Goal: Task Accomplishment & Management: Use online tool/utility

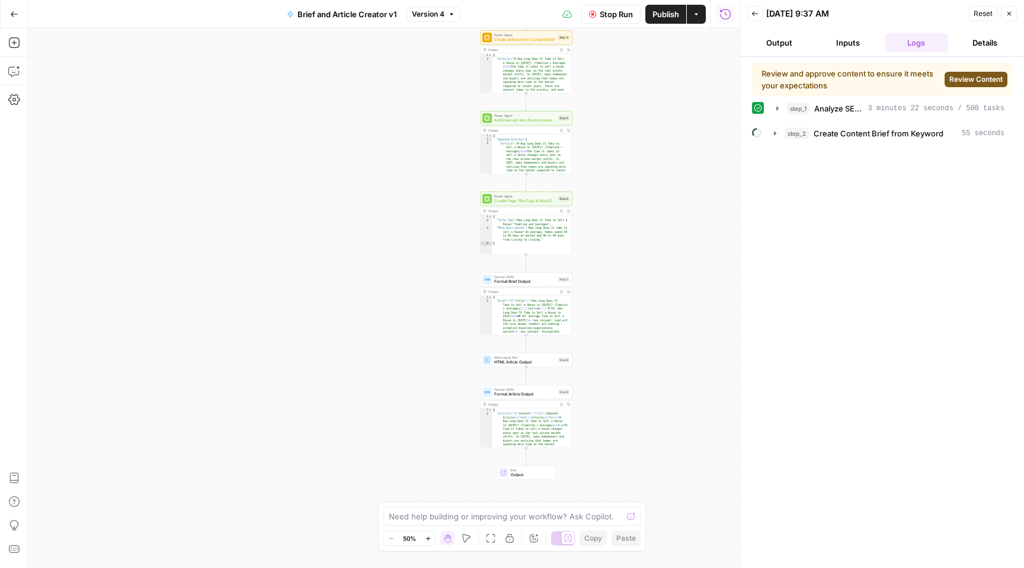
click at [977, 81] on span "Review Content" at bounding box center [975, 79] width 53 height 11
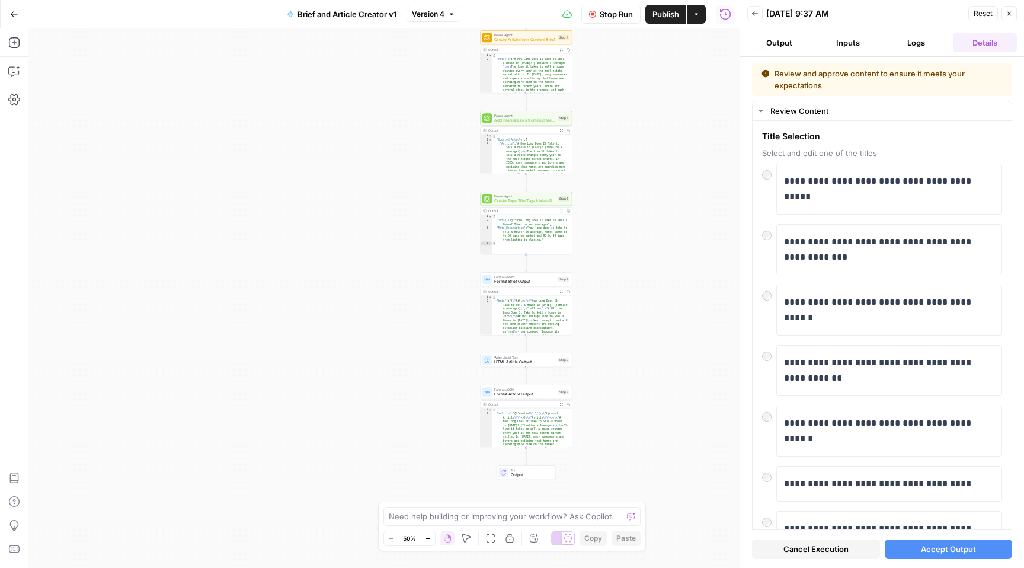
click at [944, 549] on span "Accept Output" at bounding box center [948, 549] width 55 height 12
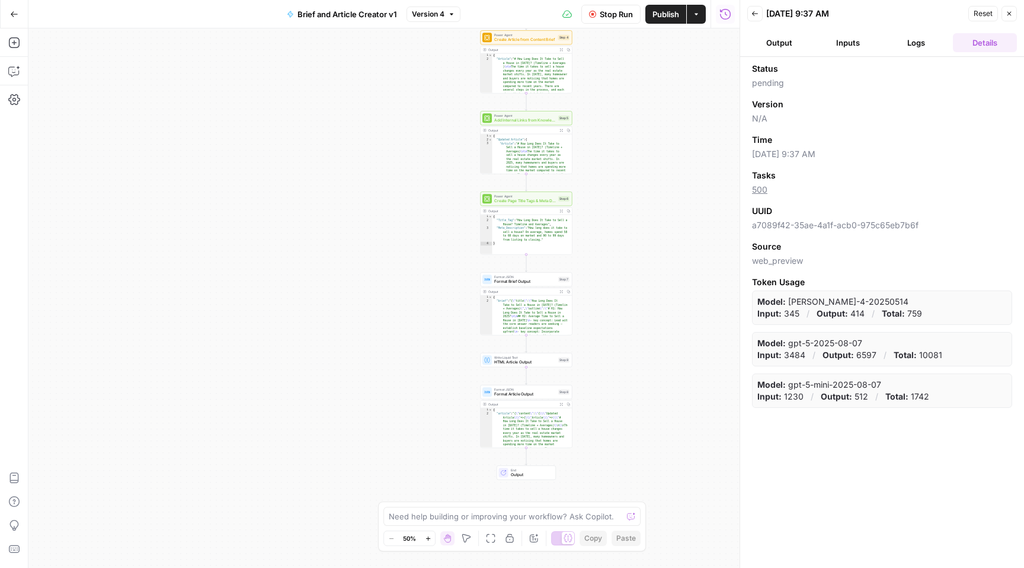
click at [786, 44] on button "Output" at bounding box center [779, 42] width 64 height 19
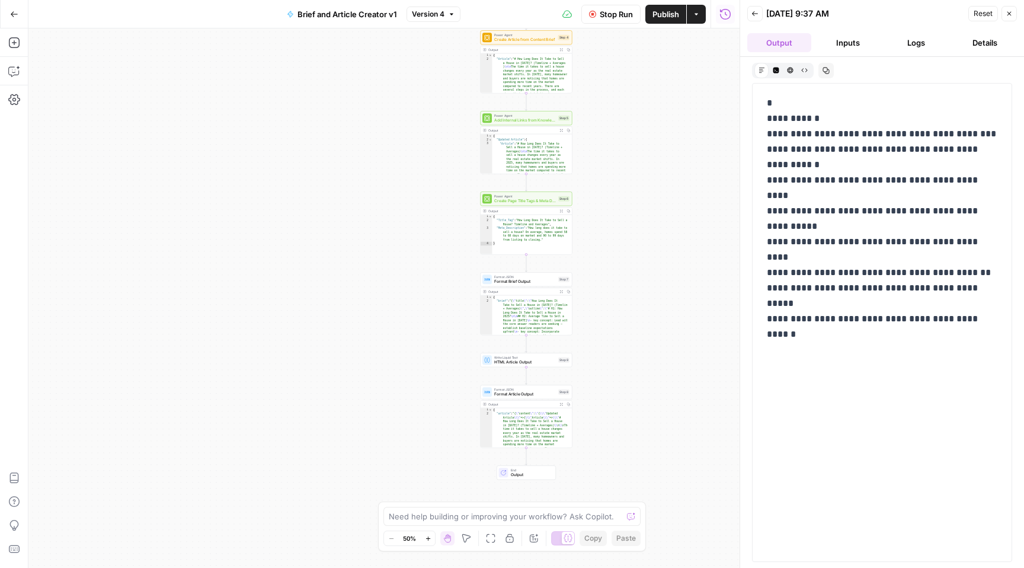
click at [842, 41] on button "Inputs" at bounding box center [848, 42] width 64 height 19
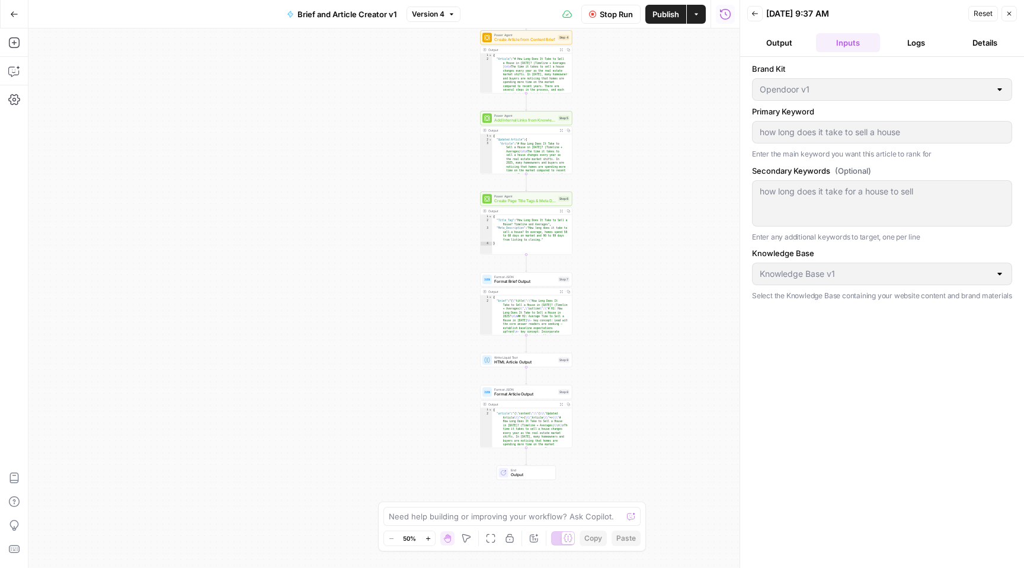
click at [900, 43] on button "Logs" at bounding box center [917, 42] width 64 height 19
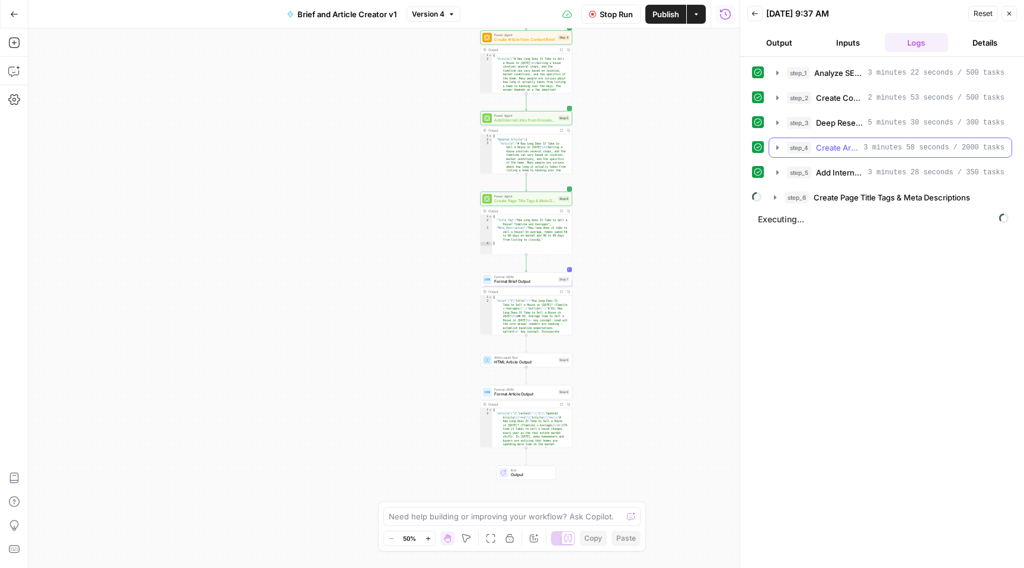
click at [838, 147] on span "Create Article from Content Brief" at bounding box center [837, 148] width 43 height 12
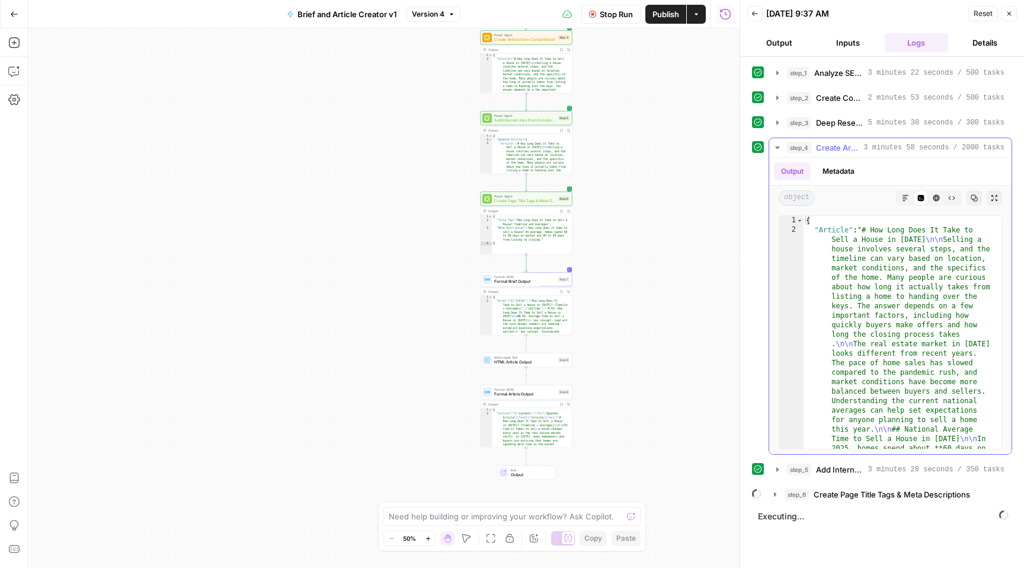
click at [838, 147] on span "Create Article from Content Brief" at bounding box center [837, 148] width 43 height 12
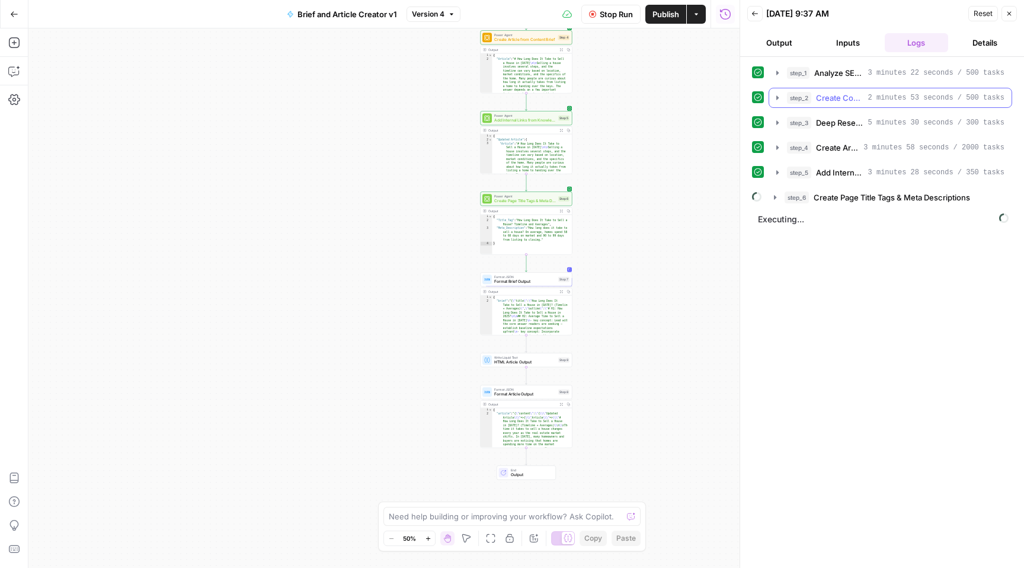
click at [836, 95] on span "Create Content Brief from Keyword" at bounding box center [839, 98] width 47 height 12
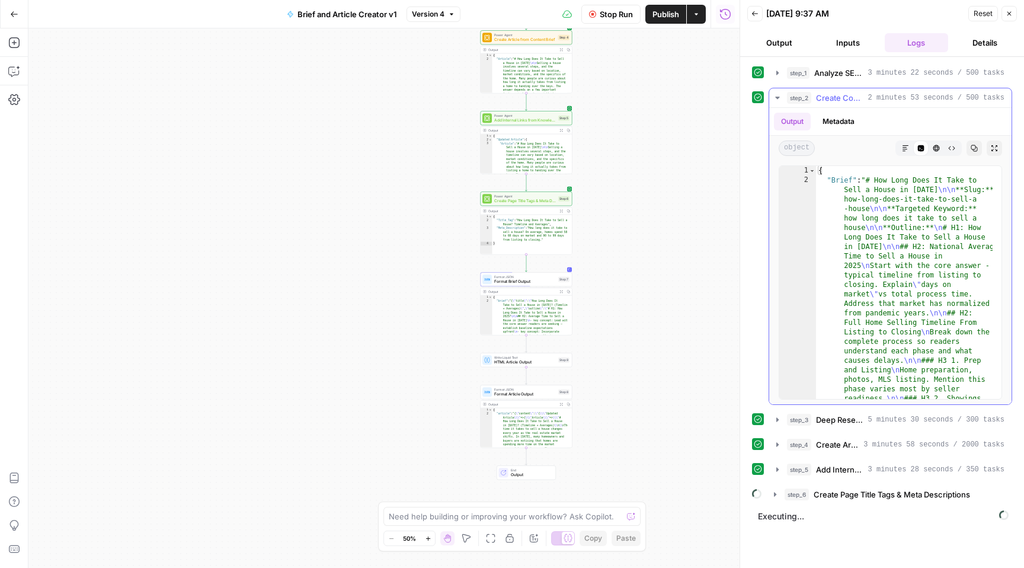
click at [836, 95] on span "Create Content Brief from Keyword" at bounding box center [839, 98] width 47 height 12
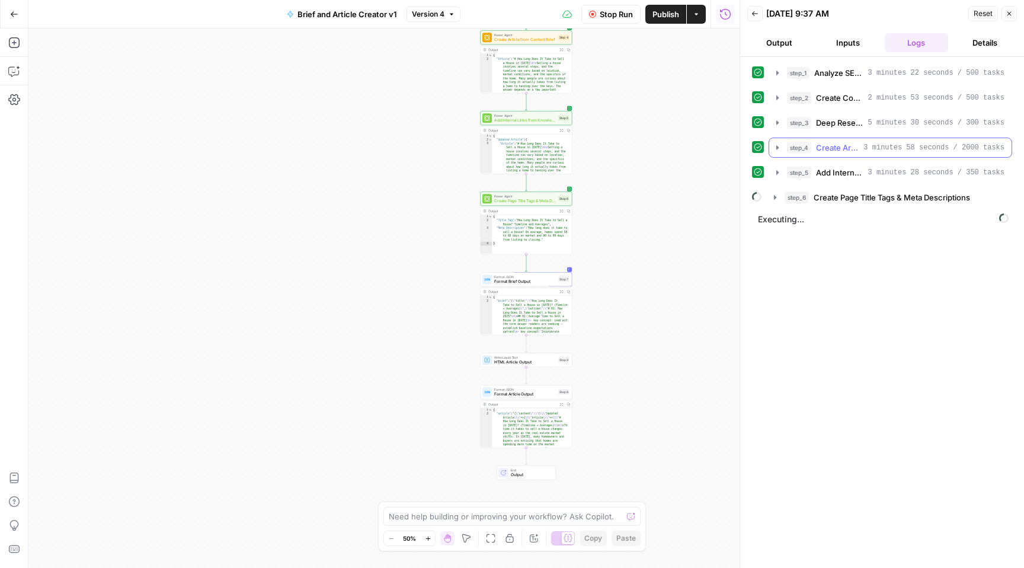
click at [839, 146] on span "Create Article from Content Brief" at bounding box center [837, 148] width 43 height 12
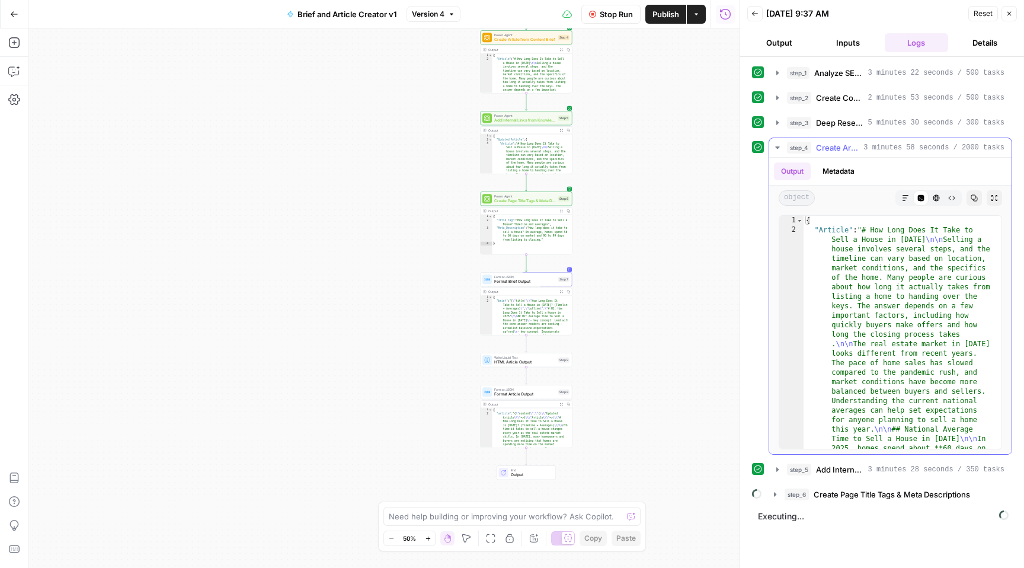
click at [845, 149] on span "Create Article from Content Brief" at bounding box center [837, 148] width 43 height 12
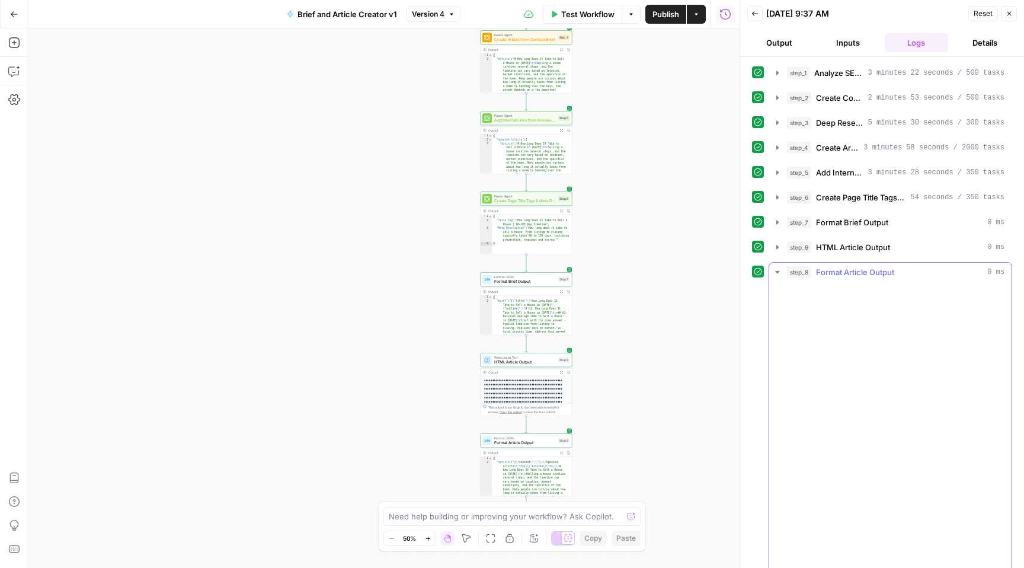
click at [841, 242] on span "HTML Article Output" at bounding box center [853, 247] width 74 height 12
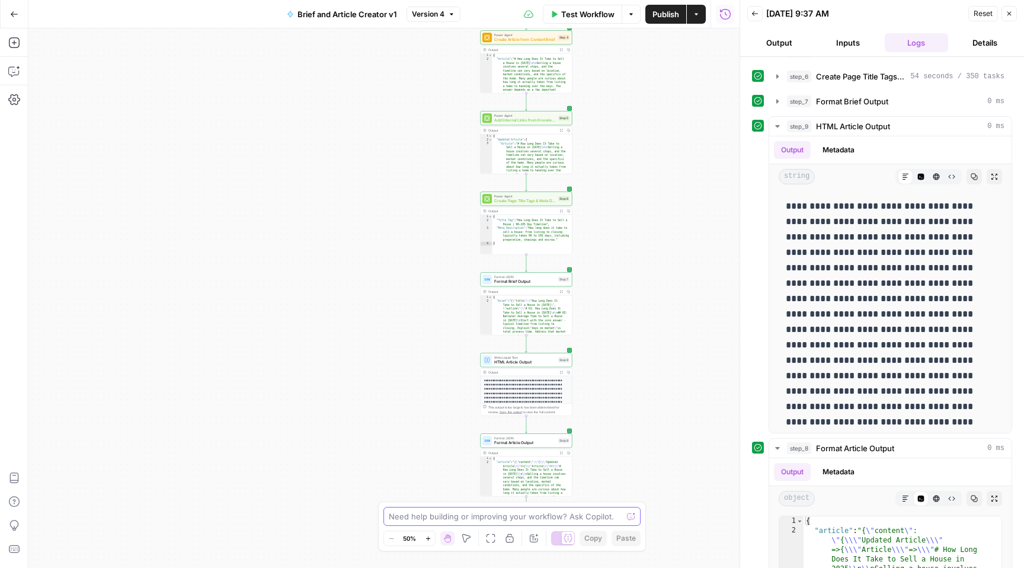
click at [517, 513] on textarea at bounding box center [506, 516] width 234 height 12
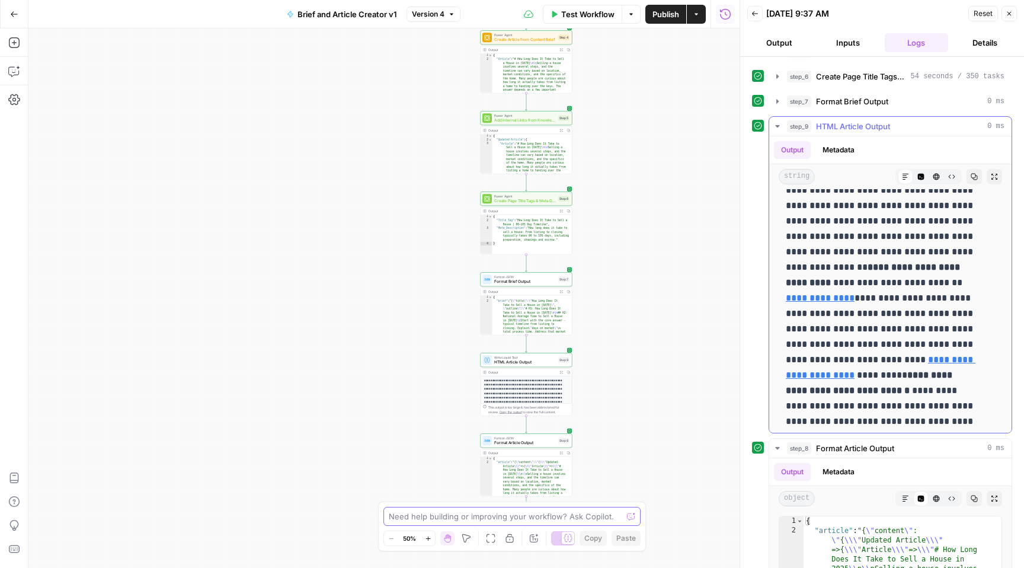
scroll to position [654, 0]
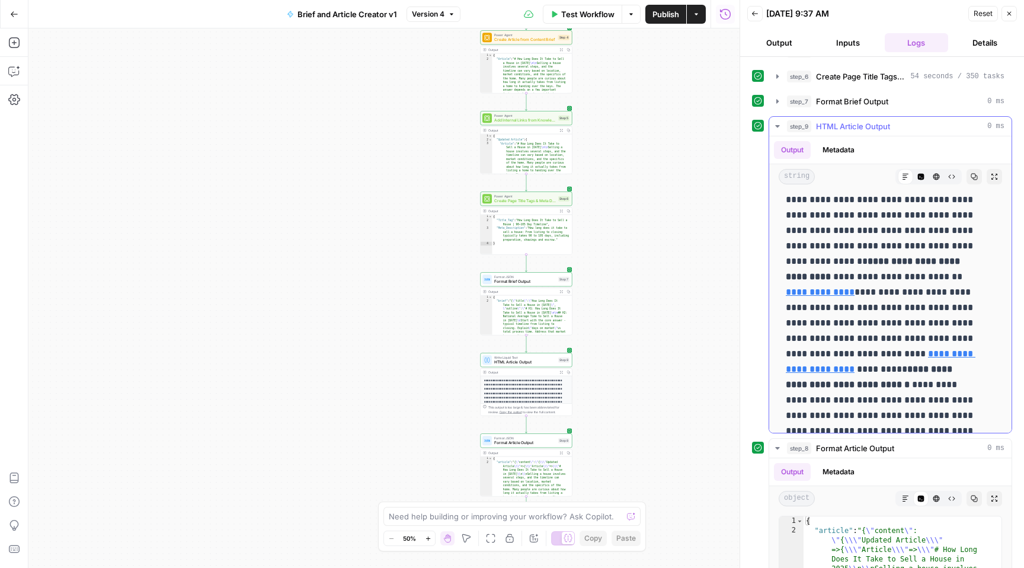
click at [855, 293] on link "**********" at bounding box center [820, 291] width 69 height 9
click at [882, 366] on link "**********" at bounding box center [881, 361] width 190 height 24
click at [503, 516] on textarea at bounding box center [506, 516] width 234 height 12
type textarea "remove adding internal links step"
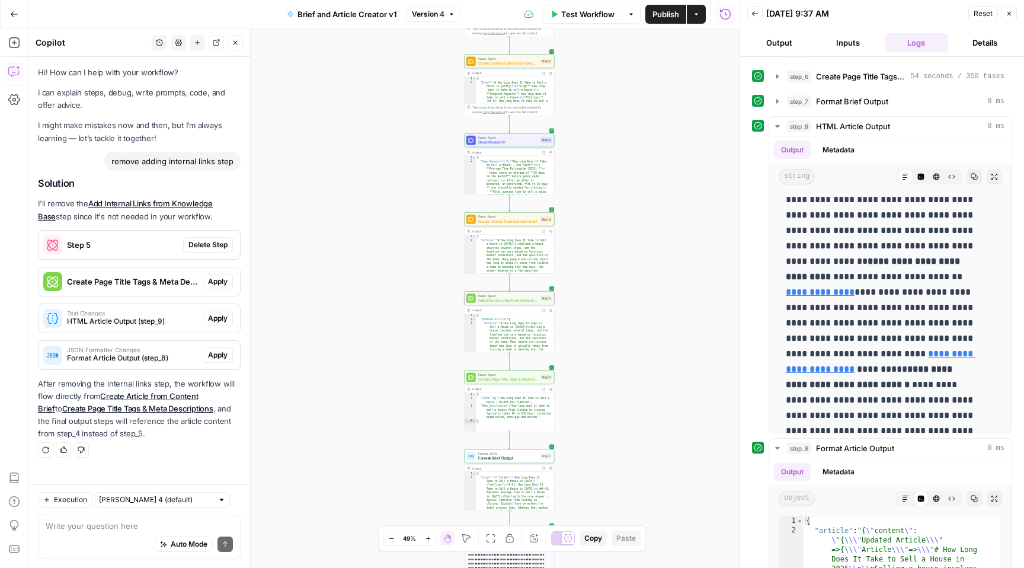
click at [199, 244] on span "Delete Step" at bounding box center [207, 244] width 39 height 11
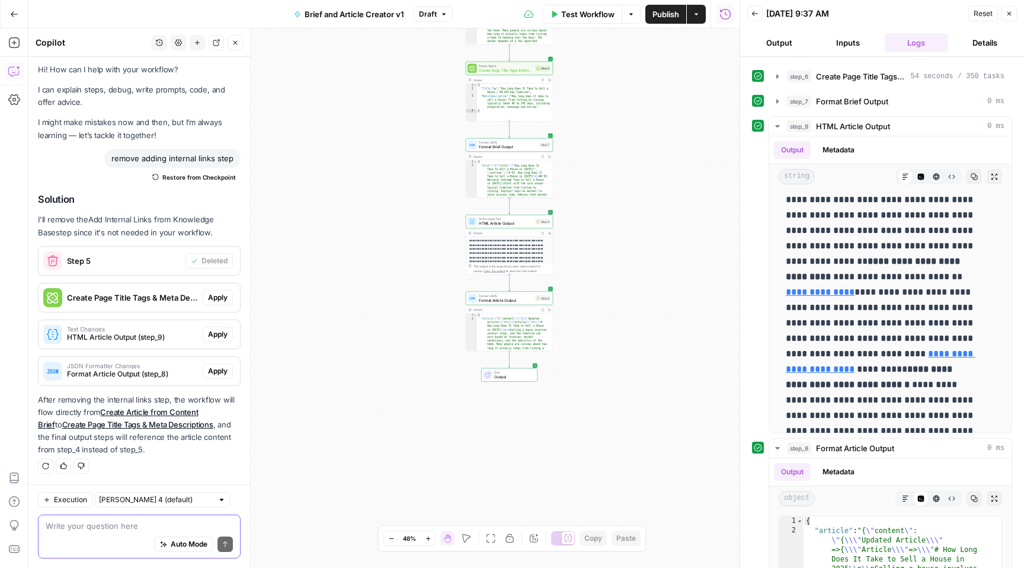
click at [100, 528] on textarea at bounding box center [139, 526] width 187 height 12
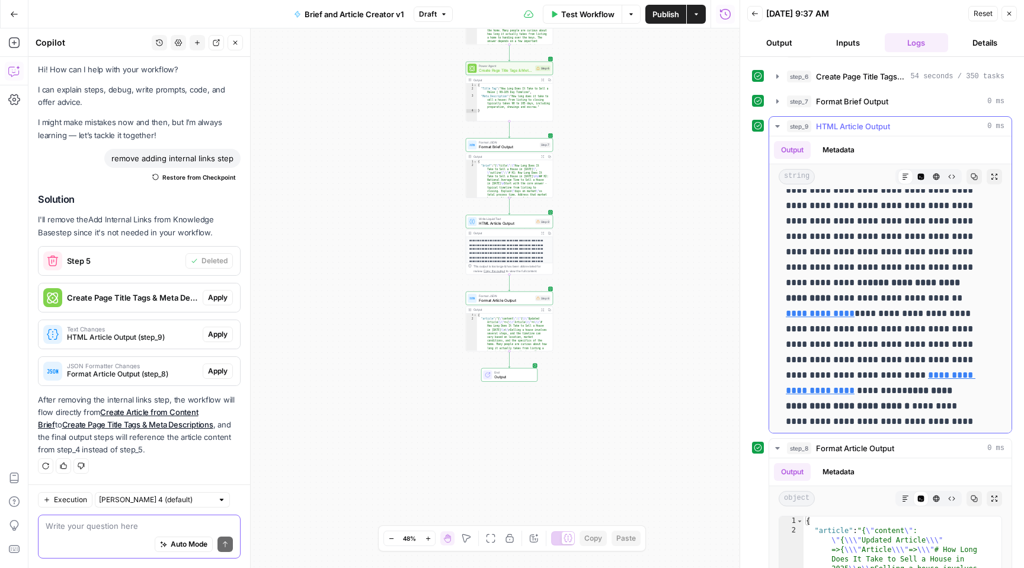
scroll to position [629, 0]
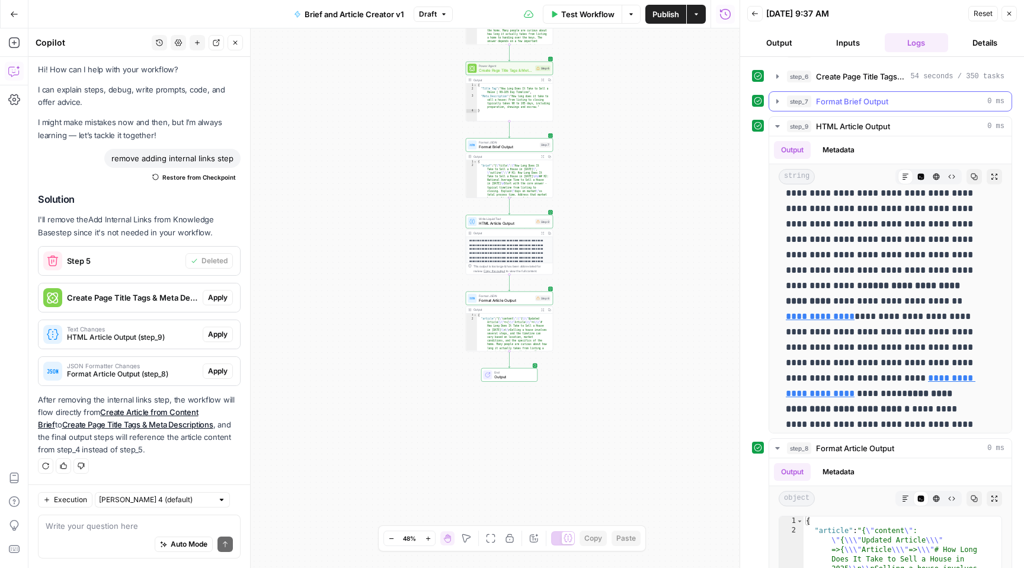
click at [857, 102] on span "Format Brief Output" at bounding box center [852, 101] width 72 height 12
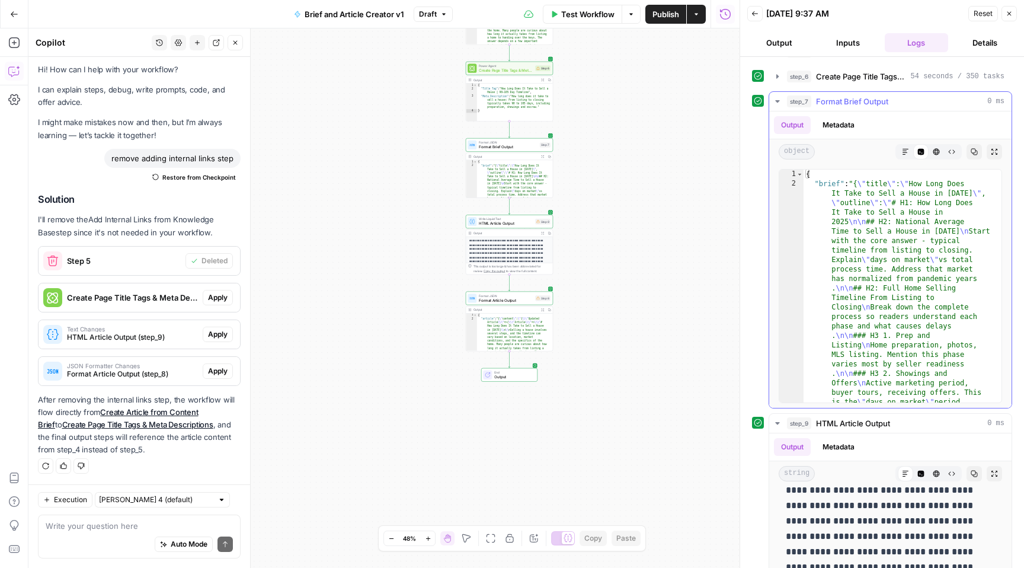
click at [848, 103] on span "Format Brief Output" at bounding box center [852, 101] width 72 height 12
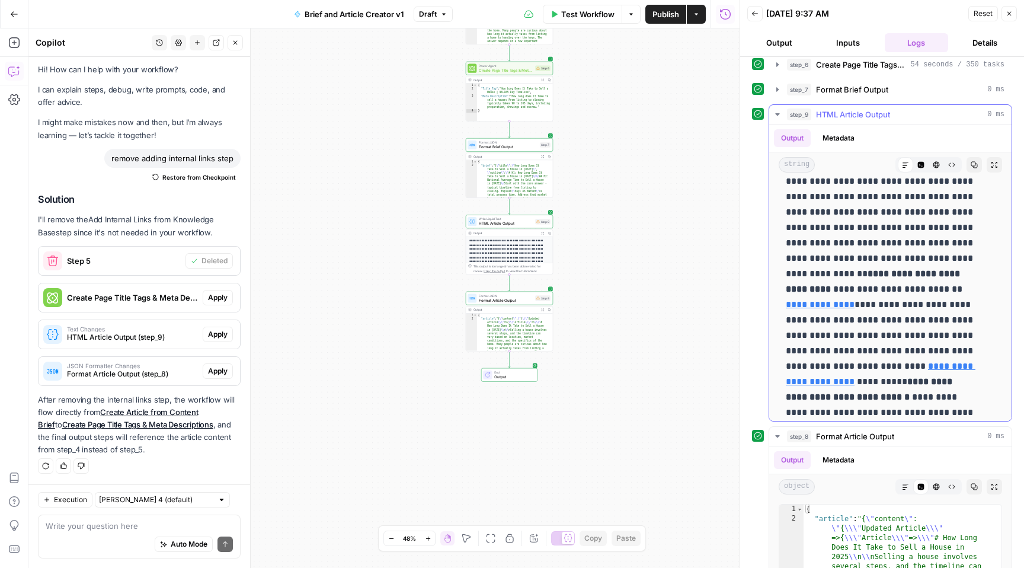
click at [919, 113] on div "step_9 HTML Article Output 0 ms" at bounding box center [896, 114] width 218 height 12
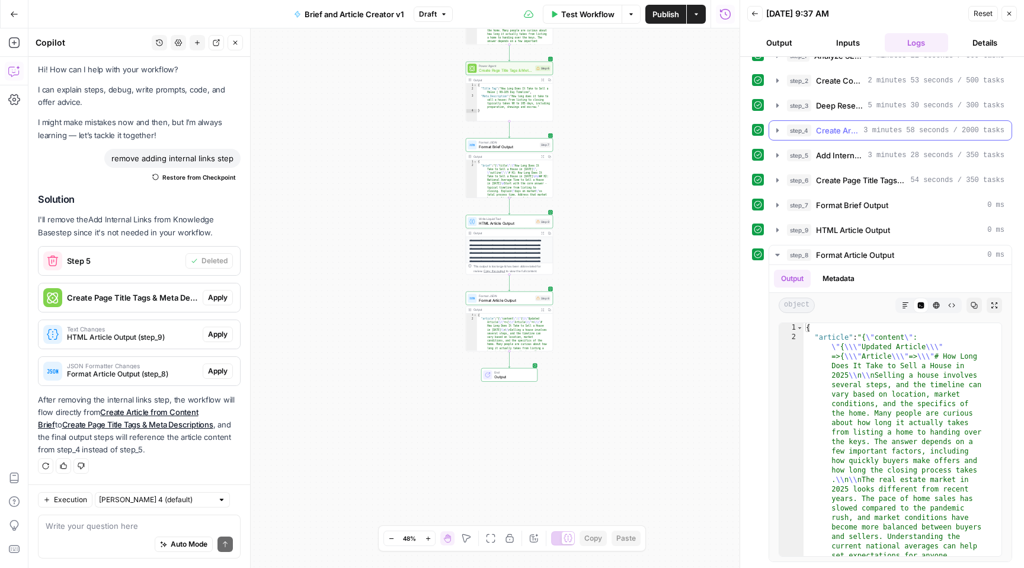
click at [831, 129] on span "Create Article from Content Brief" at bounding box center [837, 130] width 43 height 12
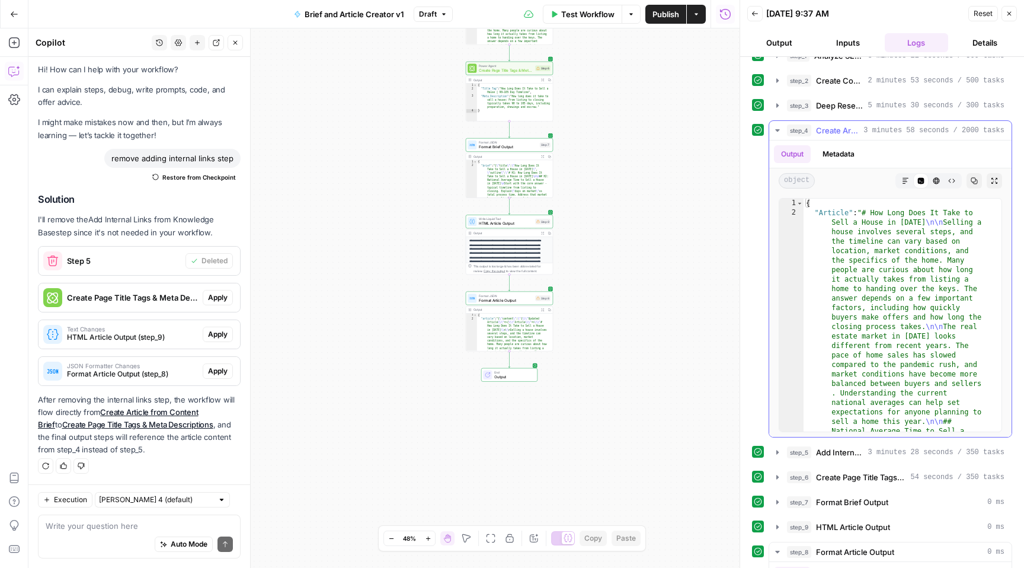
click at [831, 129] on span "Create Article from Content Brief" at bounding box center [837, 130] width 43 height 12
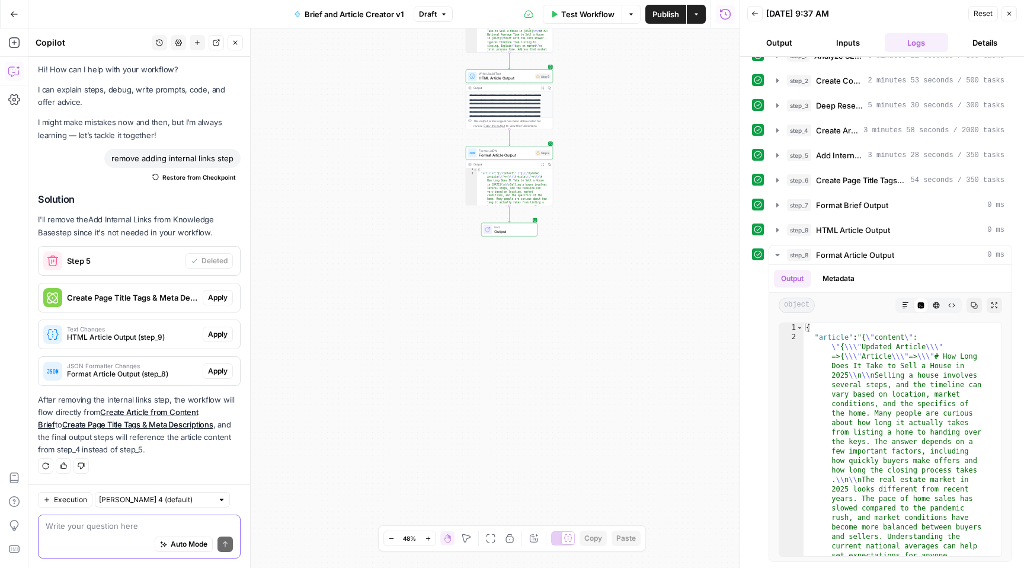
click at [112, 529] on textarea at bounding box center [139, 526] width 187 height 12
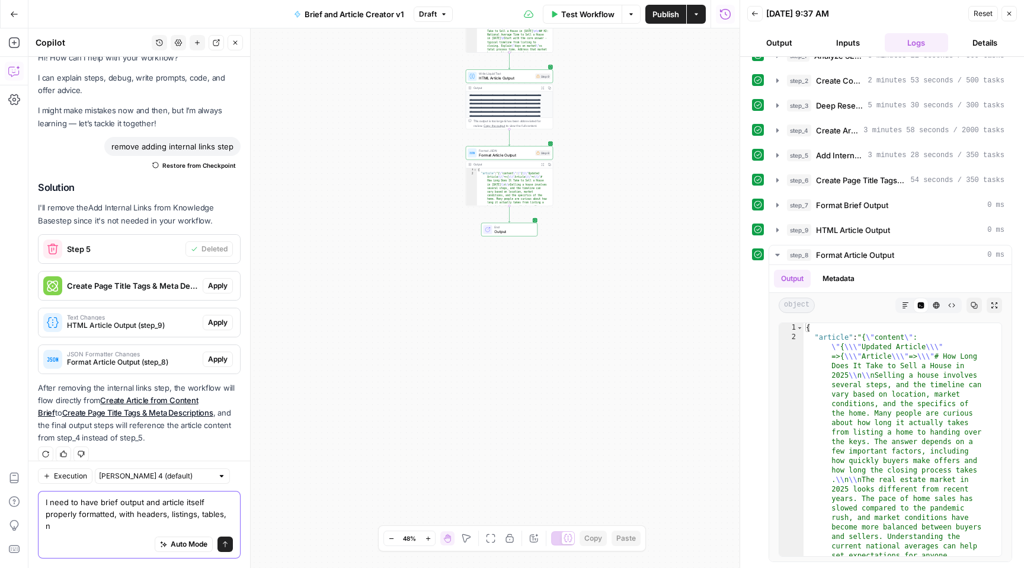
scroll to position [27, 0]
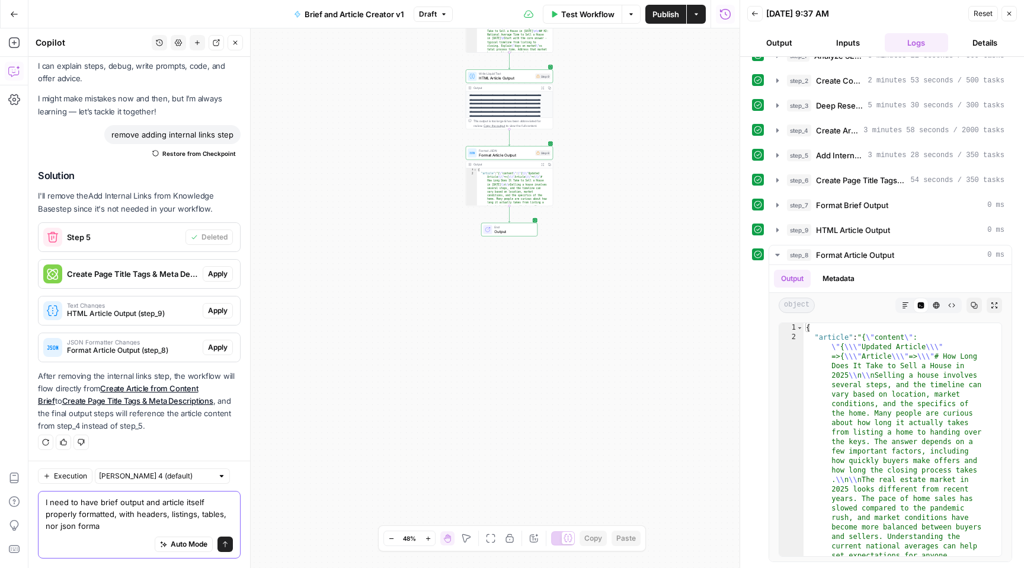
type textarea "I need to have brief output and article itself properly formatted, with headers…"
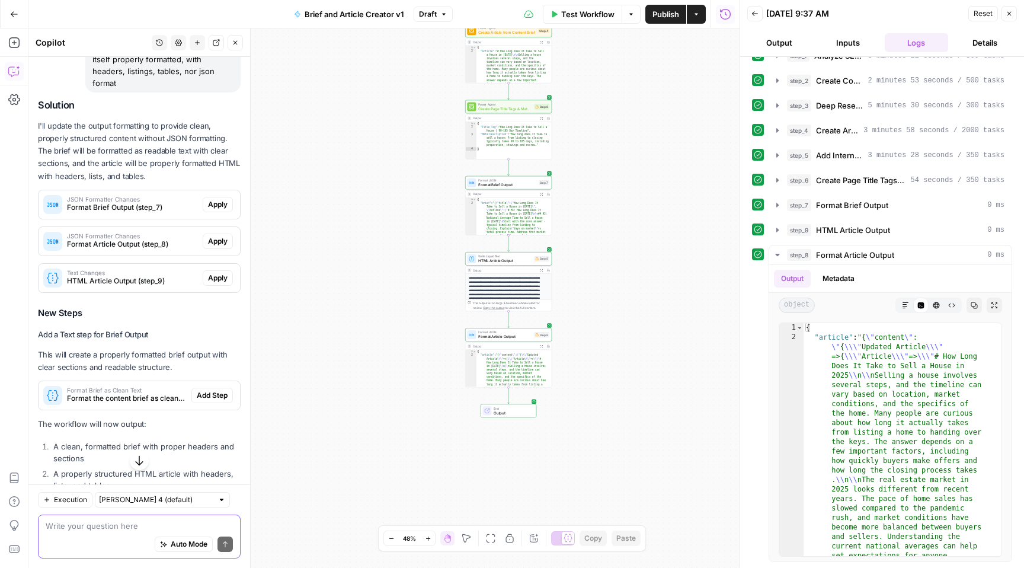
scroll to position [483, 0]
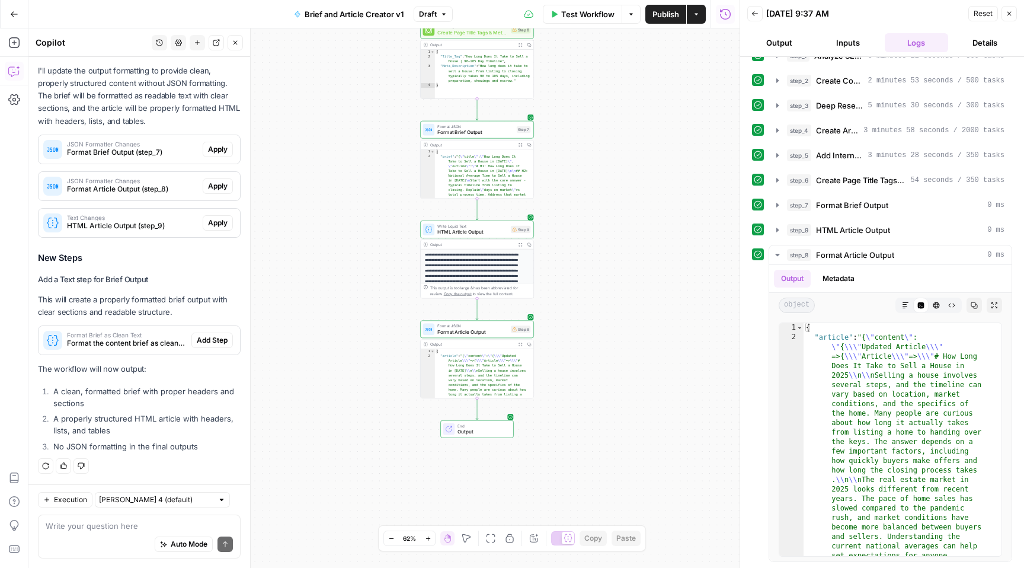
drag, startPoint x: 423, startPoint y: 271, endPoint x: 352, endPoint y: 198, distance: 101.4
click at [352, 198] on div "Workflow Set Inputs Inputs Power Agent Analyze SERP for Target Keyword Step 1 O…" at bounding box center [383, 297] width 711 height 539
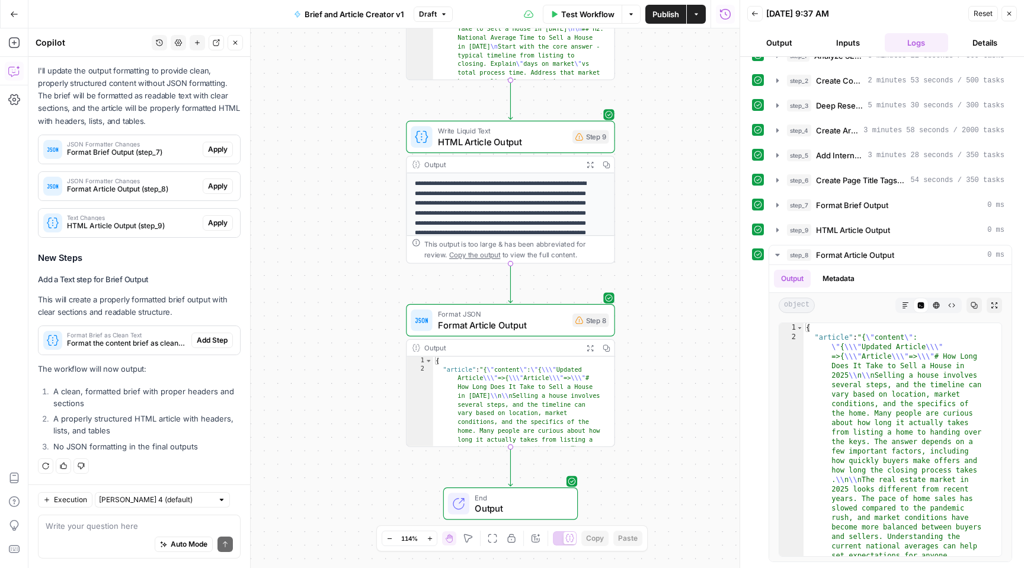
drag, startPoint x: 447, startPoint y: 260, endPoint x: 328, endPoint y: 169, distance: 150.5
click at [328, 169] on div "Workflow Set Inputs Inputs Power Agent Analyze SERP for Target Keyword Step 1 O…" at bounding box center [383, 297] width 711 height 539
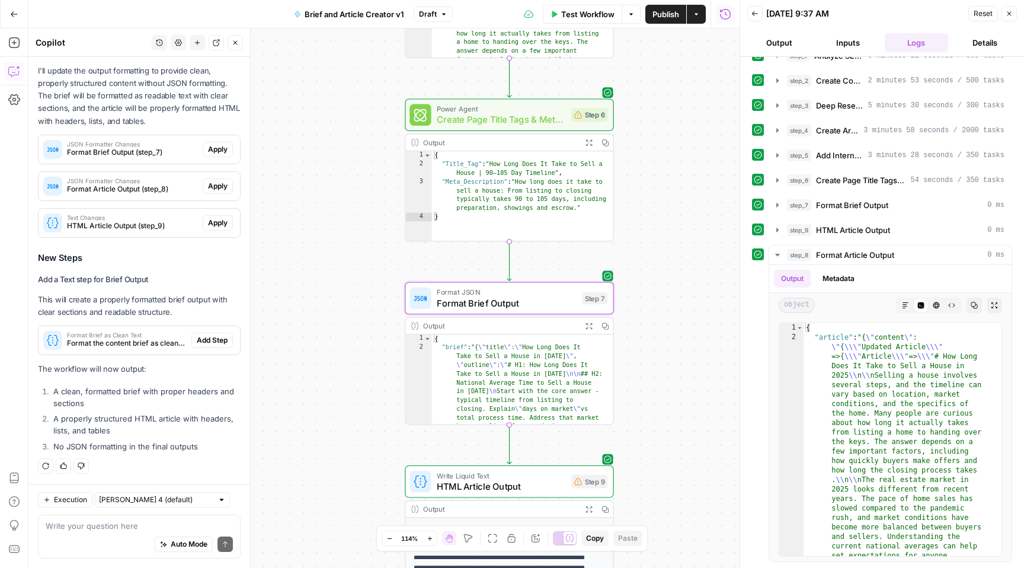
click at [221, 148] on button "Apply" at bounding box center [218, 149] width 30 height 15
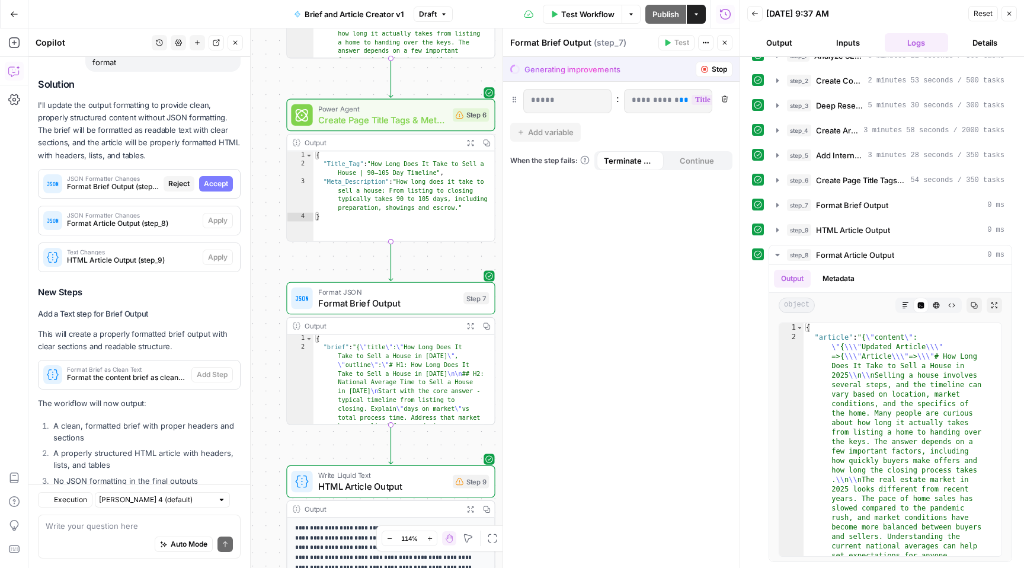
scroll to position [464, 0]
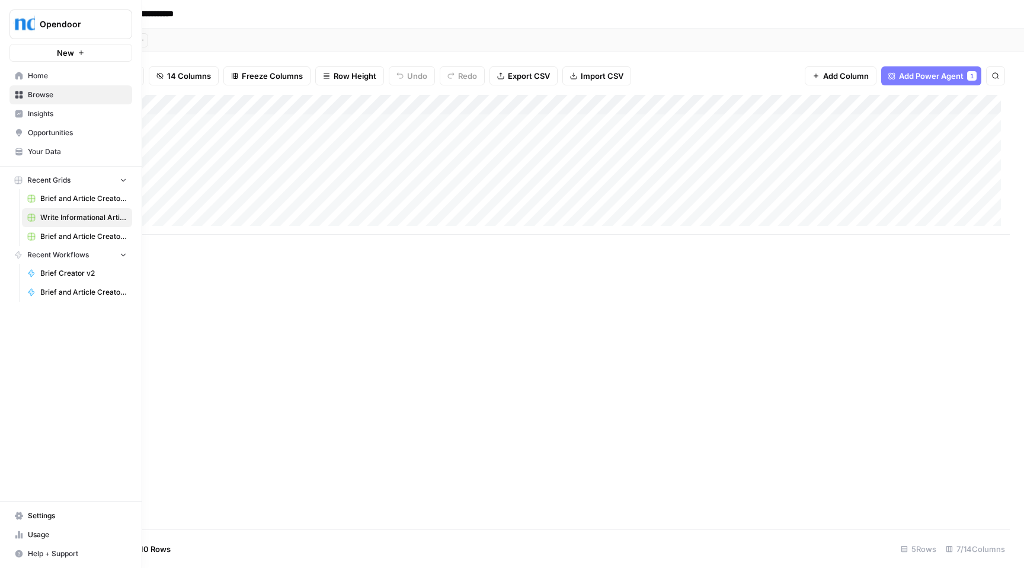
click at [65, 55] on span "New" at bounding box center [65, 53] width 17 height 12
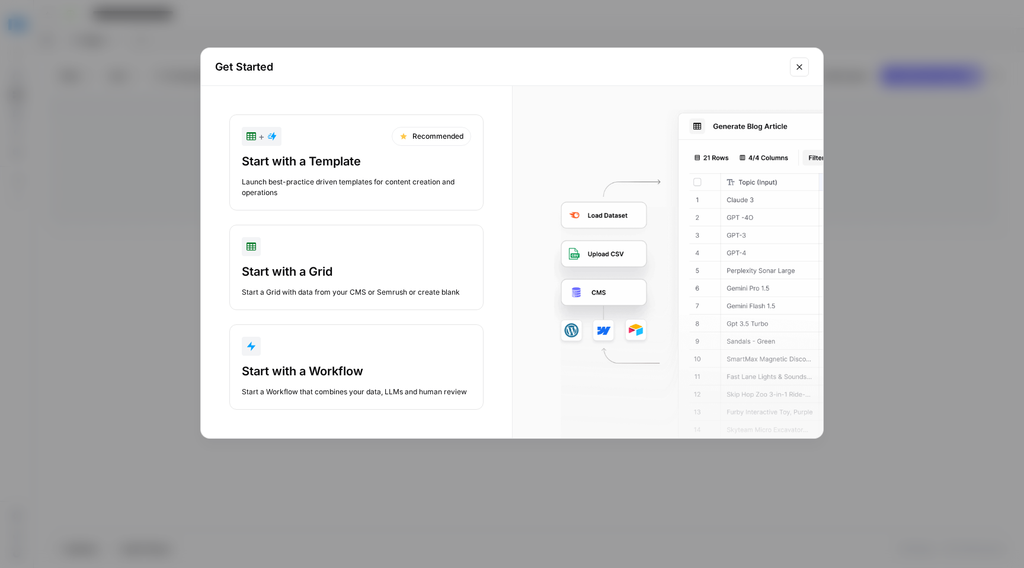
click at [415, 278] on div "Start with a Grid" at bounding box center [356, 271] width 229 height 17
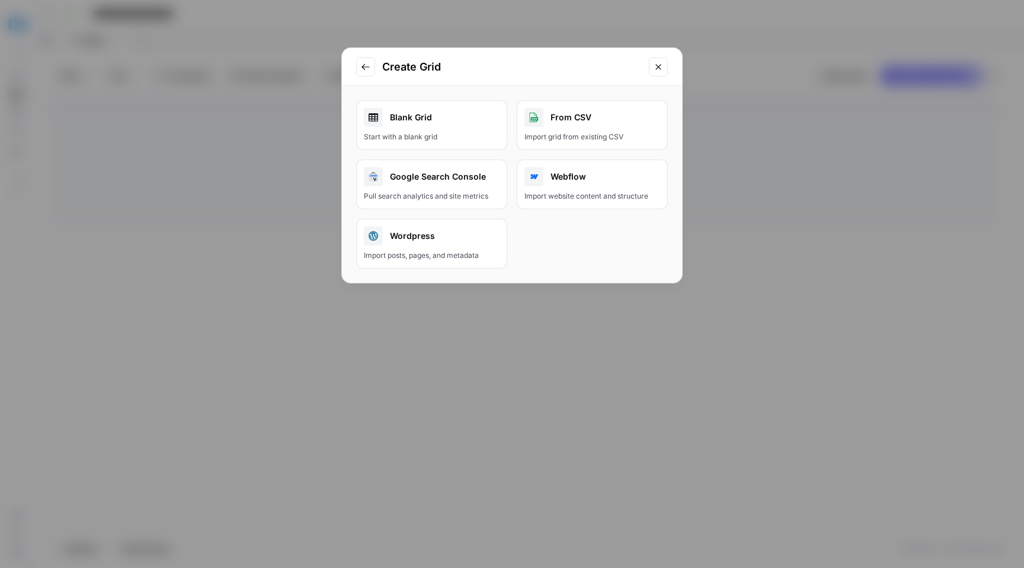
click at [664, 63] on button "Close modal" at bounding box center [658, 66] width 19 height 19
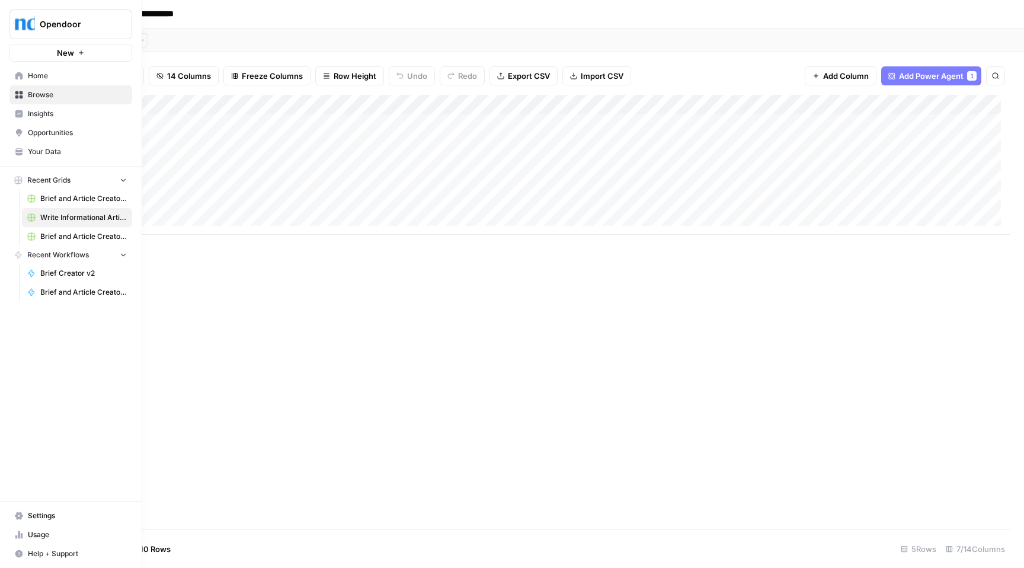
click at [55, 50] on button "New" at bounding box center [70, 53] width 123 height 18
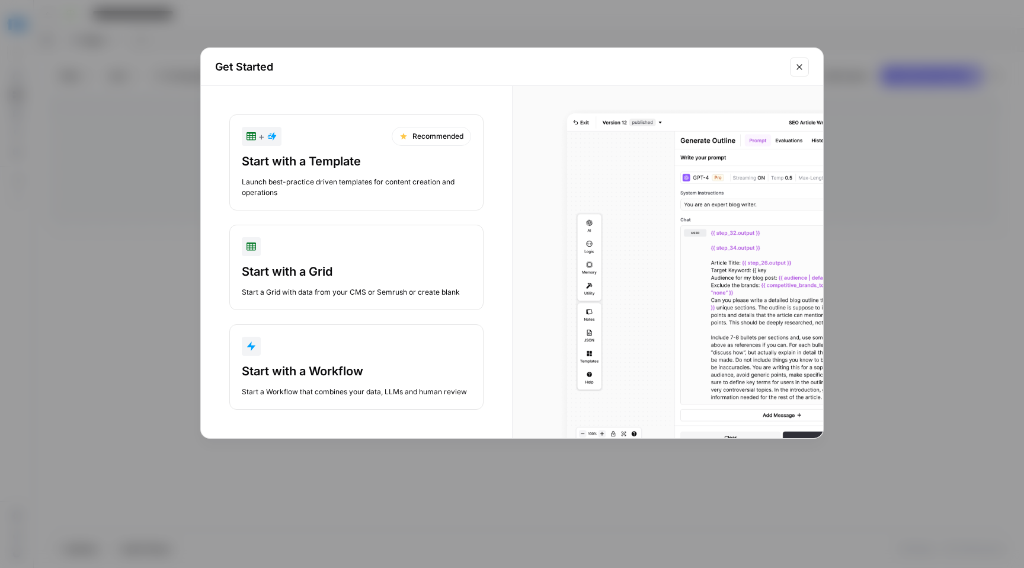
click at [391, 363] on div "Start with a Workflow" at bounding box center [356, 371] width 229 height 17
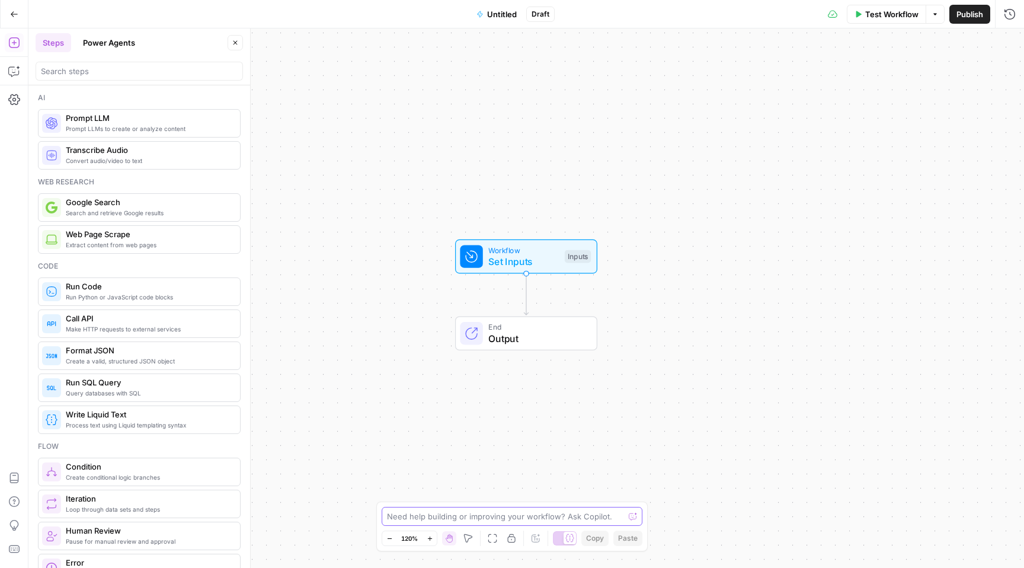
click at [514, 517] on textarea at bounding box center [505, 516] width 237 height 12
drag, startPoint x: 479, startPoint y: 516, endPoint x: 563, endPoint y: 527, distance: 84.3
click at [479, 516] on textarea "Based on given keyword, supporting keywords, brand kid, knowlege base, I want t…" at bounding box center [500, 510] width 228 height 24
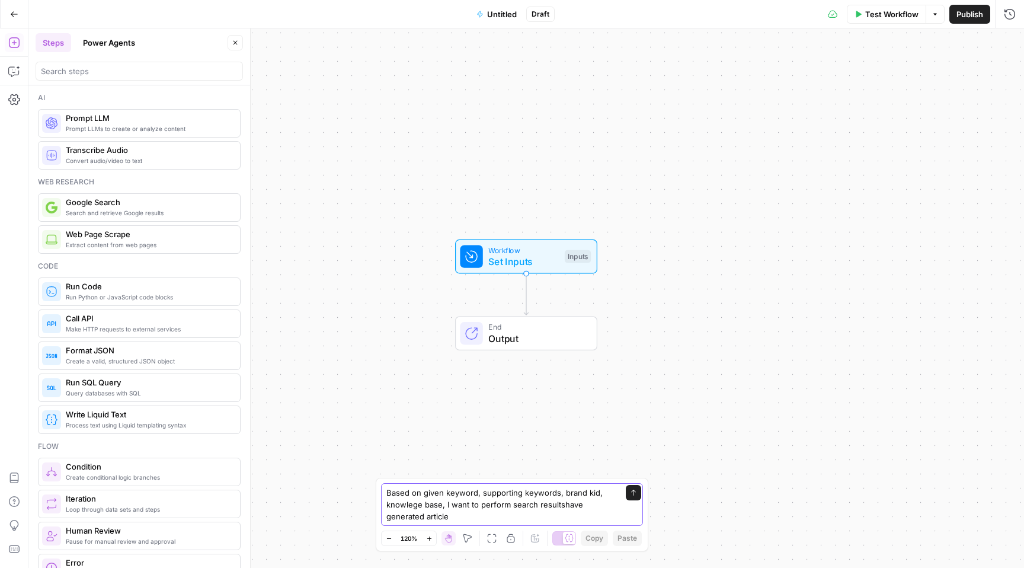
click at [510, 505] on textarea "Based on given keyword, supporting keywords, brand kid, knowlege base, I want t…" at bounding box center [500, 505] width 228 height 36
click at [584, 503] on textarea "Based on given keyword, supporting keywords, brand kid, knowlege base, I want t…" at bounding box center [500, 505] width 228 height 36
drag, startPoint x: 402, startPoint y: 516, endPoint x: 387, endPoint y: 517, distance: 15.5
click at [387, 517] on textarea "Based on given keyword, supporting keywords, brand kid, knowlege base, I want t…" at bounding box center [500, 498] width 228 height 47
click at [422, 515] on textarea "Based on given keyword, supporting keywords, brand kid, knowlege base, I want t…" at bounding box center [500, 498] width 228 height 47
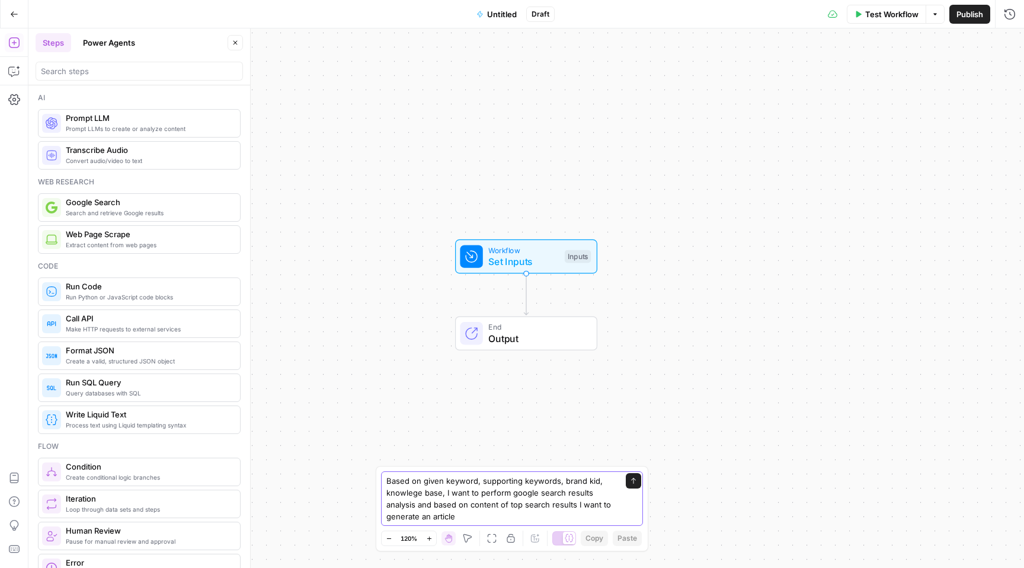
click at [491, 512] on textarea "Based on given keyword, supporting keywords, brand kid, knowlege base, I want t…" at bounding box center [500, 498] width 228 height 47
click at [474, 518] on textarea "Based on given keyword, supporting keywords, brand kid, knowlege base, I want t…" at bounding box center [500, 498] width 228 height 47
type textarea "Based on given keyword, supporting keywords, brand kid, knowlege base, I want t…"
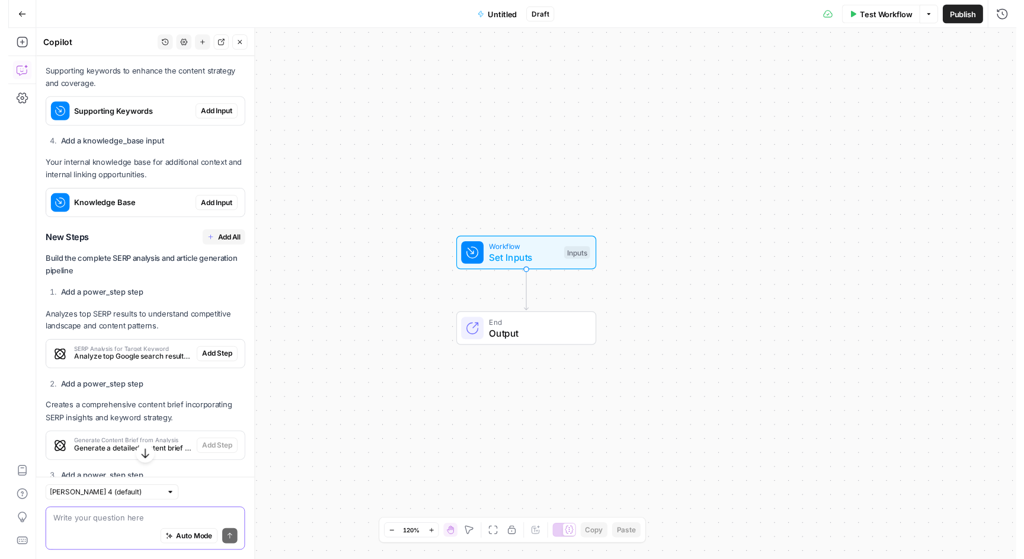
scroll to position [713, 0]
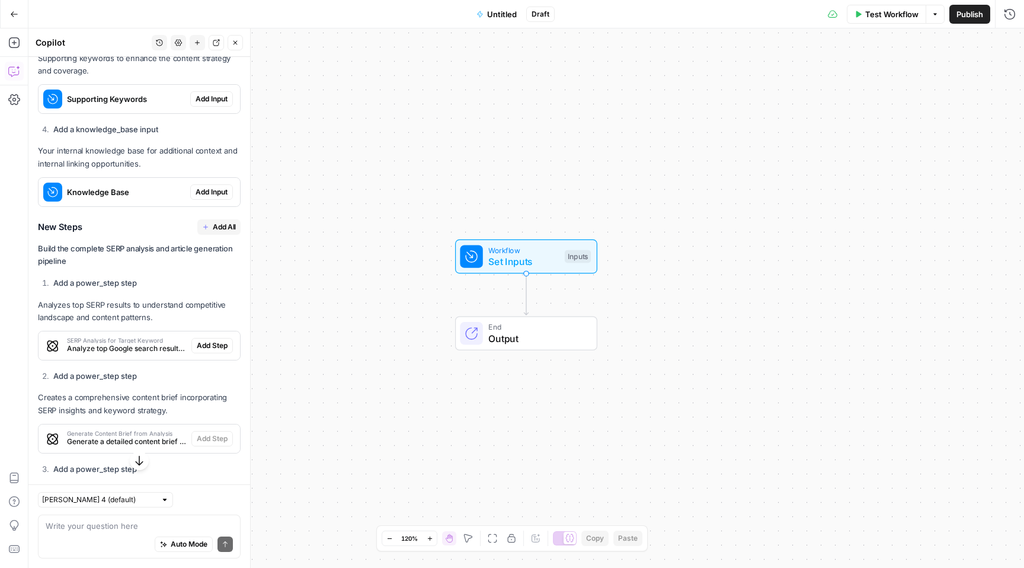
click at [213, 235] on button "Add All" at bounding box center [218, 226] width 43 height 15
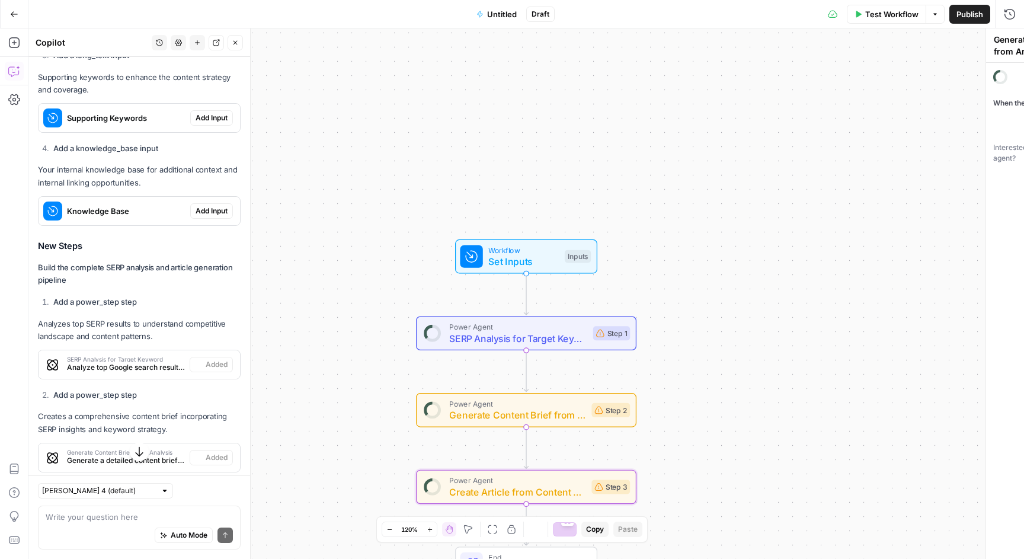
type textarea "Create Article from Content Brief"
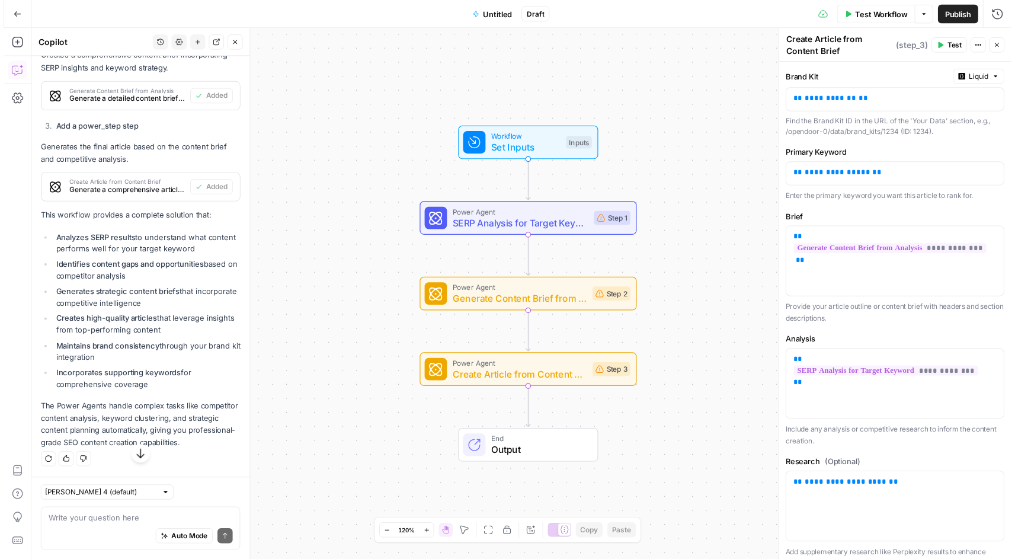
scroll to position [1098, 0]
click at [901, 14] on span "Test Workflow" at bounding box center [891, 14] width 53 height 12
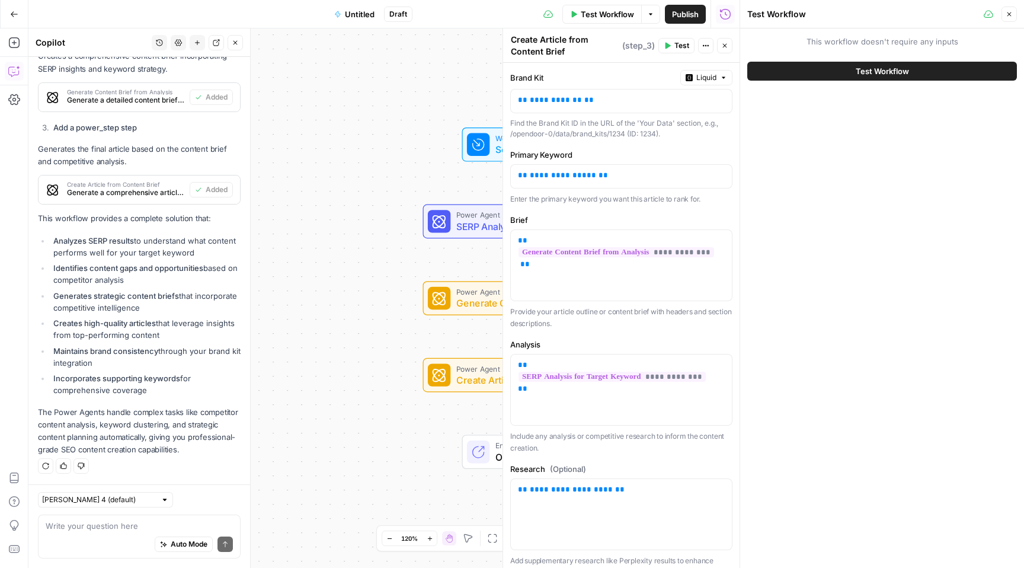
click at [883, 71] on span "Test Workflow" at bounding box center [882, 71] width 53 height 12
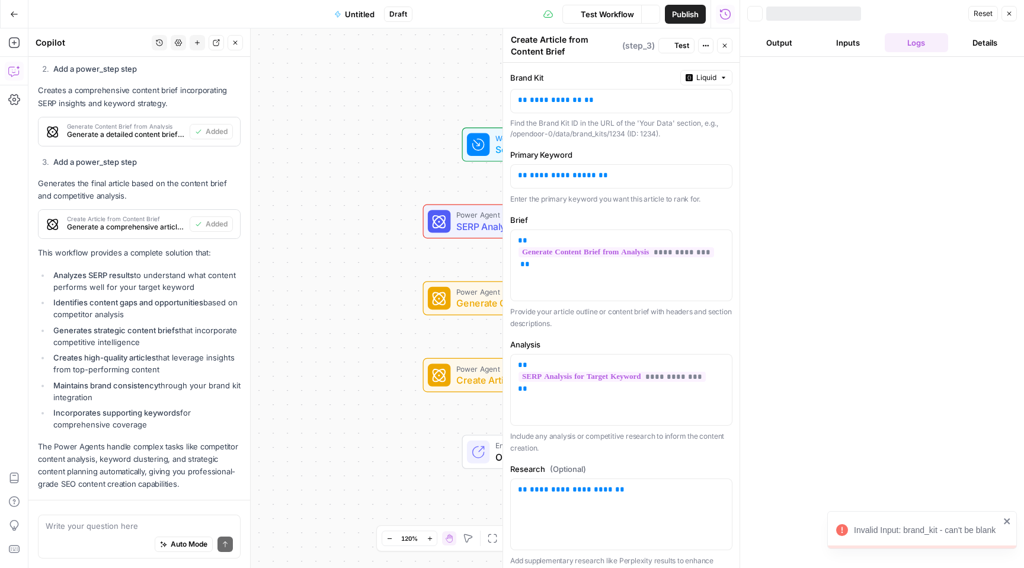
scroll to position [1098, 0]
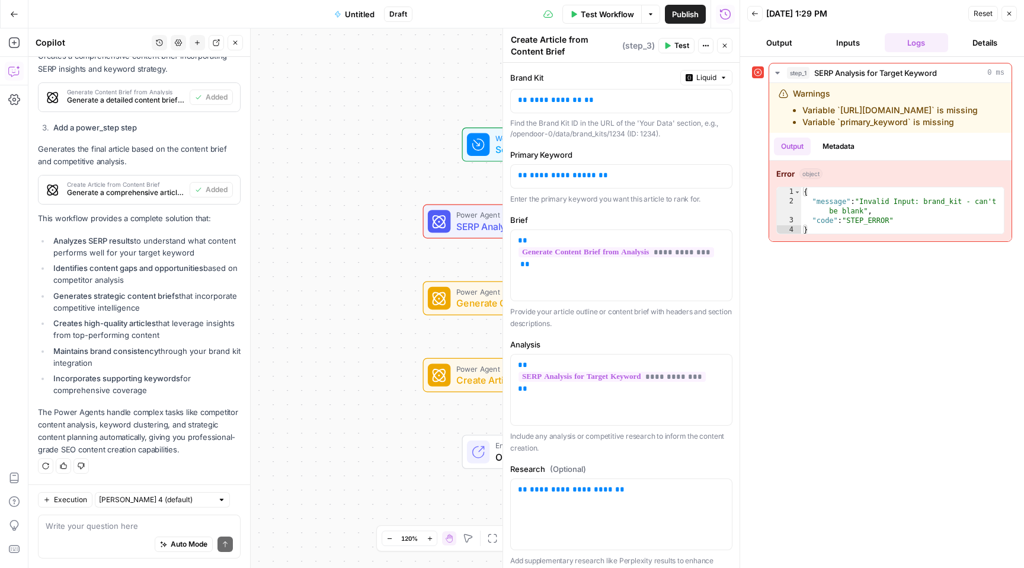
click at [702, 79] on span "Liquid" at bounding box center [706, 77] width 20 height 11
click at [705, 101] on span "Static" at bounding box center [732, 103] width 75 height 12
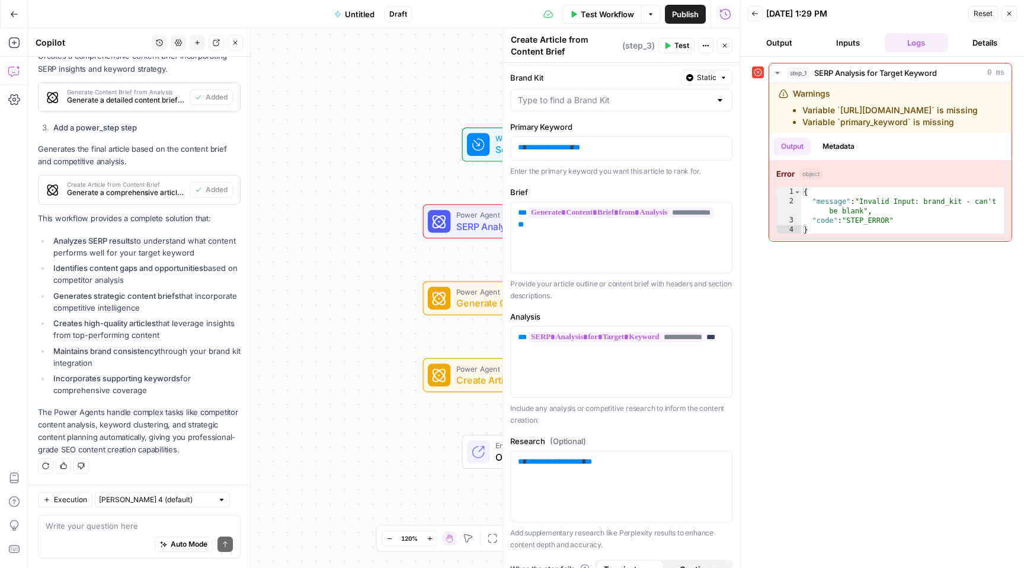
click at [702, 76] on span "Static" at bounding box center [707, 77] width 20 height 11
click at [710, 135] on span "Liquid" at bounding box center [729, 130] width 67 height 12
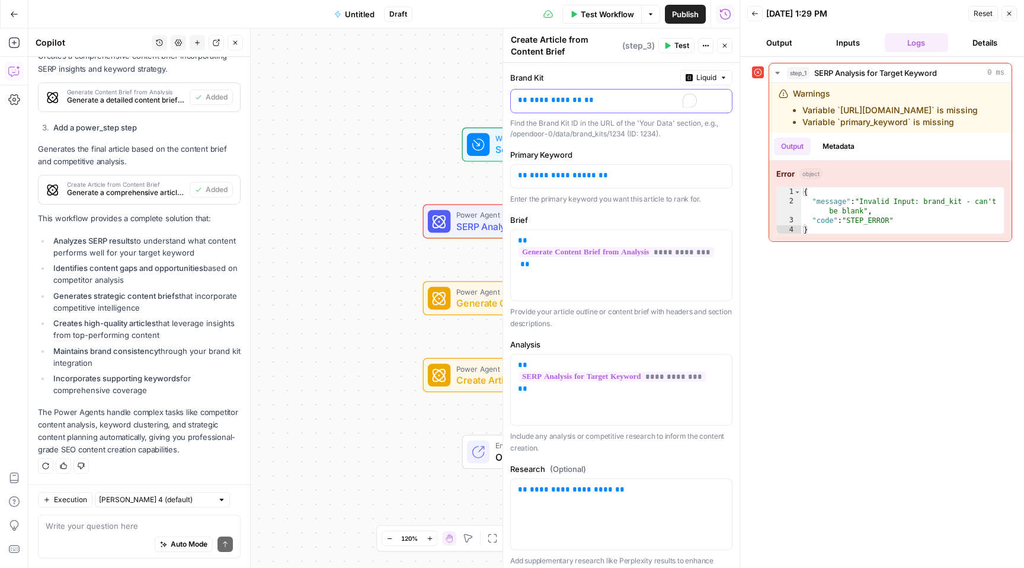
click at [612, 104] on p "**********" at bounding box center [617, 100] width 198 height 12
click at [804, 260] on div "step_1 SERP Analysis for Target Keyword 0 ms Warnings Variable `brand_kit.id` i…" at bounding box center [882, 312] width 260 height 499
click at [845, 43] on button "Inputs" at bounding box center [848, 42] width 64 height 19
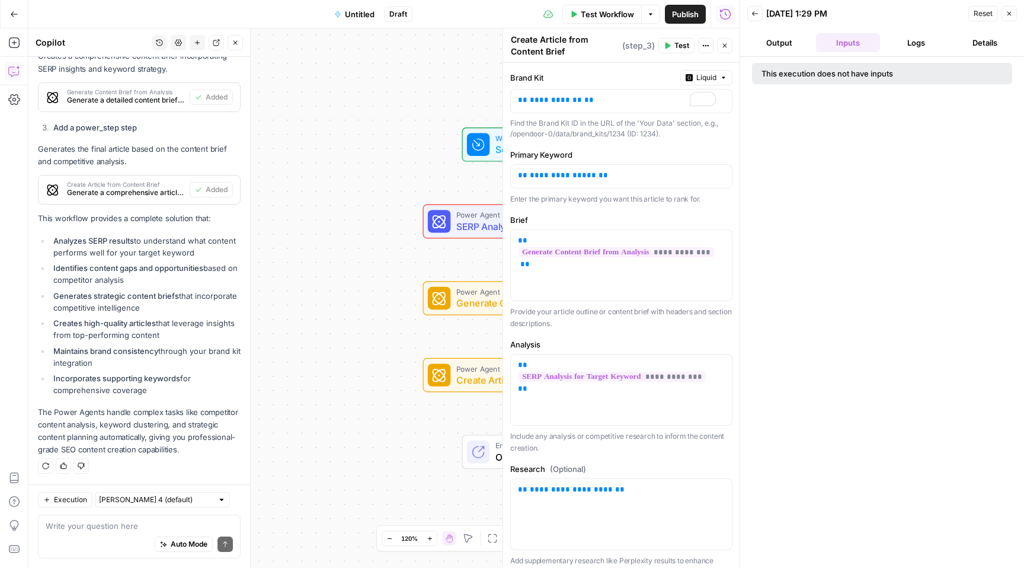
click at [821, 75] on div "This execution does not have inputs" at bounding box center [855, 74] width 187 height 12
click at [783, 43] on button "Output" at bounding box center [779, 42] width 64 height 19
click at [854, 41] on button "Inputs" at bounding box center [848, 42] width 64 height 19
click at [626, 15] on span "Test Workflow" at bounding box center [607, 14] width 53 height 12
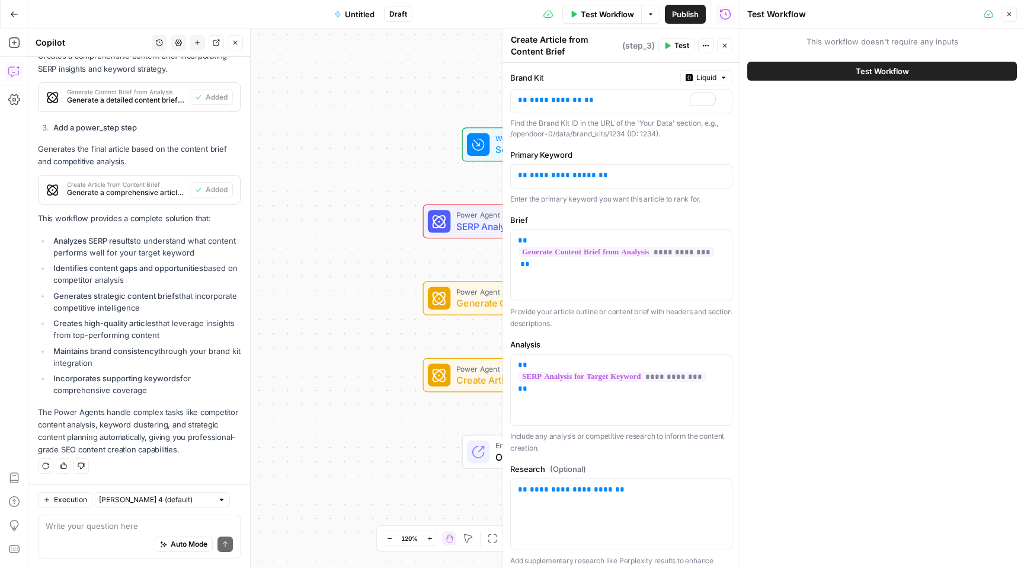
click at [853, 73] on button "Test Workflow" at bounding box center [882, 71] width 270 height 19
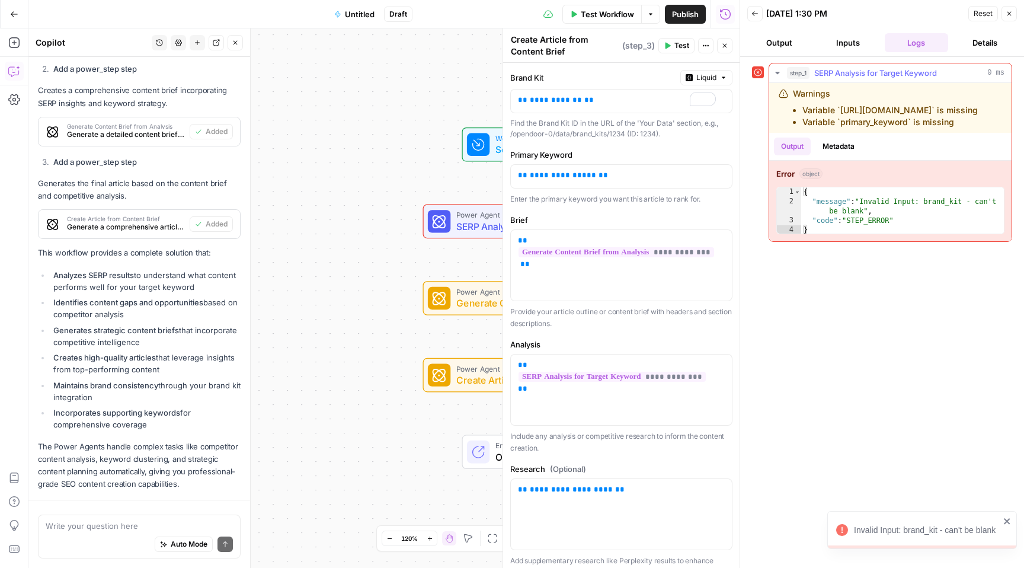
scroll to position [1098, 0]
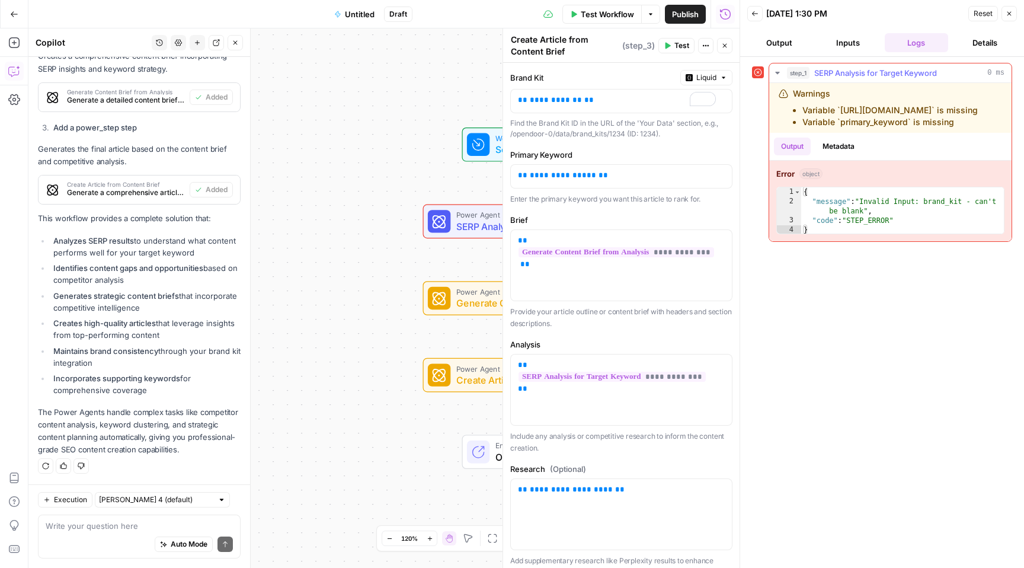
drag, startPoint x: 955, startPoint y: 120, endPoint x: 794, endPoint y: 92, distance: 164.3
click at [794, 92] on div "Warnings Variable `brand_kit.id` is missing Variable `primary_keyword` is missi…" at bounding box center [885, 108] width 212 height 40
copy div "Warnings Variable `brand_kit.id` is missing Variable `primary_keyword` is missi…"
click at [124, 526] on textarea at bounding box center [139, 526] width 187 height 12
paste textarea "Warnings Variable `brand_kit.id` is missing Variable `primary_keyword` is missi…"
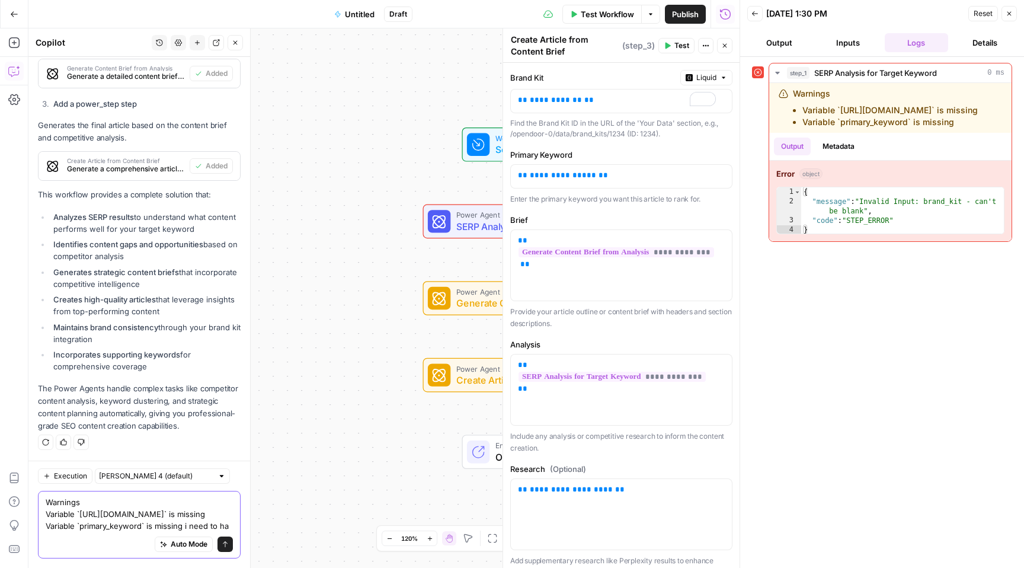
scroll to position [1133, 0]
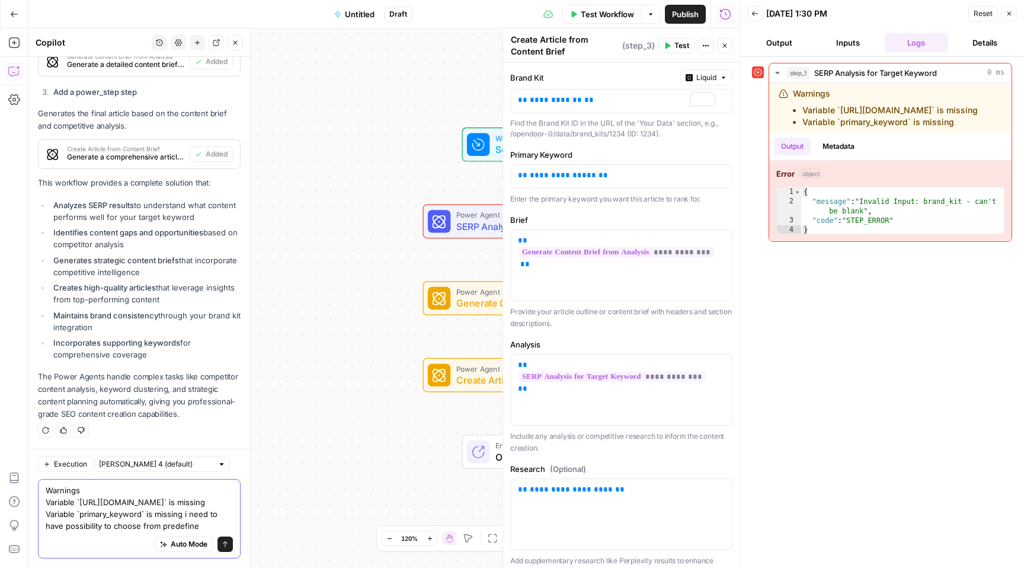
type textarea "Warnings Variable `brand_kit.id` is missing Variable `primary_keyword` is missi…"
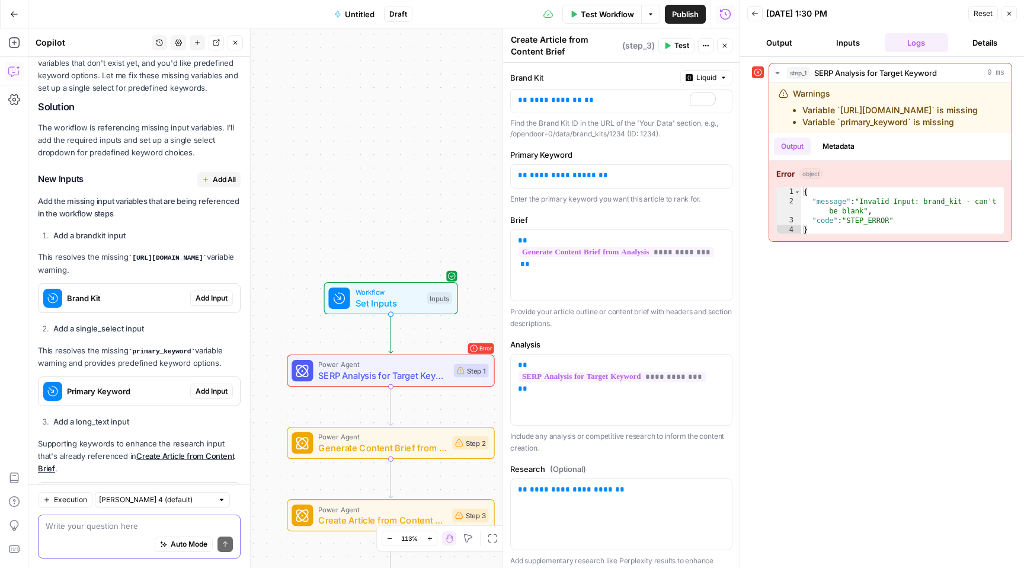
scroll to position [1561, 0]
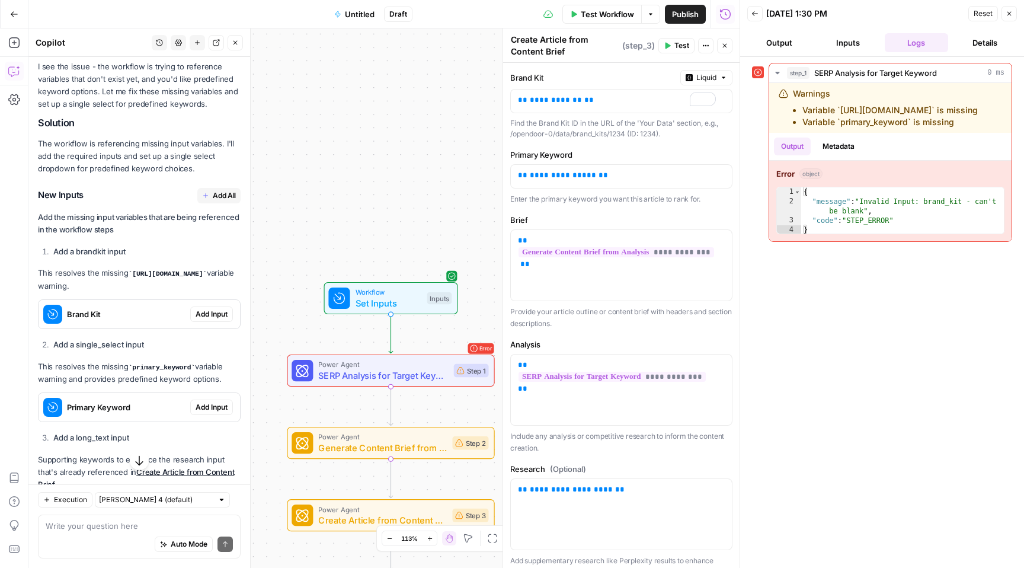
click at [221, 201] on span "Add All" at bounding box center [224, 195] width 23 height 11
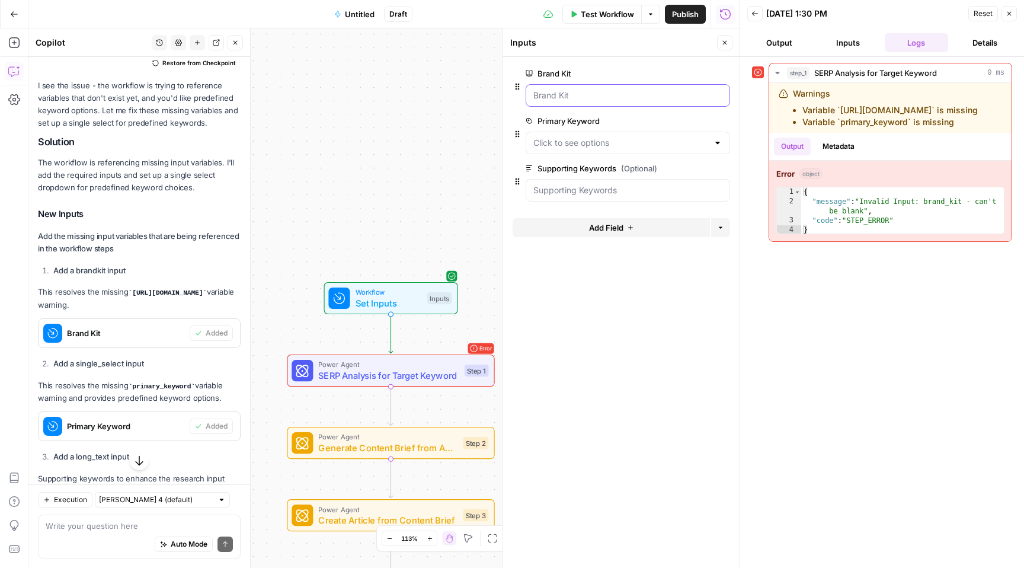
click at [601, 99] on Kit "Brand Kit" at bounding box center [627, 95] width 189 height 12
click at [613, 96] on Kit "Brand Kit" at bounding box center [627, 95] width 189 height 12
click at [666, 144] on Keyword "Primary Keyword" at bounding box center [620, 143] width 175 height 12
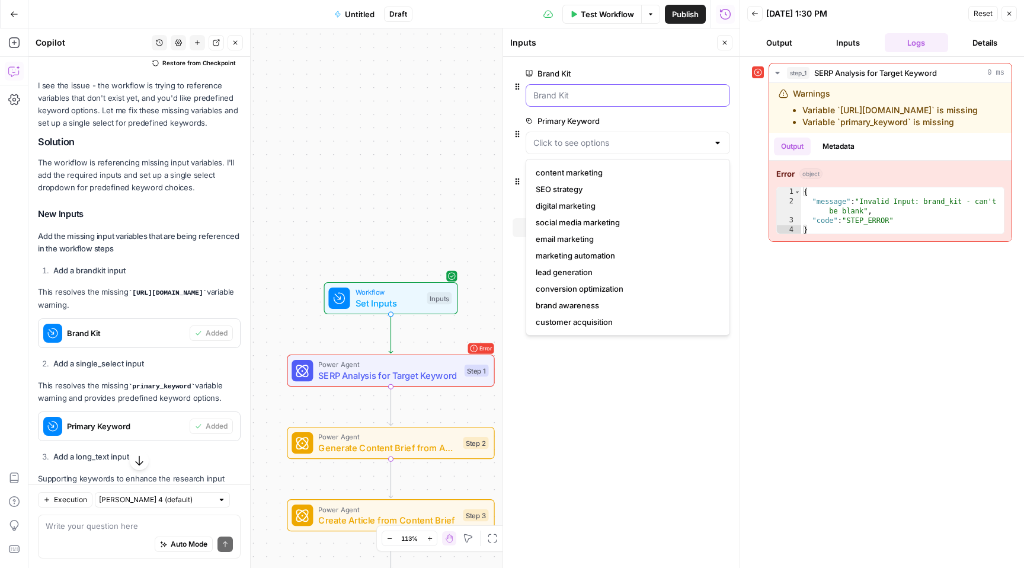
click at [657, 99] on Kit "Brand Kit" at bounding box center [627, 95] width 189 height 12
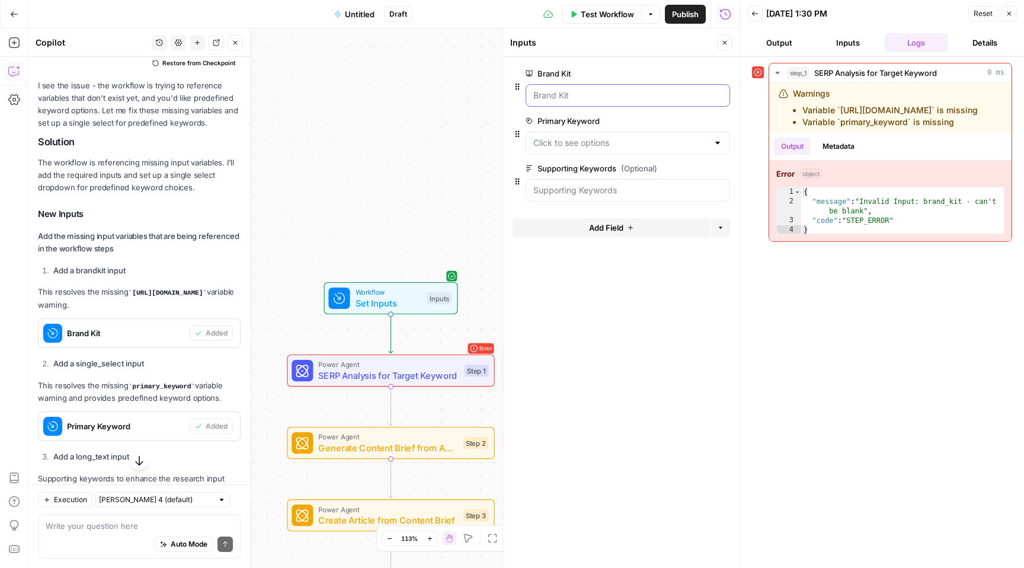
click at [657, 98] on Kit "Brand Kit" at bounding box center [627, 95] width 189 height 12
click at [654, 95] on Kit "Brand Kit" at bounding box center [627, 95] width 189 height 12
click at [595, 98] on Kit "Brand Kit" at bounding box center [627, 95] width 189 height 12
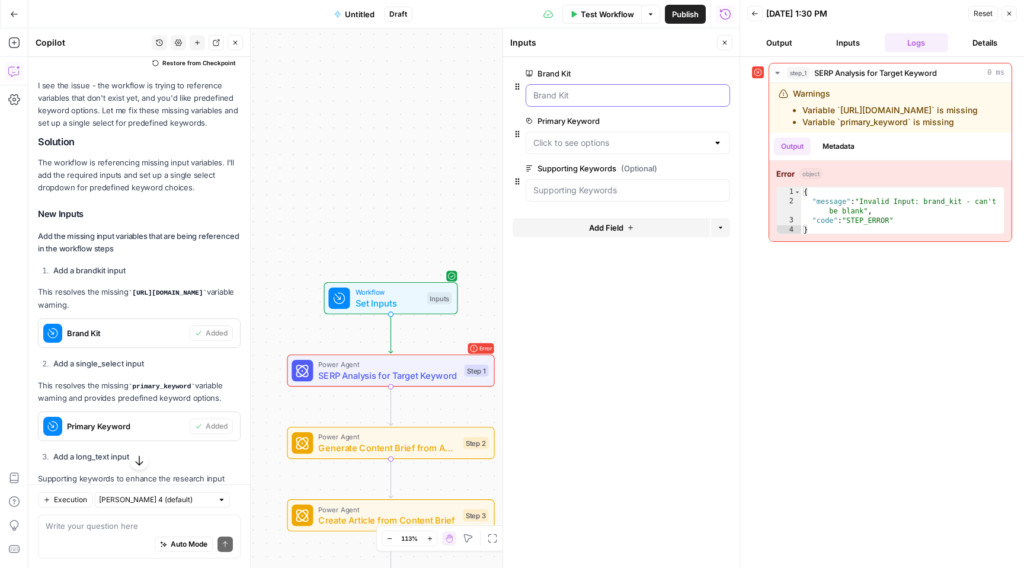
click at [595, 98] on Kit "Brand Kit" at bounding box center [627, 95] width 189 height 12
click at [577, 142] on Keyword "Primary Keyword" at bounding box center [620, 143] width 175 height 12
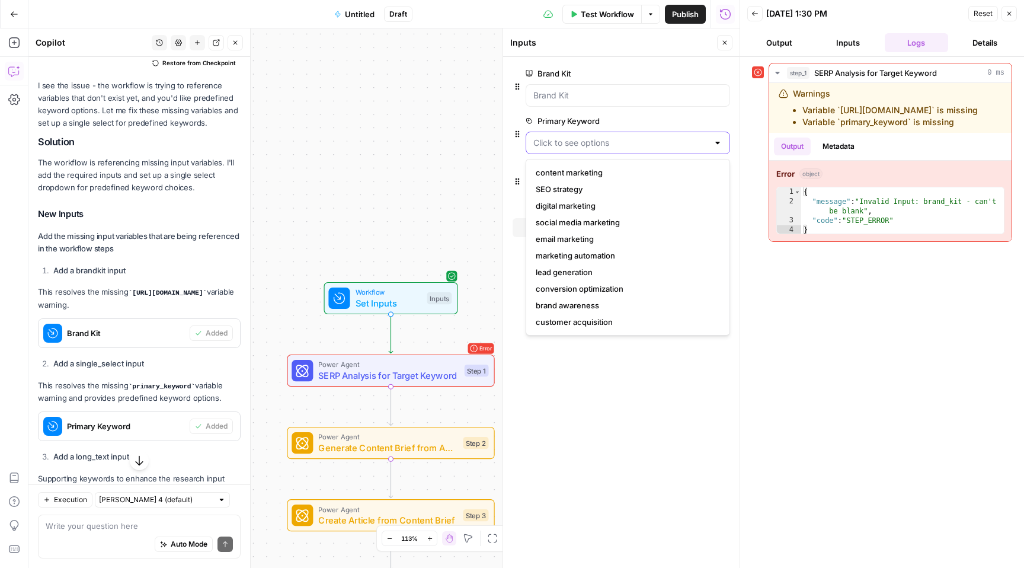
click at [577, 142] on Keyword "Primary Keyword" at bounding box center [620, 143] width 175 height 12
click at [618, 92] on Kit "Brand Kit" at bounding box center [627, 95] width 189 height 12
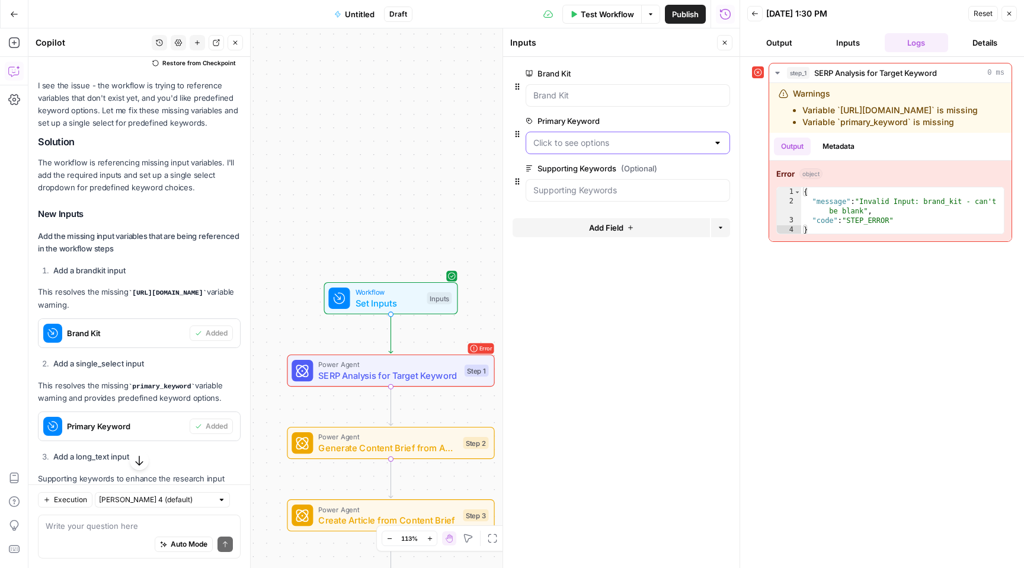
click at [631, 142] on Keyword "Primary Keyword" at bounding box center [620, 143] width 175 height 12
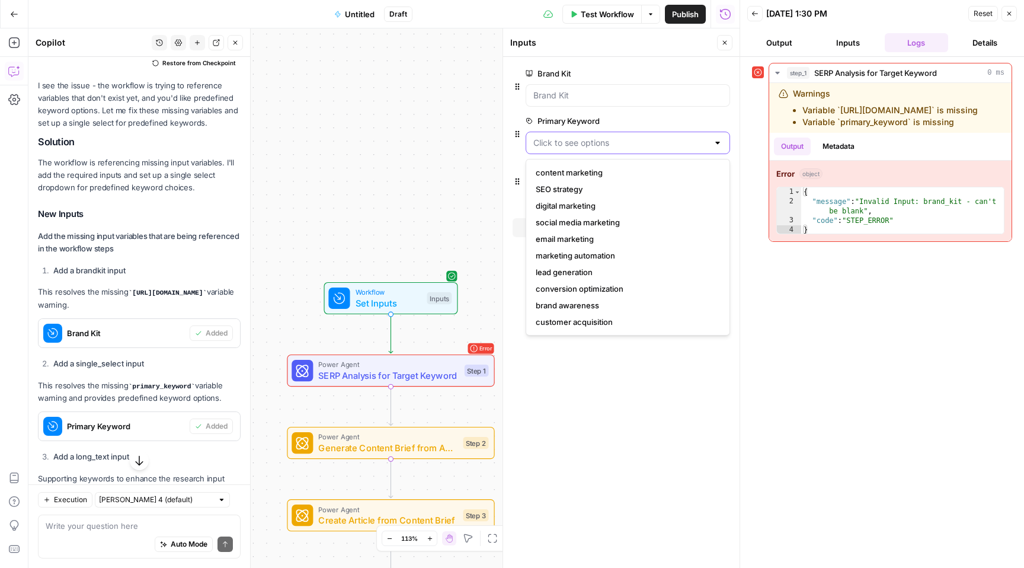
click at [631, 142] on Keyword "Primary Keyword" at bounding box center [620, 143] width 175 height 12
click at [757, 182] on div "step_1 SERP Analysis for Target Keyword 0 ms Warnings Variable `brand_kit.id` i…" at bounding box center [882, 152] width 260 height 179
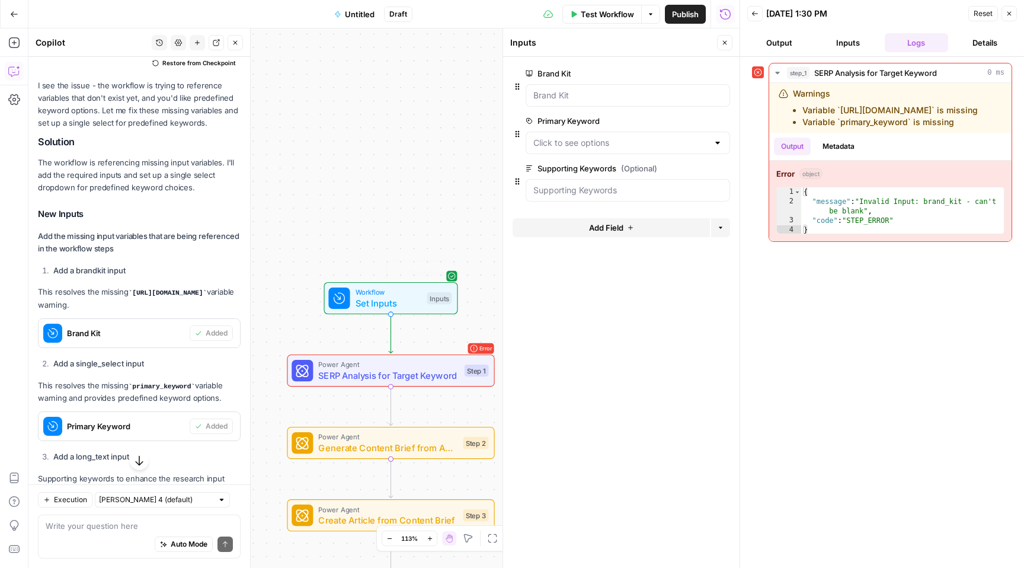
scroll to position [1734, 0]
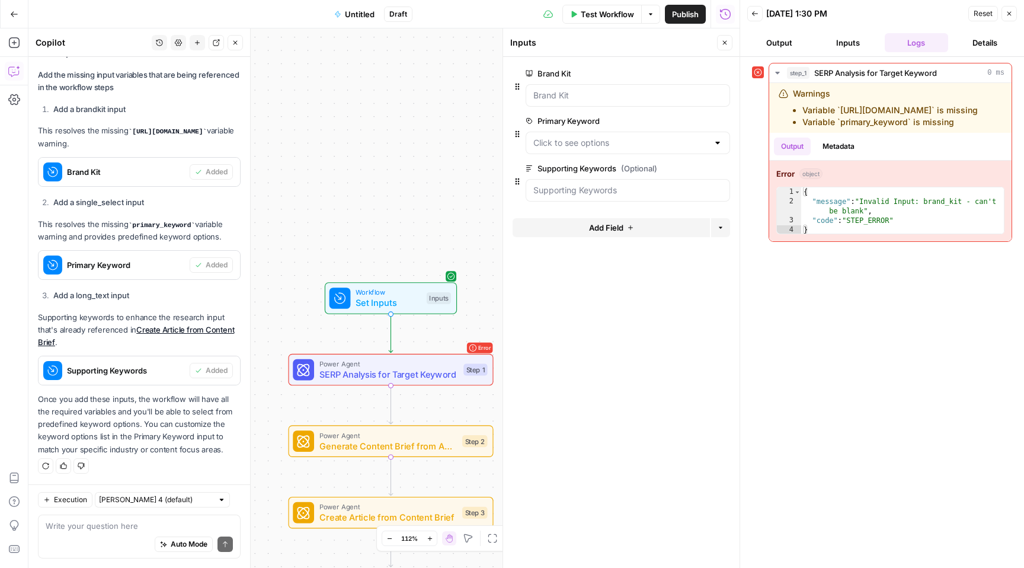
click at [593, 14] on span "Test Workflow" at bounding box center [607, 14] width 53 height 12
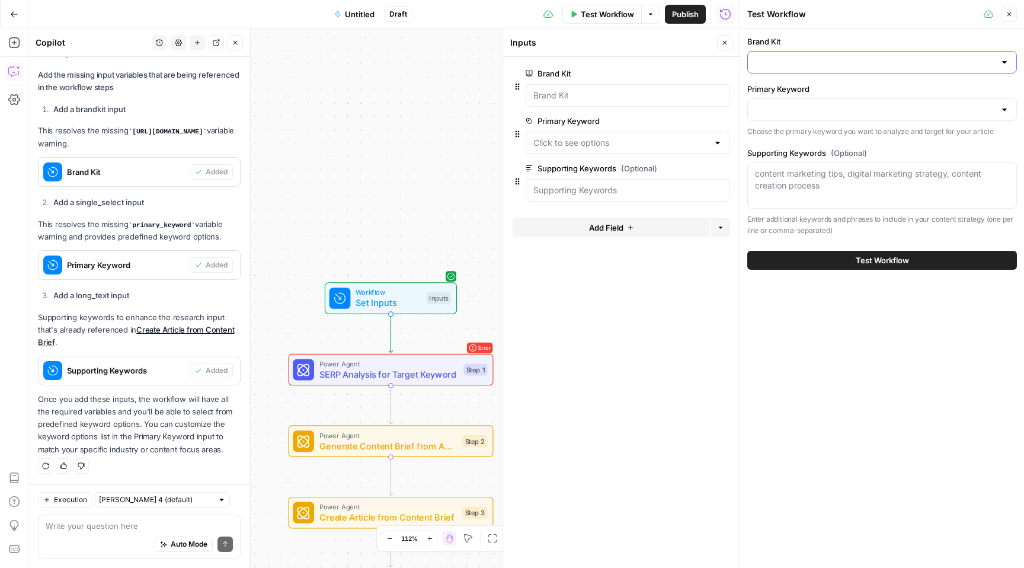
click at [827, 60] on input "Brand Kit" at bounding box center [875, 62] width 240 height 12
click at [802, 88] on span "Opendoor v1" at bounding box center [879, 92] width 245 height 12
type input "Opendoor v1"
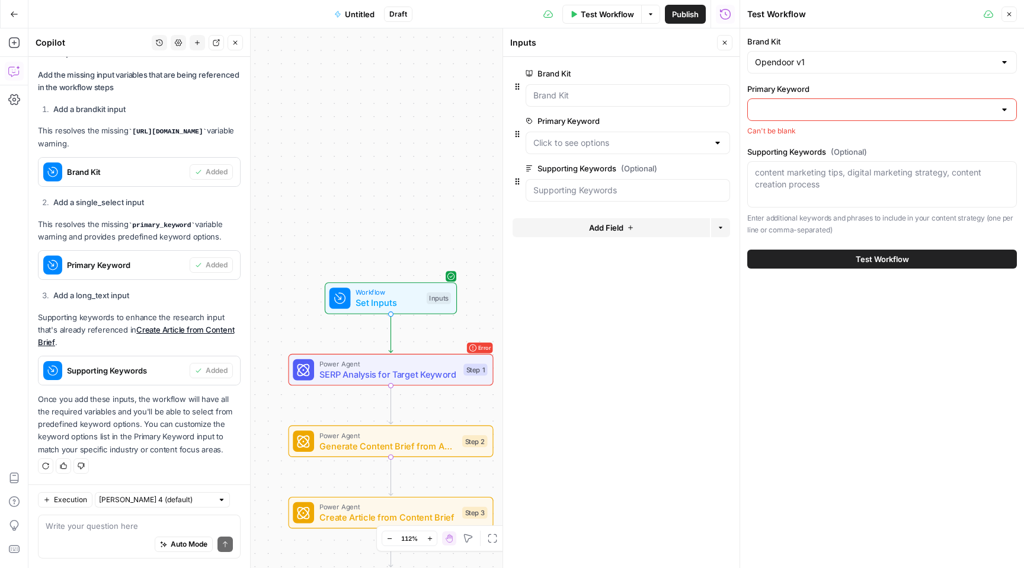
click at [817, 108] on input "Primary Keyword" at bounding box center [875, 110] width 240 height 12
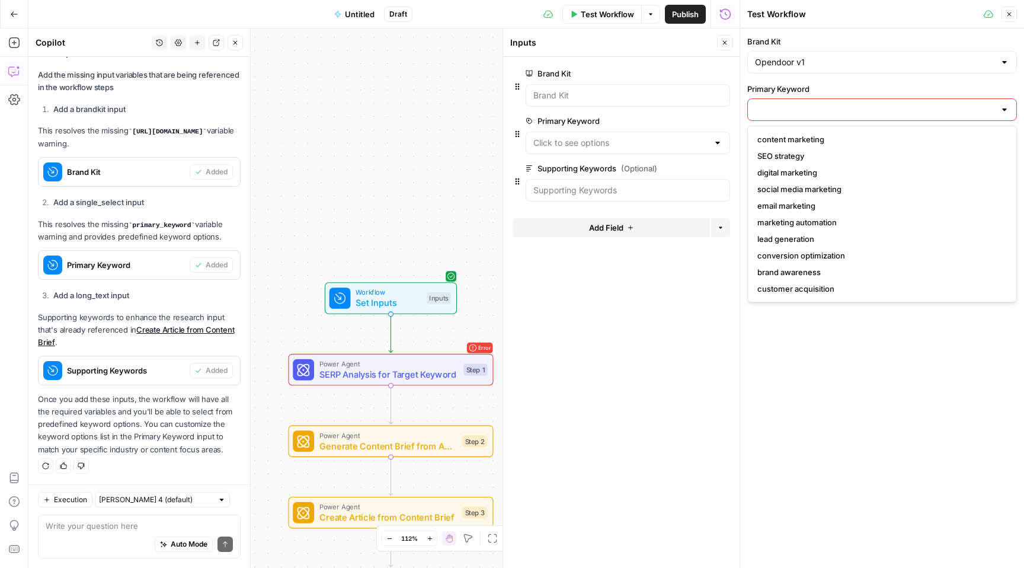
type input "d"
click at [827, 111] on input "Primary Keyword" at bounding box center [875, 110] width 240 height 12
paste input "How long does it take to sell a house"
type input "How long does it take to sell a house"
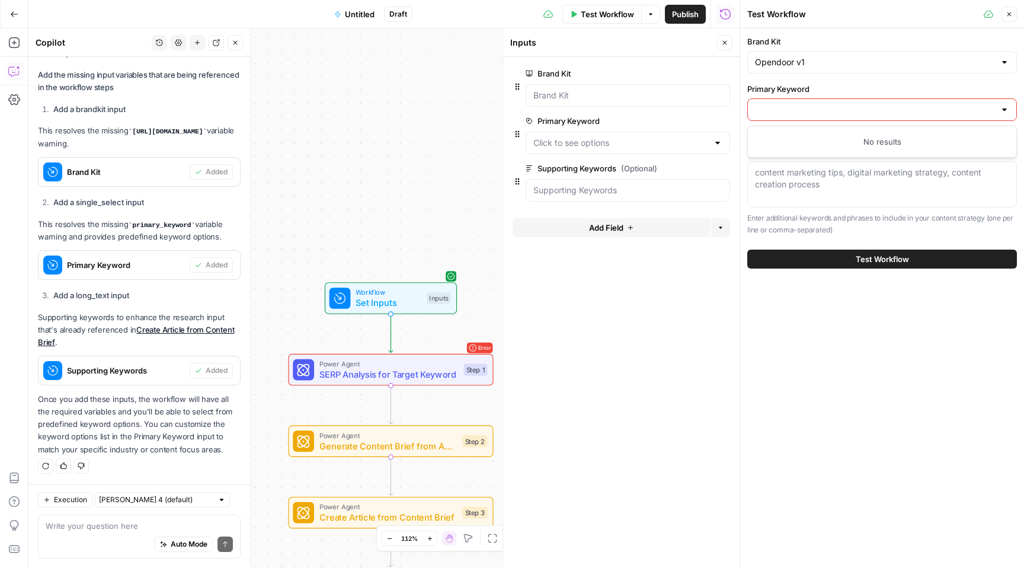
click at [803, 190] on div "content marketing tips, digital marketing strategy, content creation process" at bounding box center [882, 184] width 270 height 46
click at [831, 110] on input "Primary Keyword" at bounding box center [875, 110] width 240 height 12
click at [843, 88] on label "Primary Keyword" at bounding box center [882, 89] width 270 height 12
click at [843, 104] on input "Primary Keyword" at bounding box center [875, 110] width 240 height 12
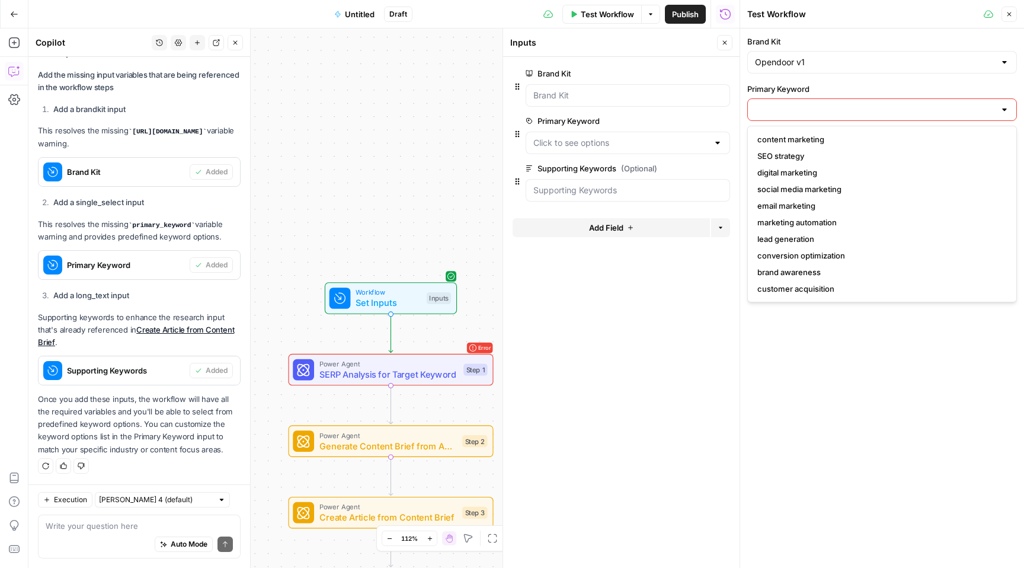
click at [864, 87] on label "Primary Keyword" at bounding box center [882, 89] width 270 height 12
click at [864, 104] on input "Primary Keyword" at bounding box center [875, 110] width 240 height 12
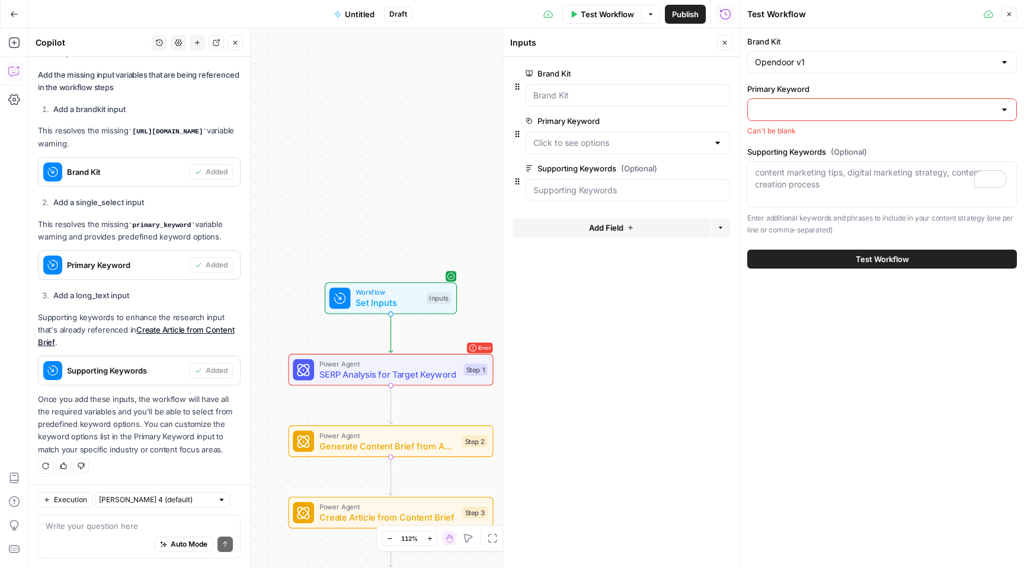
click at [850, 347] on div "Brand Kit Opendoor v1 Primary Keyword Can't be blank Supporting Keywords (Optio…" at bounding box center [882, 297] width 284 height 539
click at [136, 529] on textarea at bounding box center [139, 526] width 187 height 12
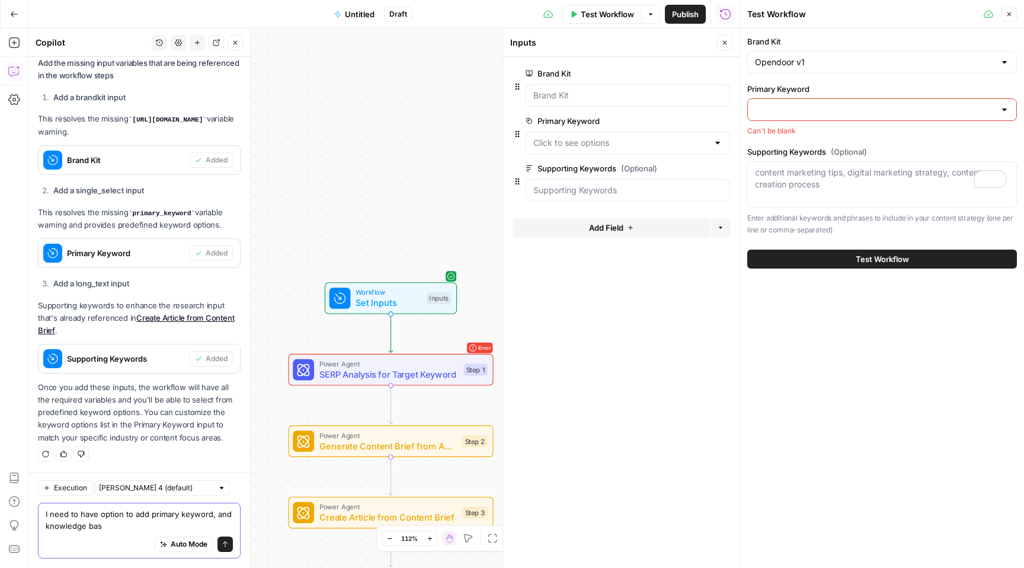
type textarea "I need to have option to add primary keyword, and knowledge base"
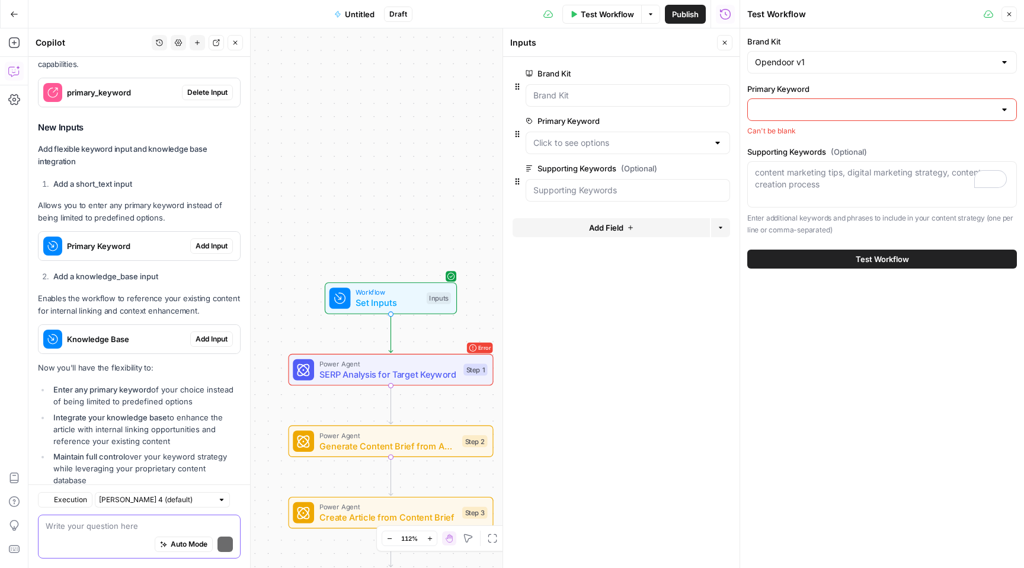
scroll to position [2312, 0]
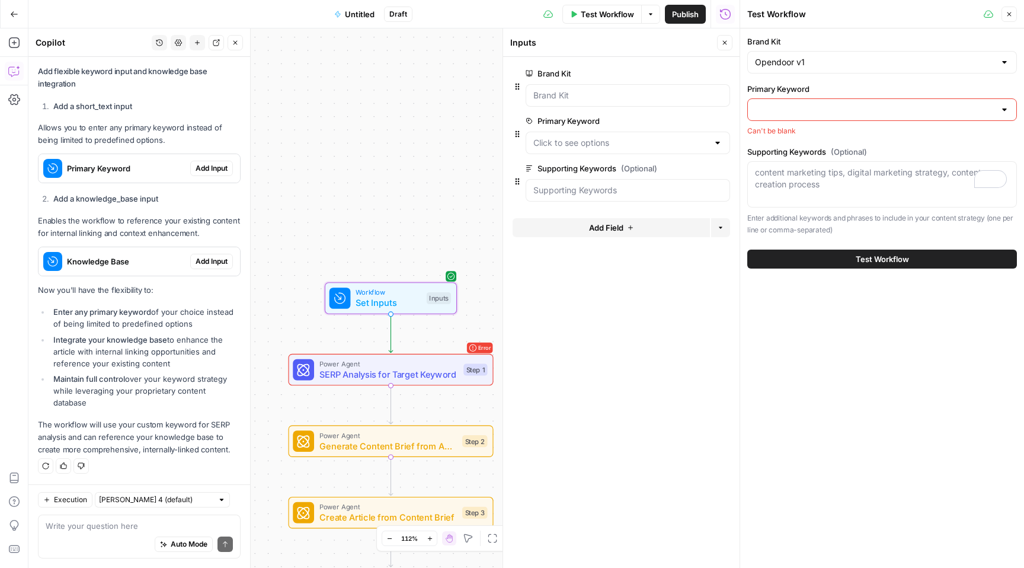
click at [208, 167] on span "Add Input" at bounding box center [212, 168] width 32 height 11
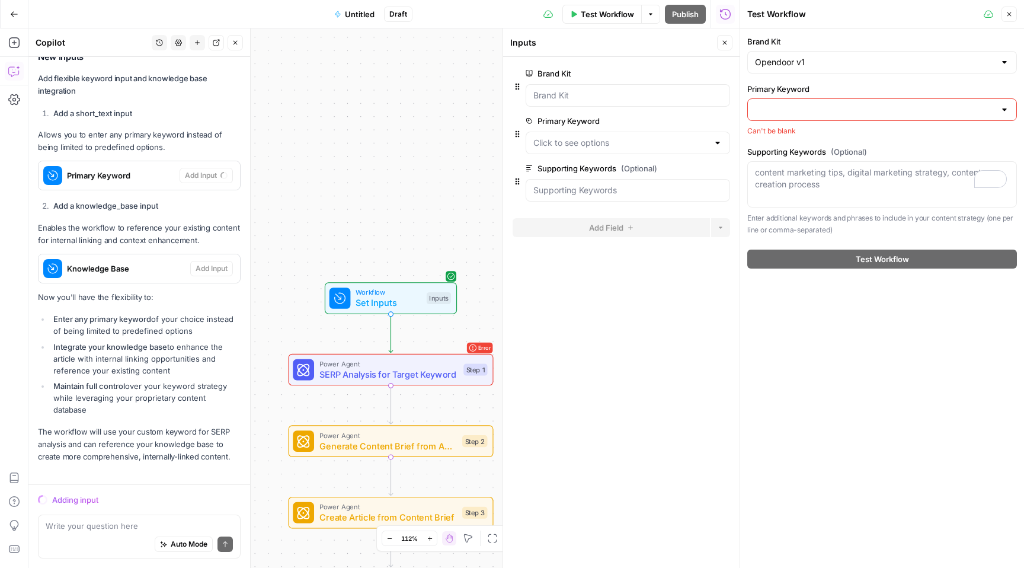
scroll to position [2274, 0]
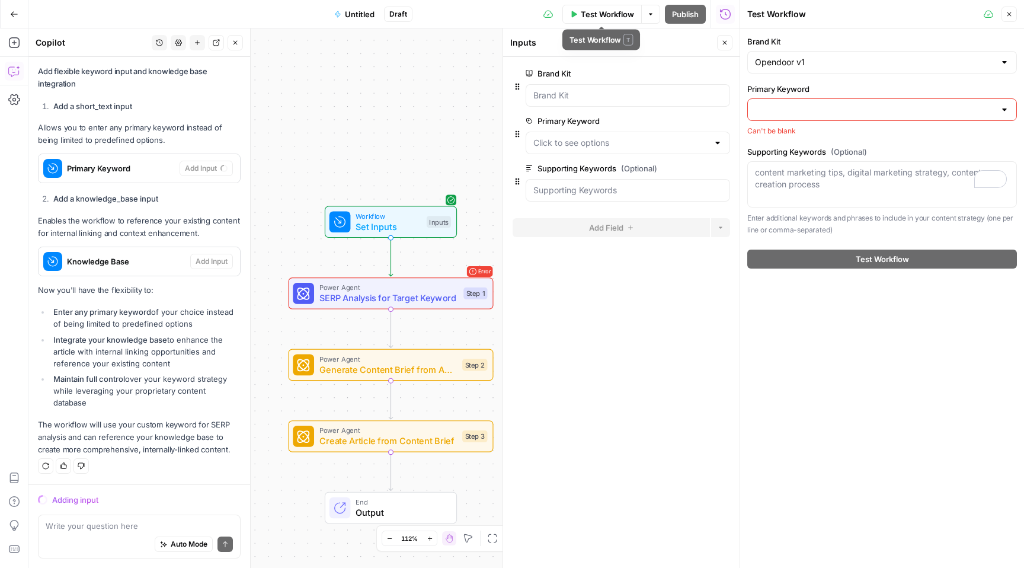
click at [603, 12] on span "Test Workflow" at bounding box center [607, 14] width 53 height 12
click at [605, 13] on span "Test Workflow" at bounding box center [607, 14] width 53 height 12
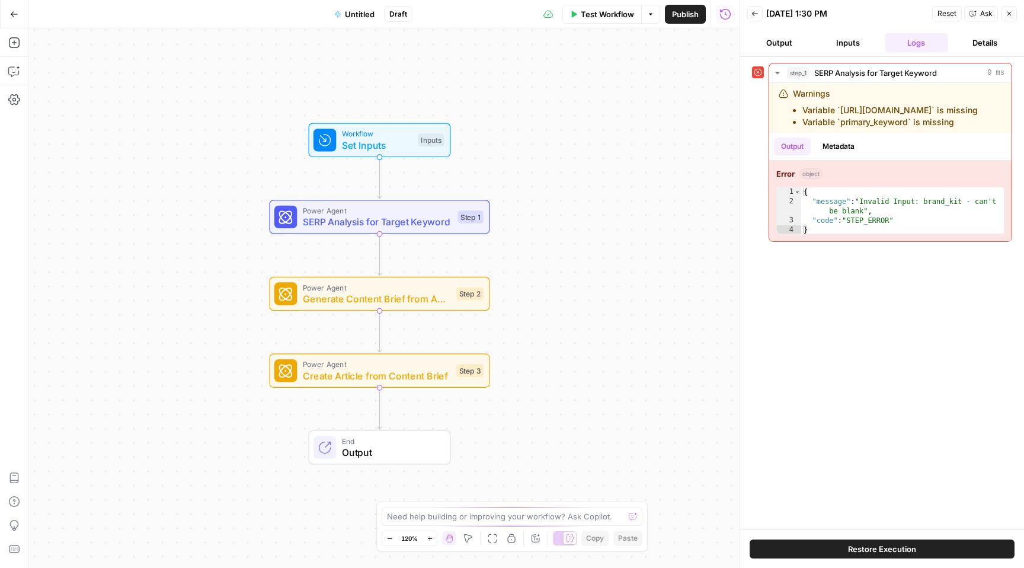
click at [605, 17] on span "Test Workflow" at bounding box center [607, 14] width 53 height 12
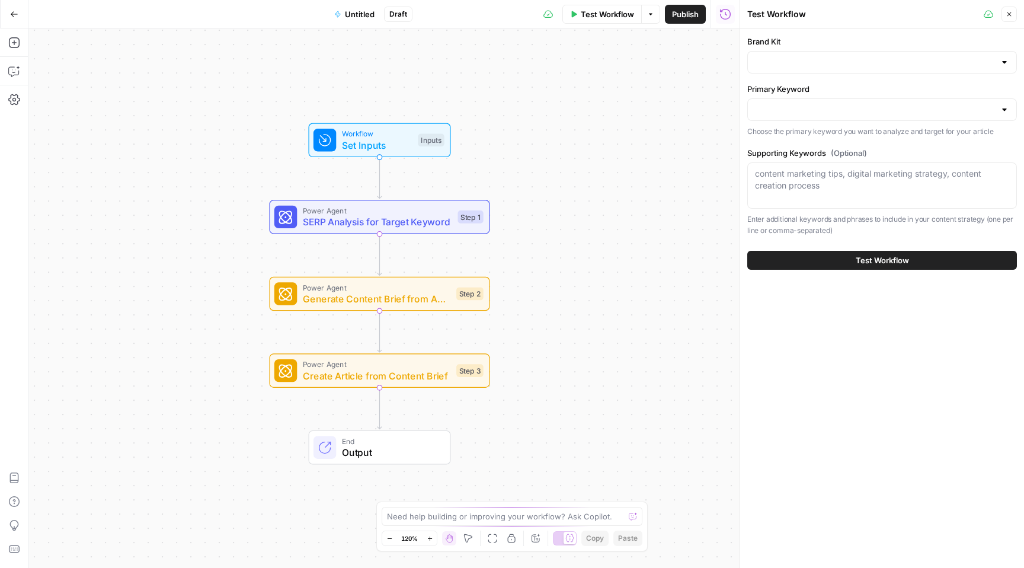
type input "Opendoor v1"
click at [843, 107] on input "Primary Keyword" at bounding box center [875, 110] width 240 height 12
type input "fffddfdd"
click at [1008, 12] on icon "button" at bounding box center [1009, 14] width 7 height 7
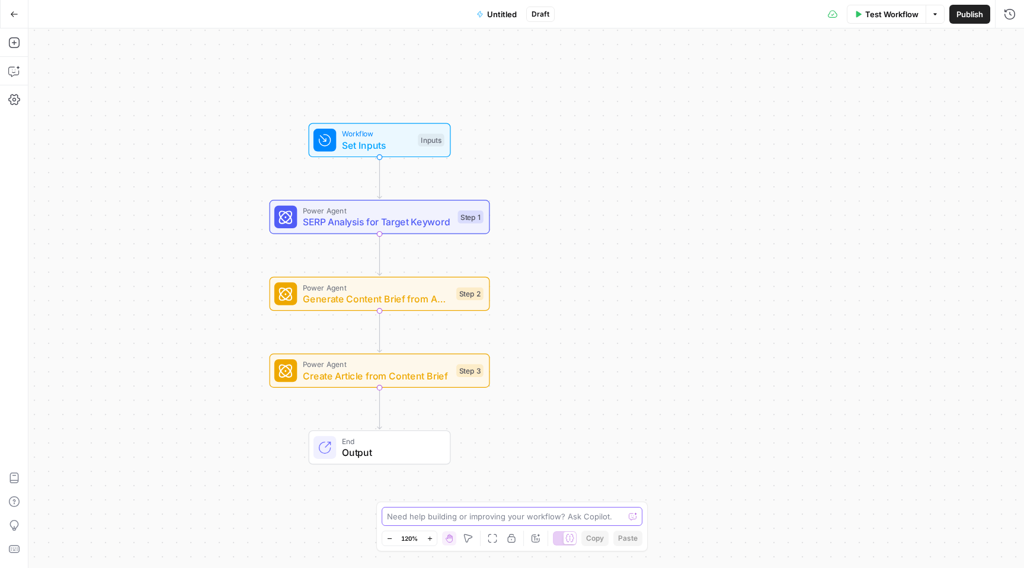
click at [426, 511] on textarea at bounding box center [505, 516] width 237 height 12
click at [879, 16] on span "Test Workflow" at bounding box center [891, 14] width 53 height 12
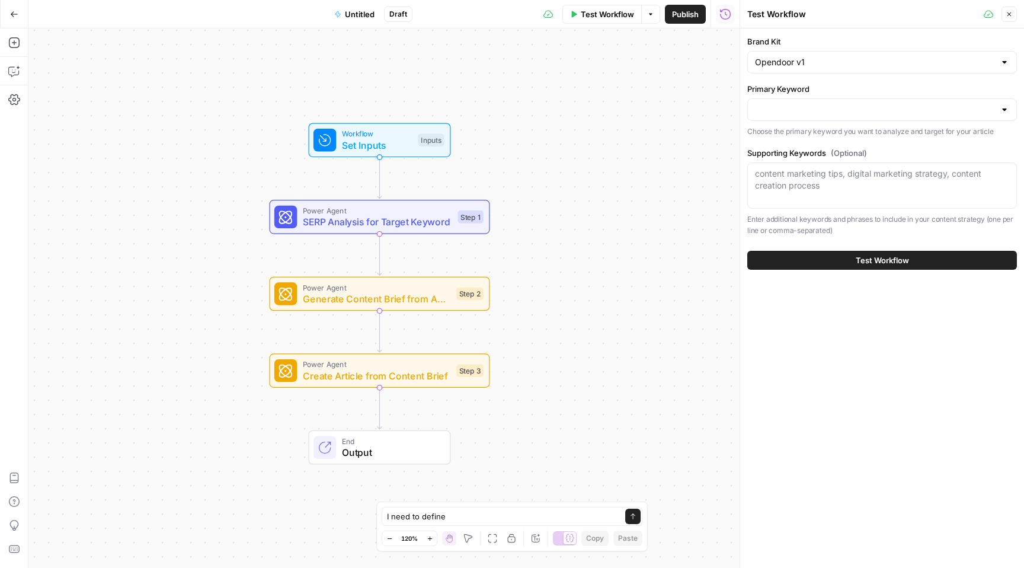
click at [494, 522] on div "I need to define I need to define Send" at bounding box center [512, 516] width 261 height 19
type textarea "I need to define primary keywords"
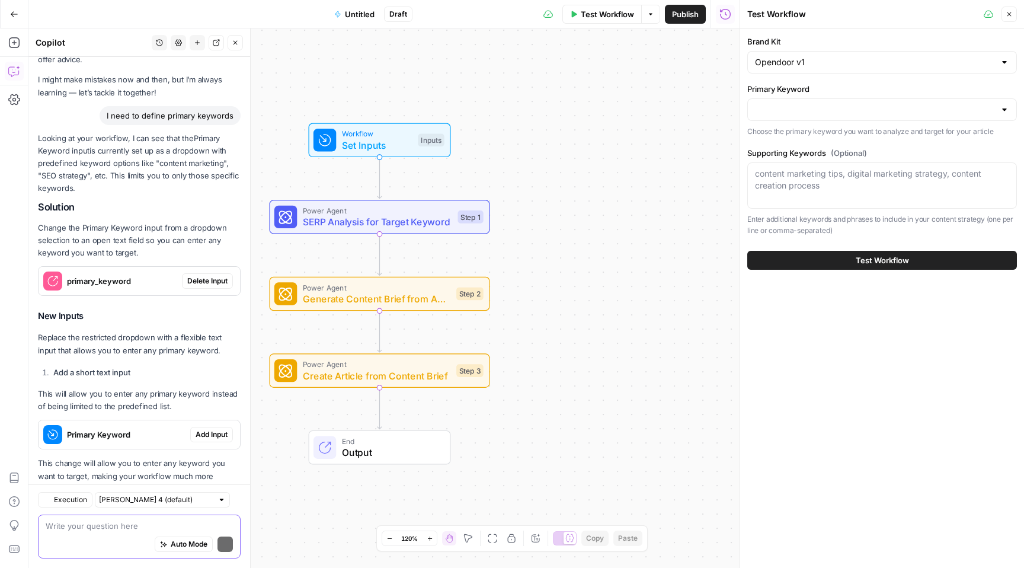
scroll to position [85, 0]
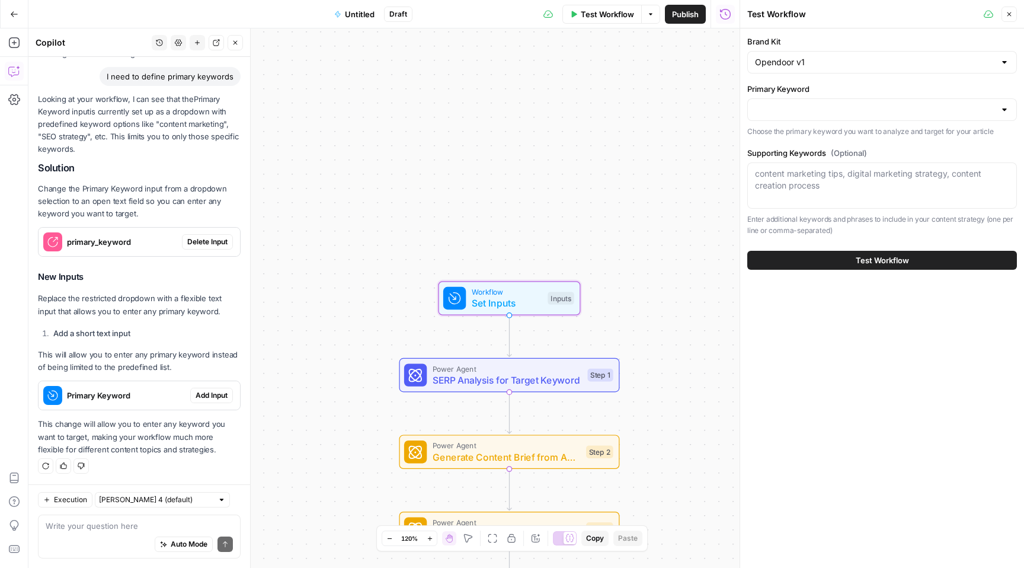
click at [194, 241] on span "Delete Input" at bounding box center [207, 241] width 40 height 11
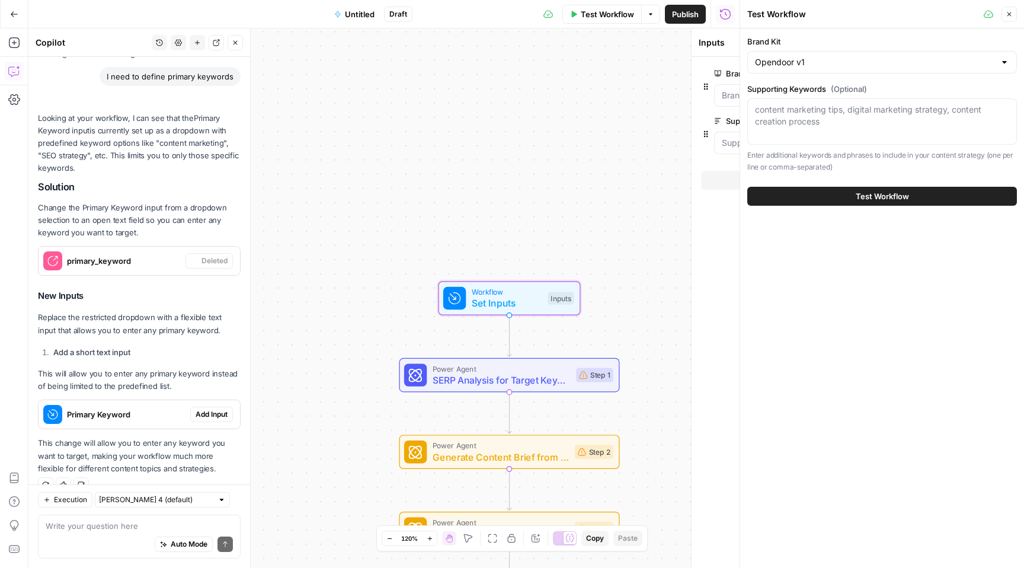
scroll to position [104, 0]
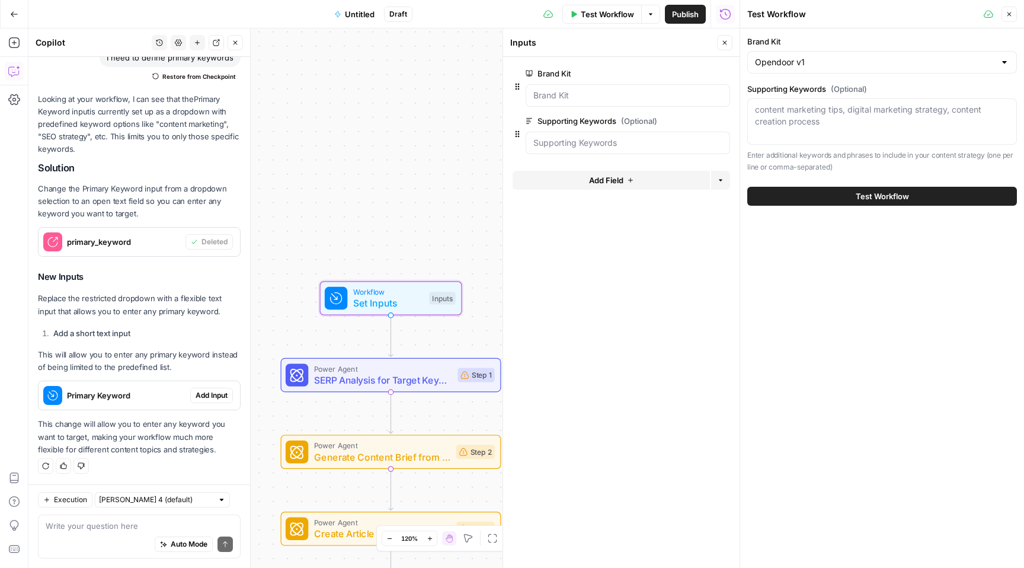
click at [196, 397] on span "Add Input" at bounding box center [212, 395] width 32 height 11
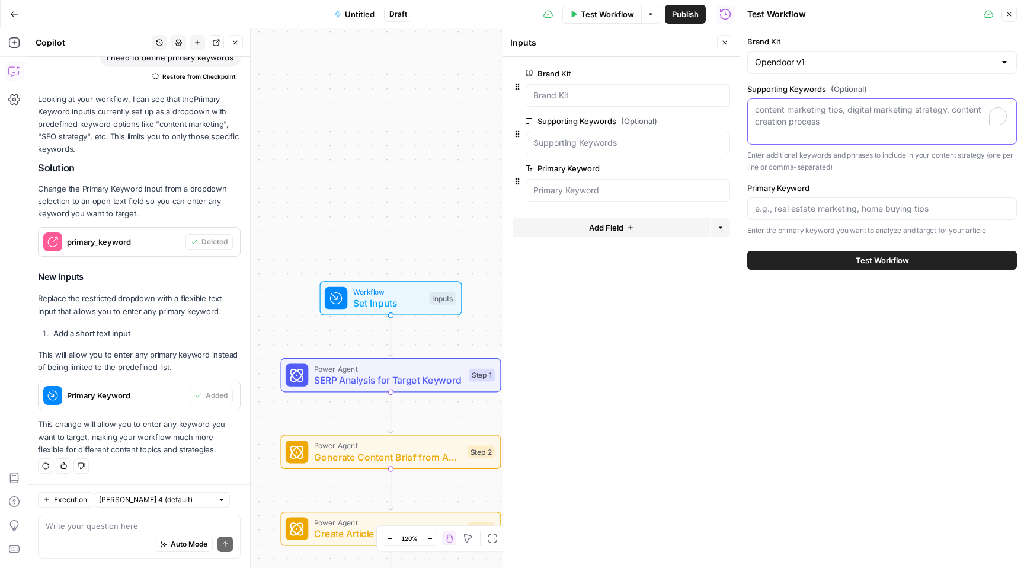
click at [901, 124] on textarea "Supporting Keywords (Optional)" at bounding box center [882, 116] width 254 height 24
click at [862, 210] on input "Primary Keyword" at bounding box center [882, 209] width 254 height 12
click at [406, 299] on span "Set Inputs" at bounding box center [388, 303] width 71 height 14
click at [830, 133] on div "content marketing tips, digital marketing strategy, content creation process" at bounding box center [882, 121] width 270 height 46
paste textarea "How long does it take to sell a house"
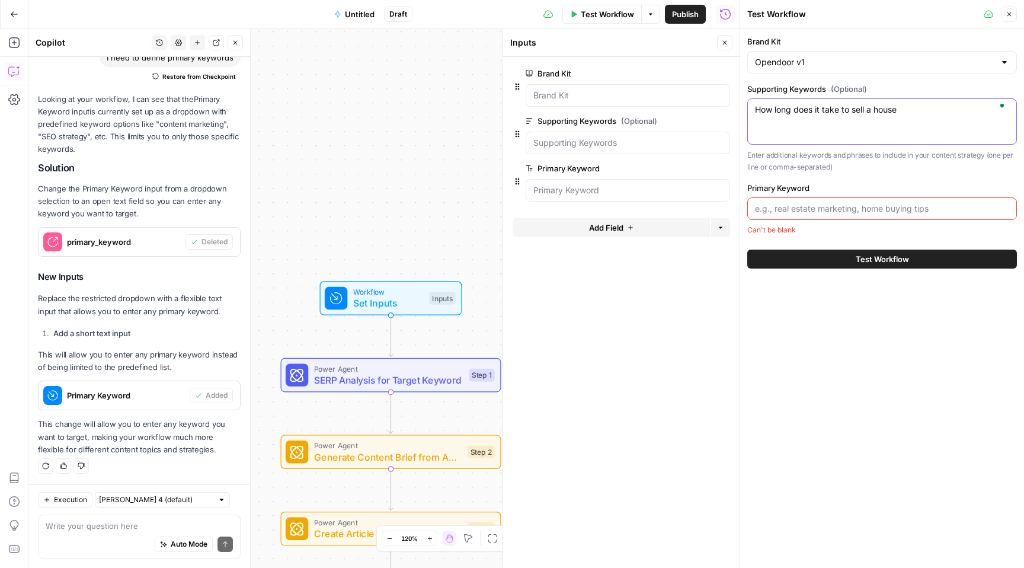
type textarea "How long does it take to sell a house"
click at [826, 213] on input "Primary Keyword" at bounding box center [882, 209] width 254 height 12
paste input "how long does it take for a house to sell"
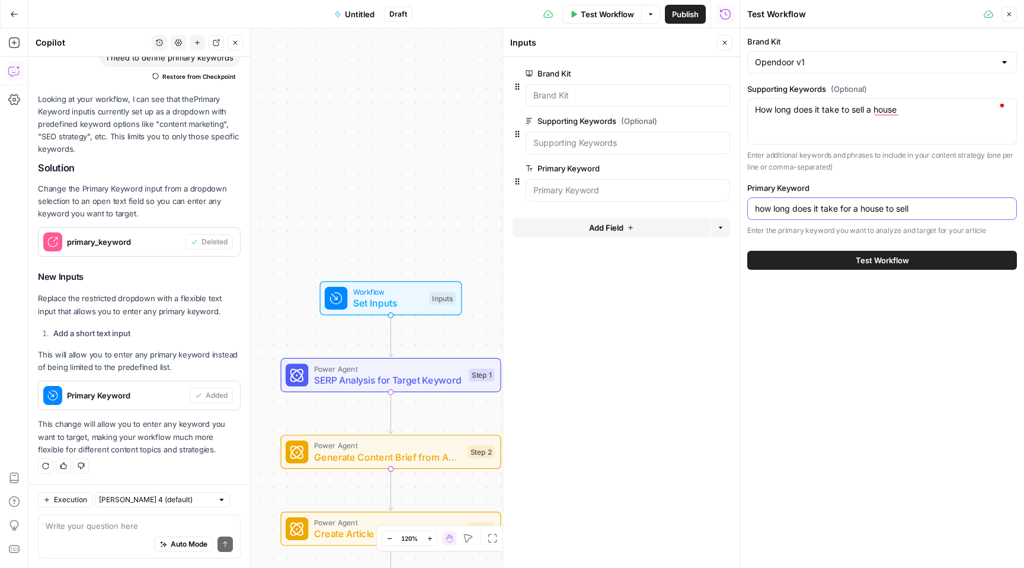
click at [766, 209] on input "how long does it take for a house to sell" at bounding box center [882, 209] width 254 height 12
type input "how long does it take for a house to sell"
click at [890, 262] on span "Test Workflow" at bounding box center [882, 260] width 53 height 12
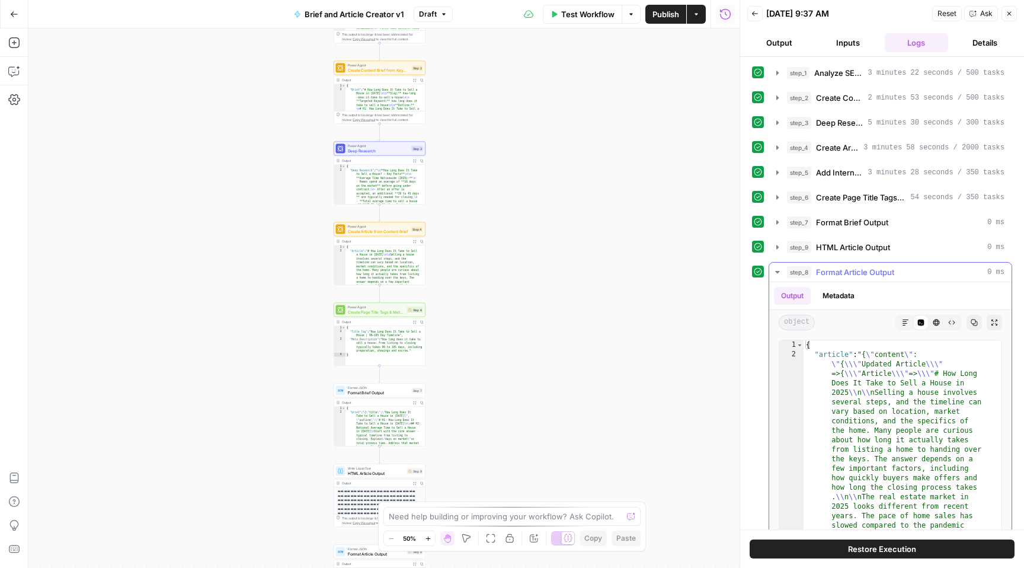
click at [935, 270] on div "step_8 Format Article Output 0 ms" at bounding box center [896, 272] width 218 height 12
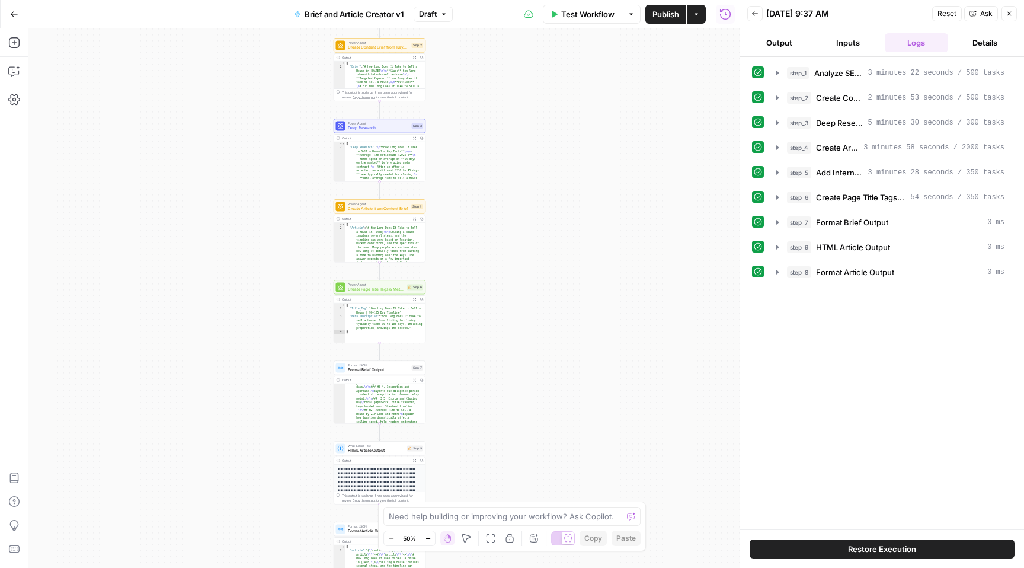
scroll to position [109, 0]
click at [465, 513] on textarea at bounding box center [506, 516] width 234 height 12
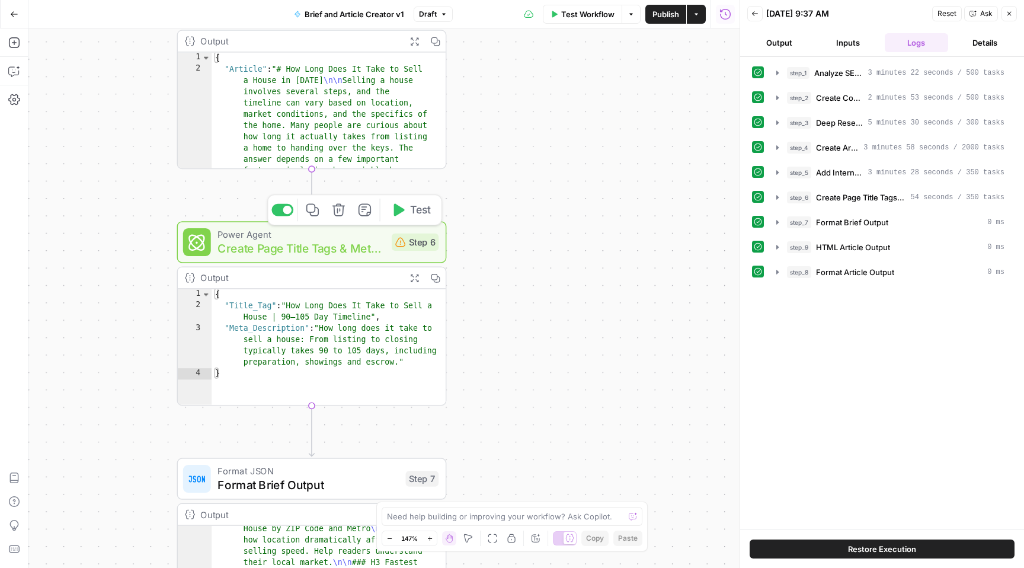
click at [343, 209] on icon "button" at bounding box center [338, 209] width 12 height 12
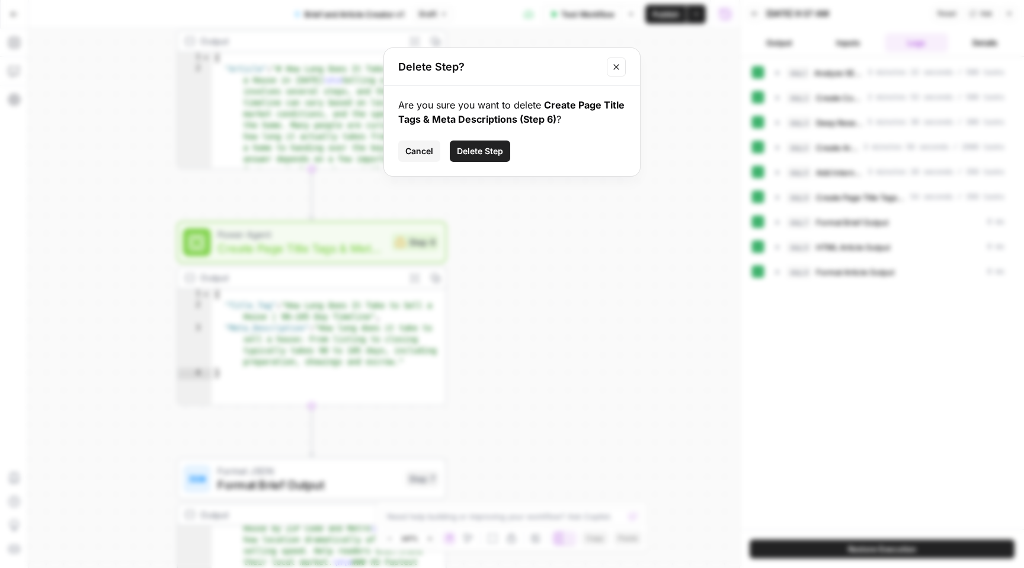
click at [483, 156] on span "Delete Step" at bounding box center [480, 151] width 46 height 12
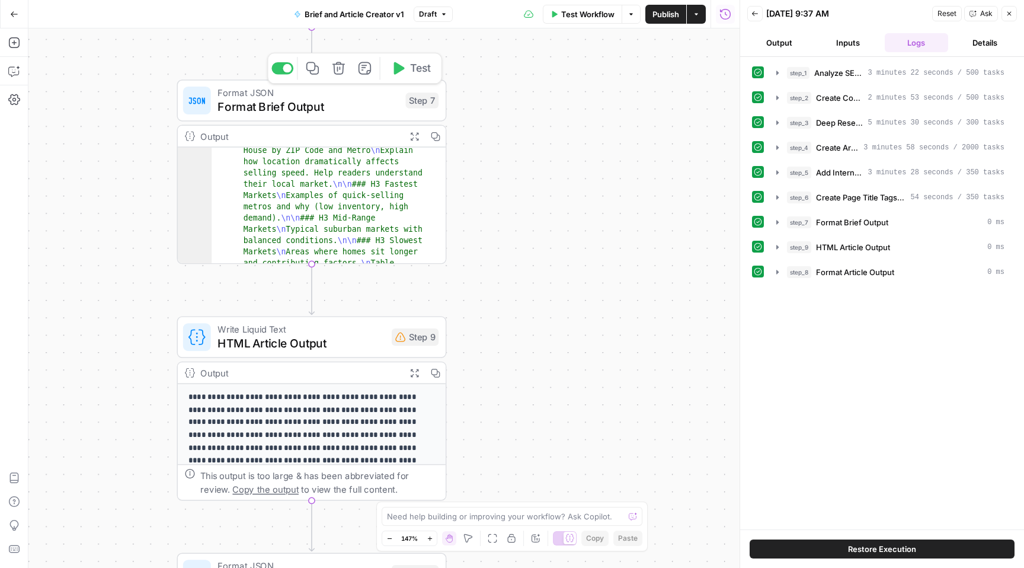
click at [346, 69] on button "Delete step" at bounding box center [338, 68] width 23 height 23
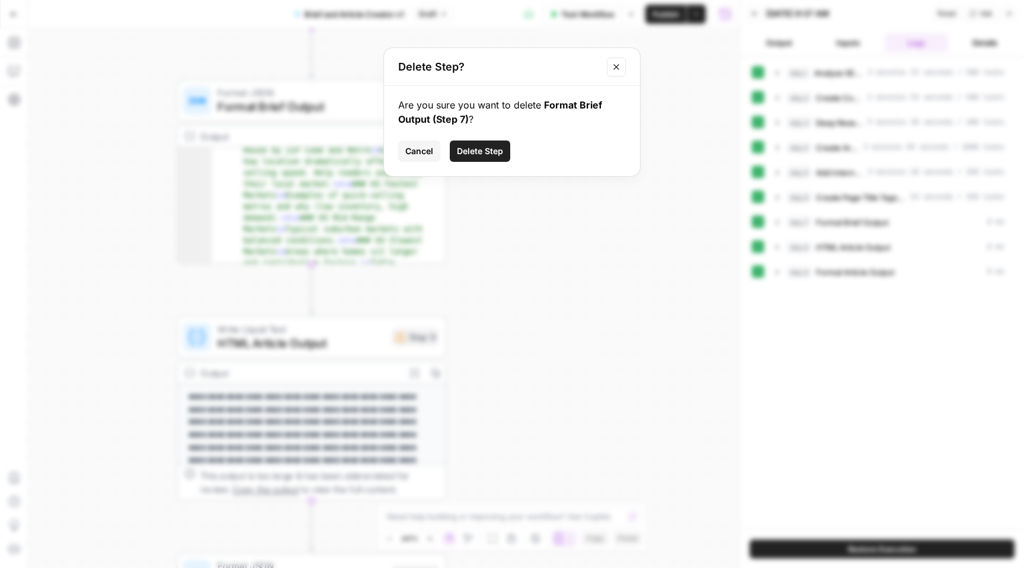
click at [494, 149] on span "Delete Step" at bounding box center [480, 151] width 46 height 12
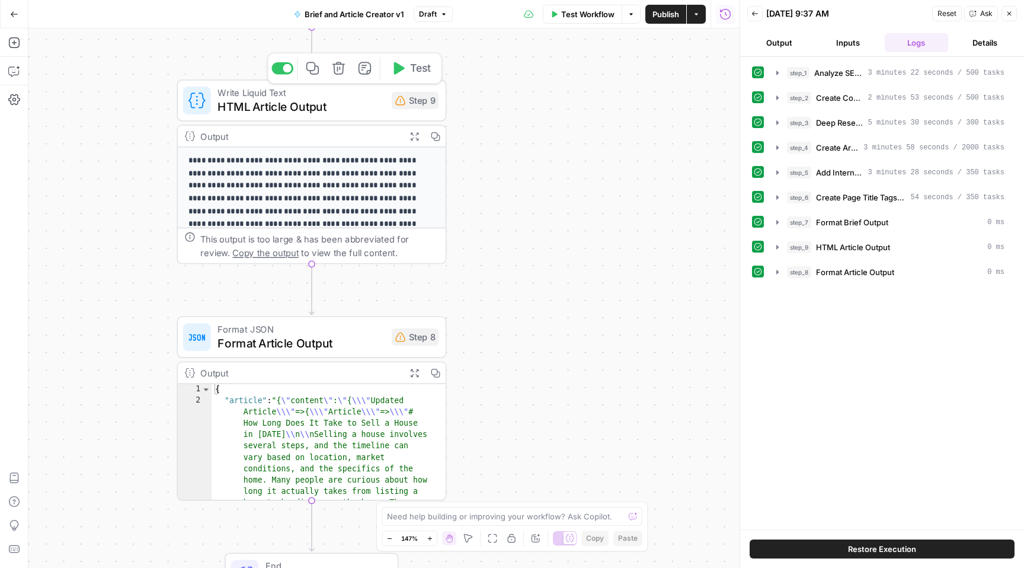
click at [343, 73] on icon "button" at bounding box center [339, 68] width 14 height 14
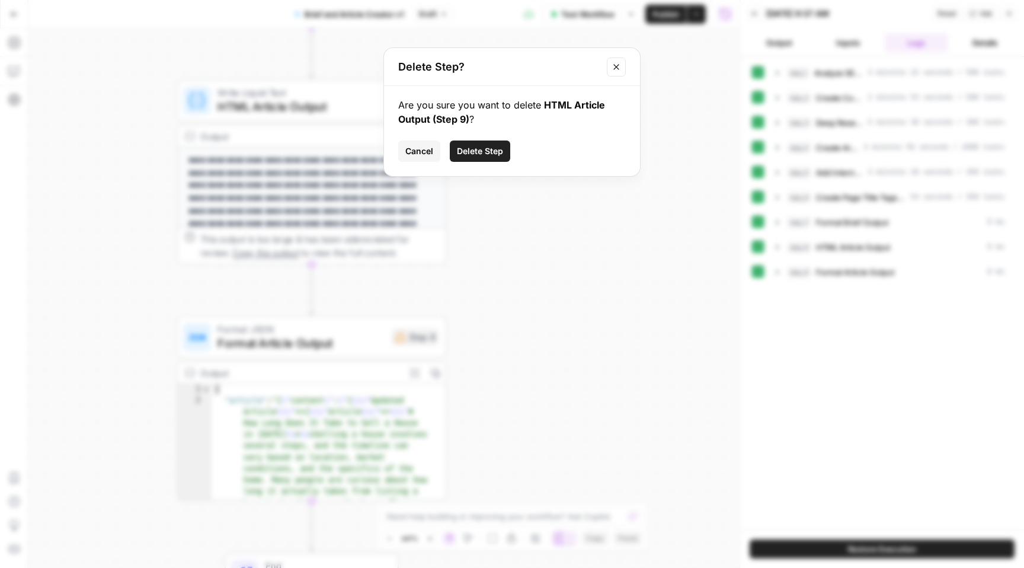
click at [485, 149] on span "Delete Step" at bounding box center [480, 151] width 46 height 12
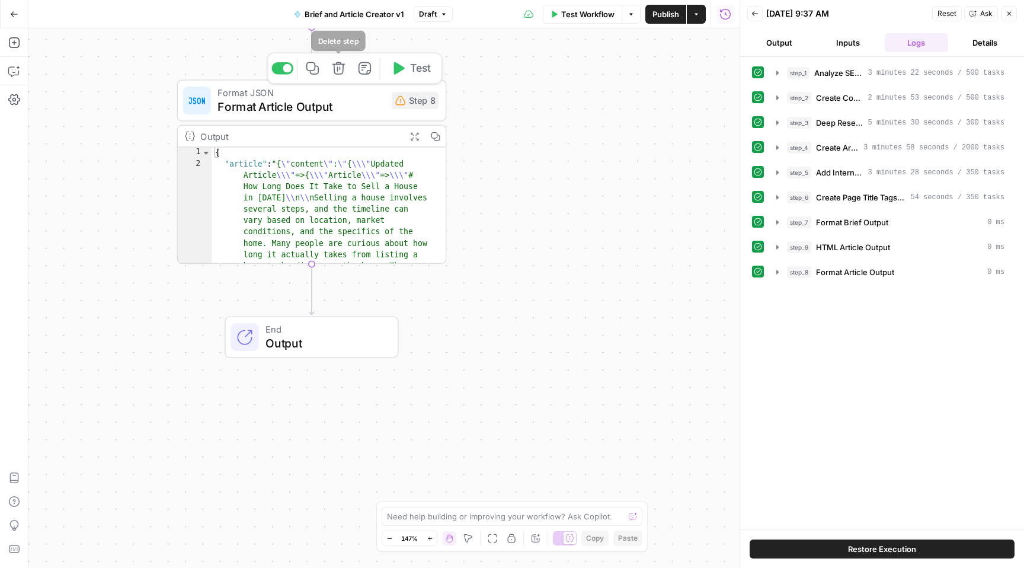
click at [342, 72] on icon "button" at bounding box center [338, 68] width 12 height 12
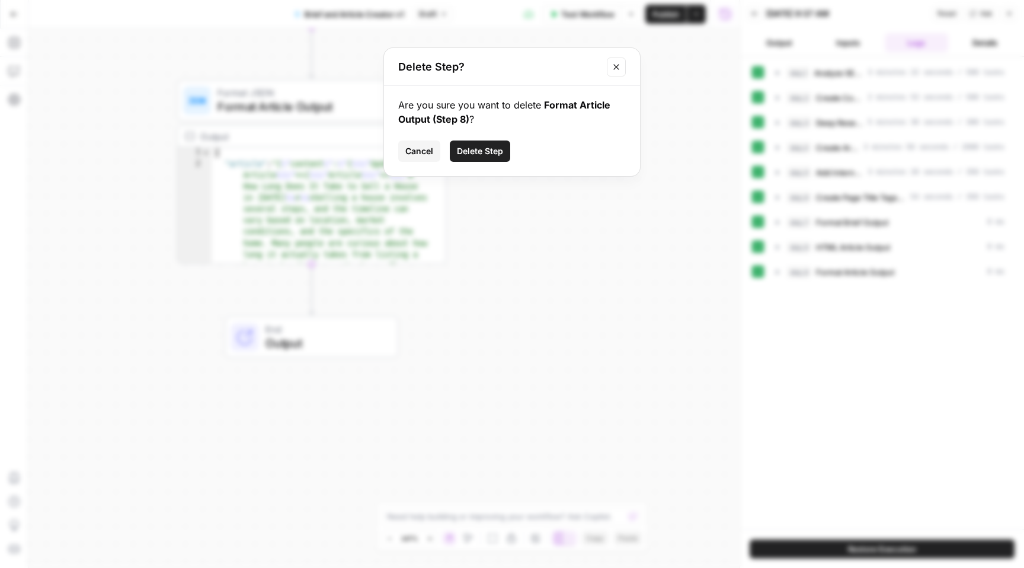
click at [465, 152] on span "Delete Step" at bounding box center [480, 151] width 46 height 12
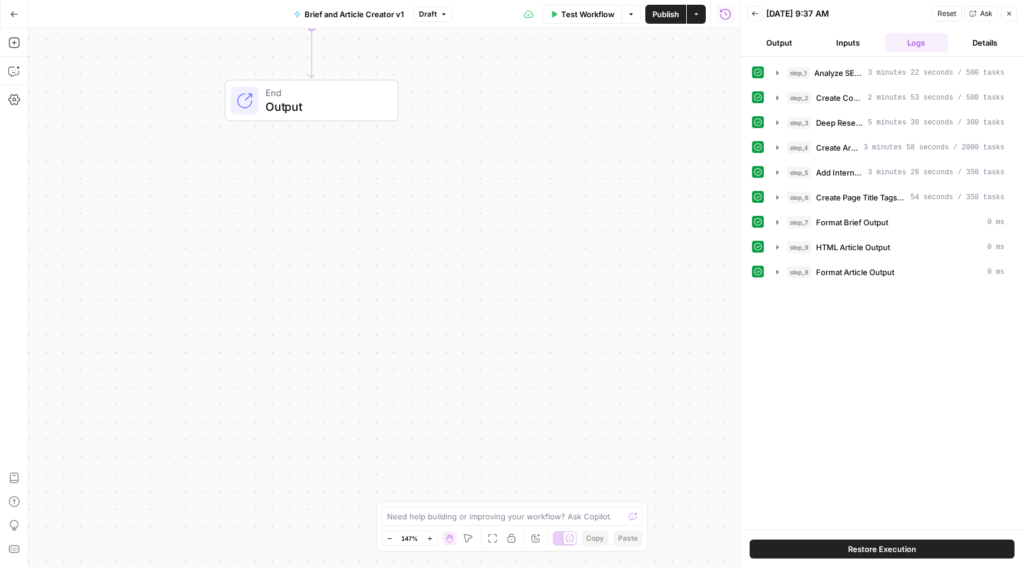
click at [335, 103] on span "Output" at bounding box center [325, 106] width 119 height 17
click at [458, 519] on span "M" at bounding box center [460, 515] width 11 height 12
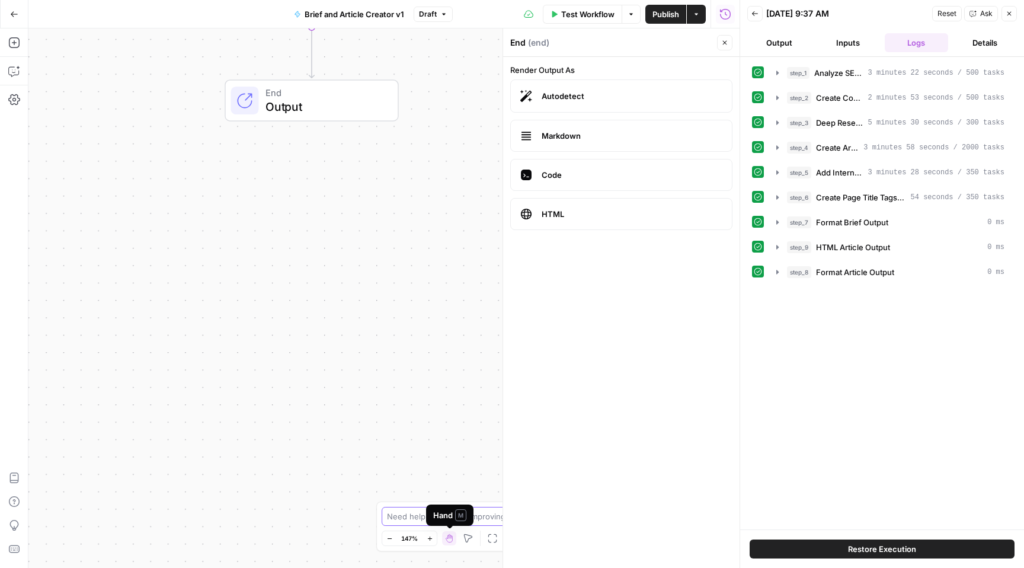
click at [494, 517] on textarea at bounding box center [505, 516] width 237 height 12
type textarea "I need to have clera article output, properly formated, as it is on article page"
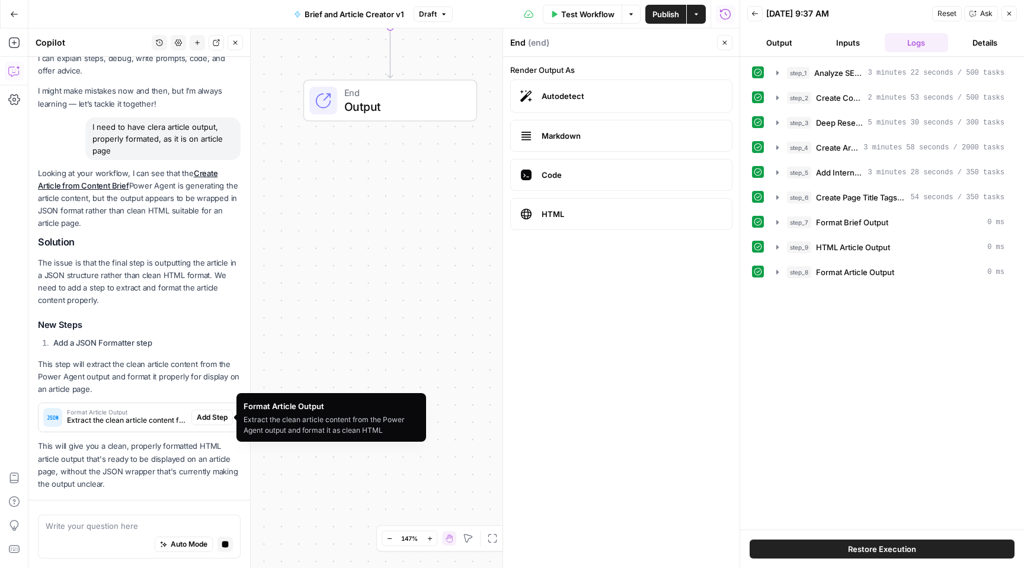
scroll to position [73, 0]
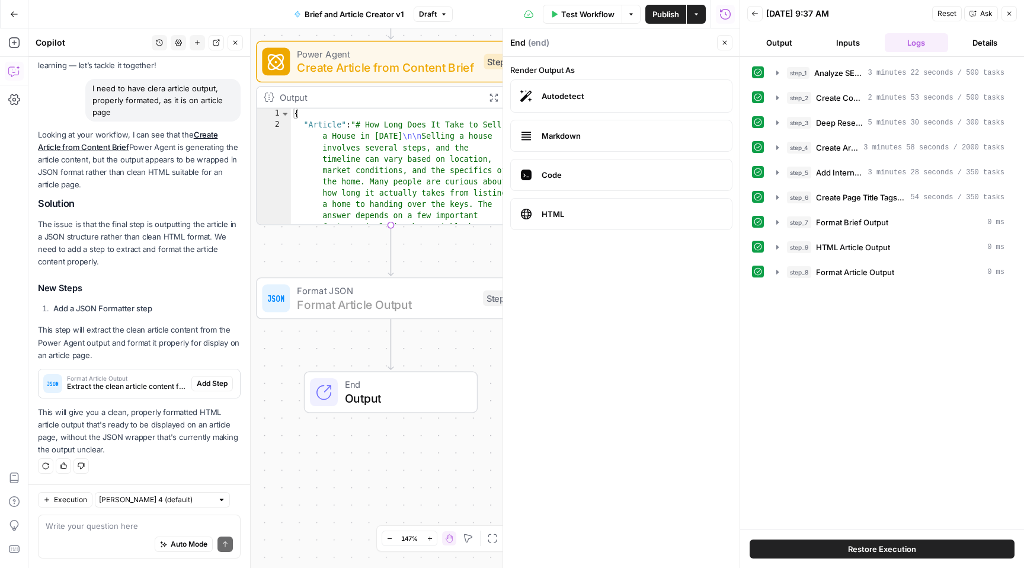
click at [211, 384] on span "Add Step" at bounding box center [212, 383] width 31 height 11
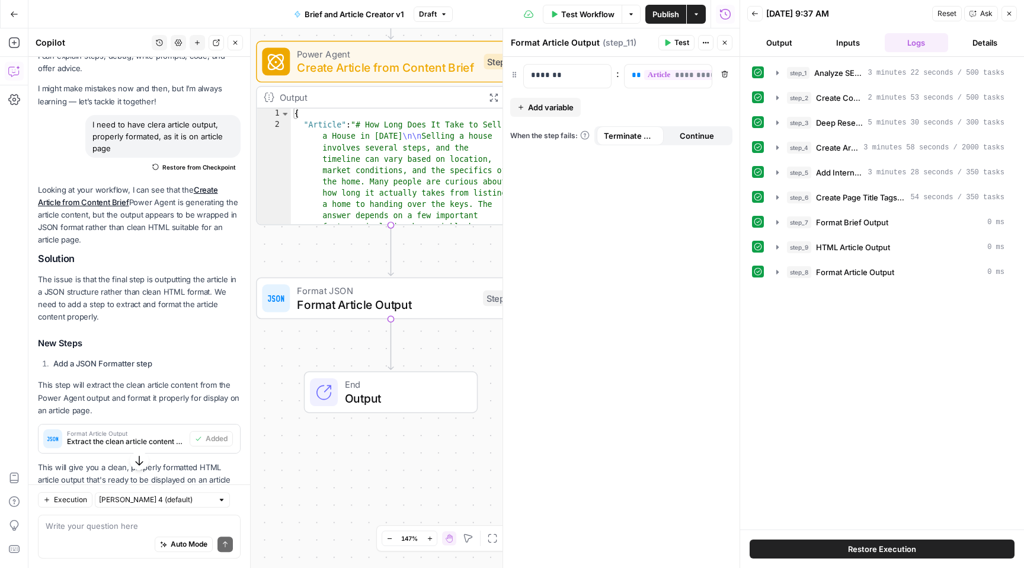
scroll to position [92, 0]
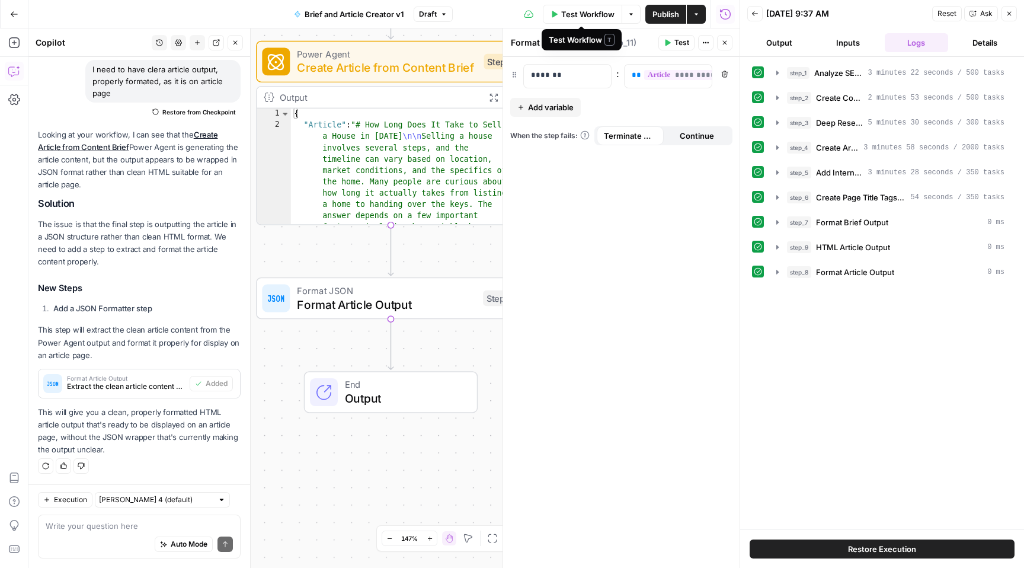
click at [586, 9] on span "Test Workflow" at bounding box center [587, 14] width 53 height 12
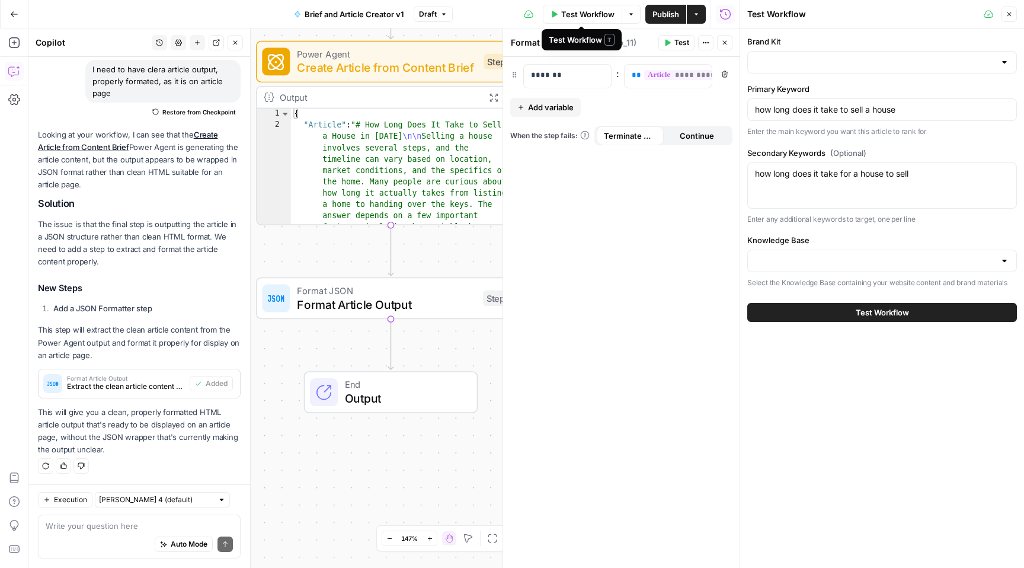
type input "Knowledge Base v1"
type input "Opendoor v1"
click at [893, 313] on span "Test Workflow" at bounding box center [882, 312] width 53 height 12
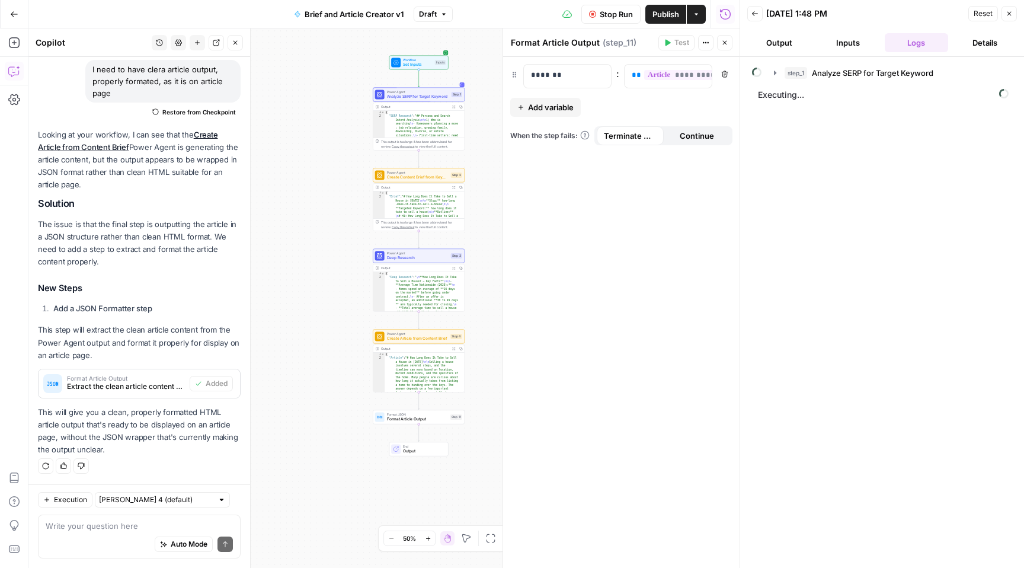
drag, startPoint x: 369, startPoint y: 108, endPoint x: 352, endPoint y: 252, distance: 145.6
click at [352, 252] on div "Workflow Set Inputs Inputs Power Agent Analyze SERP for Target Keyword Step 1 O…" at bounding box center [383, 297] width 711 height 539
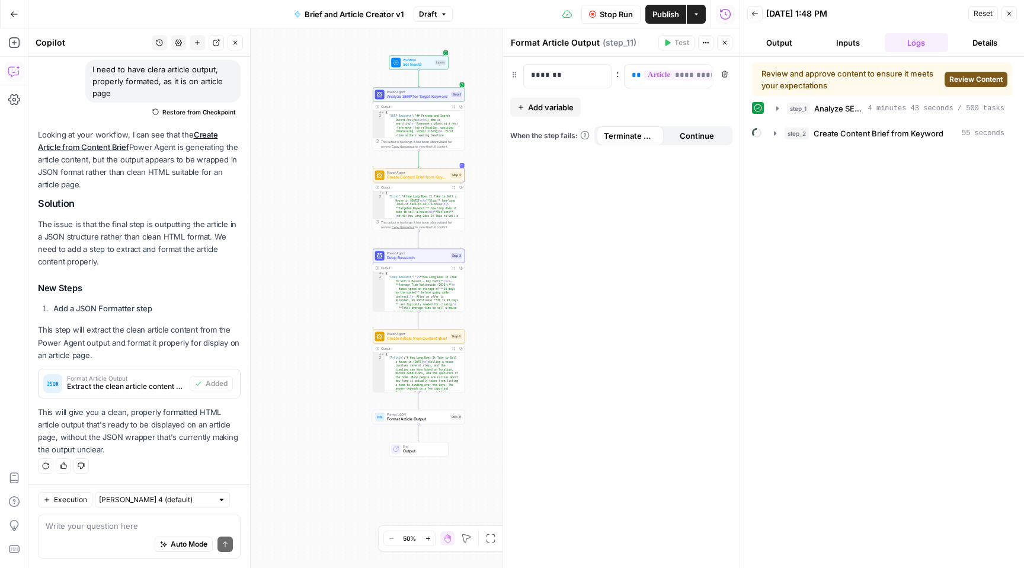
click at [982, 79] on span "Review Content" at bounding box center [975, 79] width 53 height 11
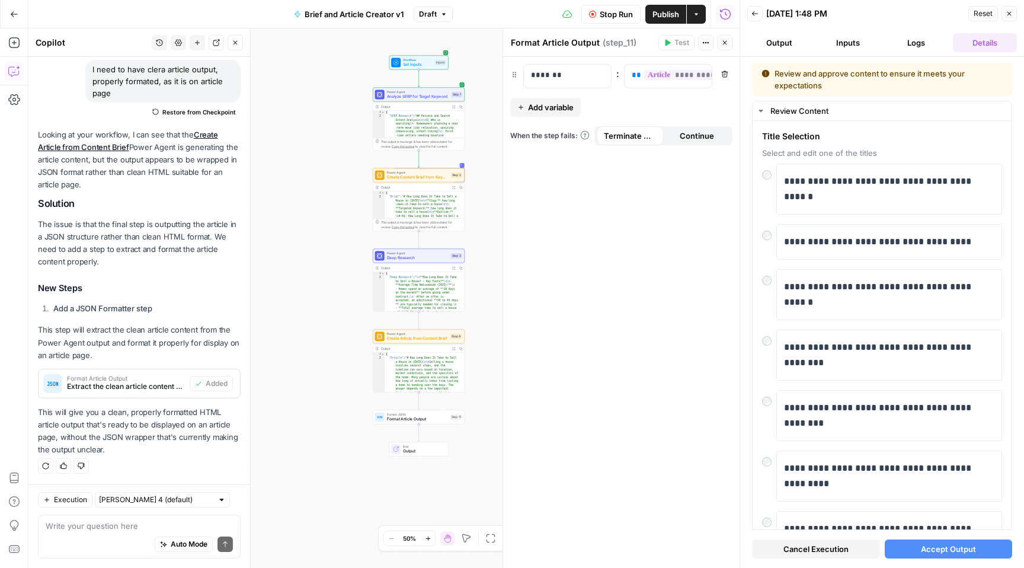
click at [950, 554] on span "Accept Output" at bounding box center [948, 549] width 55 height 12
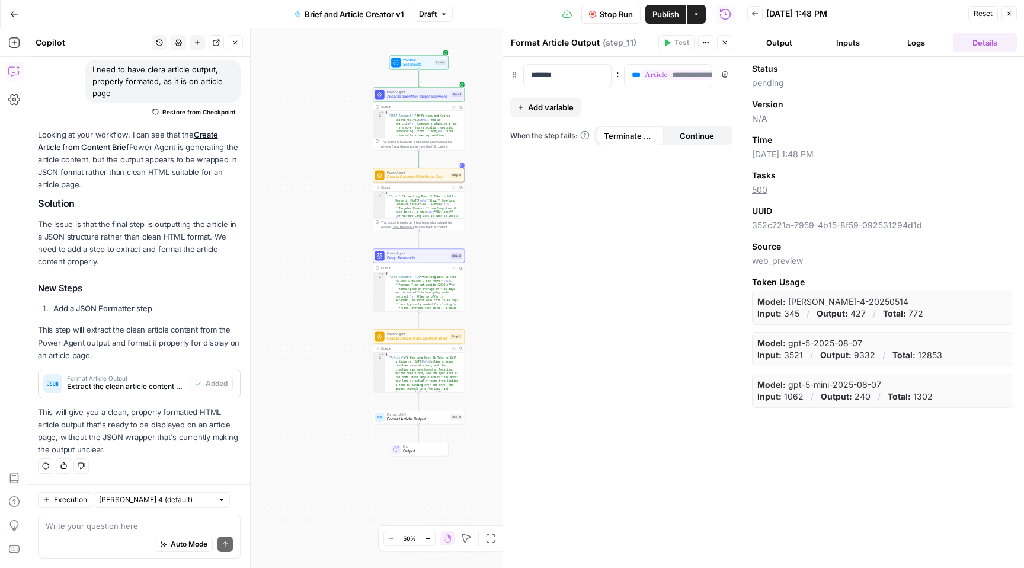
click at [914, 50] on button "Logs" at bounding box center [917, 42] width 64 height 19
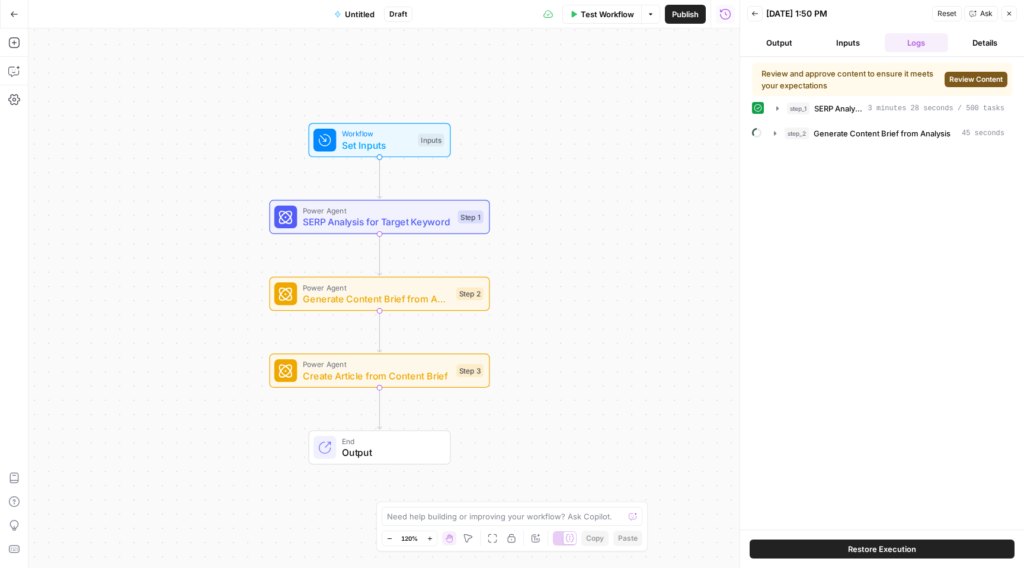
click at [968, 79] on span "Review Content" at bounding box center [975, 79] width 53 height 11
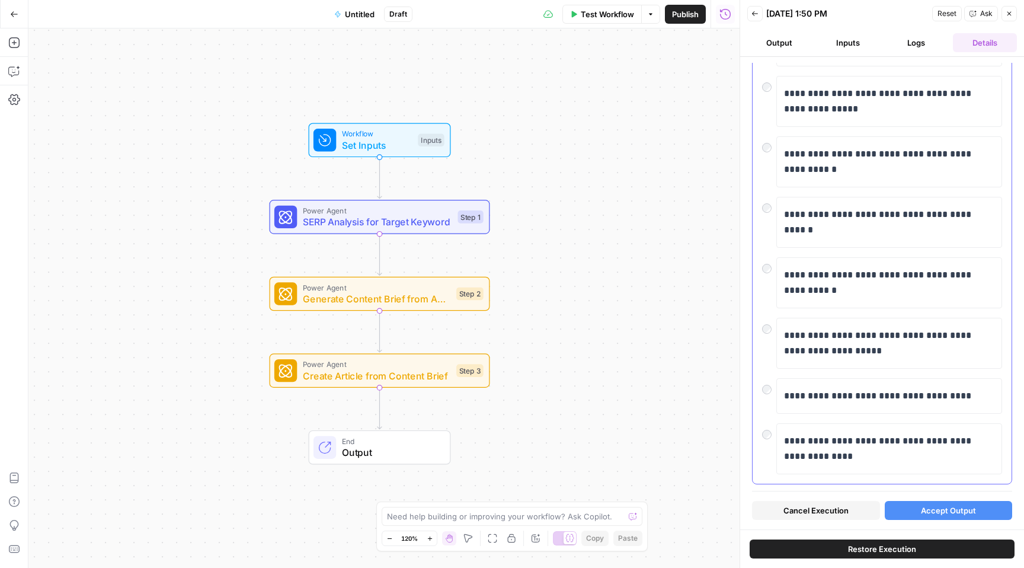
scroll to position [287, 0]
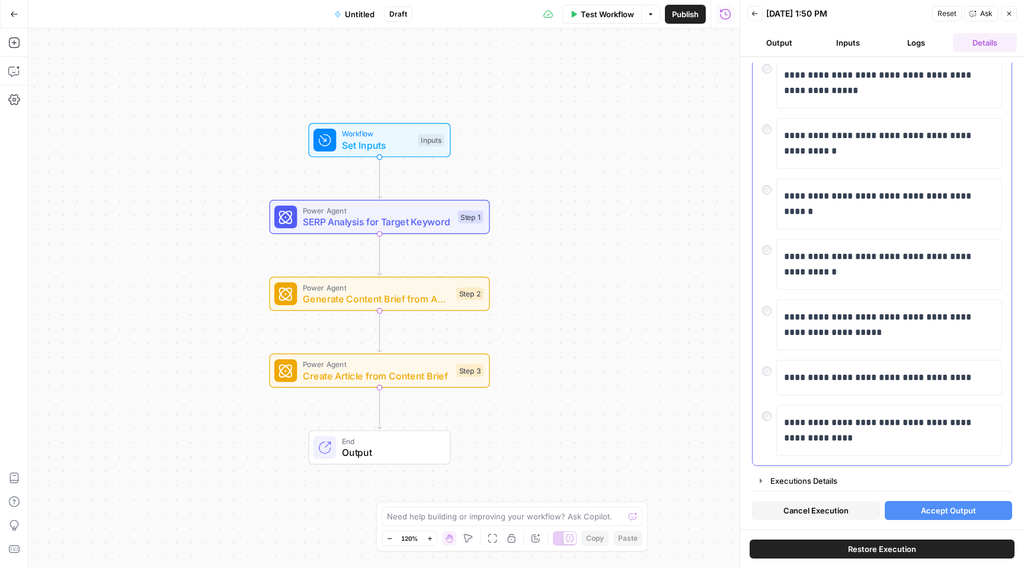
click at [770, 420] on div at bounding box center [769, 413] width 14 height 17
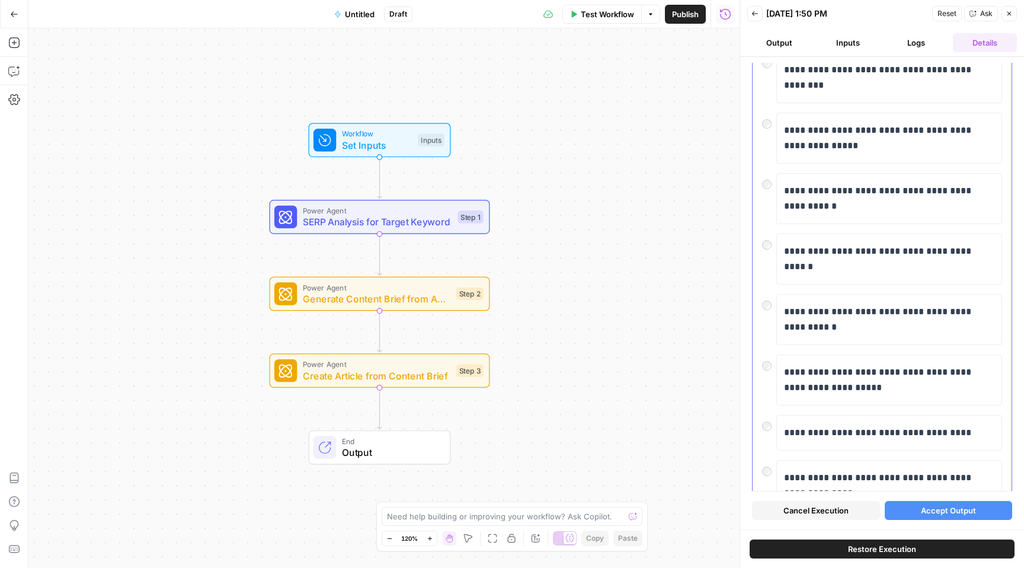
scroll to position [231, 0]
click at [939, 504] on button "Accept Output" at bounding box center [949, 510] width 128 height 19
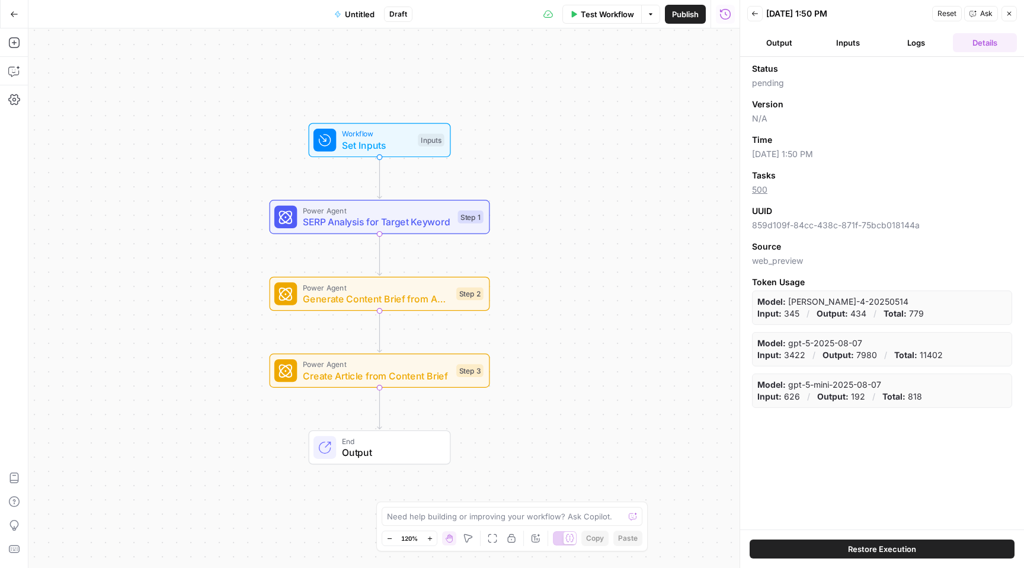
click at [919, 43] on button "Logs" at bounding box center [917, 42] width 64 height 19
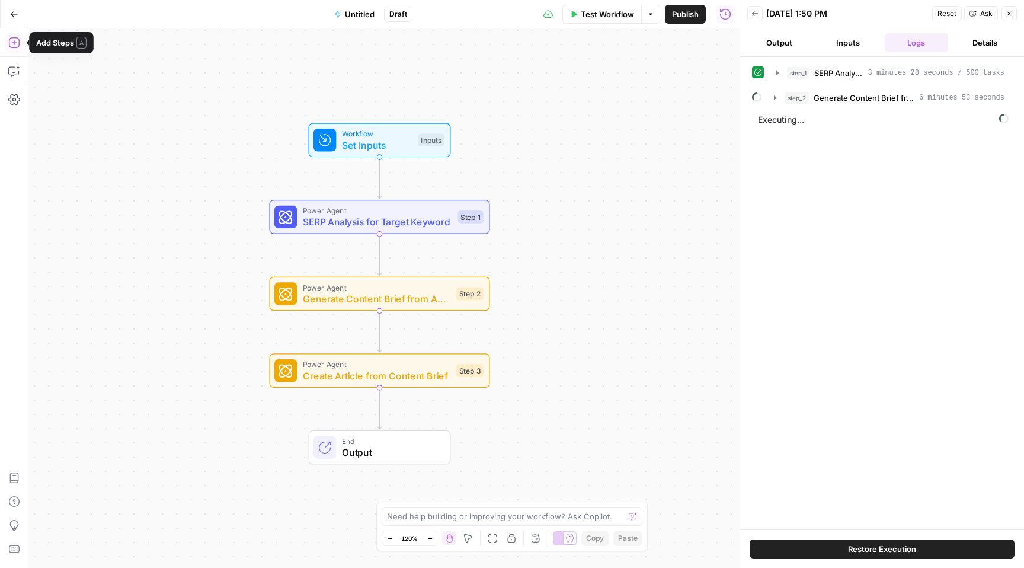
click at [12, 43] on icon "button" at bounding box center [14, 43] width 12 height 12
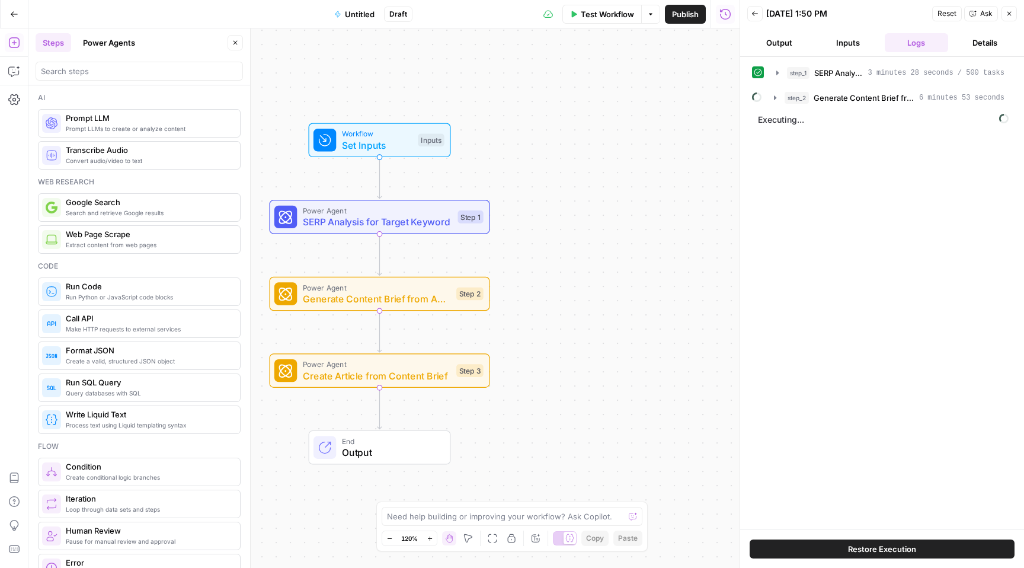
click at [12, 43] on icon "button" at bounding box center [14, 43] width 12 height 12
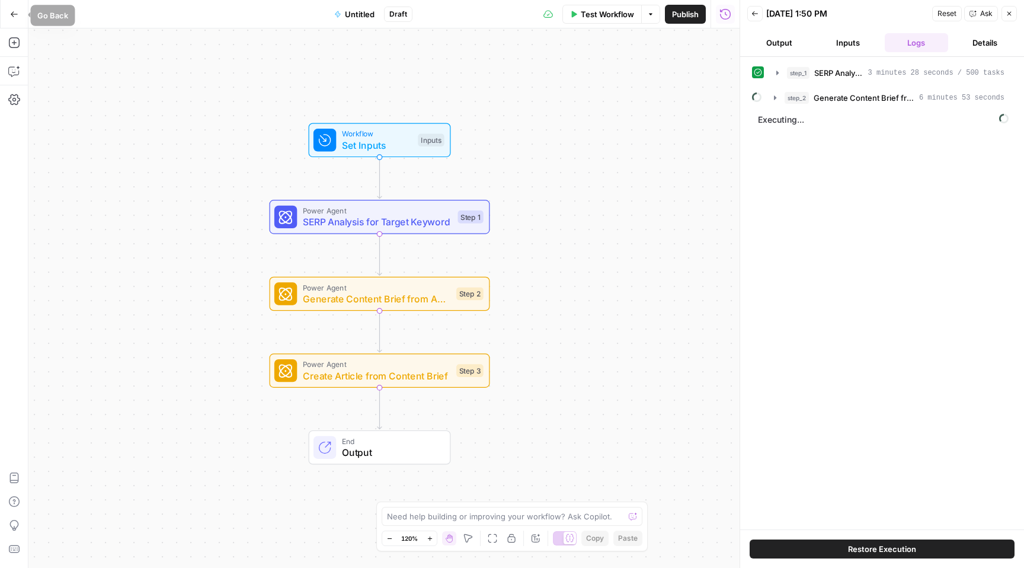
click at [18, 11] on icon "button" at bounding box center [14, 14] width 8 height 8
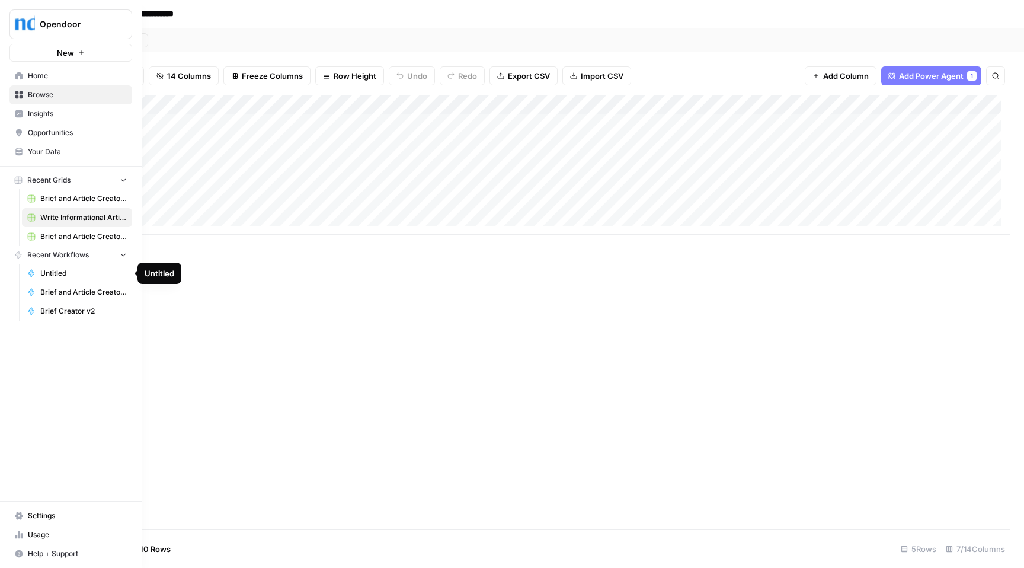
click at [89, 268] on span "Untitled" at bounding box center [83, 273] width 87 height 11
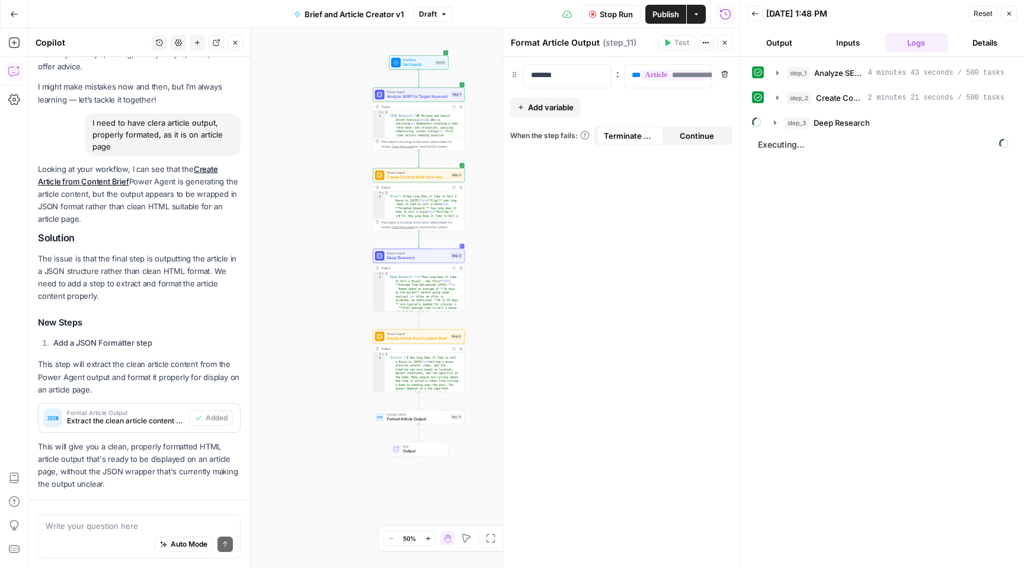
scroll to position [92, 0]
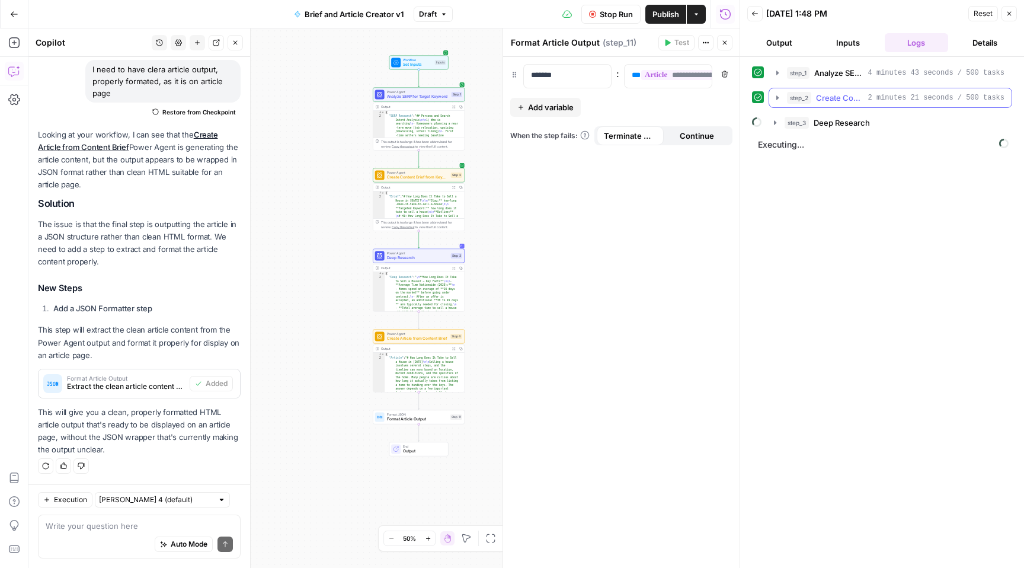
click at [833, 96] on span "Create Content Brief from Keyword" at bounding box center [839, 98] width 47 height 12
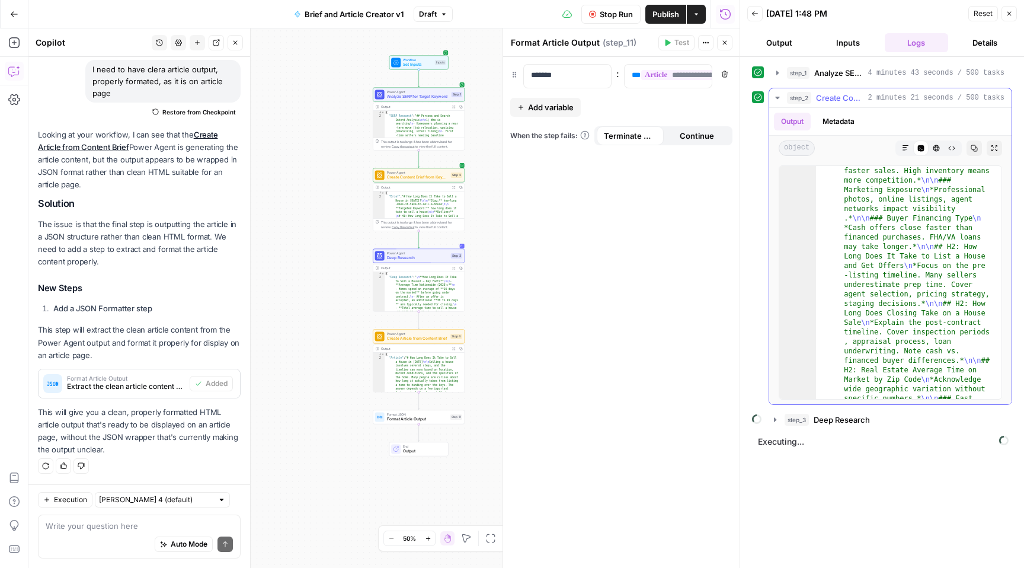
scroll to position [0, 0]
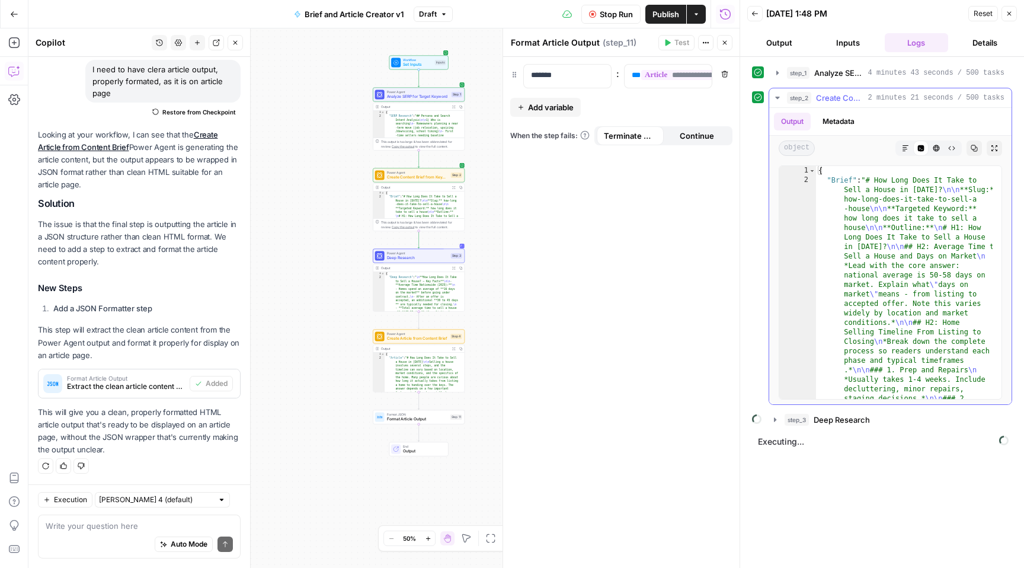
click at [901, 95] on span "2 minutes 21 seconds / 500 tasks" at bounding box center [936, 97] width 136 height 11
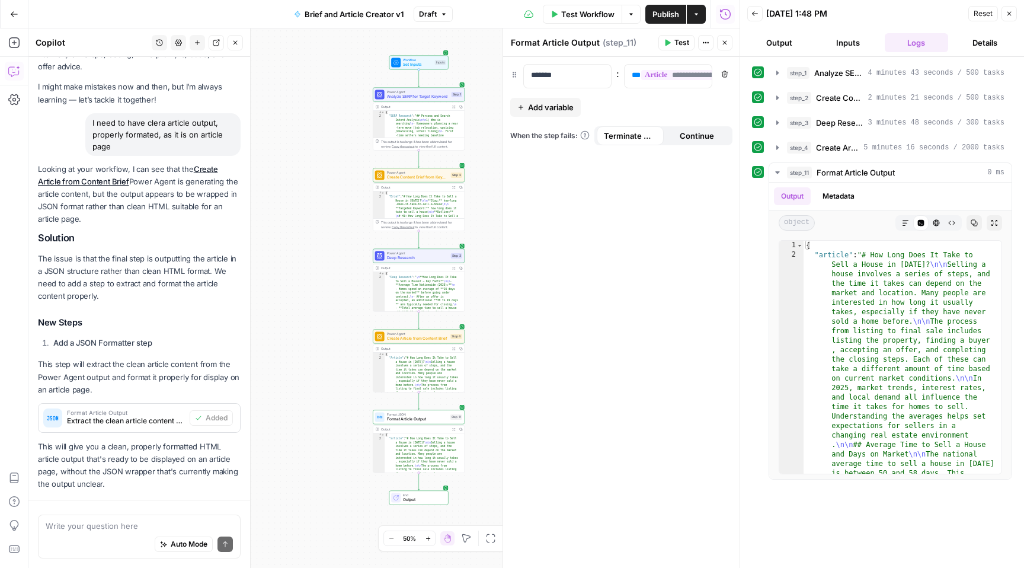
scroll to position [92, 0]
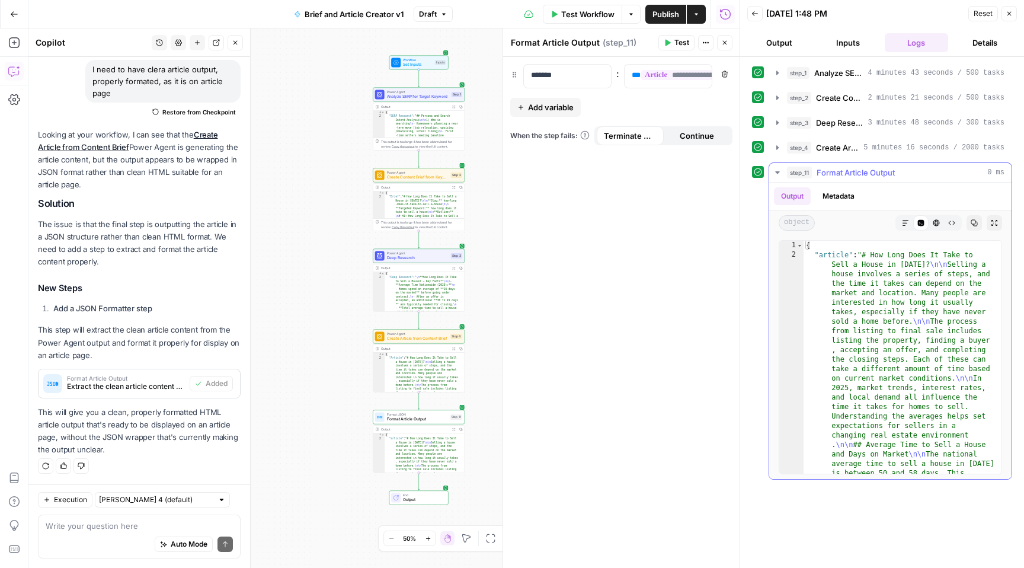
click at [941, 174] on div "step_11 Format Article Output 0 ms" at bounding box center [896, 173] width 218 height 12
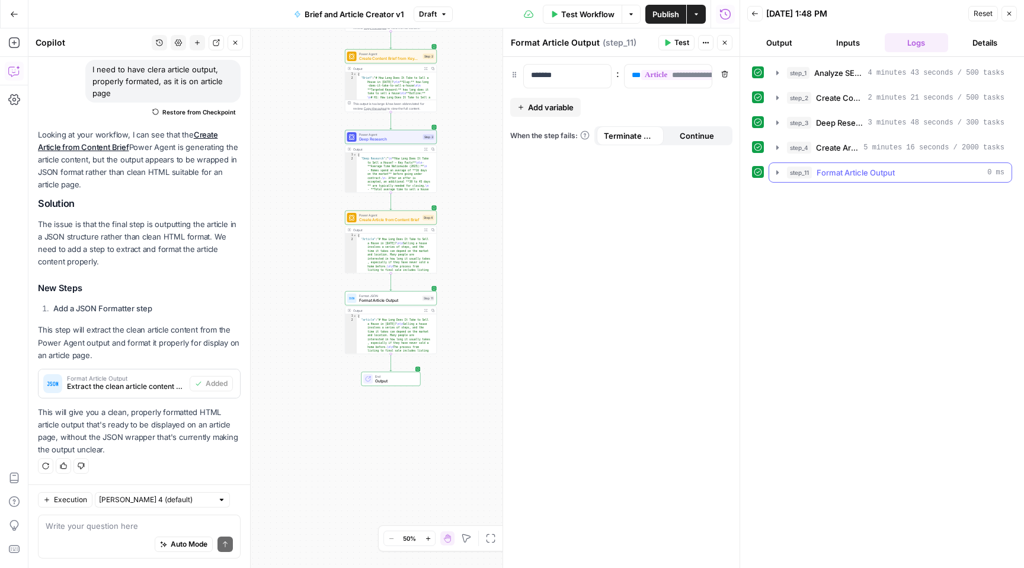
click at [862, 173] on span "Format Article Output" at bounding box center [856, 173] width 78 height 12
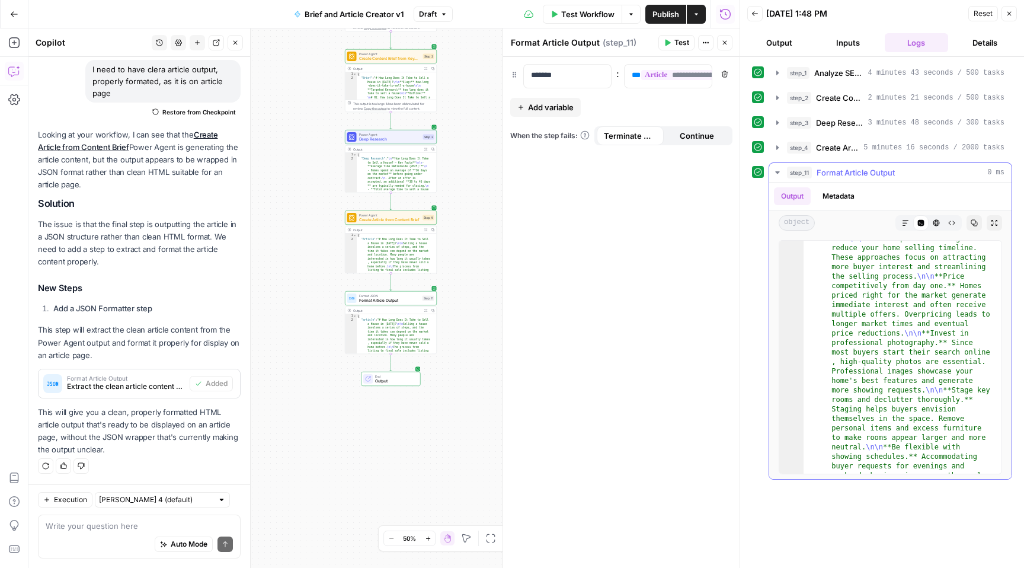
scroll to position [0, 0]
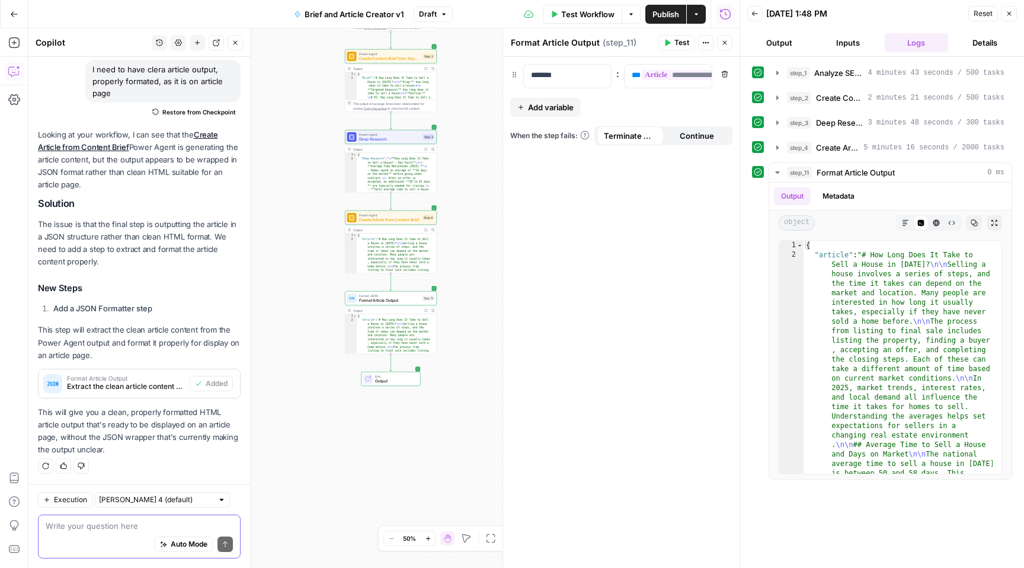
click at [127, 529] on textarea at bounding box center [139, 526] width 187 height 12
type textarea "this is still not formatted json"
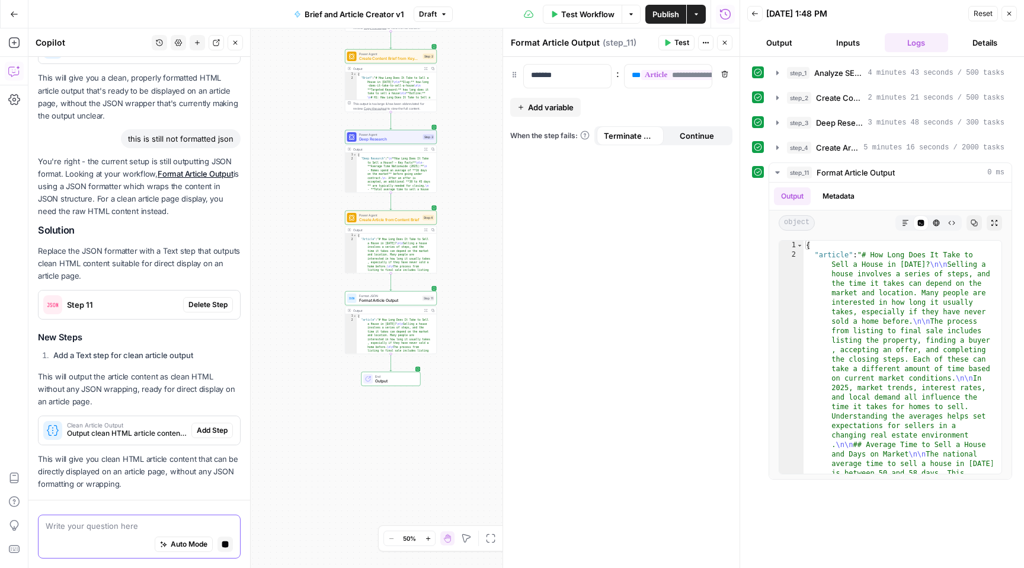
scroll to position [465, 0]
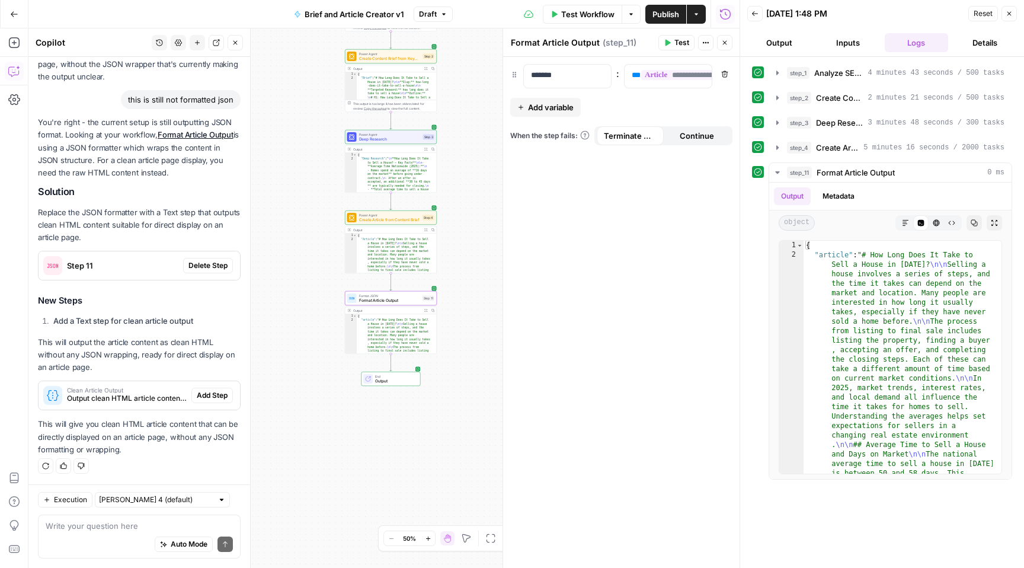
click at [197, 266] on span "Delete Step" at bounding box center [207, 265] width 39 height 11
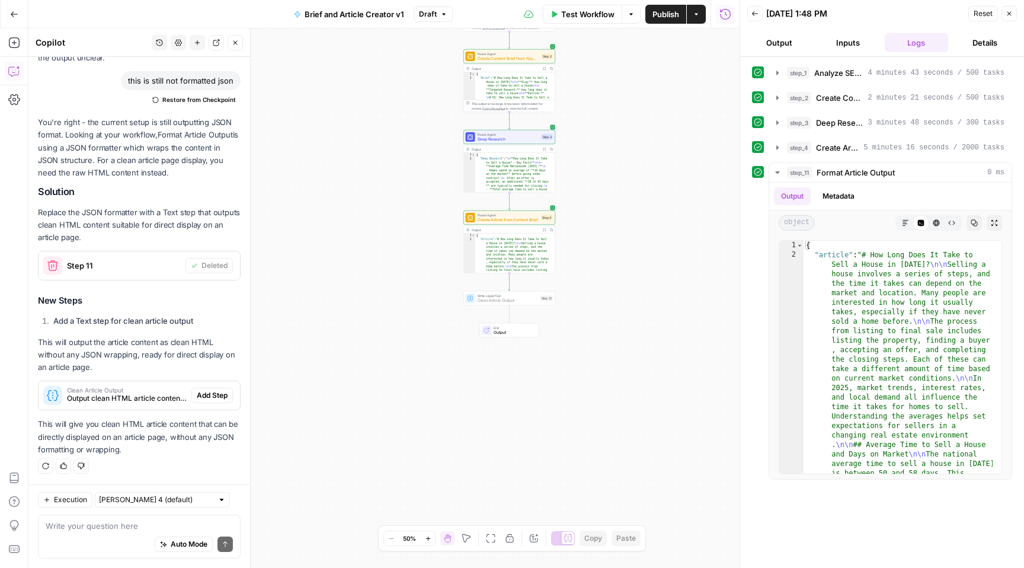
click at [212, 391] on span "Add Step" at bounding box center [212, 395] width 31 height 11
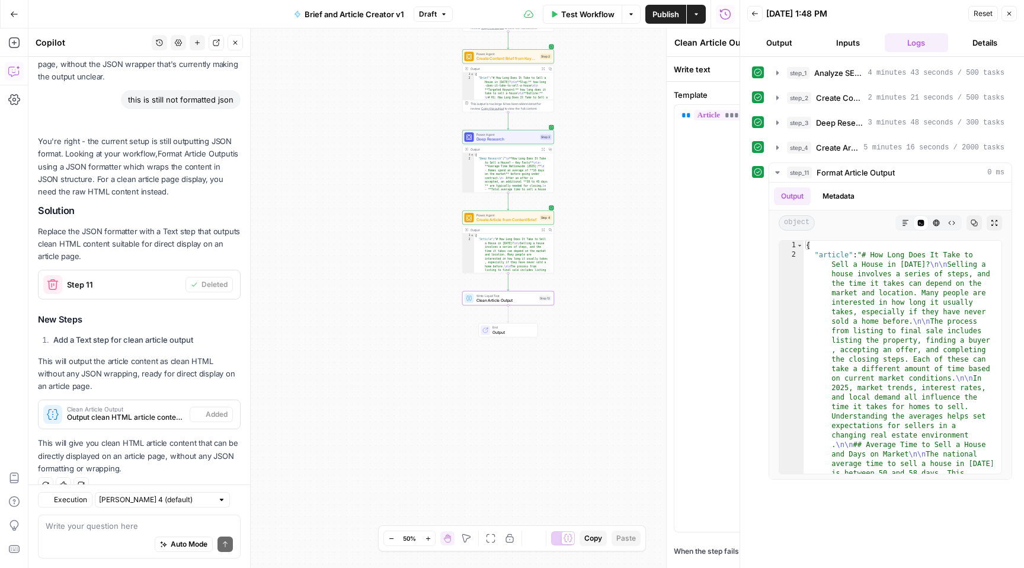
scroll to position [484, 0]
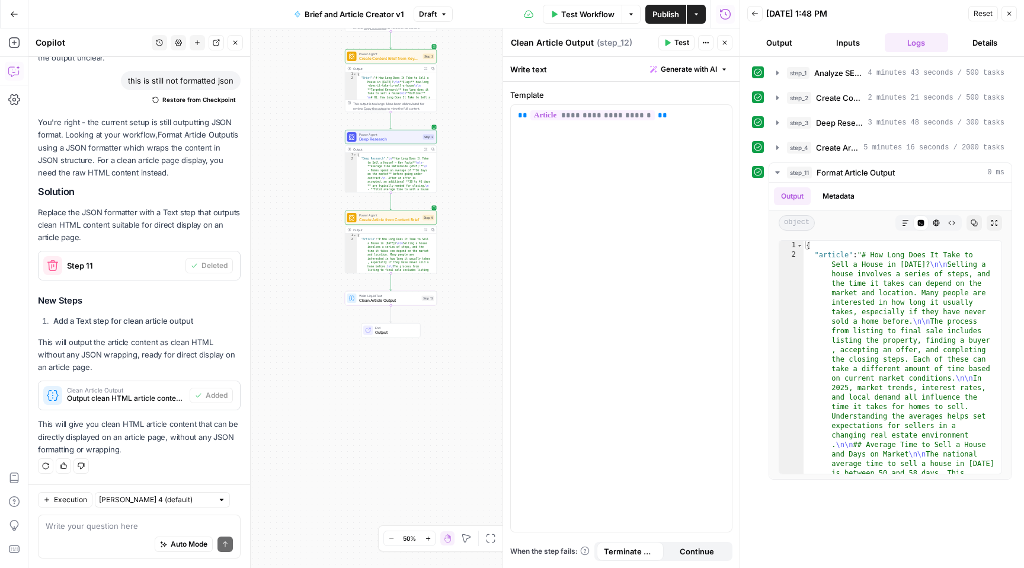
click at [396, 330] on span "Output" at bounding box center [395, 333] width 40 height 6
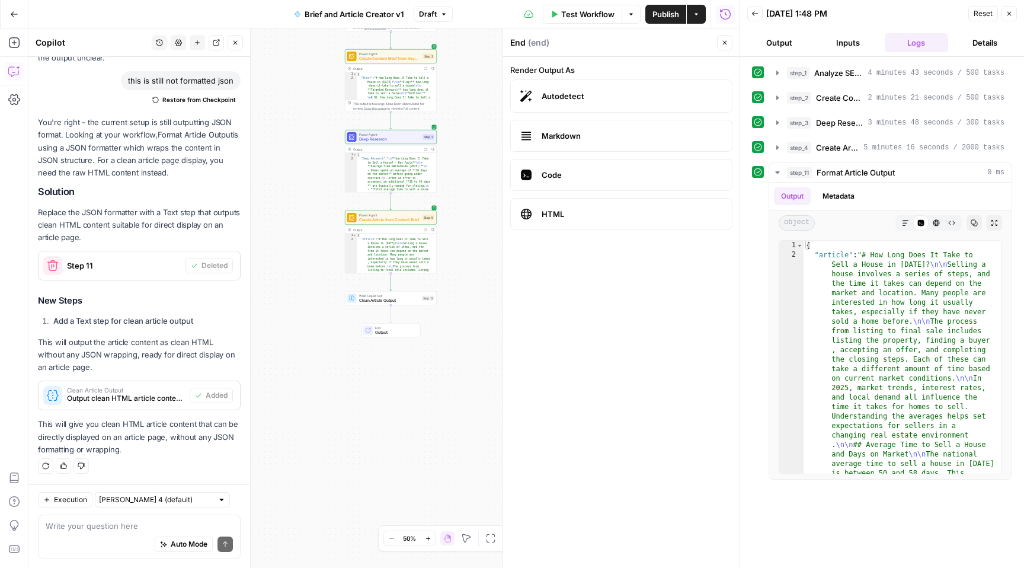
click at [396, 330] on span "Output" at bounding box center [395, 333] width 40 height 6
click at [410, 302] on span "Clean Article Output" at bounding box center [389, 301] width 60 height 6
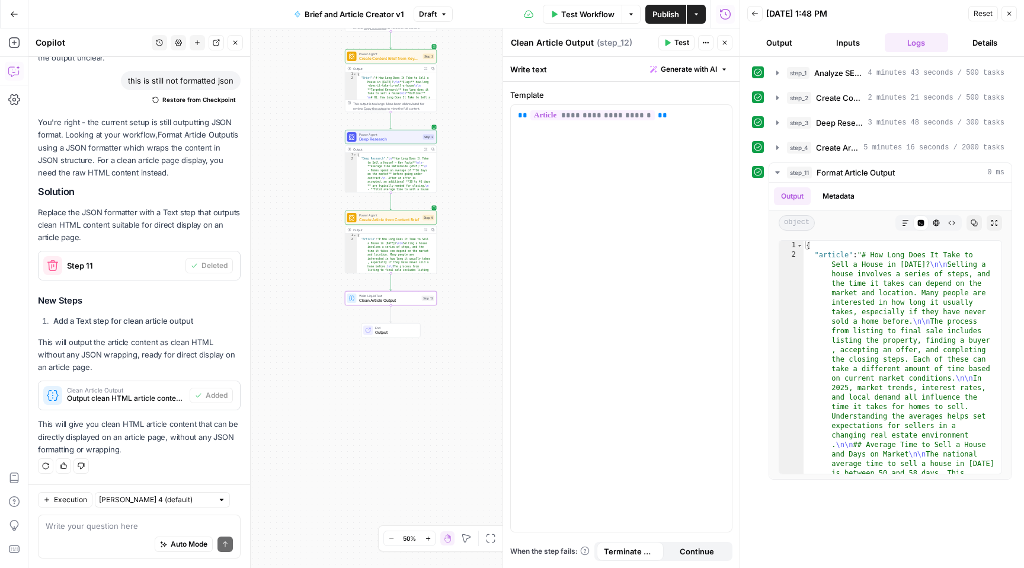
click at [393, 331] on span "Output" at bounding box center [395, 333] width 40 height 6
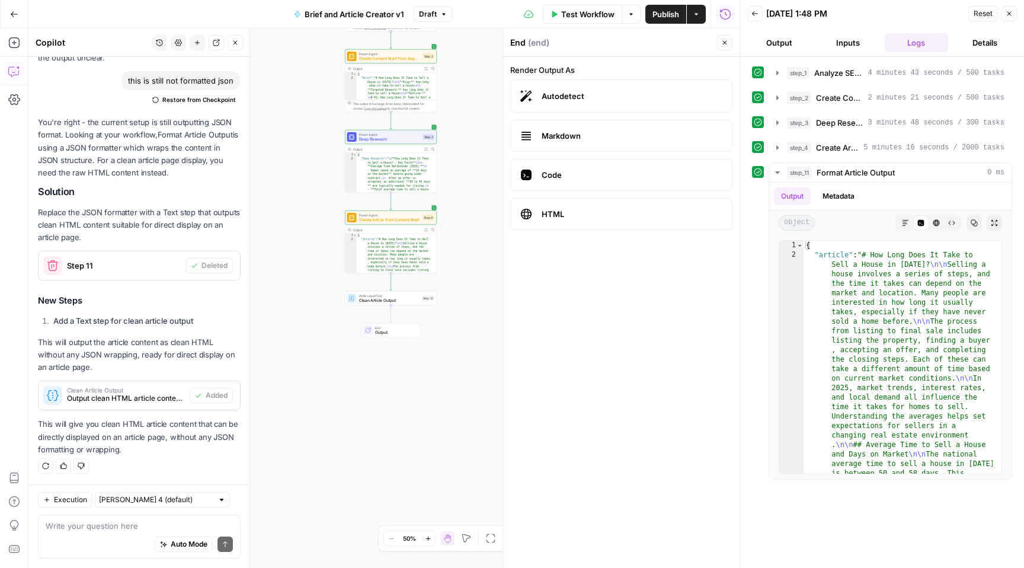
click at [600, 212] on span "HTML" at bounding box center [632, 214] width 181 height 12
click at [409, 379] on div "Workflow Set Inputs Inputs Power Agent Analyze SERP for Target Keyword Step 1 O…" at bounding box center [383, 297] width 711 height 539
click at [592, 11] on span "Test Workflow" at bounding box center [587, 14] width 53 height 12
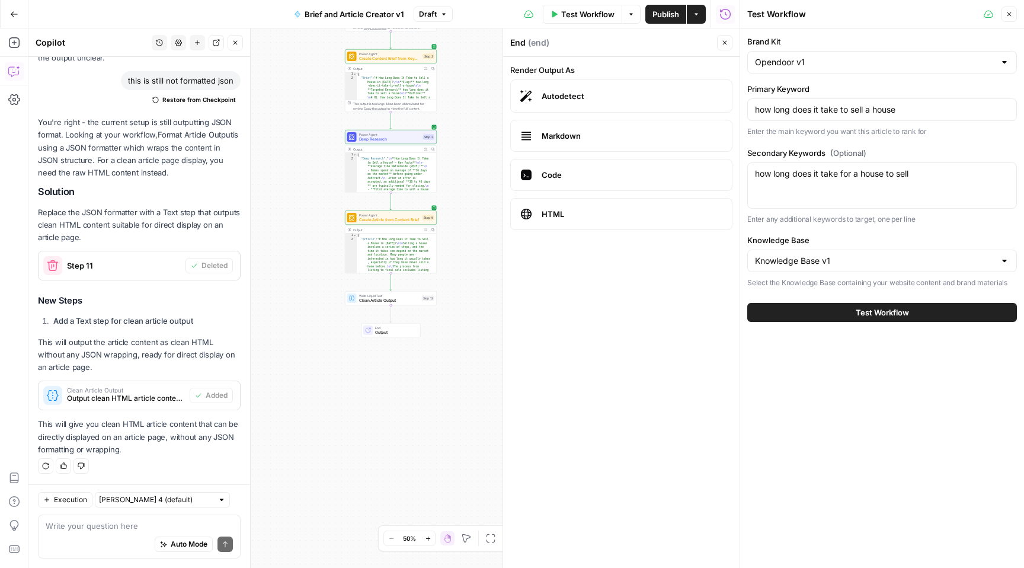
click at [891, 313] on span "Test Workflow" at bounding box center [882, 312] width 53 height 12
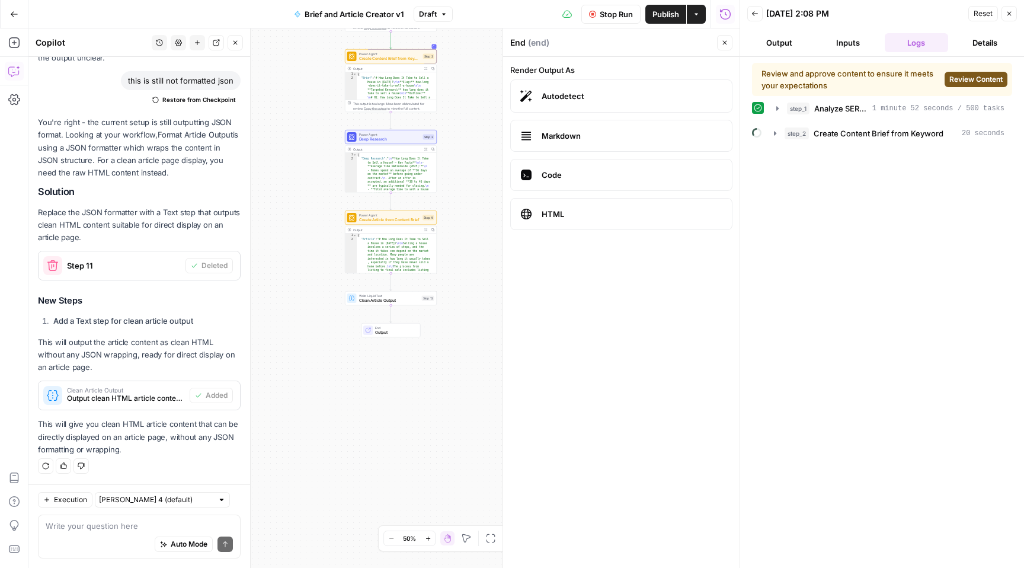
click at [968, 80] on span "Review Content" at bounding box center [975, 79] width 53 height 11
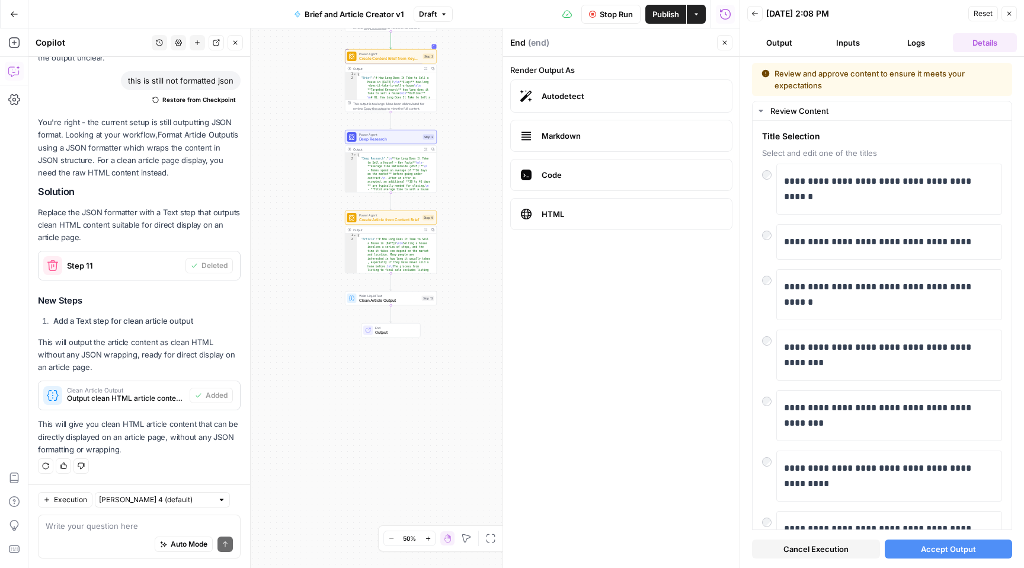
click at [934, 550] on span "Accept Output" at bounding box center [948, 549] width 55 height 12
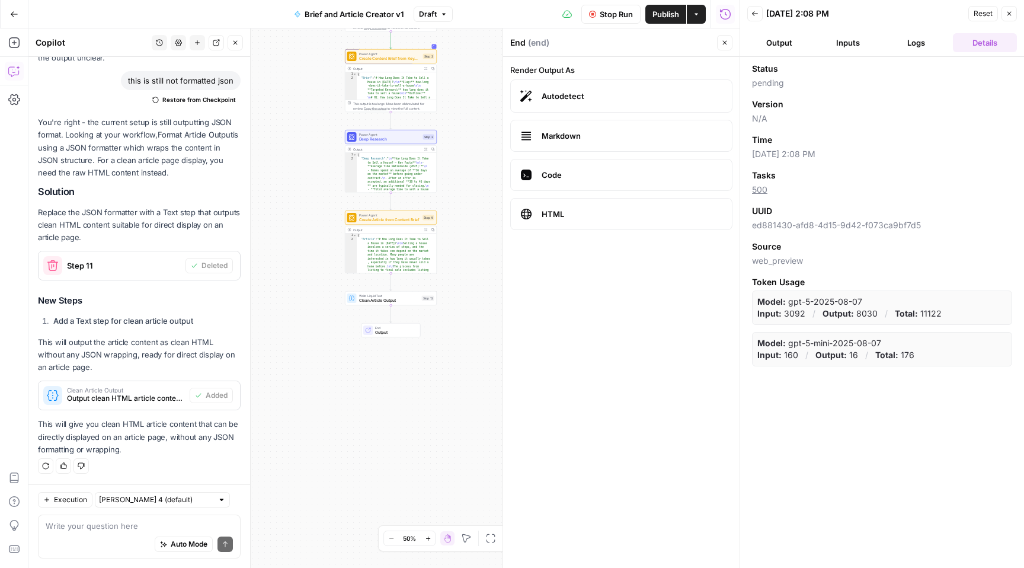
click at [920, 44] on button "Logs" at bounding box center [917, 42] width 64 height 19
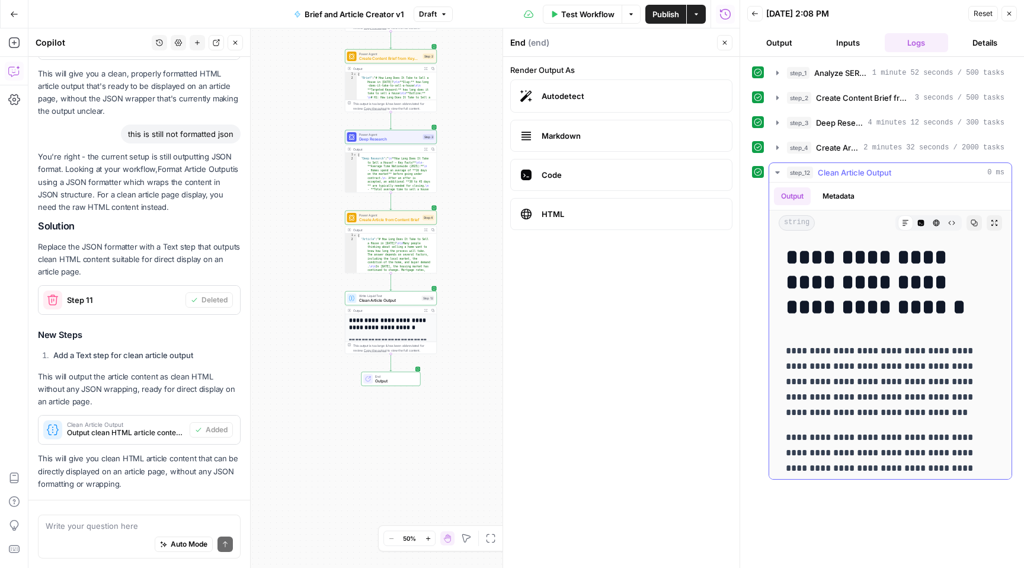
scroll to position [484, 0]
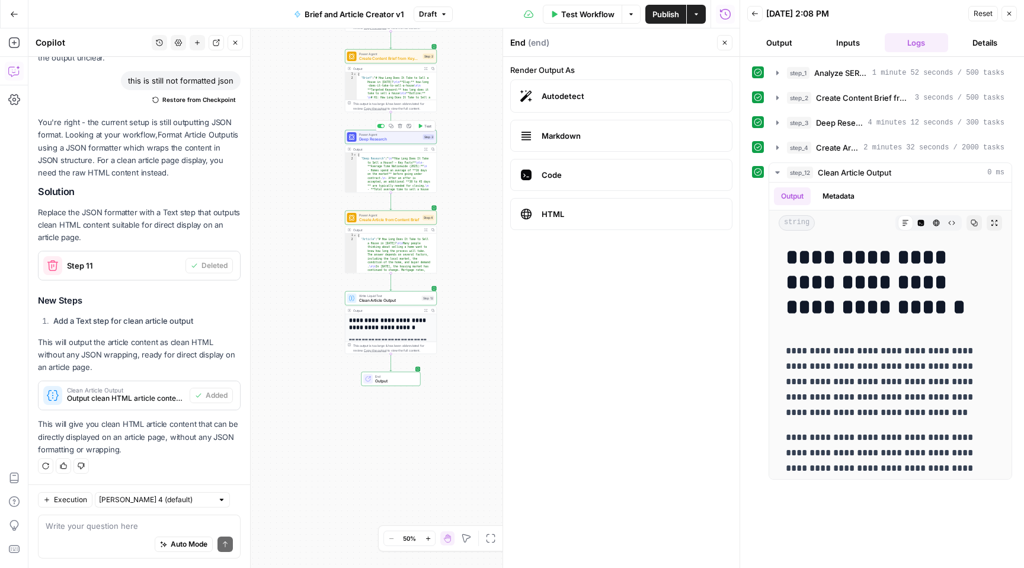
click at [388, 136] on span "Deep Research" at bounding box center [390, 139] width 62 height 6
type textarea "Deep Research"
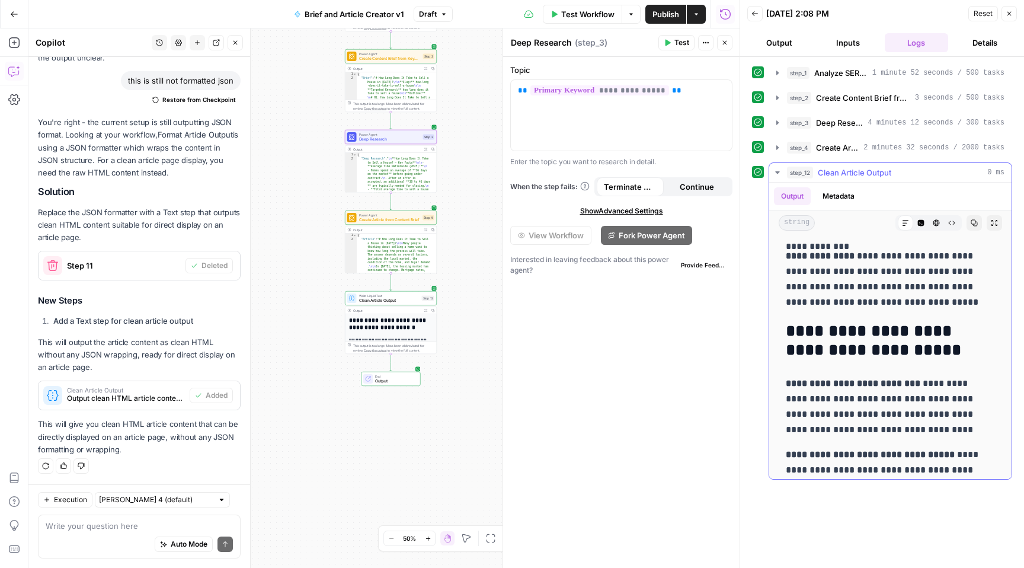
scroll to position [4002, 0]
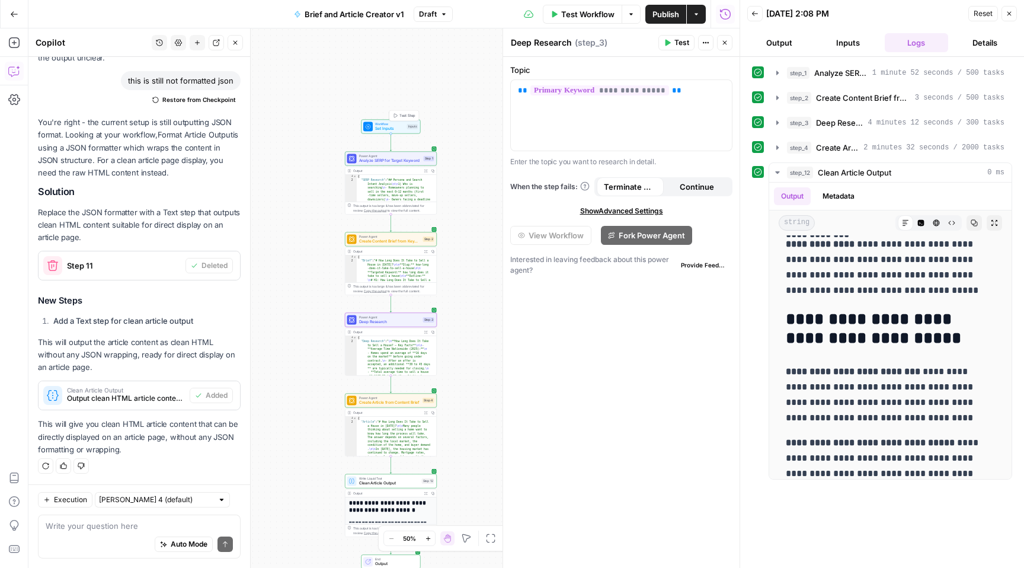
click at [396, 127] on span "Set Inputs" at bounding box center [390, 129] width 30 height 6
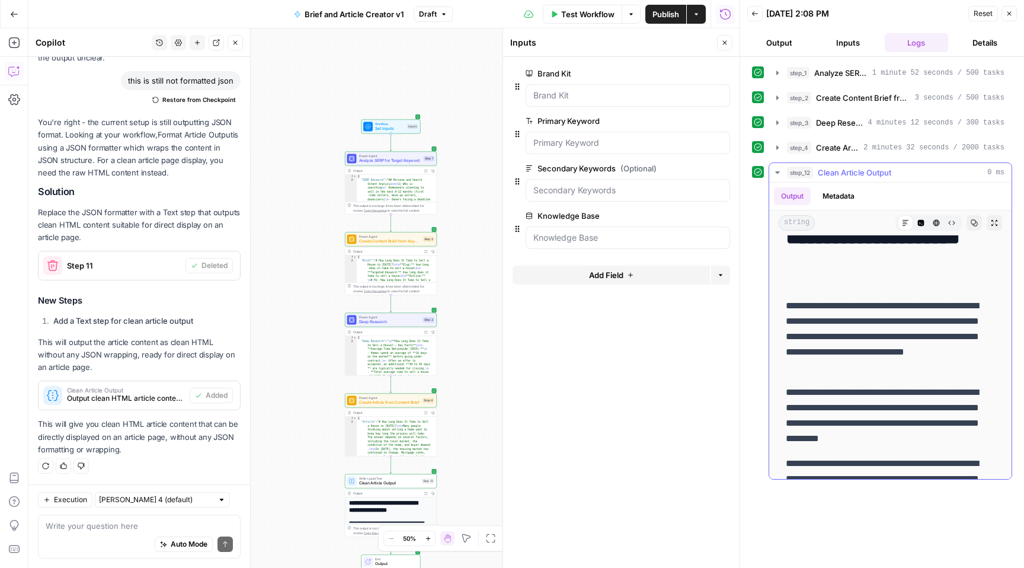
scroll to position [0, 0]
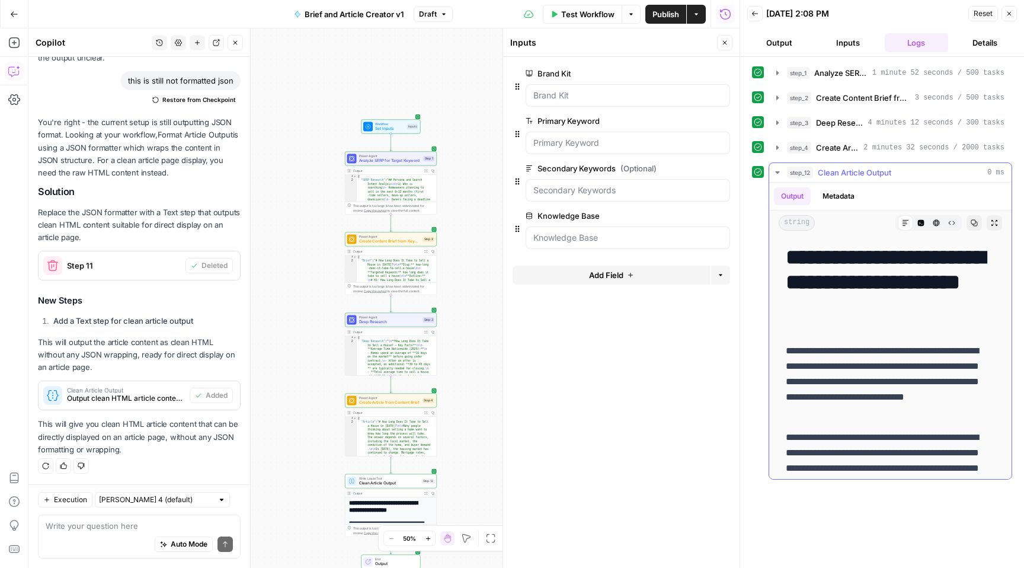
click at [874, 315] on h1 "**********" at bounding box center [886, 282] width 200 height 75
click at [971, 225] on icon "button" at bounding box center [974, 222] width 7 height 7
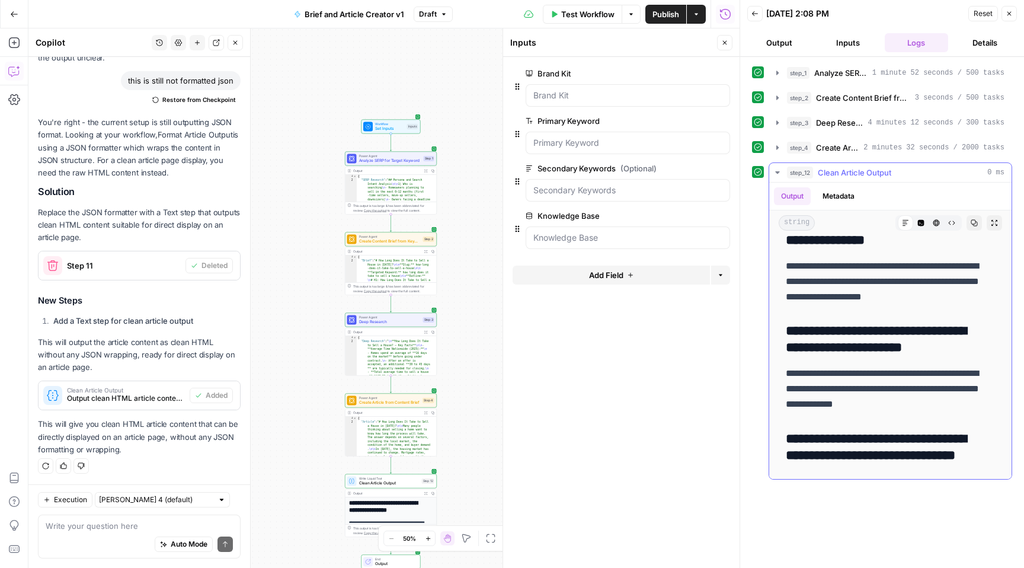
scroll to position [5195, 0]
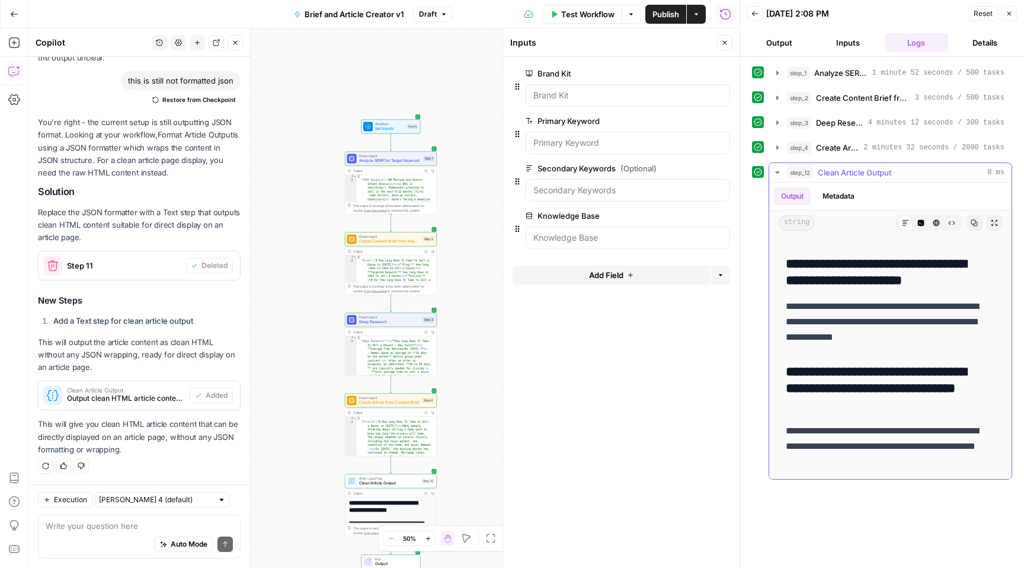
drag, startPoint x: 788, startPoint y: 251, endPoint x: 940, endPoint y: 458, distance: 256.0
copy div "**********"
click at [667, 12] on span "Publish" at bounding box center [666, 14] width 27 height 12
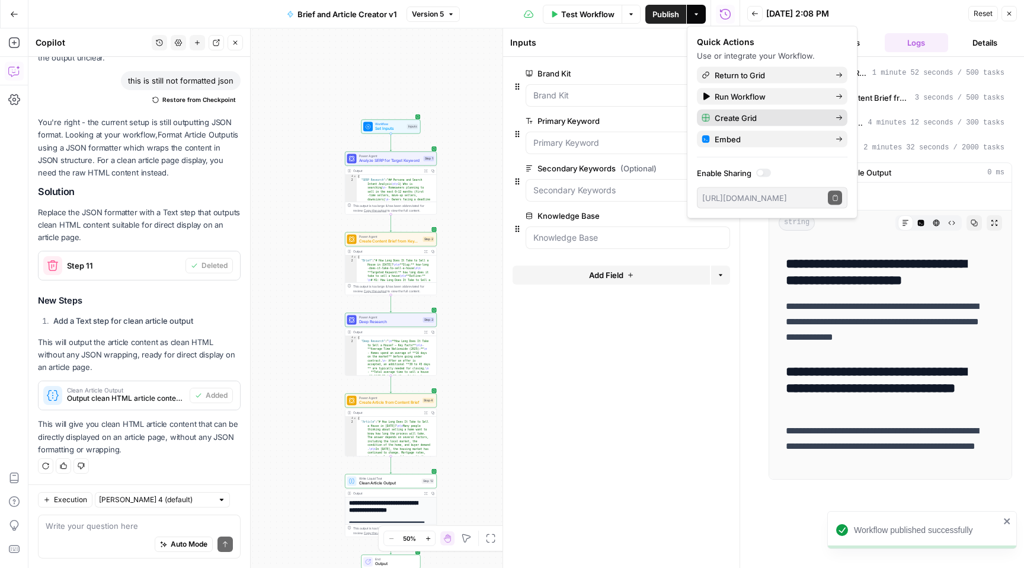
click at [775, 116] on span "Create Grid" at bounding box center [770, 118] width 111 height 12
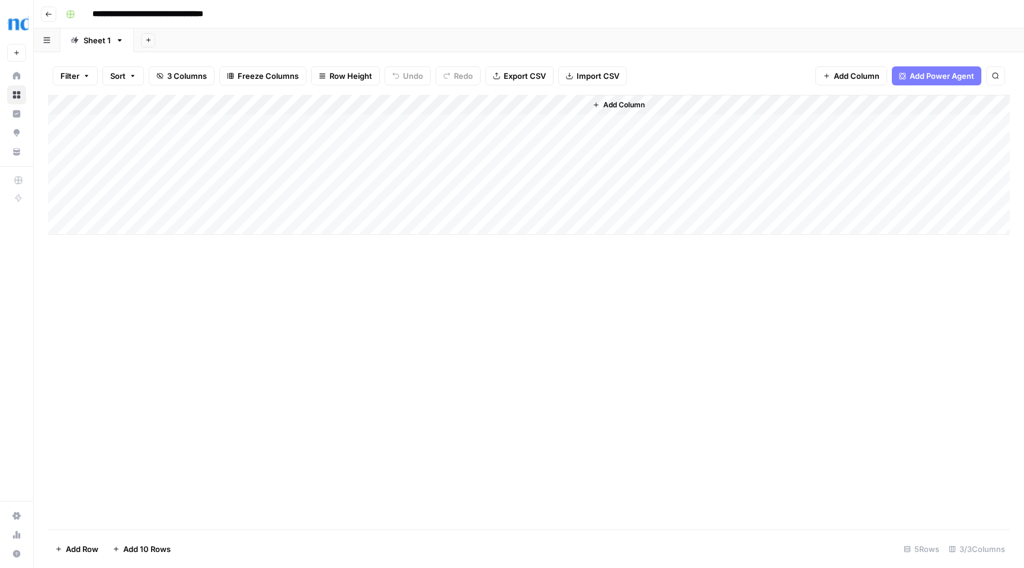
click at [147, 127] on div "Add Column" at bounding box center [529, 165] width 962 height 140
click at [147, 127] on body "**********" at bounding box center [512, 284] width 1024 height 568
type textarea "**********"
click at [327, 130] on div "Add Column" at bounding box center [529, 165] width 962 height 140
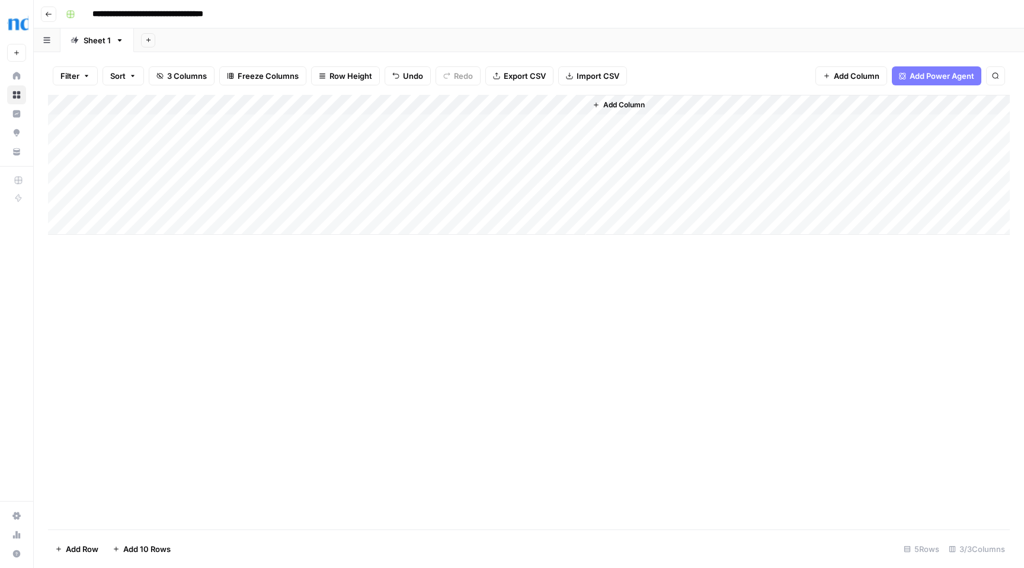
click at [191, 143] on div "Add Column" at bounding box center [529, 165] width 962 height 140
type textarea "**********"
click at [302, 149] on div "Add Column" at bounding box center [529, 165] width 962 height 140
click at [170, 167] on div "Add Column" at bounding box center [529, 165] width 962 height 140
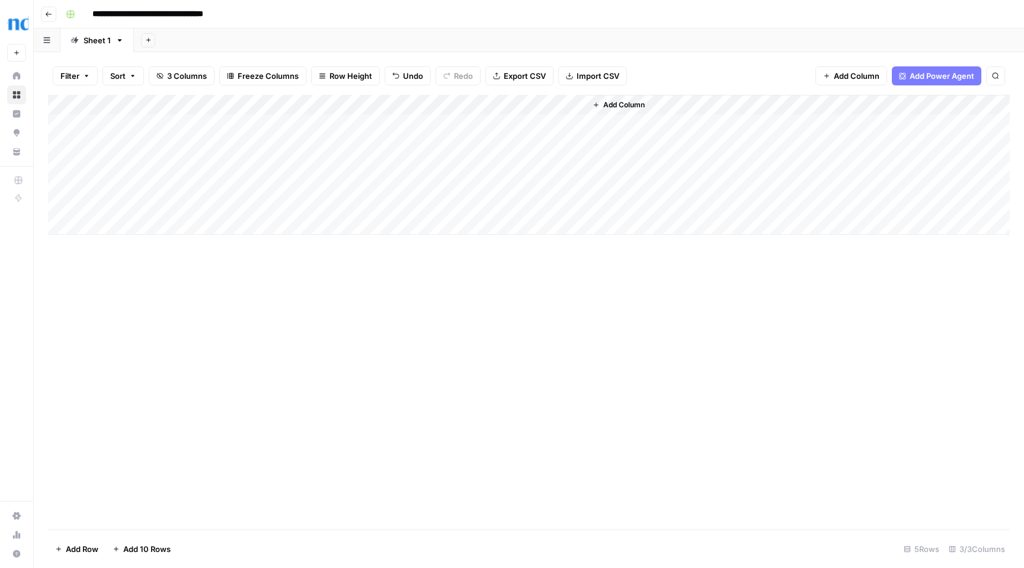
click at [170, 167] on div "Add Column" at bounding box center [529, 165] width 962 height 140
type textarea "**********"
click at [290, 166] on div "Add Column" at bounding box center [529, 165] width 962 height 140
click at [97, 145] on div "Add Column" at bounding box center [529, 165] width 962 height 140
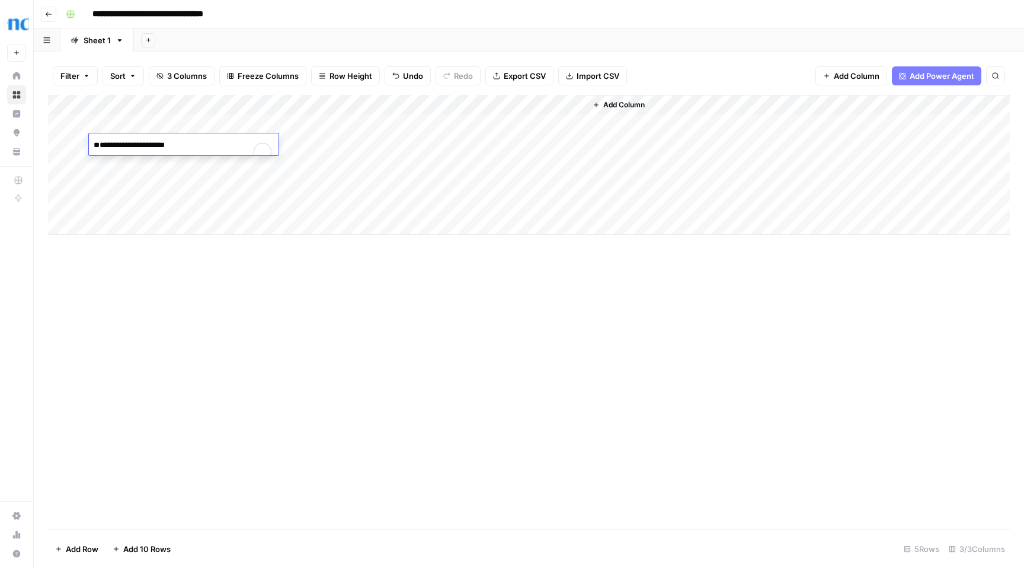
click at [99, 144] on textarea "**********" at bounding box center [184, 151] width 190 height 28
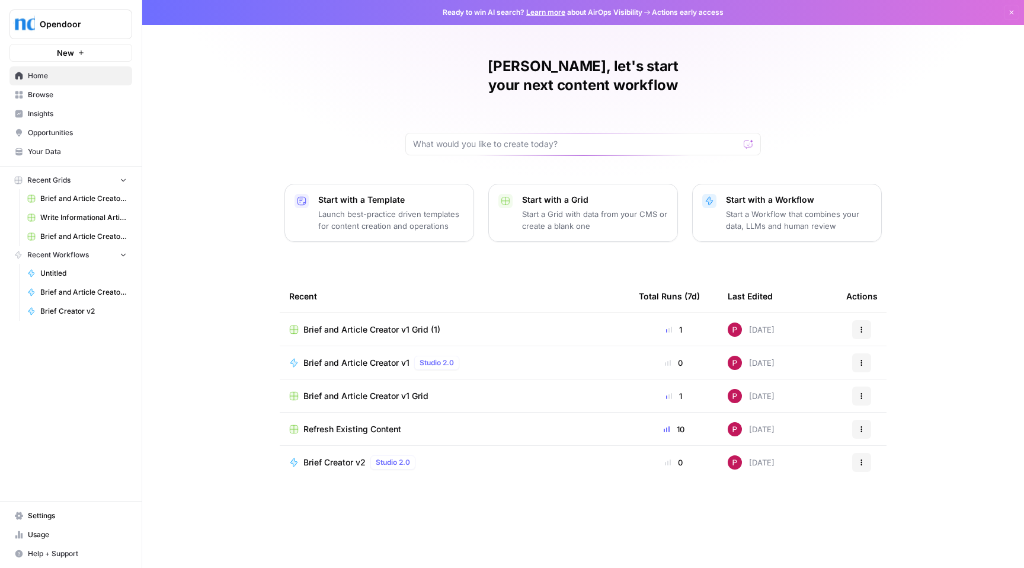
click at [56, 268] on span "Untitled" at bounding box center [83, 273] width 87 height 11
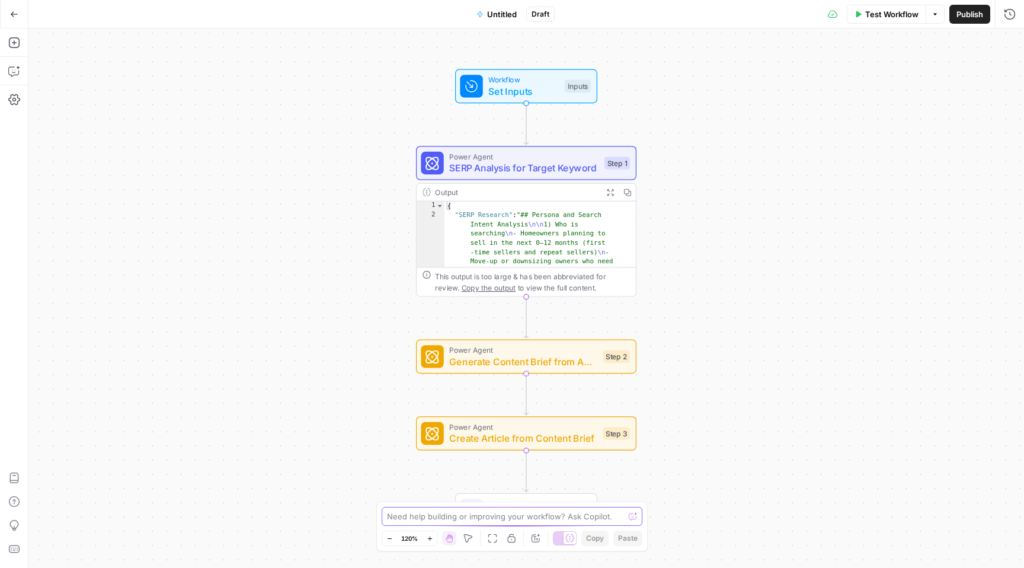
click at [490, 514] on textarea at bounding box center [505, 516] width 237 height 12
click at [895, 13] on span "Test Workflow" at bounding box center [891, 14] width 53 height 12
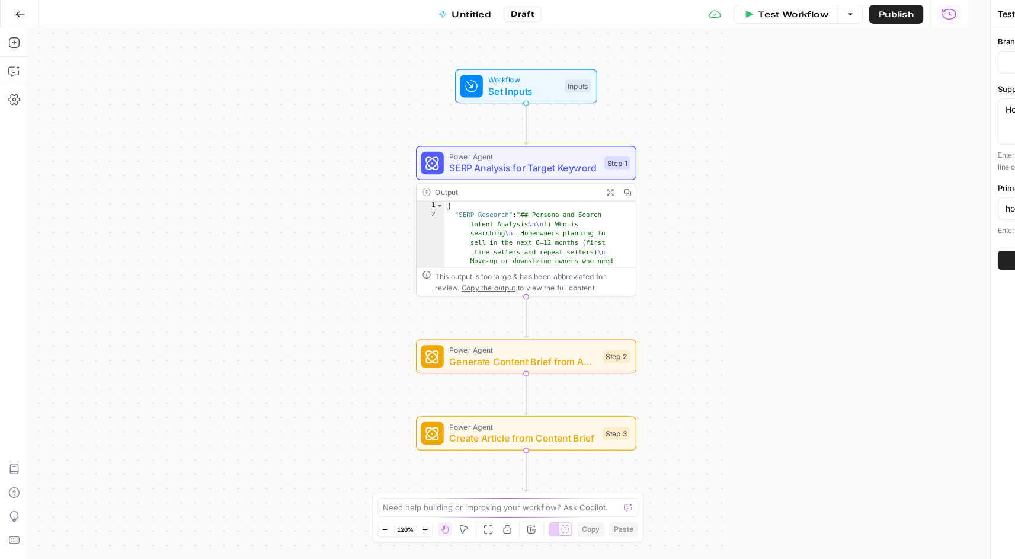
type input "Opendoor v1"
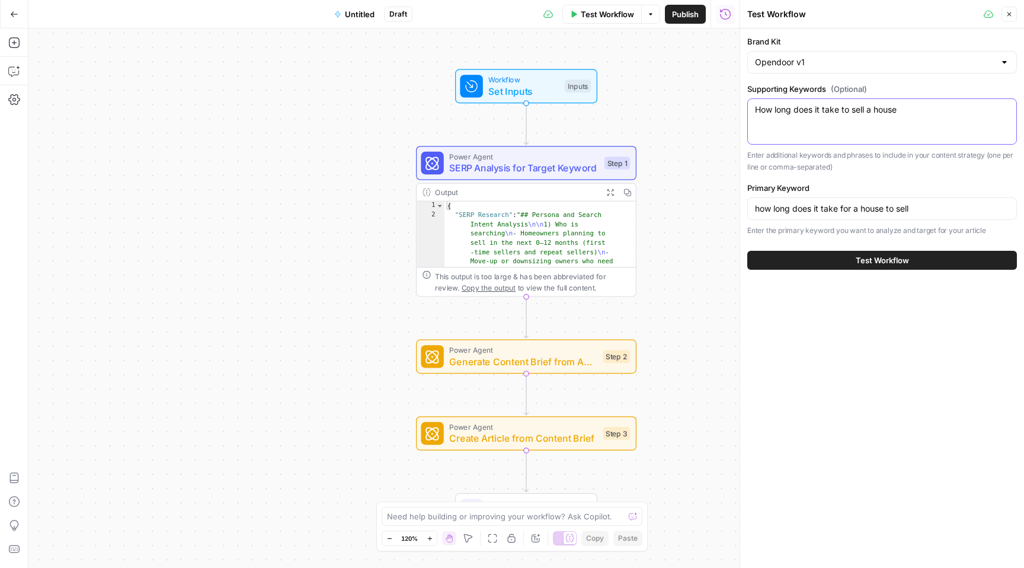
drag, startPoint x: 901, startPoint y: 107, endPoint x: 743, endPoint y: 108, distance: 157.7
click at [743, 108] on div "Test Workflow Close Brand Kit Opendoor v1 Supporting Keywords (Optional) How lo…" at bounding box center [882, 284] width 284 height 568
click at [949, 213] on input "how long does it take for a house to sell" at bounding box center [882, 209] width 254 height 12
paste input "How long does it take to sell a house"
drag, startPoint x: 867, startPoint y: 207, endPoint x: 747, endPoint y: 206, distance: 119.7
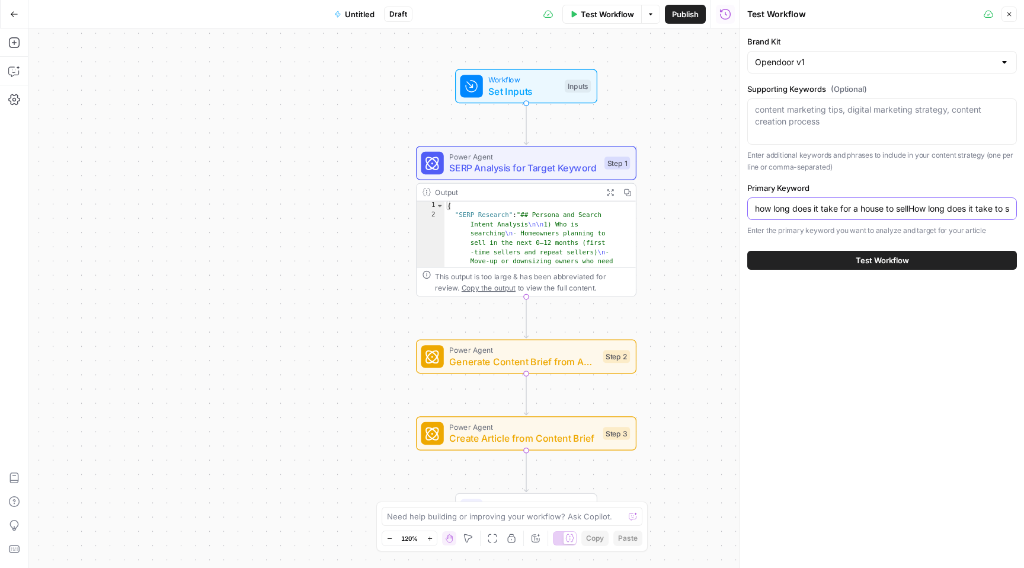
click at [747, 206] on div "how long does it take for a house to sellHow long does it take to sell a house" at bounding box center [882, 208] width 270 height 23
type input "How long does it take to sell a house"
click at [801, 119] on textarea "Supporting Keywords (Optional)" at bounding box center [882, 116] width 254 height 24
paste textarea "how long does it take for a house to sell"
type textarea "how long does it take for a house to sell"
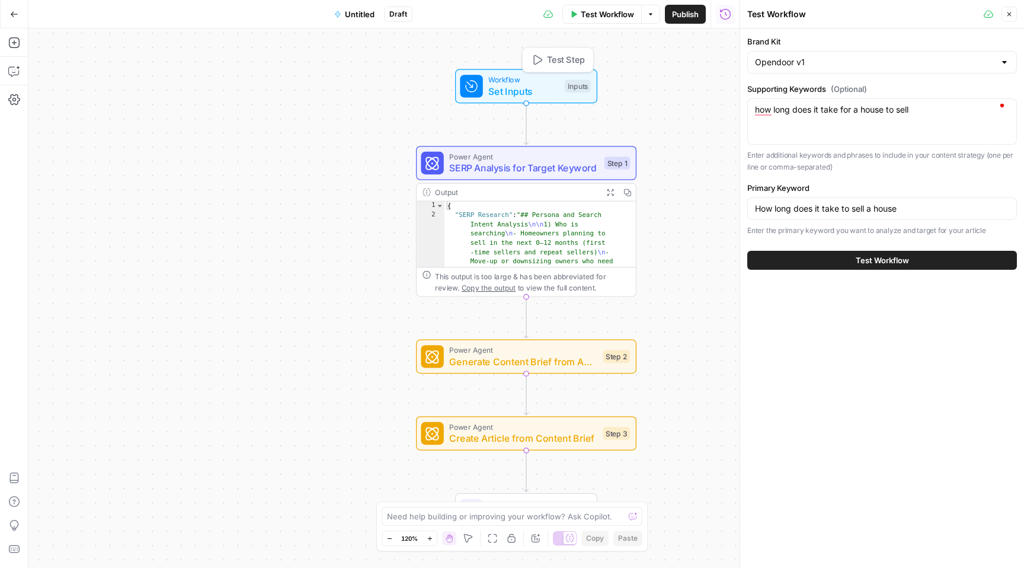
click at [549, 86] on span "Set Inputs" at bounding box center [523, 91] width 71 height 14
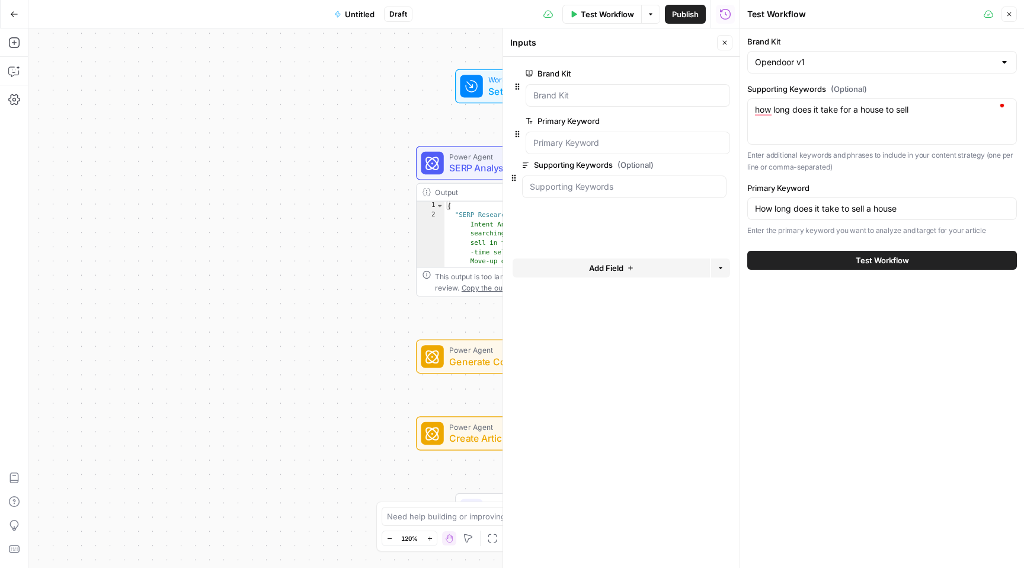
drag, startPoint x: 519, startPoint y: 134, endPoint x: 514, endPoint y: 181, distance: 47.1
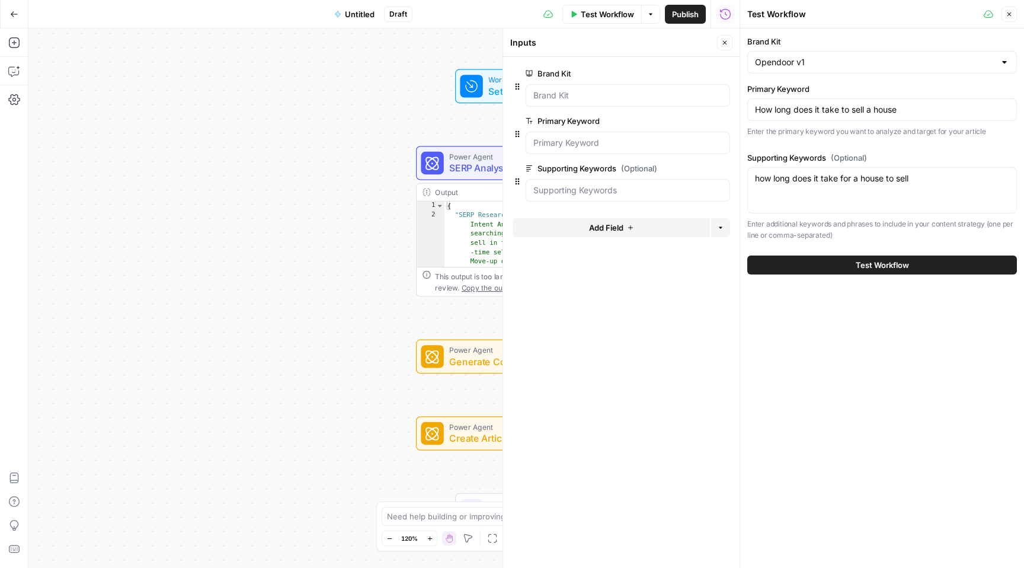
click at [888, 267] on span "Test Workflow" at bounding box center [882, 265] width 53 height 12
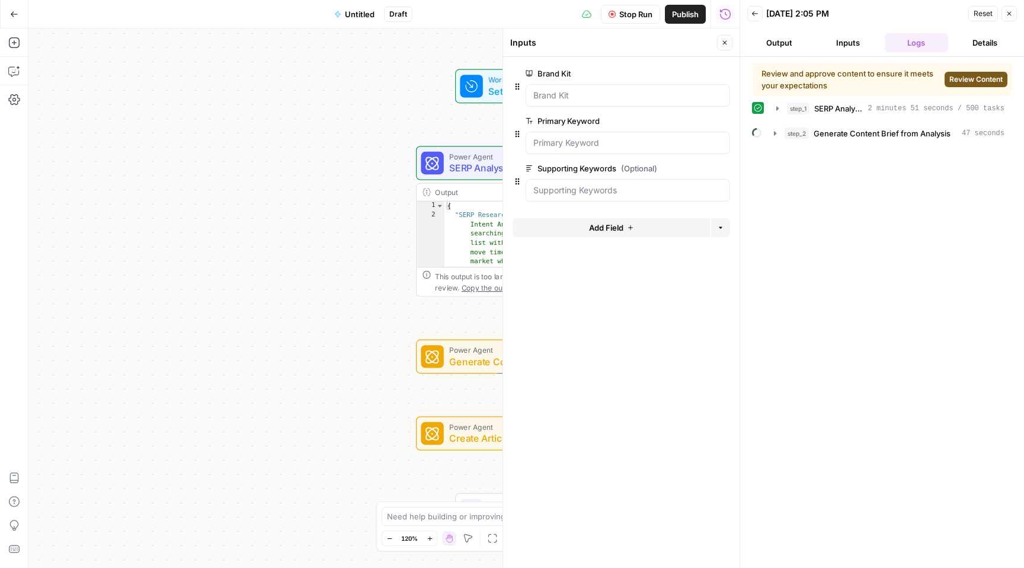
click at [979, 79] on span "Review Content" at bounding box center [975, 79] width 53 height 11
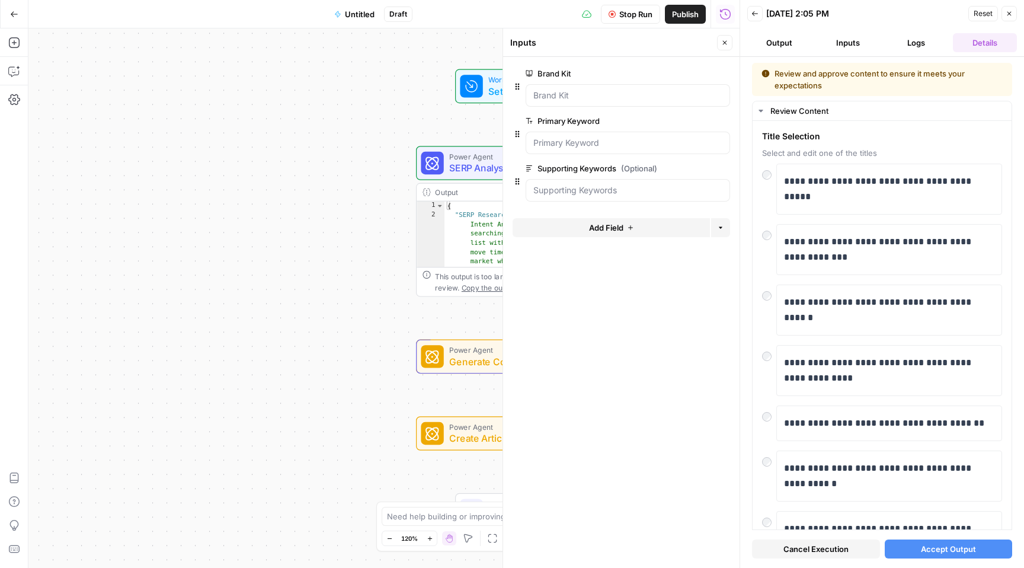
click at [926, 552] on span "Accept Output" at bounding box center [948, 549] width 55 height 12
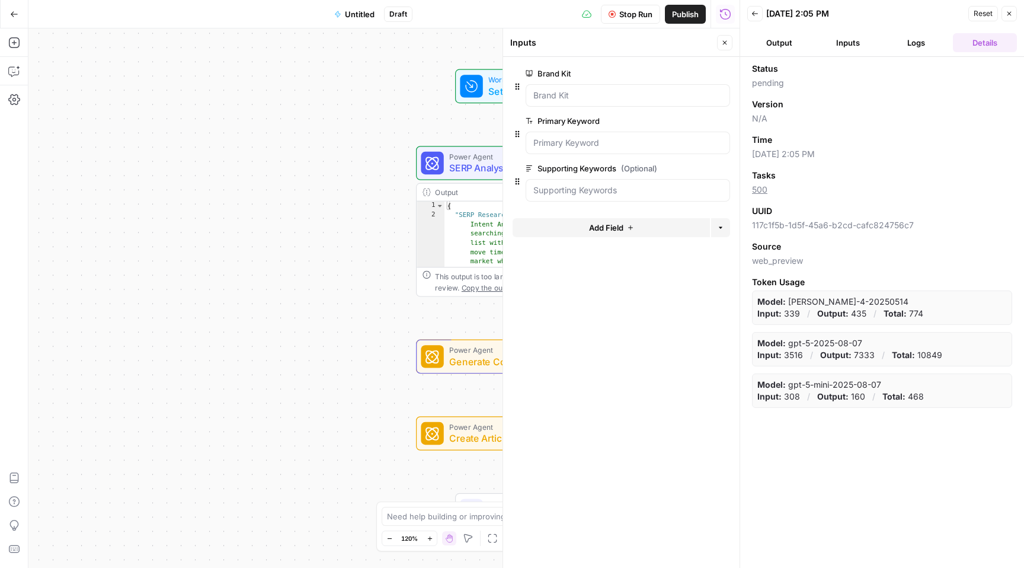
click at [923, 43] on button "Logs" at bounding box center [917, 42] width 64 height 19
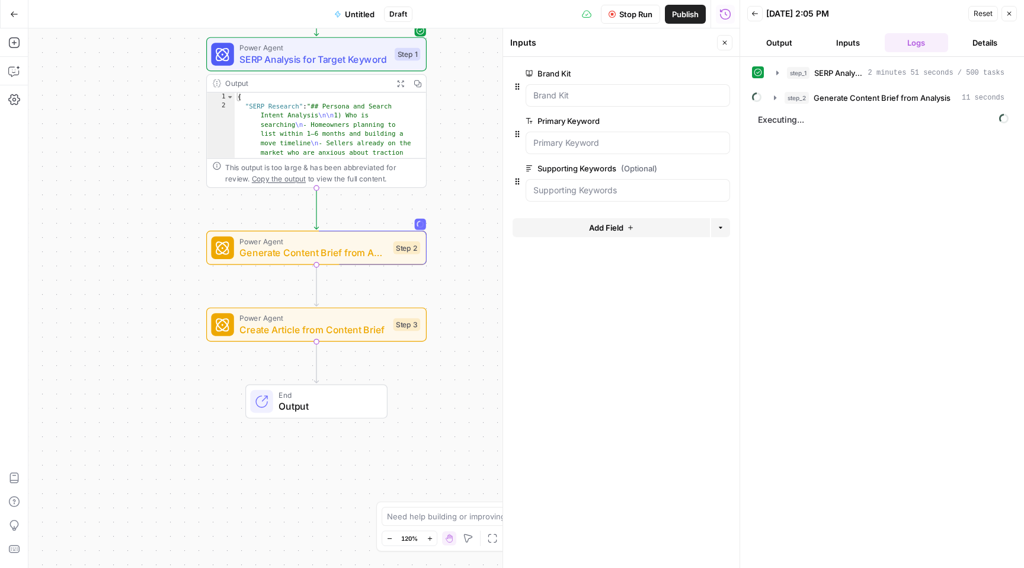
drag, startPoint x: 397, startPoint y: 246, endPoint x: 187, endPoint y: 200, distance: 214.7
click at [187, 200] on div "Workflow Set Inputs Inputs Power Agent SERP Analysis for Target Keyword Step 1 …" at bounding box center [383, 297] width 711 height 539
click at [338, 396] on span "End" at bounding box center [327, 394] width 97 height 11
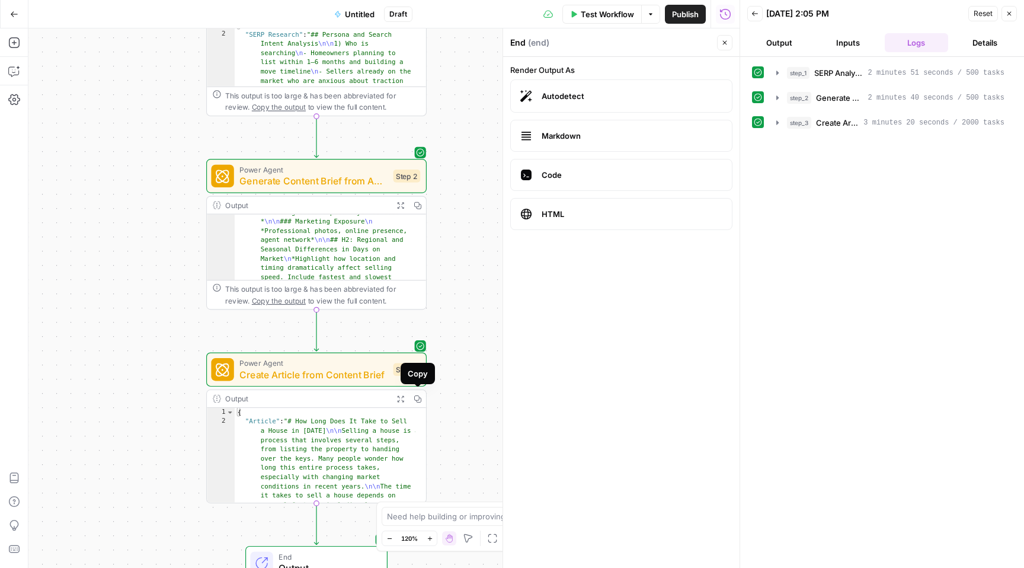
scroll to position [228, 0]
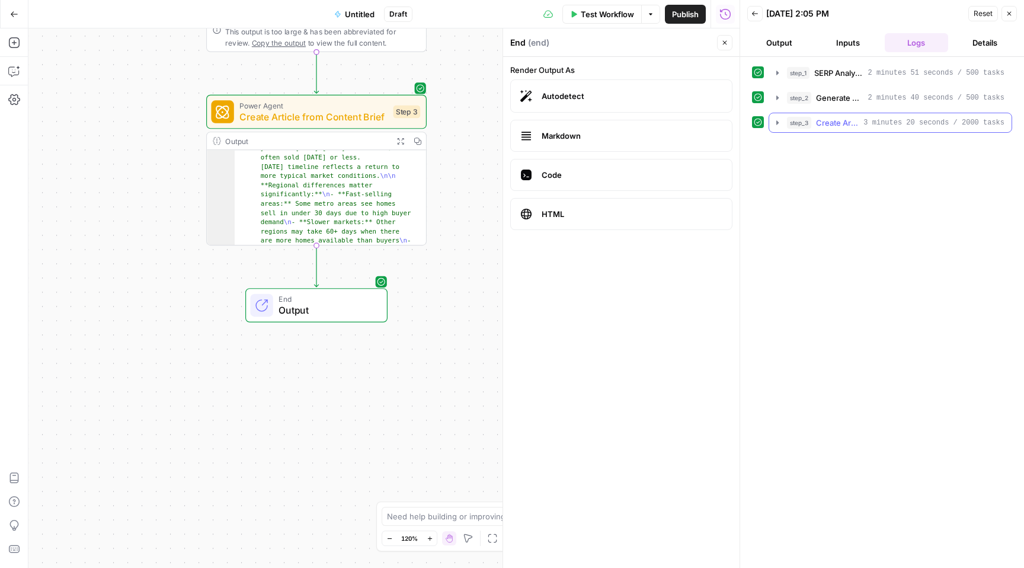
click at [854, 119] on span "Create Article from Content Brief" at bounding box center [837, 123] width 43 height 12
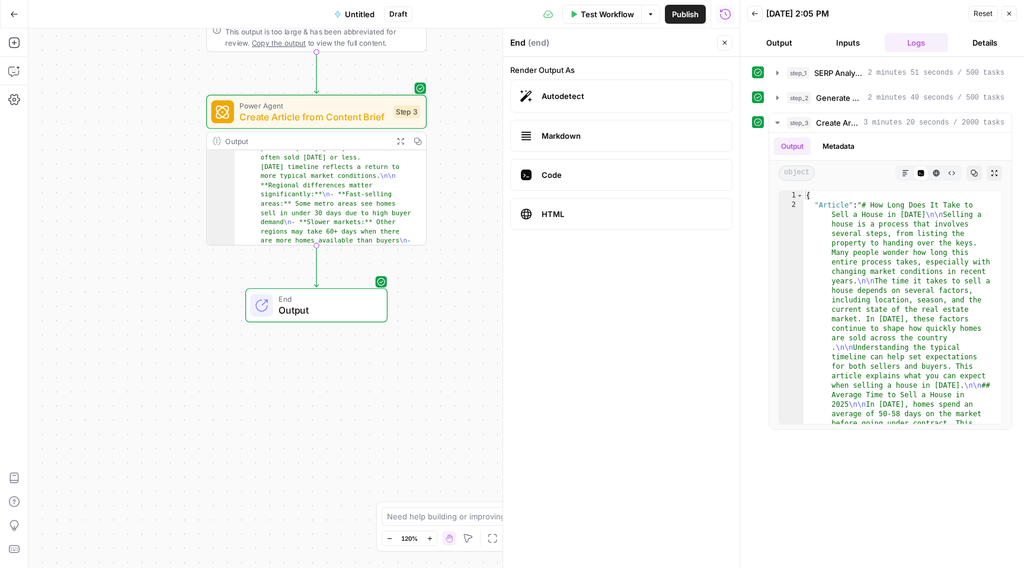
click at [689, 14] on span "Publish" at bounding box center [685, 14] width 27 height 12
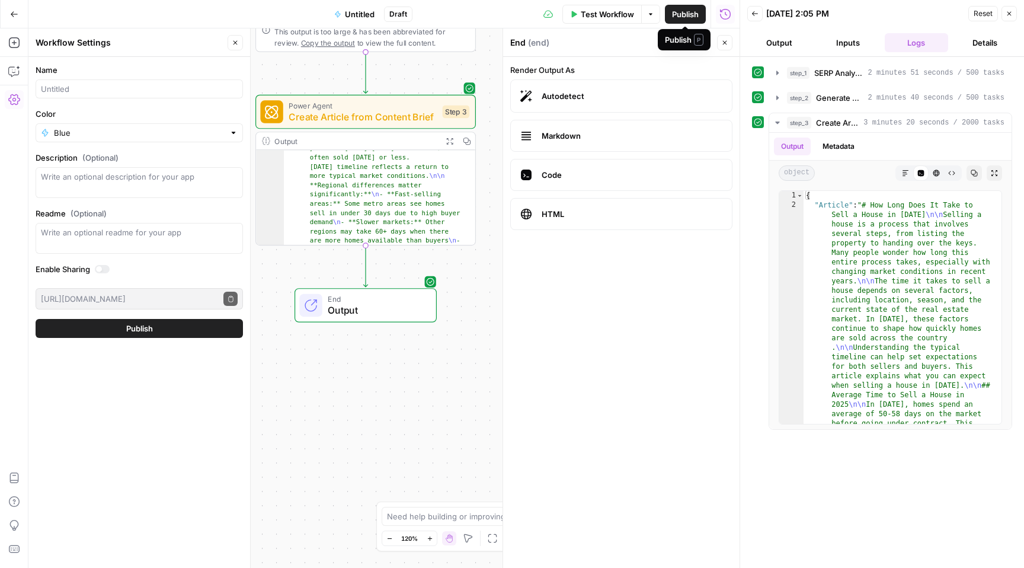
click at [682, 16] on span "Publish" at bounding box center [685, 14] width 27 height 12
click at [136, 329] on span "Publish" at bounding box center [139, 328] width 27 height 12
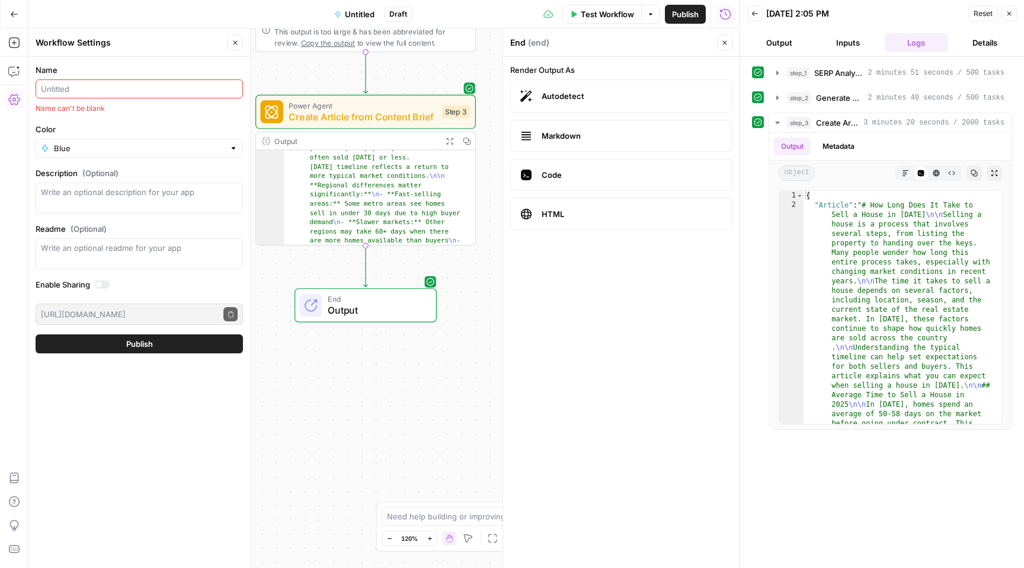
click at [92, 92] on input "Name" at bounding box center [139, 89] width 197 height 12
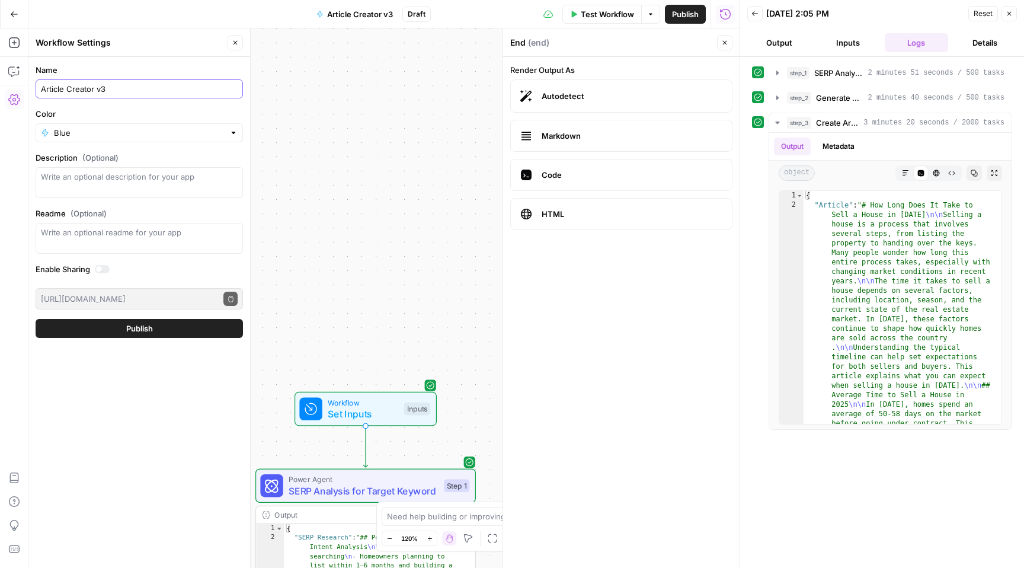
type input "Article Creator v3"
click at [135, 331] on span "Publish" at bounding box center [139, 328] width 27 height 12
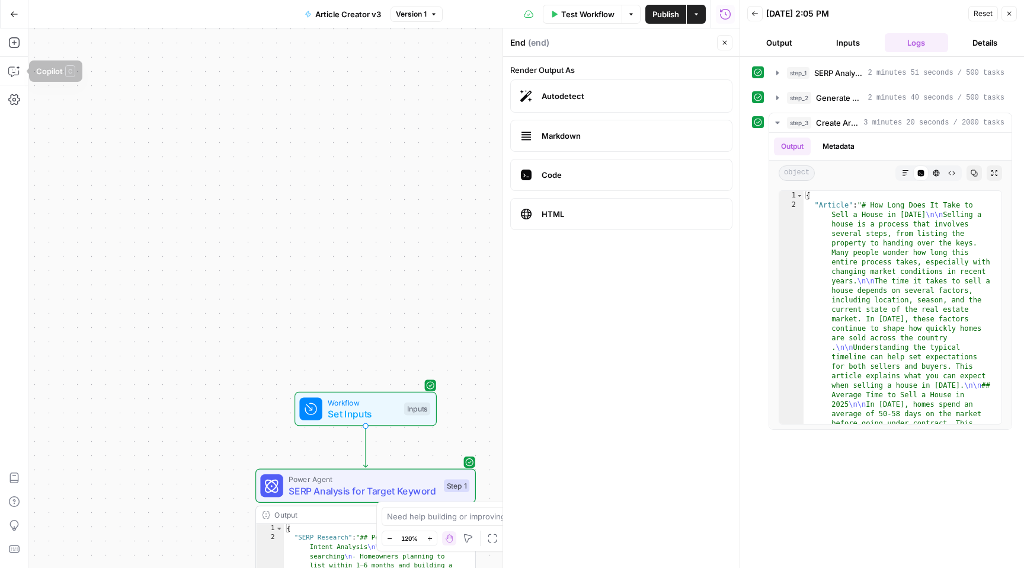
click at [12, 12] on icon "button" at bounding box center [14, 13] width 7 height 5
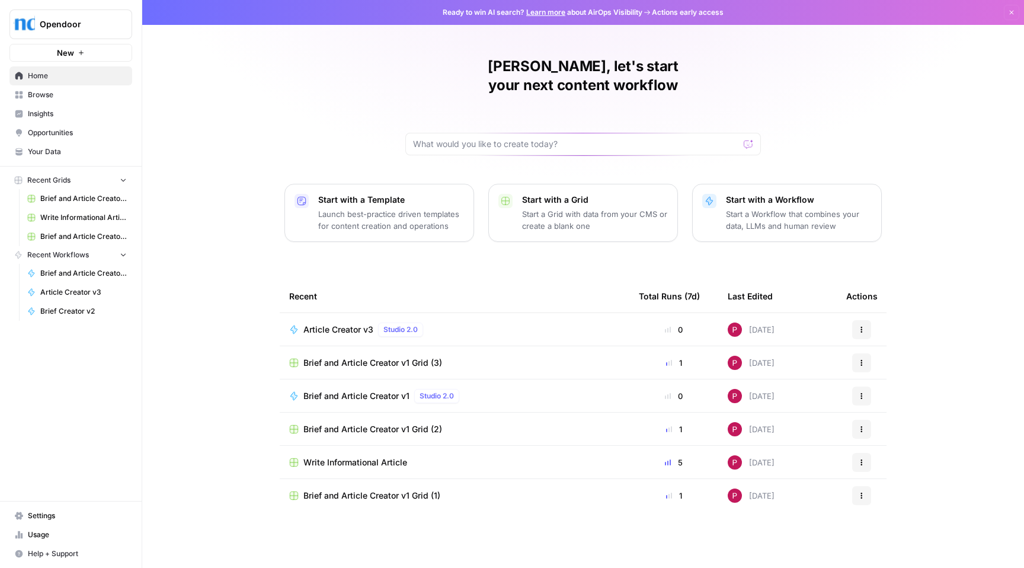
click at [66, 272] on span "Brief and Article Creator v1" at bounding box center [83, 273] width 87 height 11
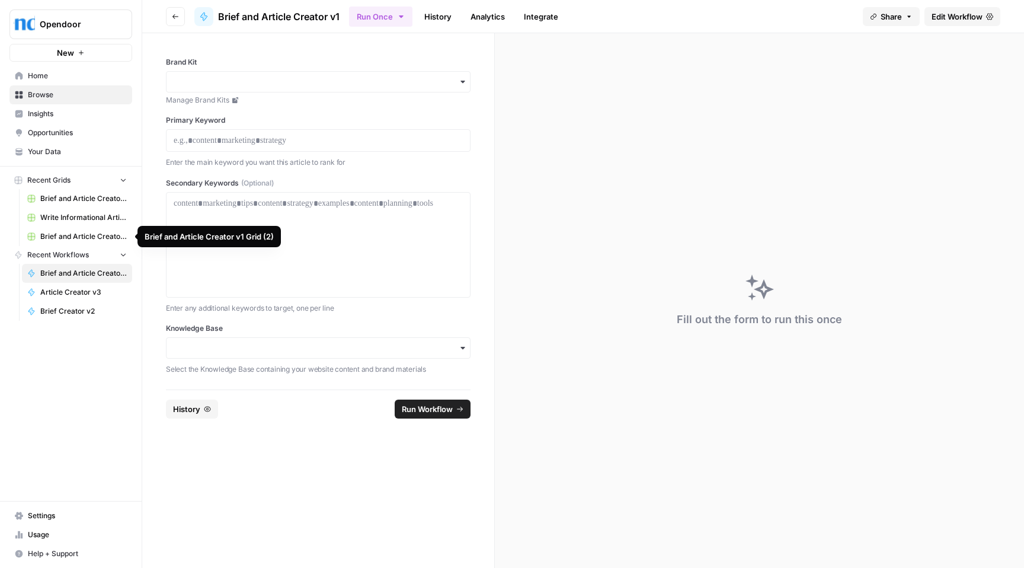
click at [73, 235] on span "Brief and Article Creator v1 Grid (2)" at bounding box center [83, 236] width 87 height 11
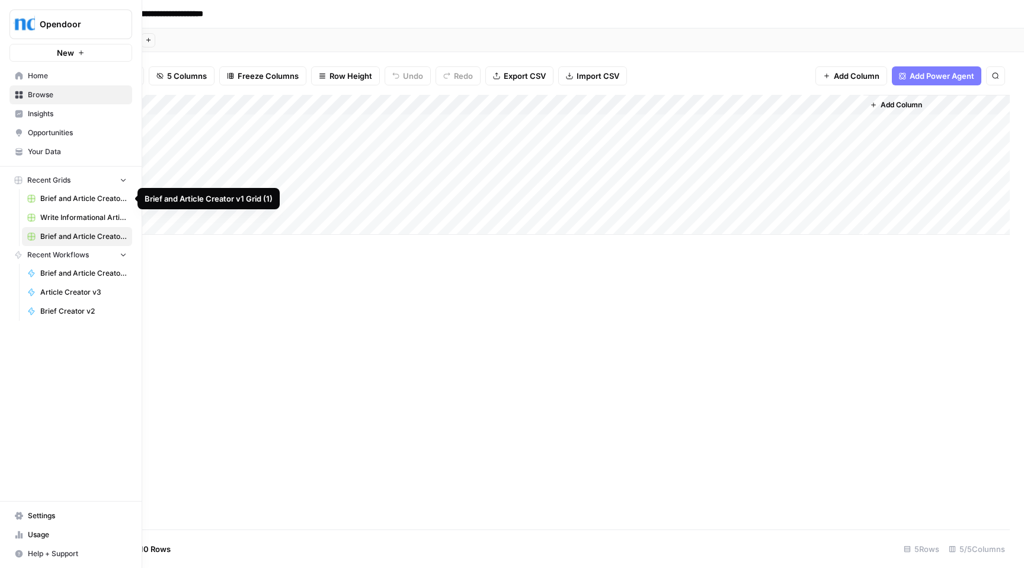
click at [56, 200] on span "Brief and Article Creator v1 Grid (1)" at bounding box center [83, 198] width 87 height 11
click at [63, 219] on span "Write Informational Article" at bounding box center [83, 217] width 87 height 11
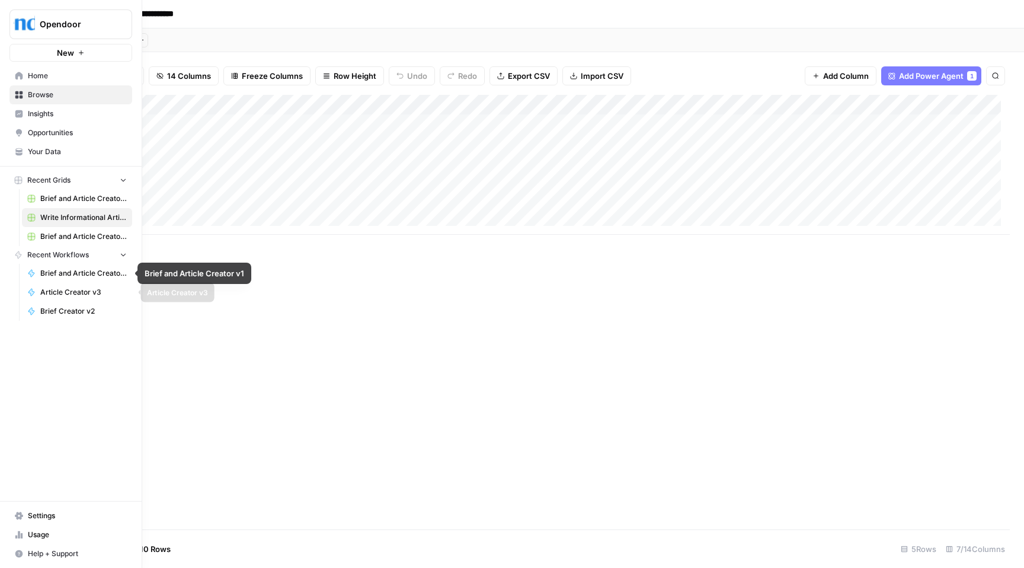
click at [63, 287] on span "Article Creator v3" at bounding box center [83, 292] width 87 height 11
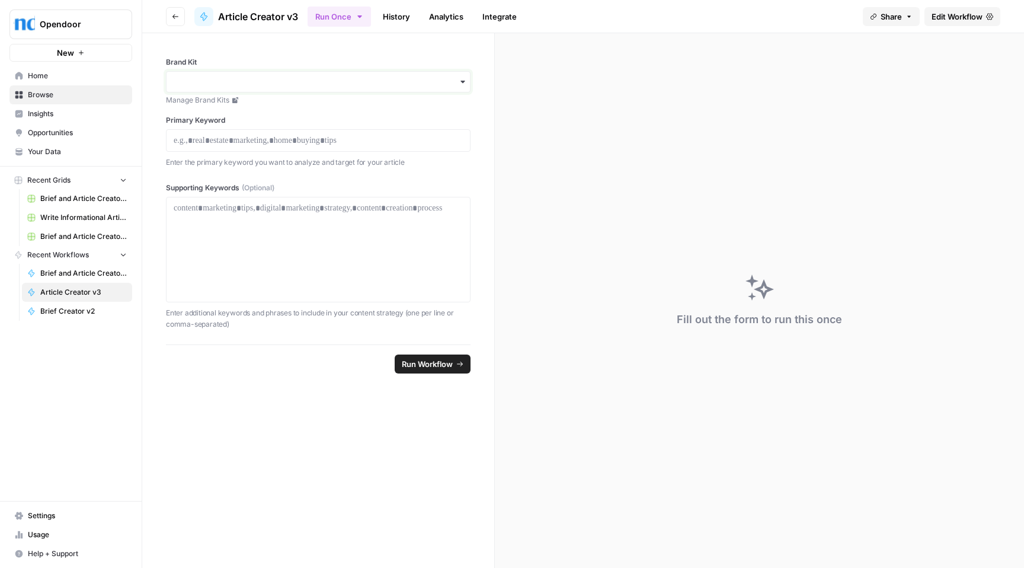
click at [267, 78] on input "Brand Kit" at bounding box center [318, 82] width 289 height 12
click at [234, 116] on div "Opendoor v1" at bounding box center [318, 114] width 303 height 23
click at [213, 143] on p at bounding box center [318, 141] width 289 height 12
click at [94, 269] on span "Brief and Article Creator v1" at bounding box center [83, 273] width 87 height 11
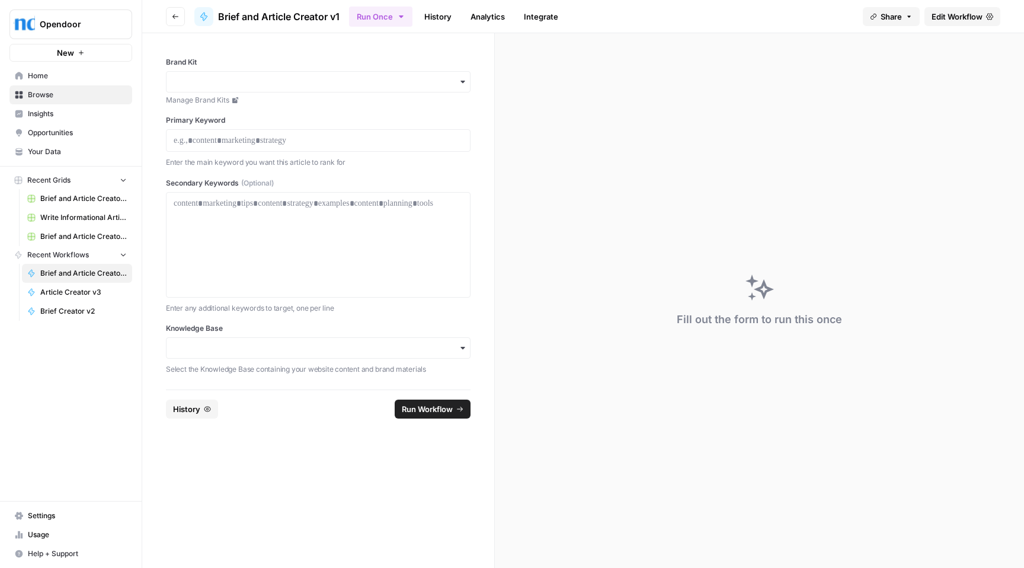
click at [94, 269] on span "Brief and Article Creator v1" at bounding box center [83, 273] width 87 height 11
click at [75, 274] on span "Brief and Article Creator v1" at bounding box center [83, 273] width 87 height 11
click at [68, 236] on span "Brief and Article Creator v1 Grid (2)" at bounding box center [83, 236] width 87 height 11
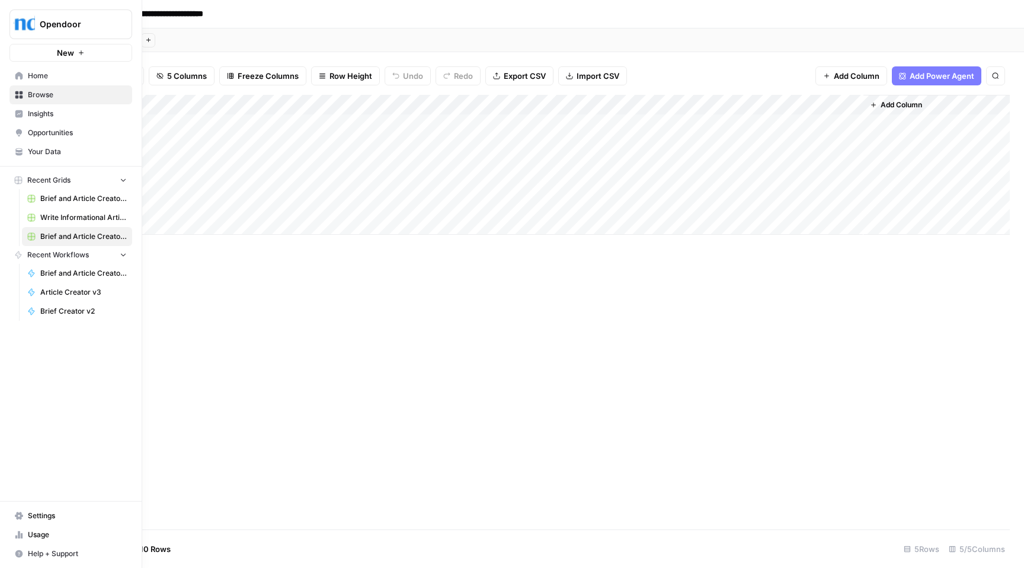
click at [46, 218] on span "Write Informational Article" at bounding box center [83, 217] width 87 height 11
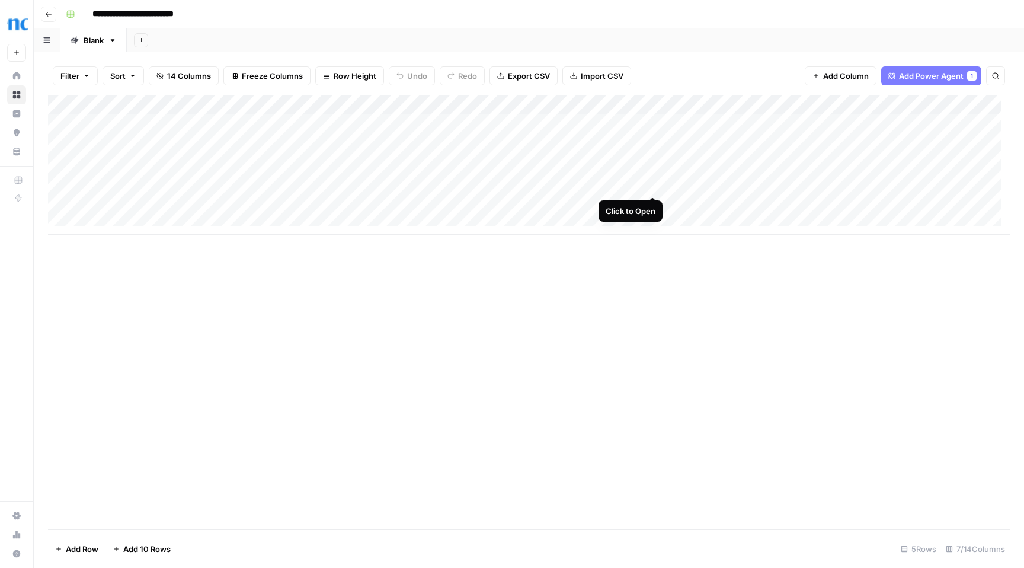
click at [653, 184] on div "Add Column" at bounding box center [529, 165] width 962 height 140
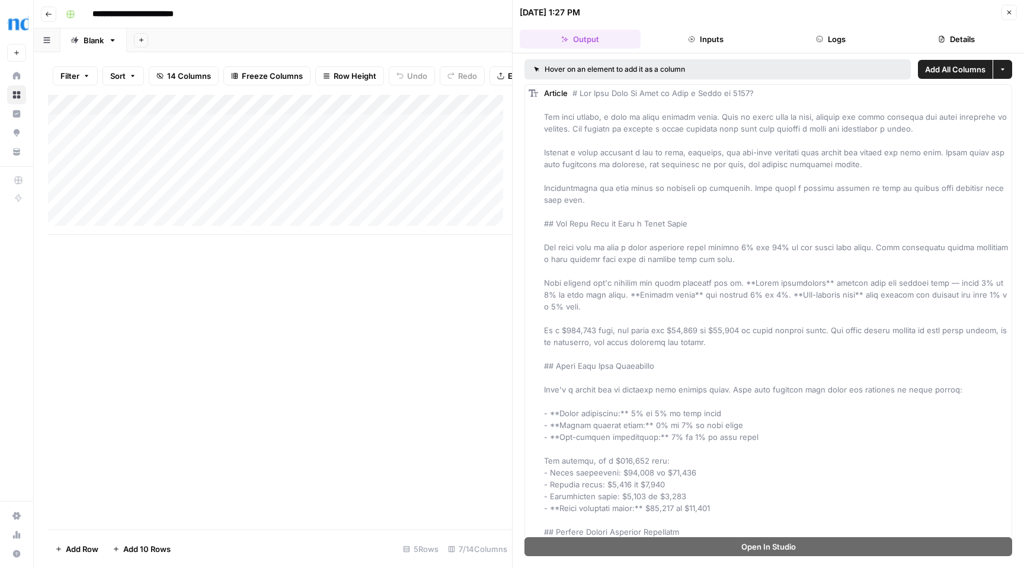
click at [1013, 11] on button "Close" at bounding box center [1009, 12] width 15 height 15
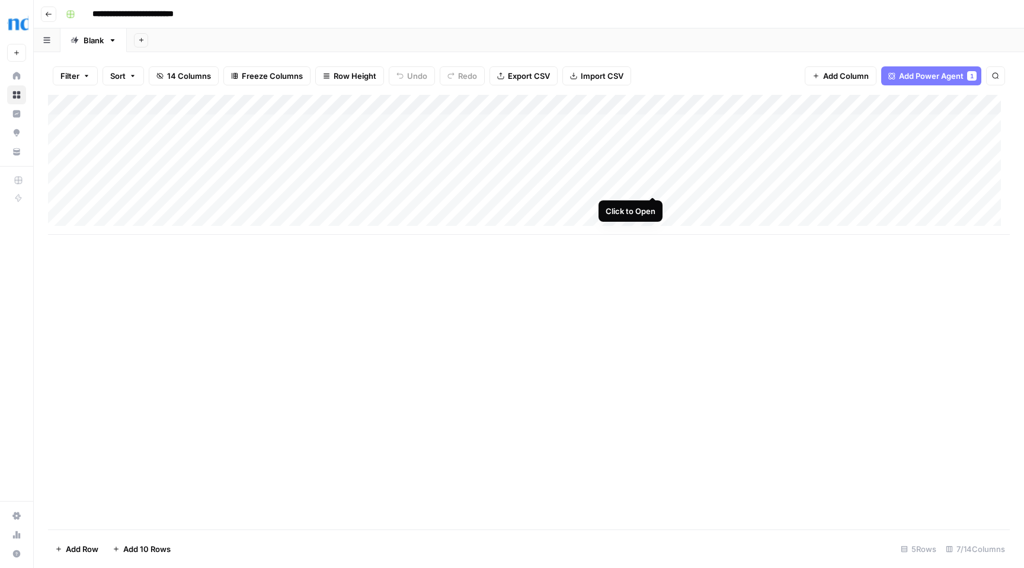
click at [653, 186] on div "Add Column" at bounding box center [529, 165] width 962 height 140
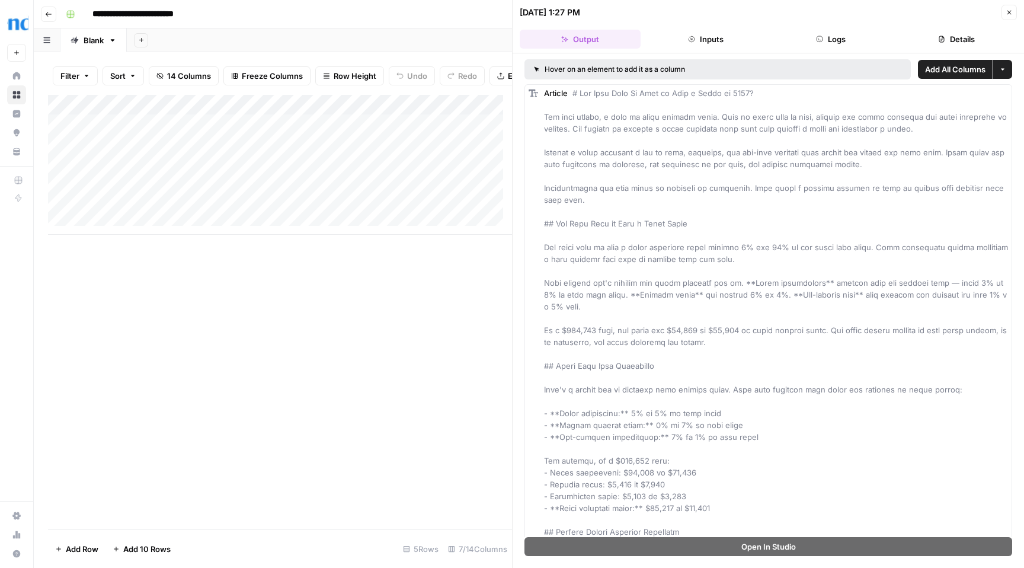
click at [395, 214] on div "Add Column" at bounding box center [280, 165] width 464 height 140
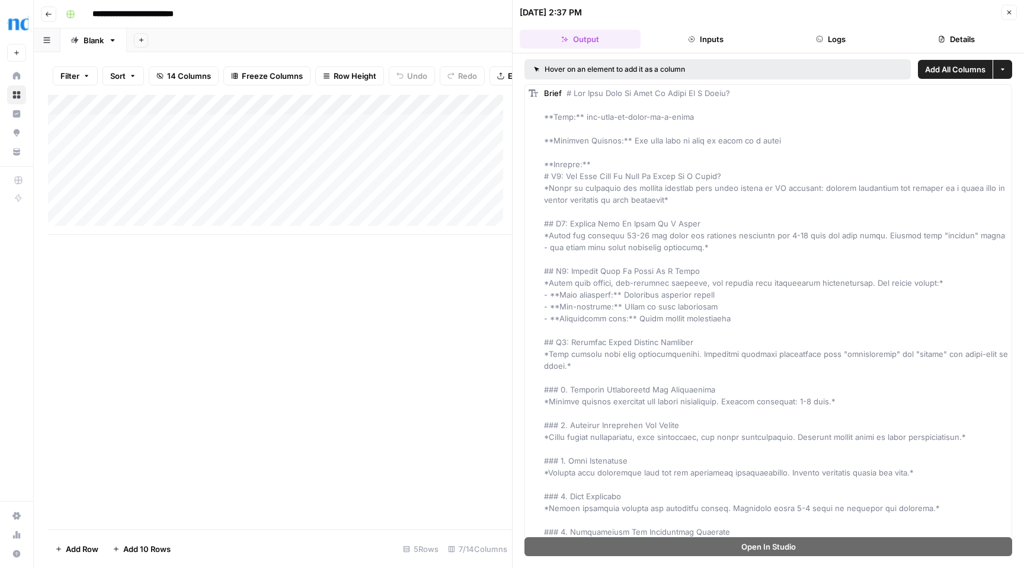
click at [1012, 10] on icon "button" at bounding box center [1009, 12] width 7 height 7
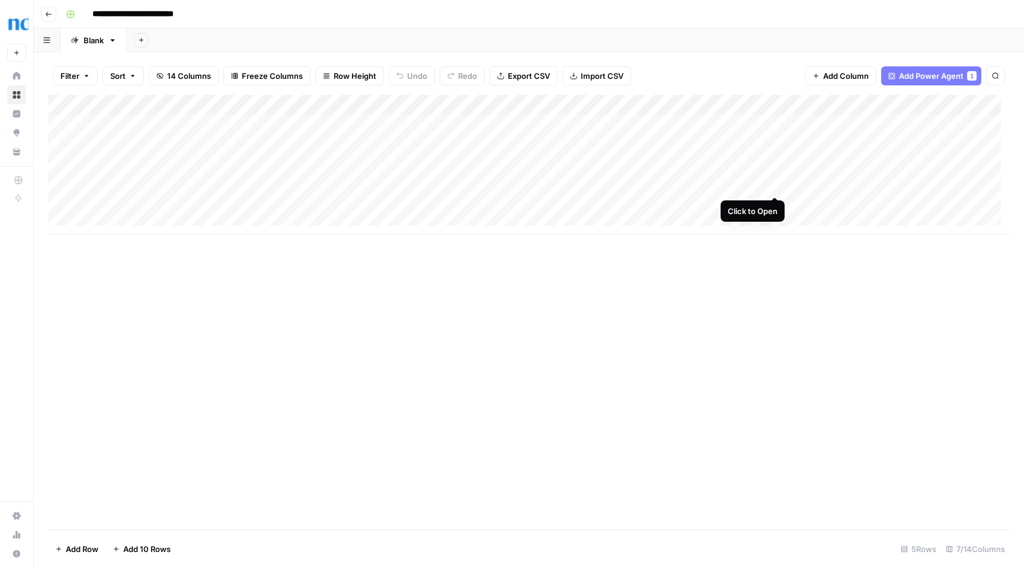
click at [778, 183] on div "Add Column" at bounding box center [529, 165] width 962 height 140
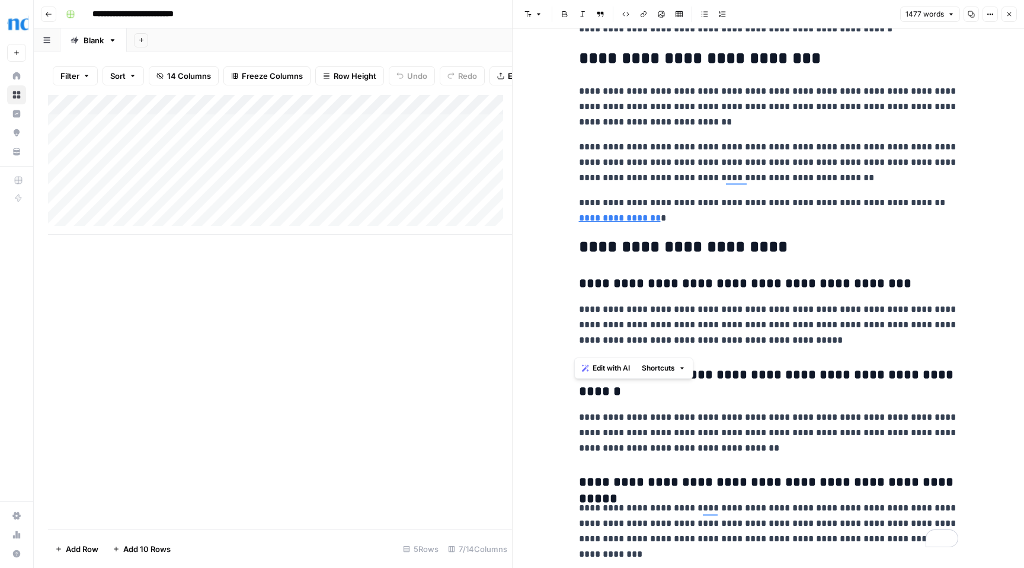
scroll to position [2943, 0]
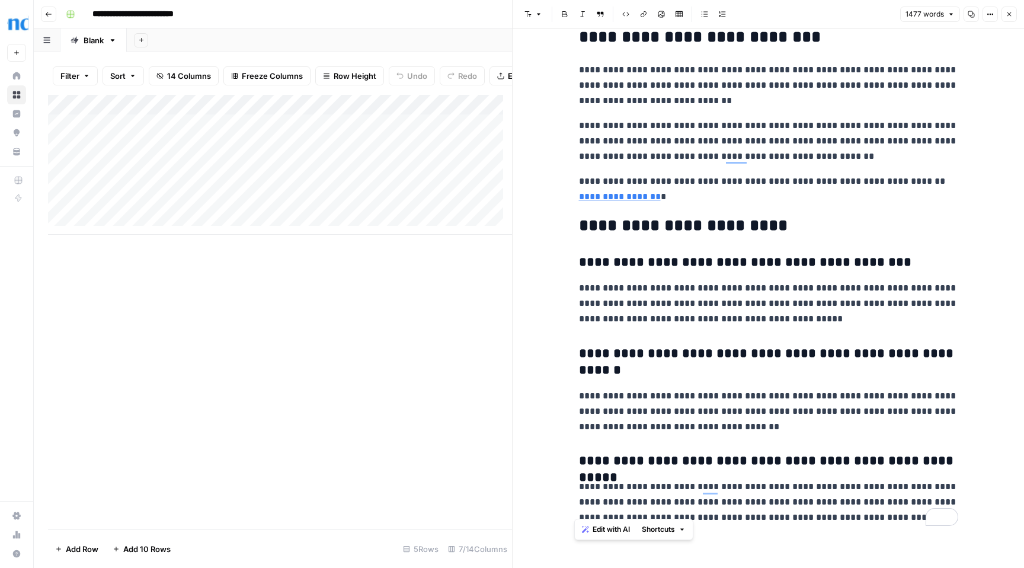
drag, startPoint x: 577, startPoint y: 65, endPoint x: 976, endPoint y: 521, distance: 605.7
copy div "**********"
click at [458, 341] on div "Add Column" at bounding box center [280, 312] width 464 height 434
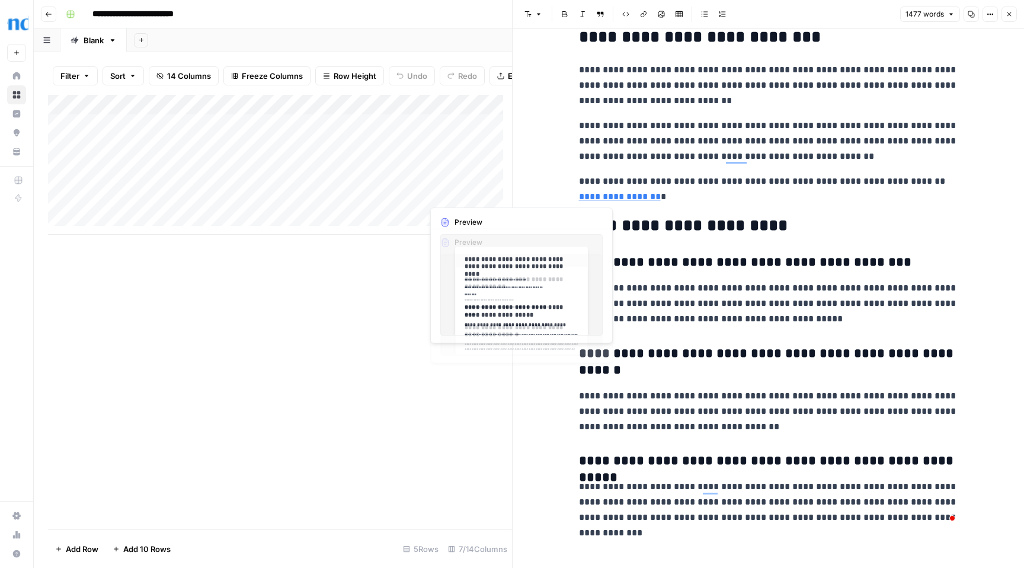
click at [356, 282] on div "Add Column" at bounding box center [280, 312] width 464 height 434
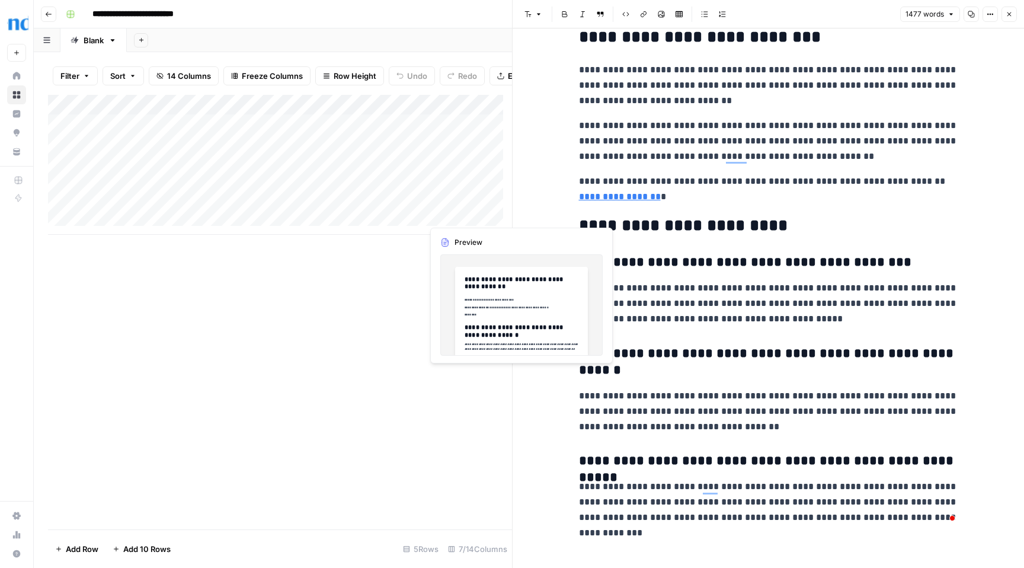
click at [459, 213] on div "Add Column" at bounding box center [280, 165] width 464 height 140
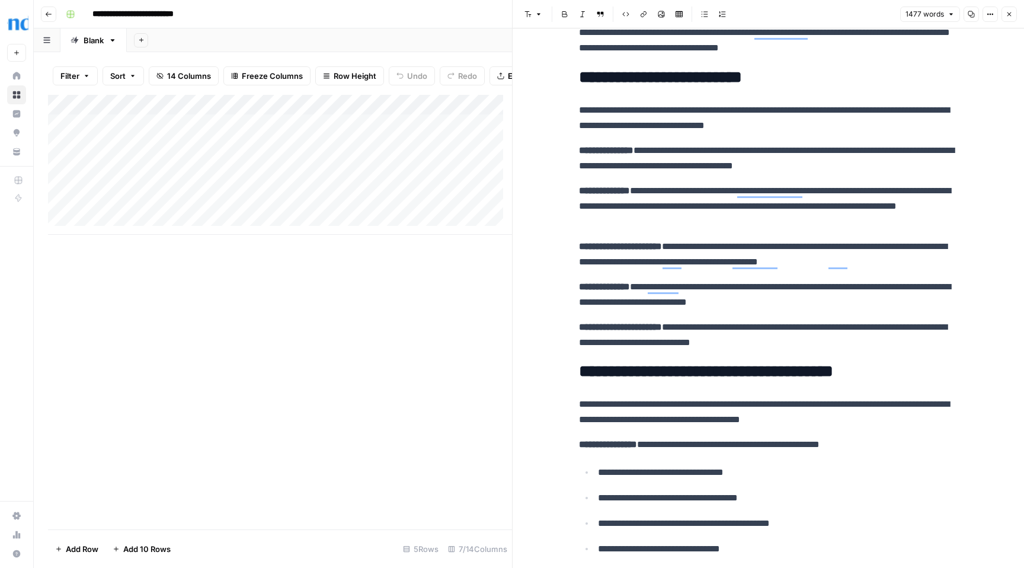
scroll to position [0, 0]
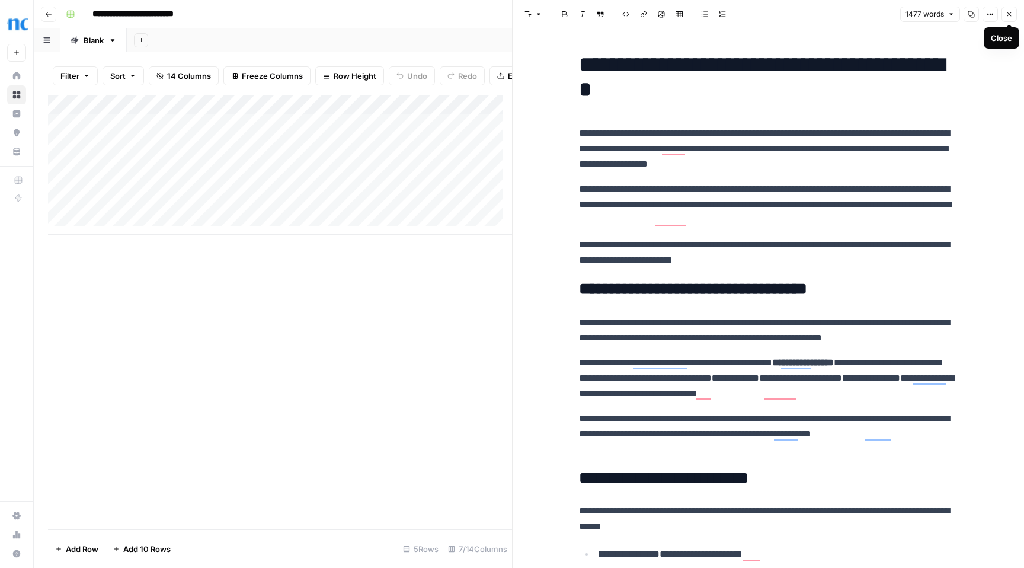
click at [1005, 19] on button "Close" at bounding box center [1009, 14] width 15 height 15
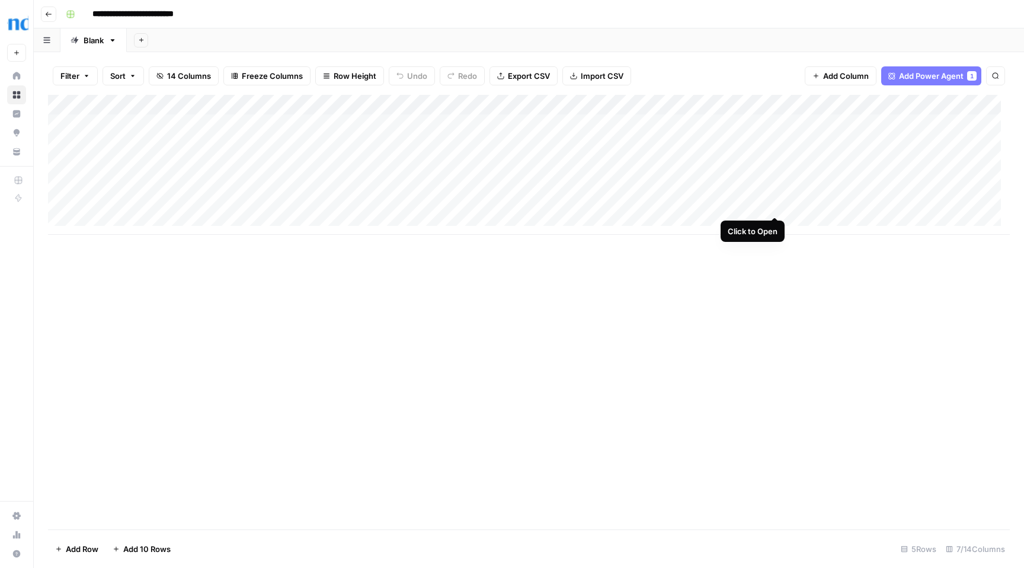
click at [775, 205] on div "Add Column" at bounding box center [529, 165] width 962 height 140
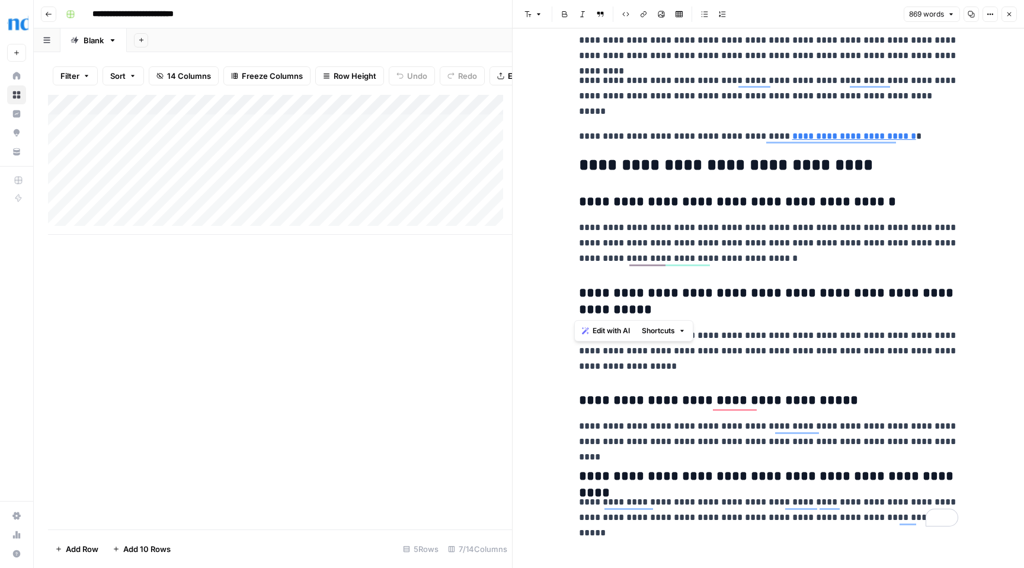
scroll to position [1913, 0]
drag, startPoint x: 572, startPoint y: 58, endPoint x: 983, endPoint y: 509, distance: 610.0
copy div "**********"
click at [388, 313] on div "Add Column" at bounding box center [280, 312] width 464 height 434
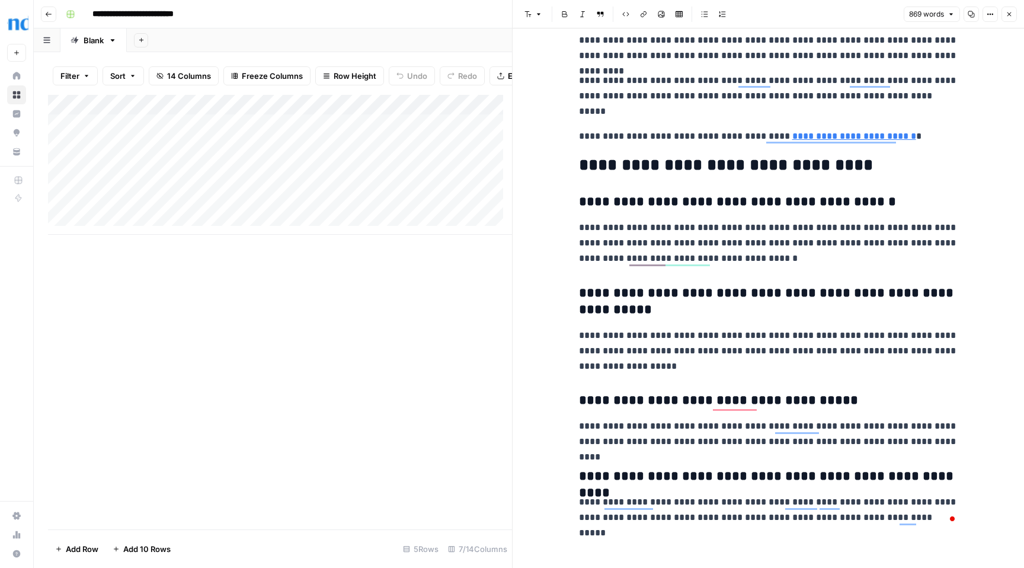
click at [1011, 14] on icon "button" at bounding box center [1009, 14] width 7 height 7
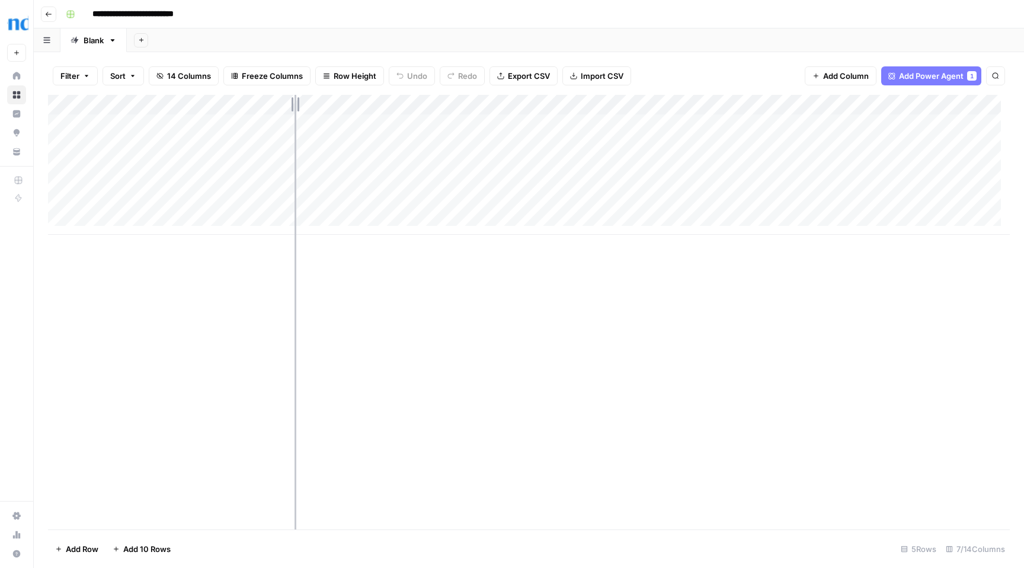
drag, startPoint x: 244, startPoint y: 101, endPoint x: 295, endPoint y: 101, distance: 51.0
click at [295, 101] on div "Add Column" at bounding box center [529, 165] width 962 height 140
drag, startPoint x: 298, startPoint y: 102, endPoint x: 340, endPoint y: 94, distance: 42.8
click at [340, 94] on div "Filter Sort 14 Columns Freeze Columns Row Height Undo Redo Export CSV Import CS…" at bounding box center [529, 310] width 990 height 516
drag, startPoint x: 213, startPoint y: 14, endPoint x: 138, endPoint y: 16, distance: 75.3
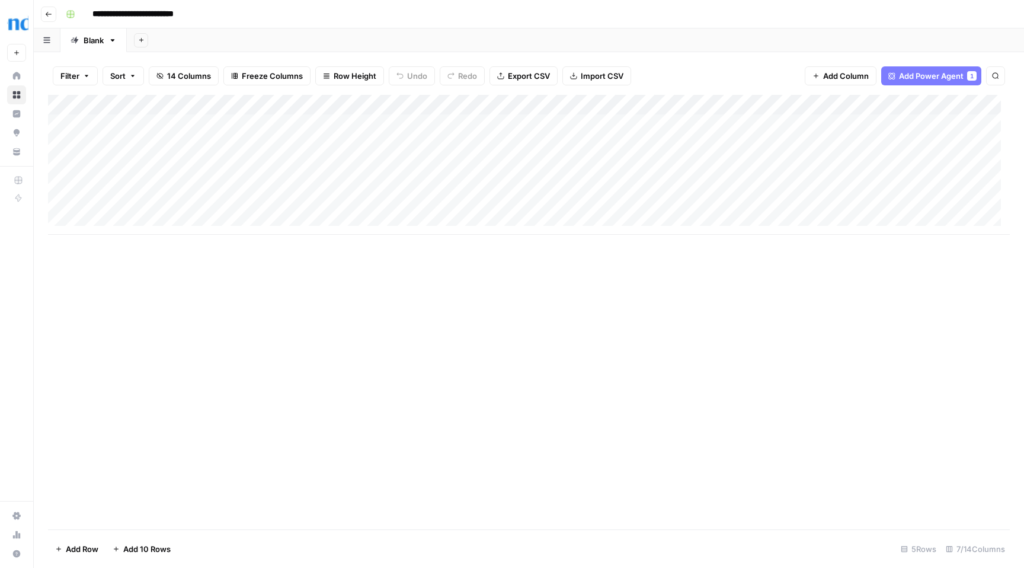
click at [138, 16] on div "**********" at bounding box center [536, 14] width 951 height 19
click at [157, 12] on input "**********" at bounding box center [145, 14] width 116 height 19
drag, startPoint x: 199, startPoint y: 13, endPoint x: 89, endPoint y: 12, distance: 110.2
click at [89, 12] on input "**********" at bounding box center [145, 14] width 116 height 19
click at [315, 127] on div "Add Column" at bounding box center [529, 165] width 962 height 140
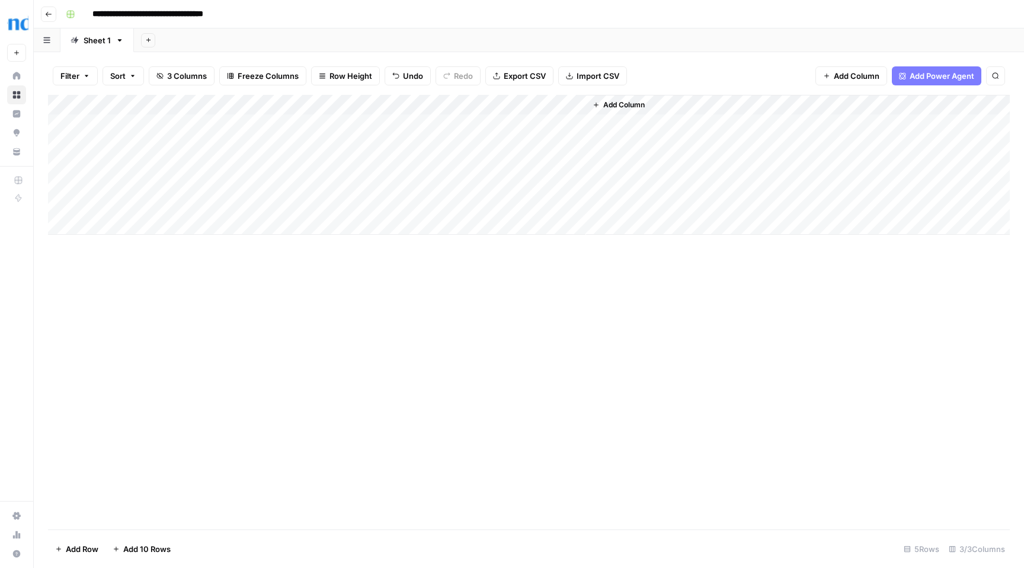
click at [315, 127] on div "Add Column" at bounding box center [529, 165] width 962 height 140
type textarea "**********"
click at [167, 187] on div "Add Column" at bounding box center [529, 165] width 962 height 140
type textarea "**********"
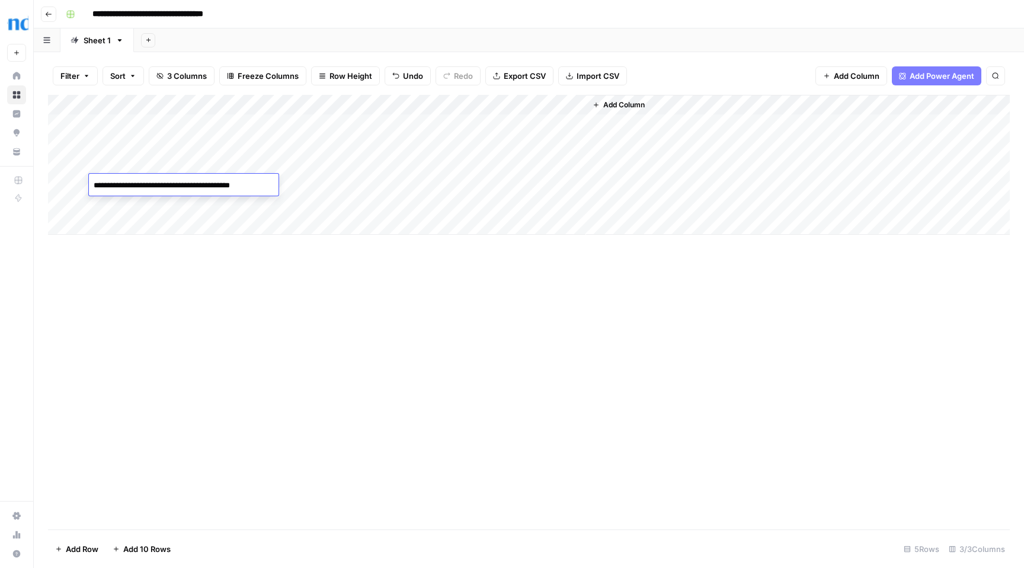
click at [92, 184] on textarea "**********" at bounding box center [184, 185] width 190 height 17
click at [327, 191] on div "Add Column" at bounding box center [529, 165] width 962 height 140
click at [333, 143] on div "Add Column" at bounding box center [529, 165] width 962 height 140
click at [306, 143] on div "Add Column" at bounding box center [529, 165] width 962 height 140
click at [306, 143] on textarea at bounding box center [355, 145] width 190 height 17
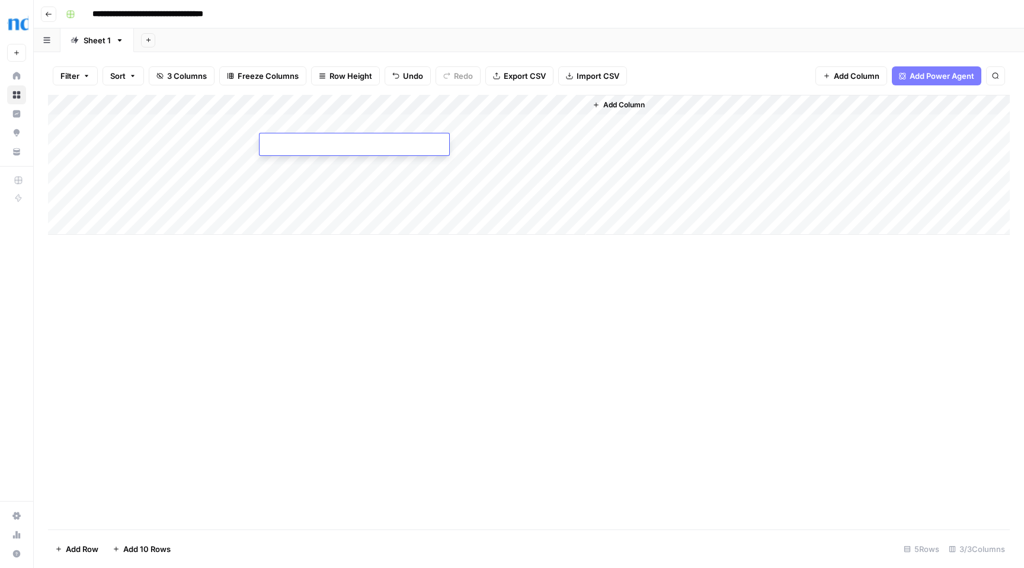
type textarea "**********"
click at [264, 147] on textarea "**********" at bounding box center [355, 145] width 190 height 17
click at [407, 124] on div "Add Column" at bounding box center [529, 165] width 962 height 140
paste textarea "**********"
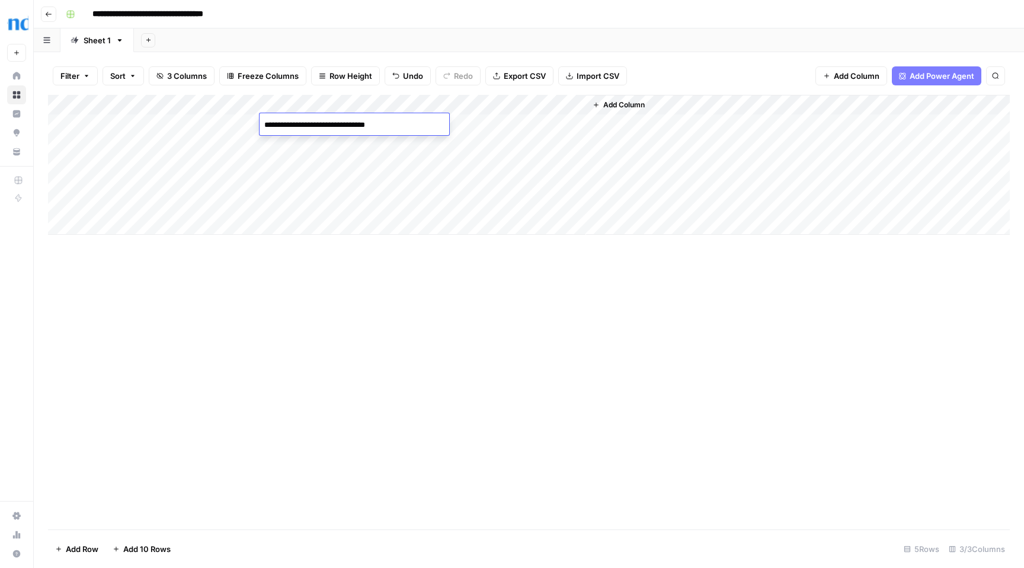
type textarea "**********"
click at [383, 147] on div "Add Column" at bounding box center [529, 165] width 962 height 140
click at [383, 147] on textarea "**********" at bounding box center [355, 145] width 190 height 17
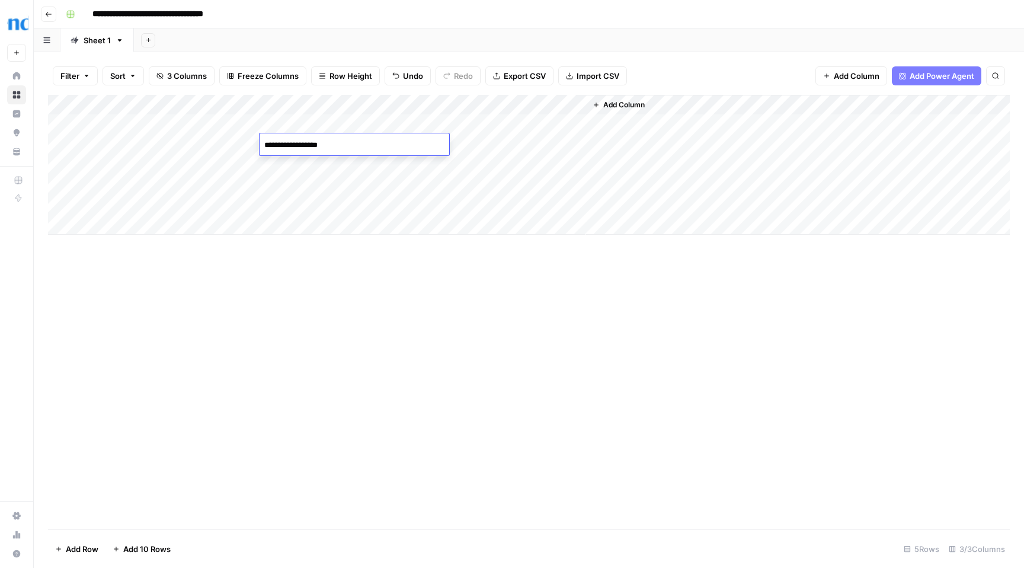
click at [343, 165] on div "Add Column" at bounding box center [529, 165] width 962 height 140
click at [341, 167] on div "Add Column" at bounding box center [529, 165] width 962 height 140
paste textarea "**********"
type textarea "**********"
click at [319, 191] on div "Add Column" at bounding box center [529, 165] width 962 height 140
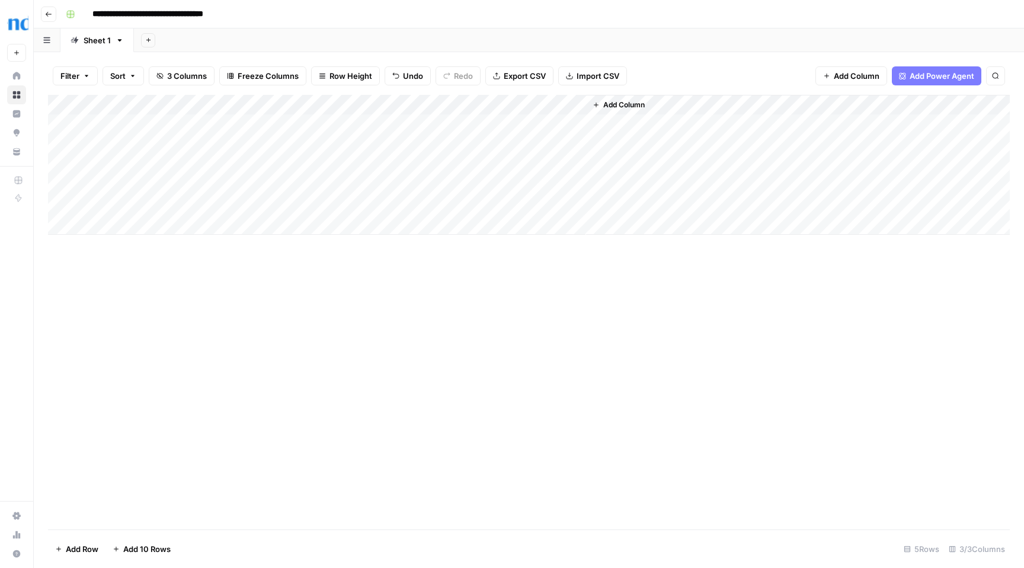
click at [368, 126] on div "Add Column" at bounding box center [529, 165] width 962 height 140
type textarea "**********"
click at [399, 152] on div "Add Column" at bounding box center [529, 165] width 962 height 140
click at [367, 146] on div "Add Column" at bounding box center [529, 165] width 962 height 140
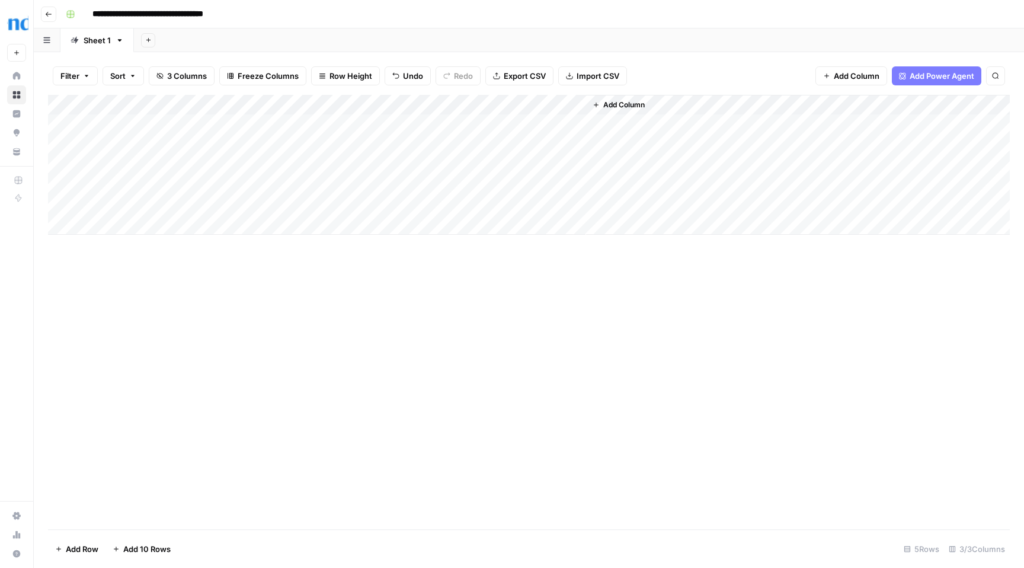
click at [389, 167] on div "Add Column" at bounding box center [529, 165] width 962 height 140
type textarea "**********"
click at [385, 188] on div "Add Column" at bounding box center [529, 165] width 962 height 140
click at [370, 148] on div "Add Column" at bounding box center [529, 165] width 962 height 140
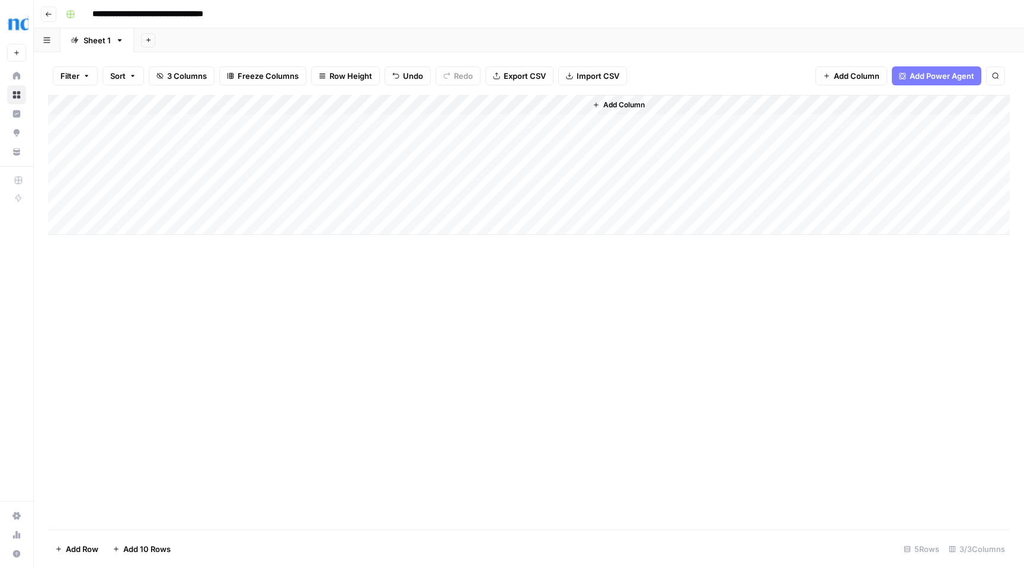
click at [370, 148] on div "Add Column" at bounding box center [529, 165] width 962 height 140
type textarea "**********"
click at [302, 123] on div "Add Column" at bounding box center [529, 165] width 962 height 140
drag, startPoint x: 383, startPoint y: 124, endPoint x: 478, endPoint y: 120, distance: 95.5
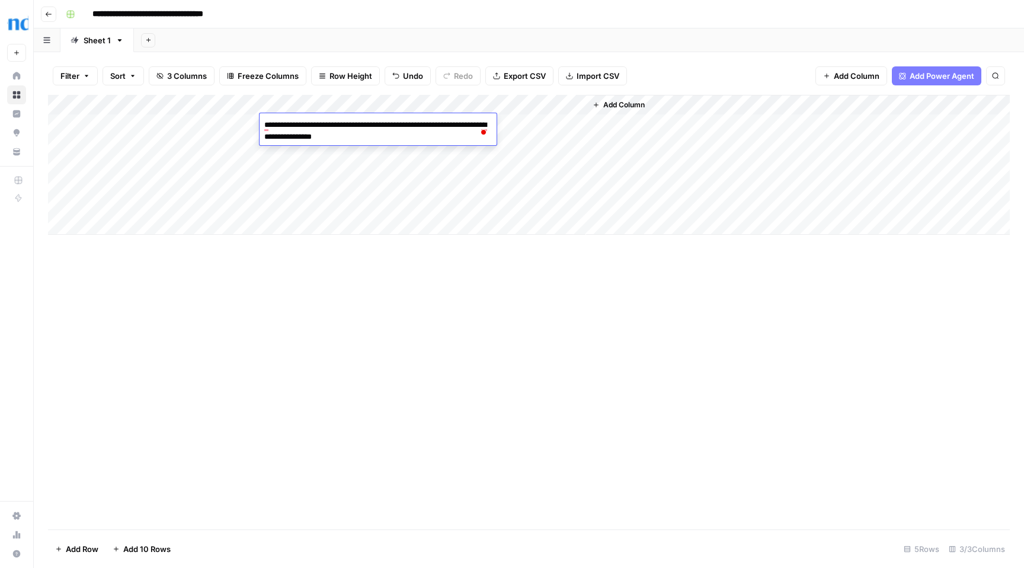
click at [478, 120] on textarea "**********" at bounding box center [378, 131] width 237 height 28
click at [370, 152] on div "Add Column" at bounding box center [529, 165] width 962 height 140
click at [364, 147] on div "Add Column" at bounding box center [529, 165] width 962 height 140
click at [364, 147] on textarea "**********" at bounding box center [355, 145] width 190 height 17
click at [363, 143] on textarea "**********" at bounding box center [355, 145] width 190 height 17
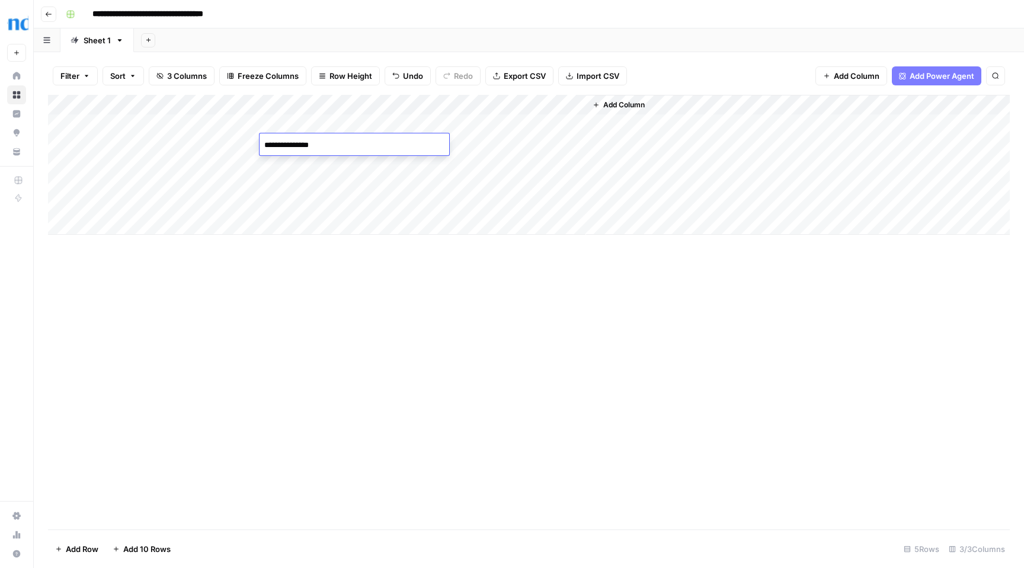
type textarea "**********"
click at [353, 185] on div "Add Column" at bounding box center [529, 165] width 962 height 140
click at [351, 169] on div "Add Column" at bounding box center [529, 165] width 962 height 140
click at [324, 198] on div "Add Column" at bounding box center [529, 165] width 962 height 140
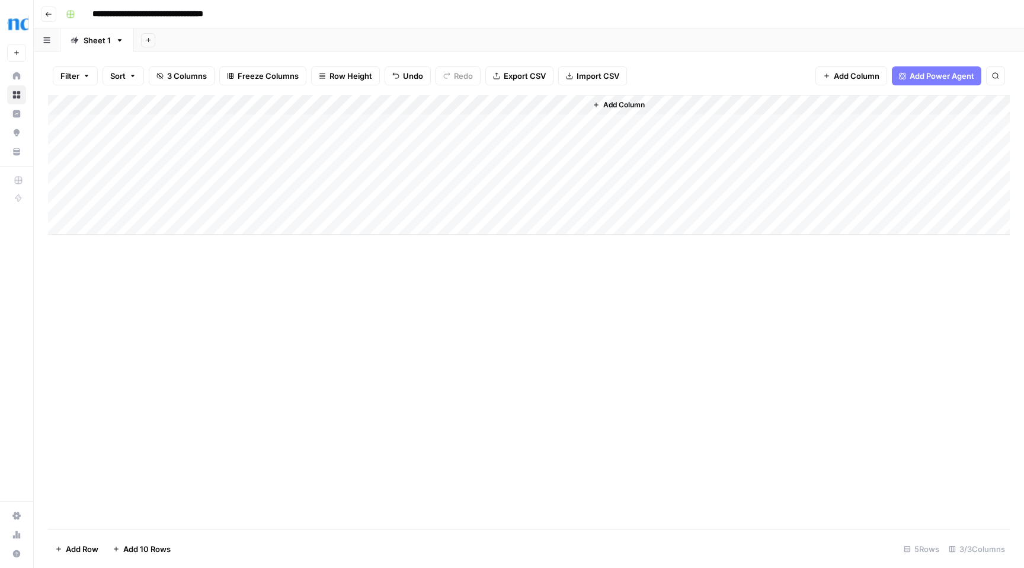
click at [322, 181] on div "Add Column" at bounding box center [529, 165] width 962 height 140
click at [348, 186] on div "Add Column" at bounding box center [529, 165] width 962 height 140
click at [348, 186] on textarea at bounding box center [355, 185] width 190 height 17
type textarea "**********"
click at [346, 237] on div "Add Column" at bounding box center [529, 312] width 962 height 434
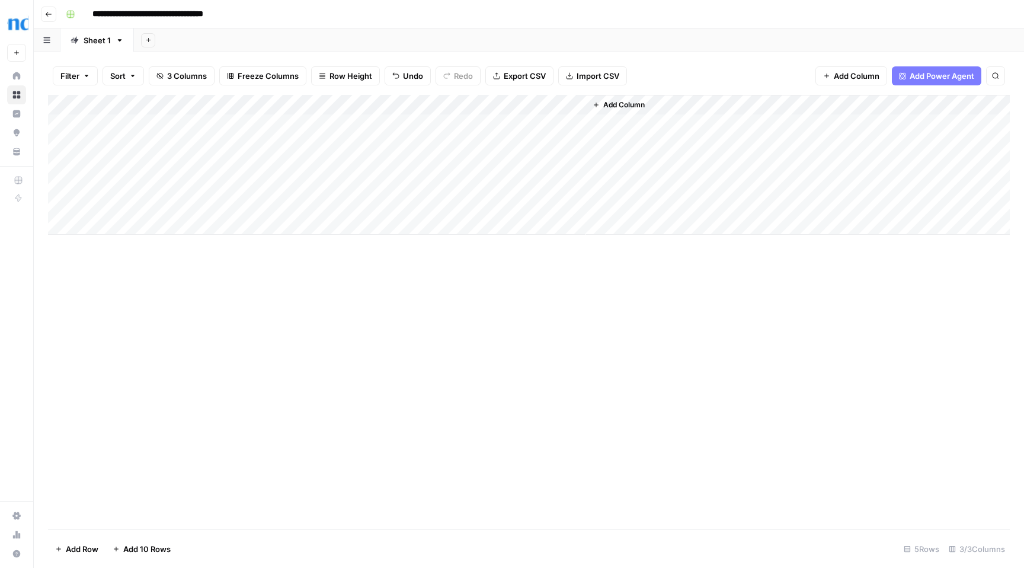
click at [265, 182] on div "Add Column" at bounding box center [529, 165] width 962 height 140
click at [265, 182] on textarea "**********" at bounding box center [355, 191] width 190 height 28
click at [263, 193] on textarea "**********" at bounding box center [355, 191] width 190 height 28
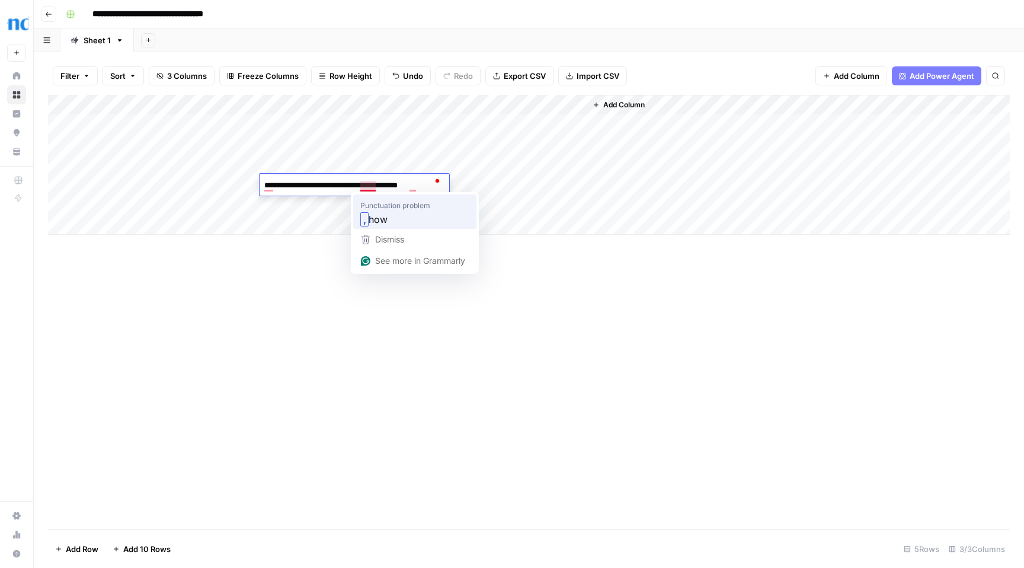
type textarea "**********"
click at [507, 121] on div "Add Column" at bounding box center [529, 165] width 962 height 140
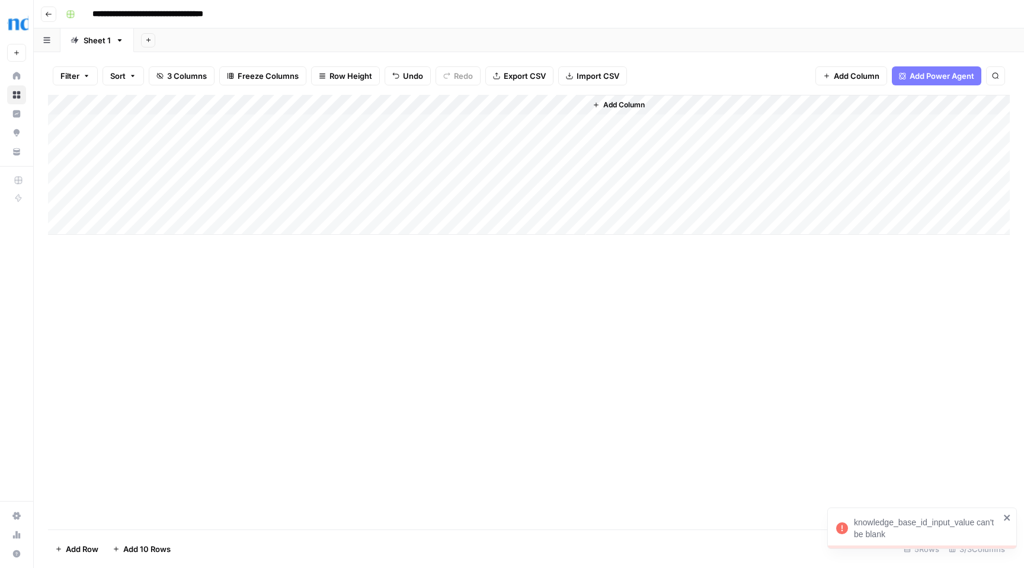
click at [561, 104] on div "Add Column" at bounding box center [529, 165] width 962 height 140
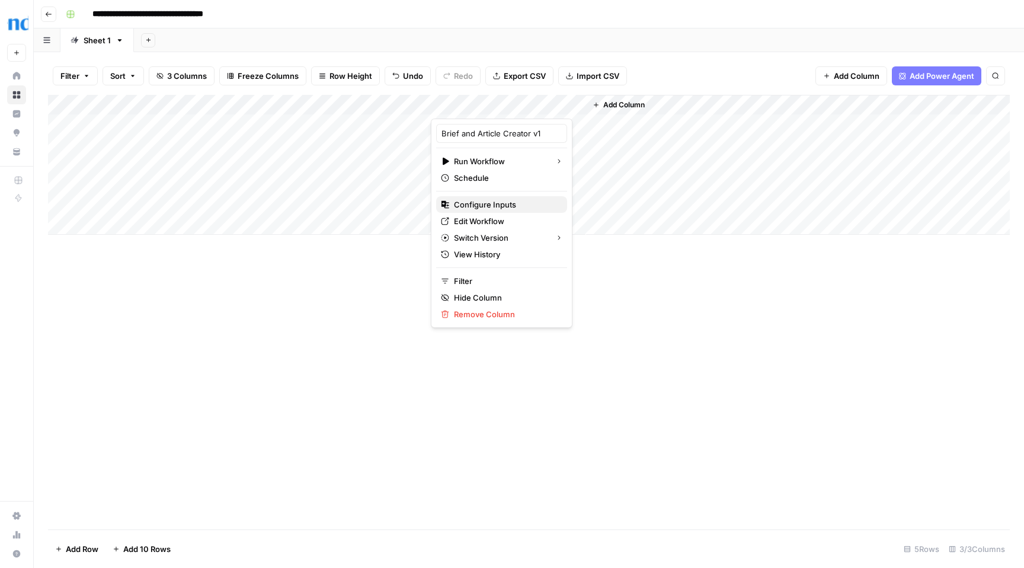
click at [490, 206] on span "Configure Inputs" at bounding box center [506, 205] width 104 height 12
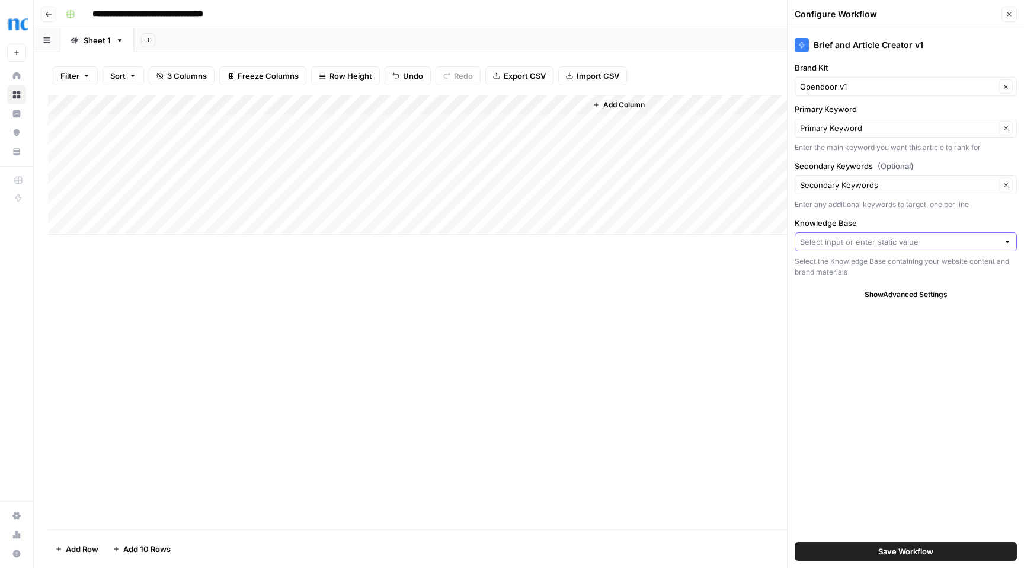
click at [923, 244] on input "Knowledge Base" at bounding box center [899, 242] width 199 height 12
click at [869, 286] on span "Knowledge Base v1" at bounding box center [903, 286] width 197 height 12
type input "Knowledge Base v1"
click at [900, 550] on span "Save Workflow" at bounding box center [905, 551] width 55 height 12
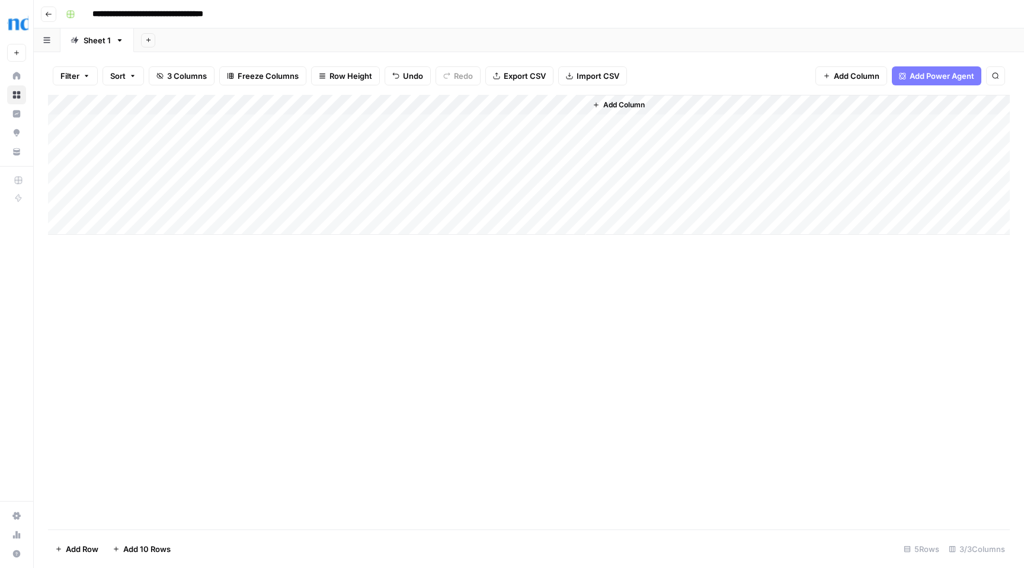
click at [494, 123] on div "Add Column" at bounding box center [529, 165] width 962 height 140
click at [504, 123] on div "Add Column" at bounding box center [529, 165] width 962 height 140
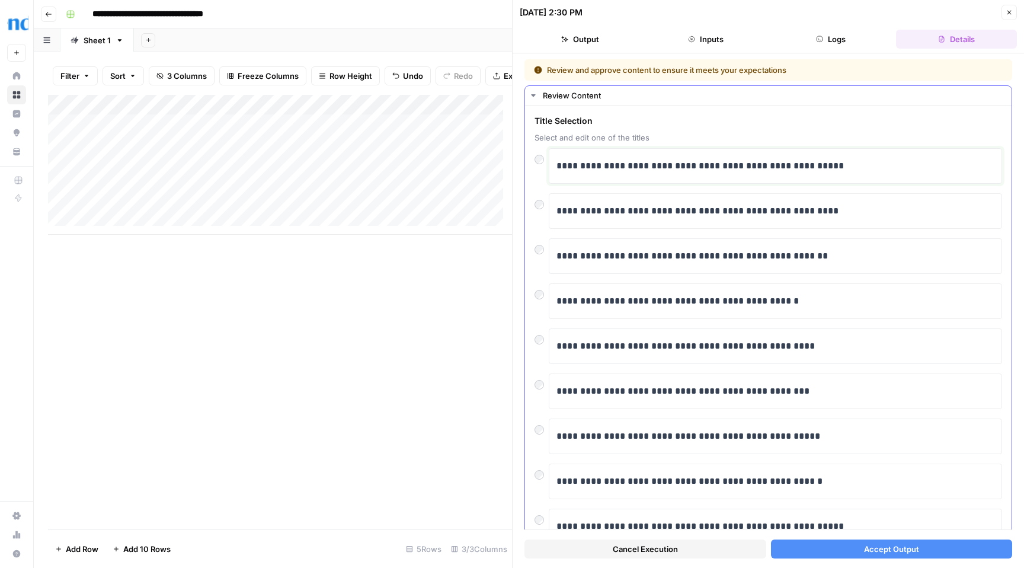
click at [757, 171] on p "**********" at bounding box center [771, 165] width 429 height 15
drag, startPoint x: 708, startPoint y: 167, endPoint x: 641, endPoint y: 167, distance: 66.4
click at [641, 167] on p "**********" at bounding box center [771, 165] width 429 height 15
drag, startPoint x: 679, startPoint y: 253, endPoint x: 850, endPoint y: 256, distance: 171.3
click at [850, 256] on p "**********" at bounding box center [771, 255] width 429 height 15
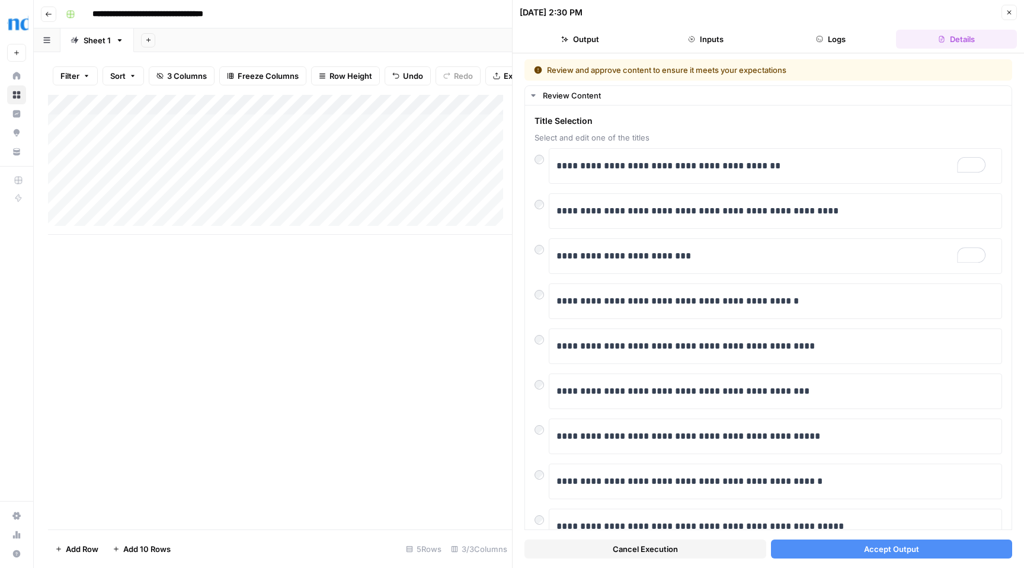
click at [869, 543] on span "Accept Output" at bounding box center [891, 549] width 55 height 12
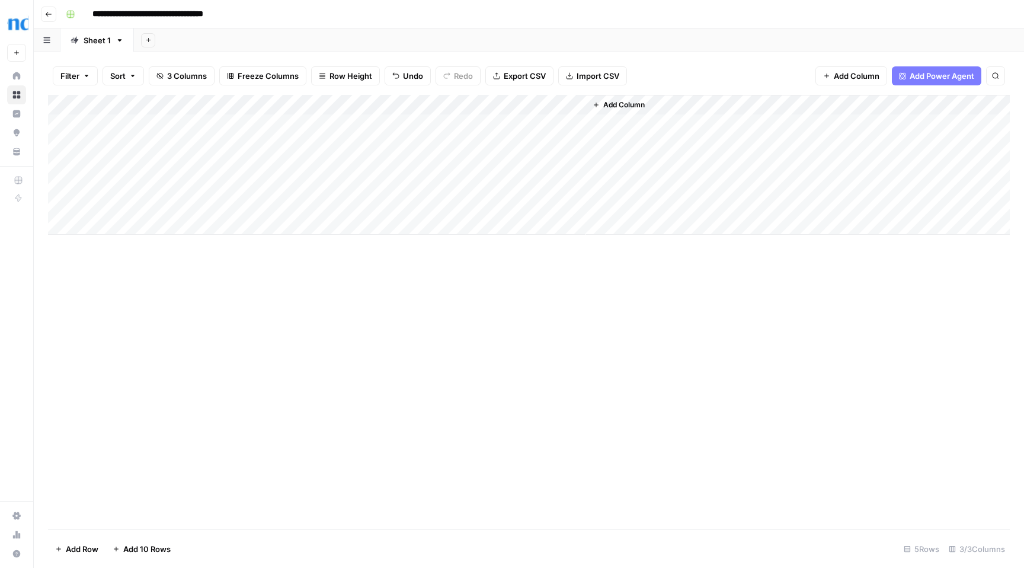
drag, startPoint x: 94, startPoint y: 120, endPoint x: 217, endPoint y: 178, distance: 135.5
click at [217, 178] on div "Add Column" at bounding box center [529, 165] width 962 height 140
click at [325, 126] on div "Add Column" at bounding box center [529, 165] width 962 height 140
drag, startPoint x: 167, startPoint y: 121, endPoint x: 104, endPoint y: 120, distance: 62.2
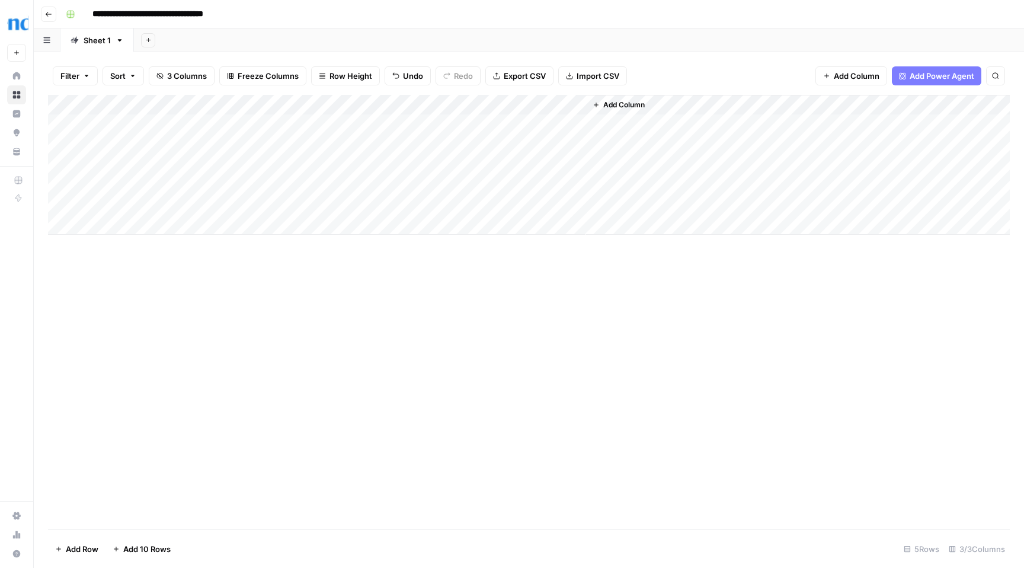
click at [104, 120] on div "Add Column" at bounding box center [529, 165] width 962 height 140
click at [643, 126] on div "Add Column" at bounding box center [529, 165] width 962 height 140
click at [682, 123] on div "Add Column" at bounding box center [529, 165] width 962 height 140
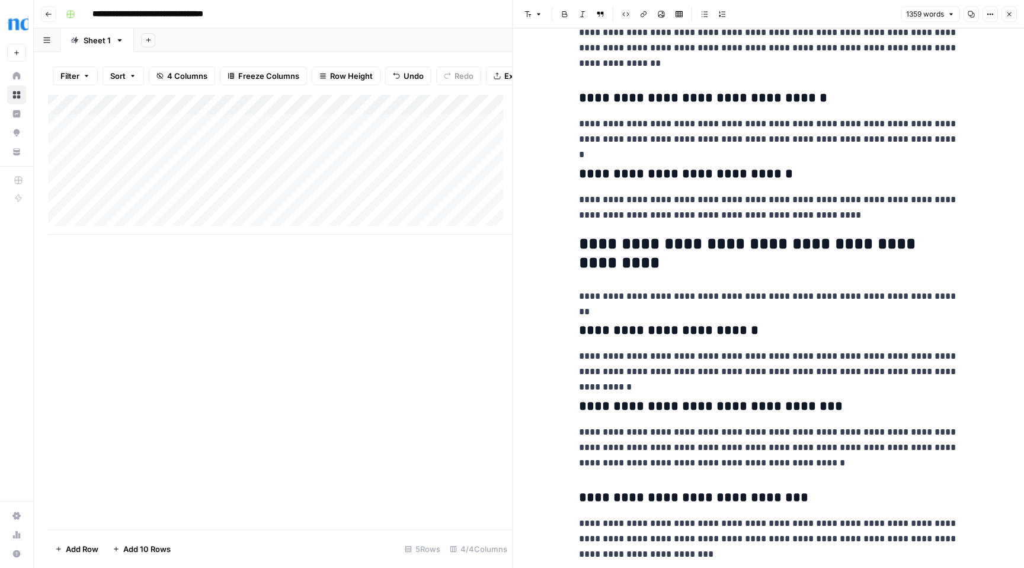
scroll to position [720, 0]
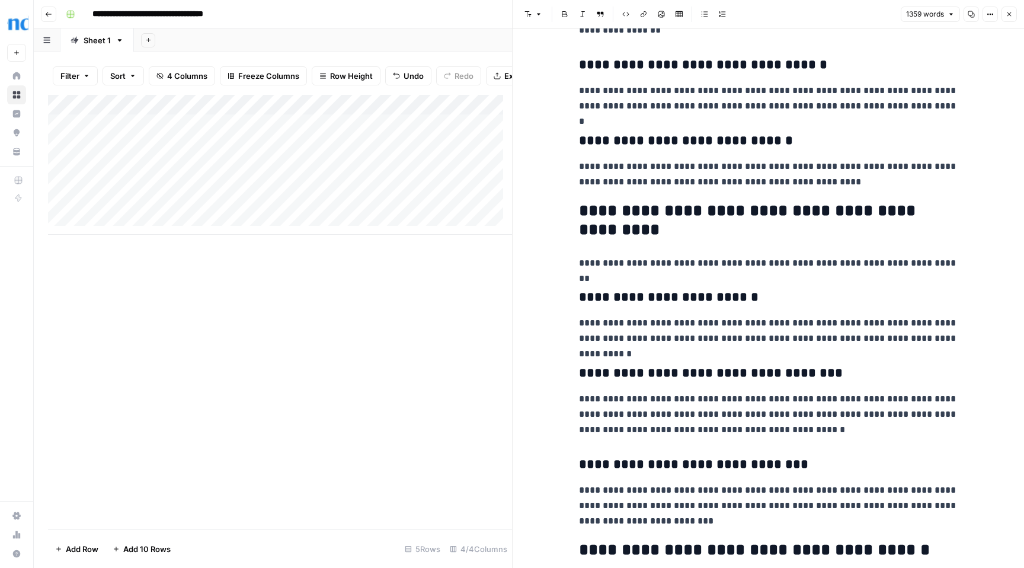
click at [1011, 17] on icon "button" at bounding box center [1009, 14] width 7 height 7
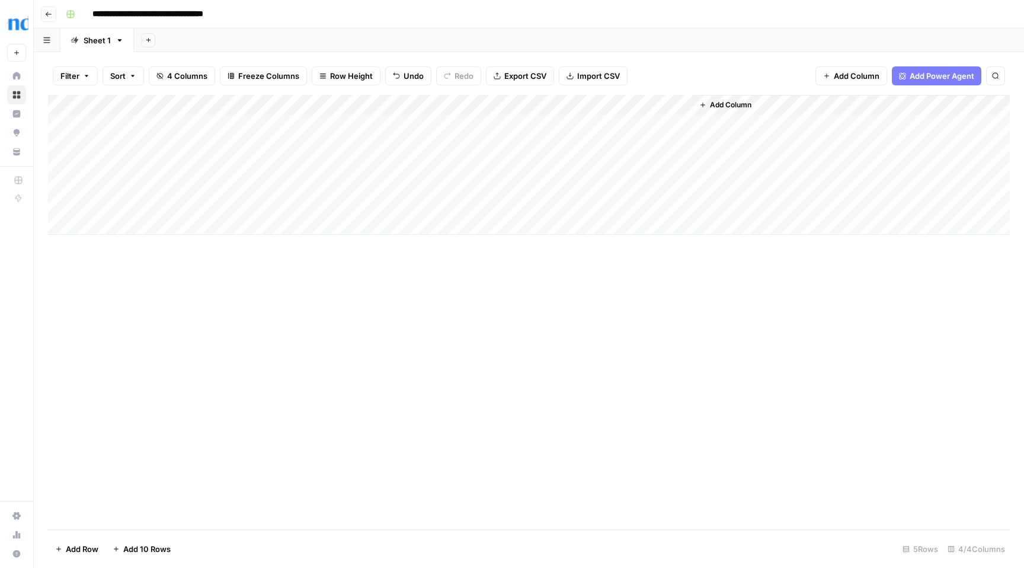
click at [385, 126] on div "Add Column" at bounding box center [529, 165] width 962 height 140
click at [385, 126] on textarea "**********" at bounding box center [378, 131] width 237 height 28
click at [622, 121] on div "Add Column" at bounding box center [529, 165] width 962 height 140
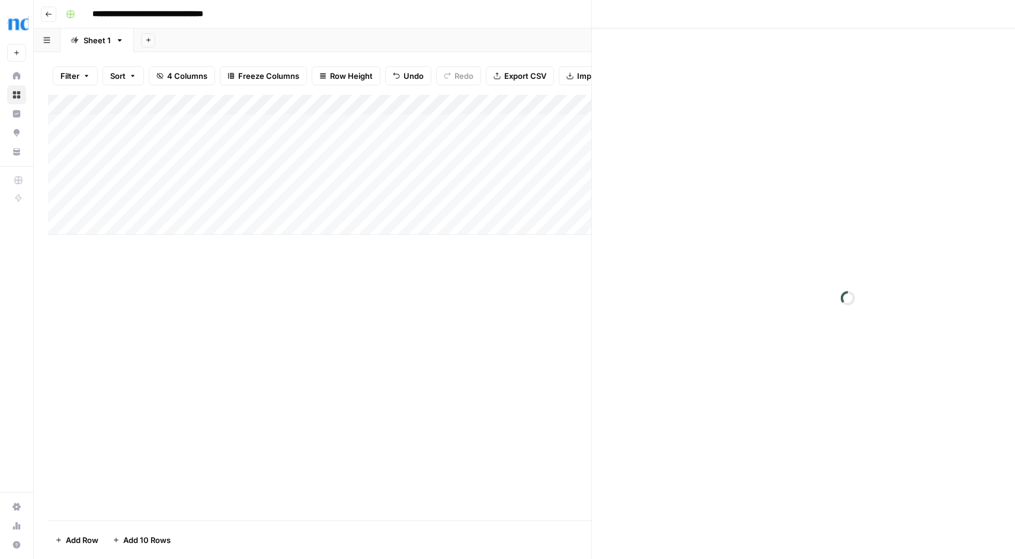
click at [622, 121] on div at bounding box center [639, 124] width 108 height 22
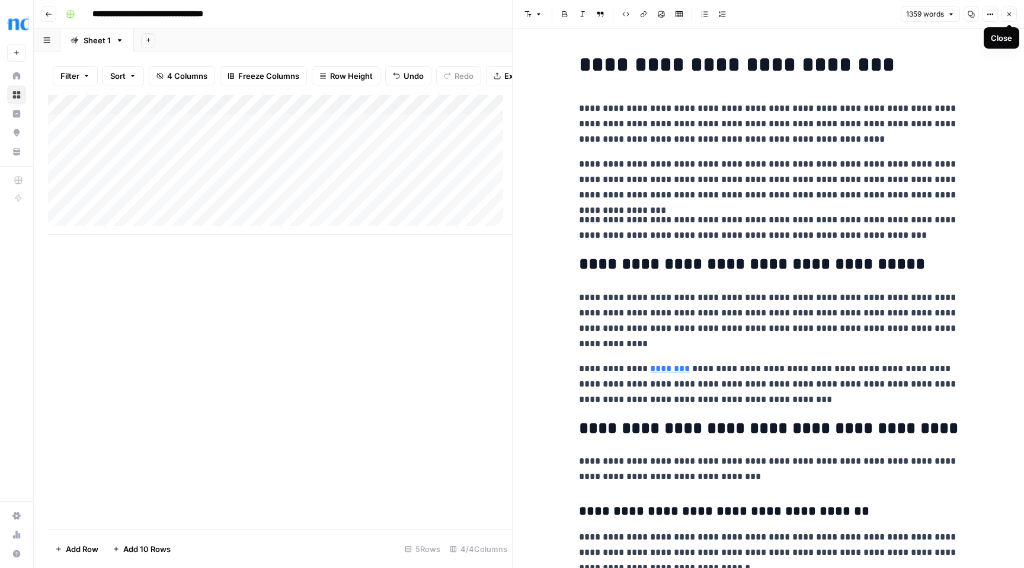
click at [1009, 15] on icon "button" at bounding box center [1009, 14] width 7 height 7
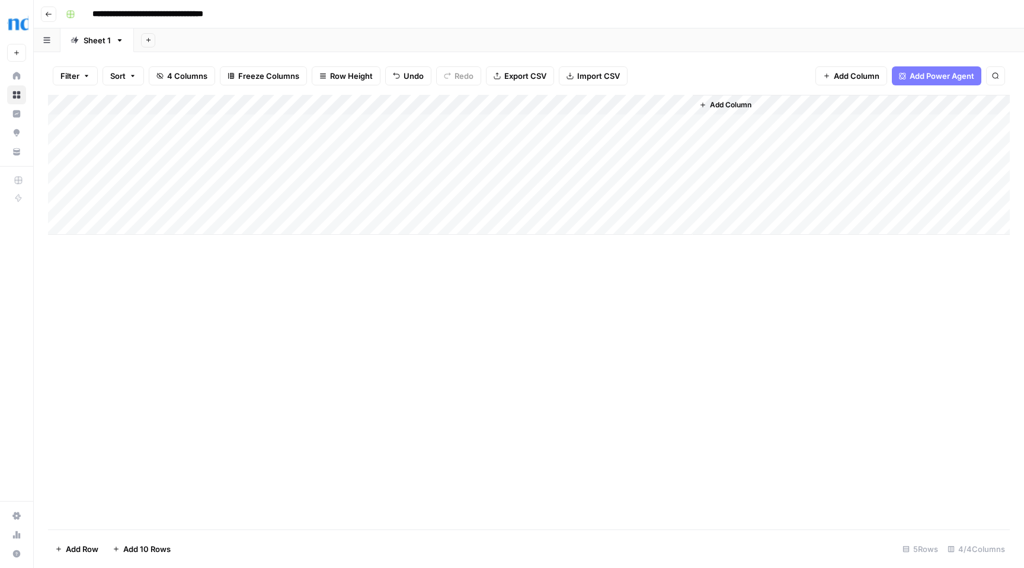
click at [172, 124] on div "Add Column" at bounding box center [529, 165] width 962 height 140
click at [200, 208] on div "Add Column" at bounding box center [529, 165] width 962 height 140
type textarea "**********"
click at [370, 124] on div "Add Column" at bounding box center [529, 165] width 962 height 140
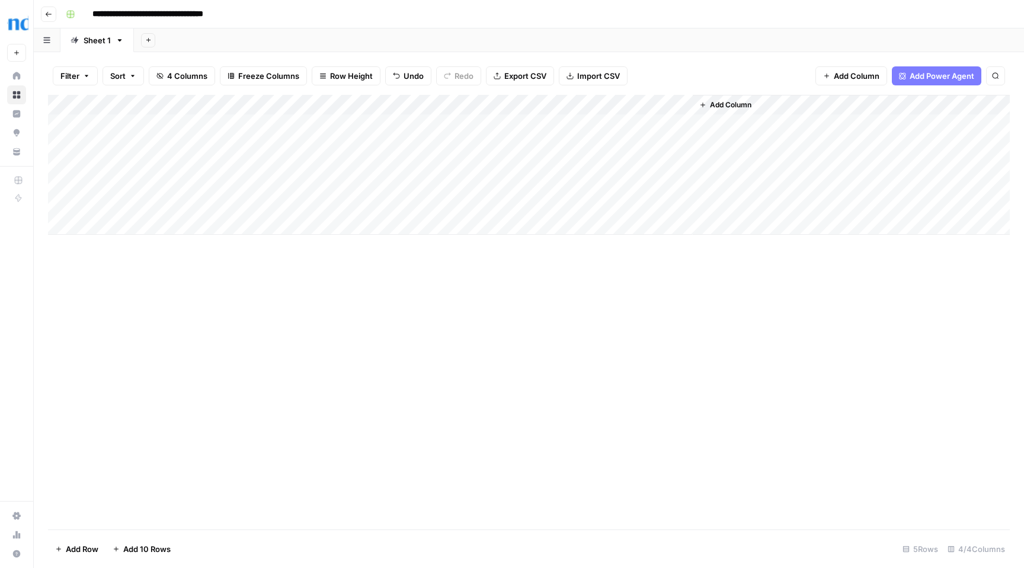
click at [310, 206] on div "Add Column" at bounding box center [529, 165] width 962 height 140
drag, startPoint x: 385, startPoint y: 205, endPoint x: 394, endPoint y: 208, distance: 8.8
click at [394, 208] on textarea "**********" at bounding box center [378, 211] width 237 height 28
drag, startPoint x: 479, startPoint y: 205, endPoint x: 449, endPoint y: 207, distance: 30.3
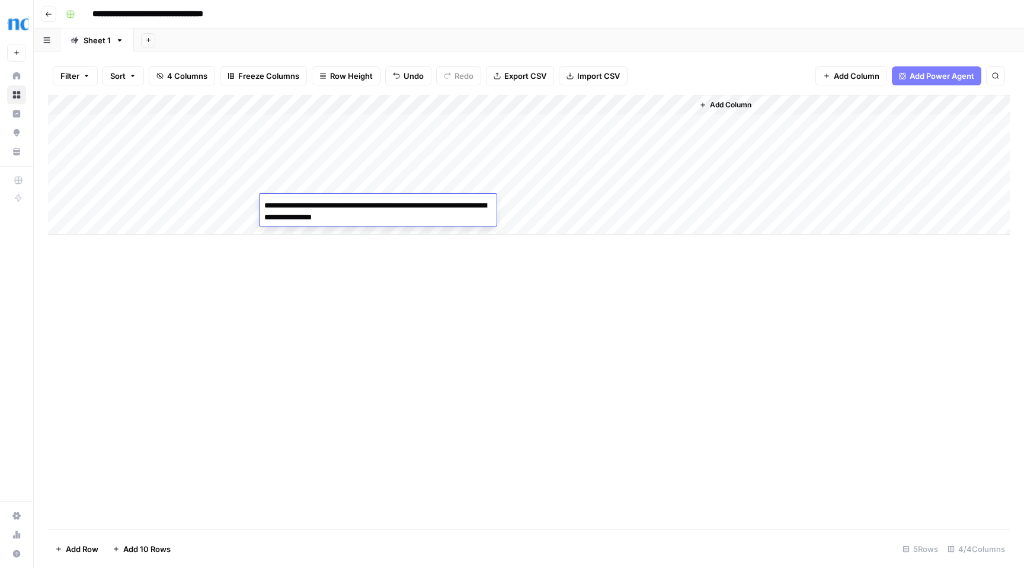
click at [449, 207] on textarea "**********" at bounding box center [378, 211] width 237 height 28
type textarea "**********"
click at [331, 238] on div "Add Column" at bounding box center [529, 312] width 962 height 434
click at [481, 206] on div "Add Column" at bounding box center [529, 165] width 962 height 140
click at [521, 206] on div "Add Column" at bounding box center [529, 165] width 962 height 140
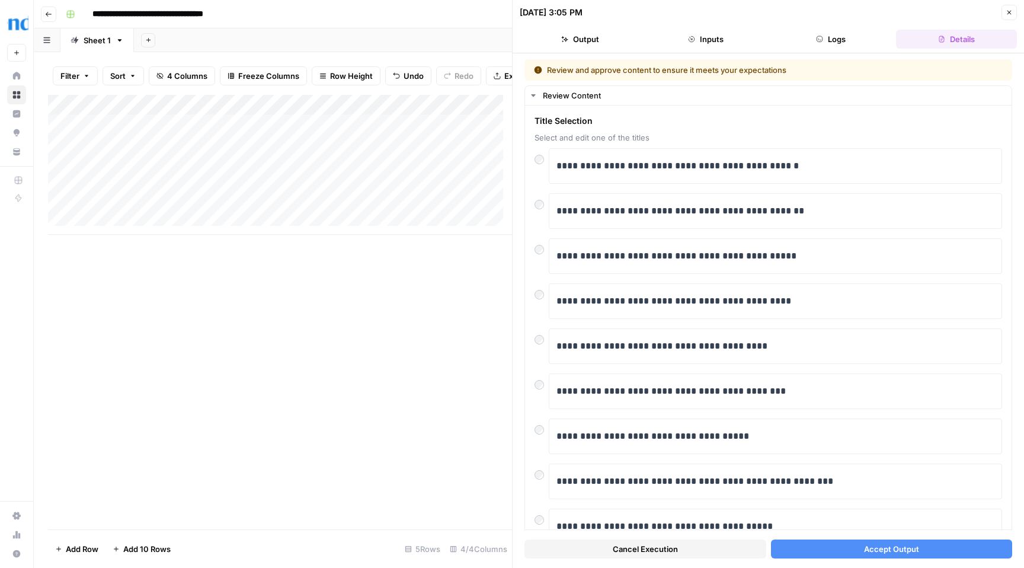
click at [883, 549] on span "Accept Output" at bounding box center [891, 549] width 55 height 12
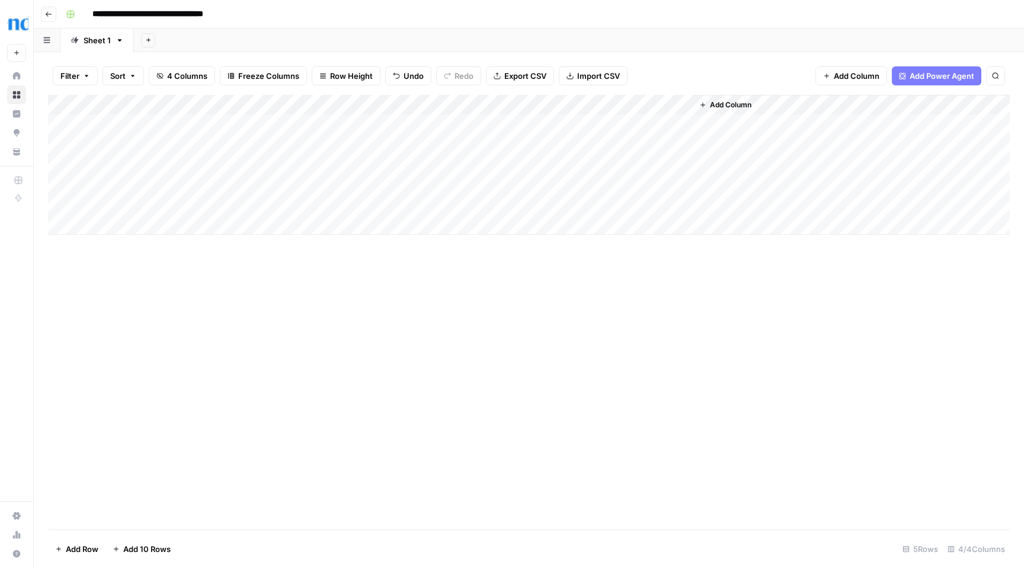
click at [62, 123] on div "Add Column" at bounding box center [529, 165] width 962 height 140
click at [682, 126] on div "Add Column" at bounding box center [529, 165] width 962 height 140
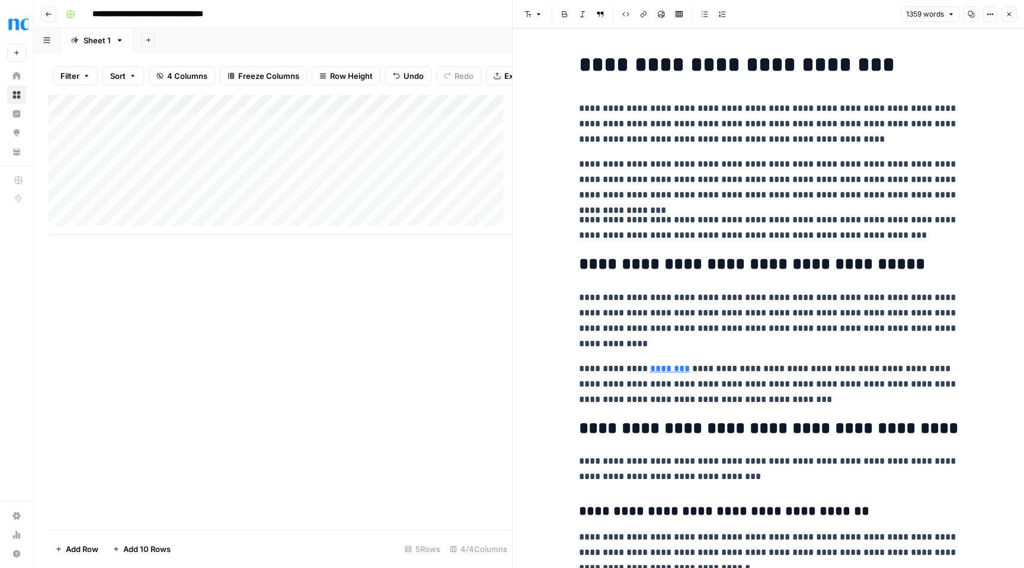
click at [1009, 12] on icon "button" at bounding box center [1009, 14] width 7 height 7
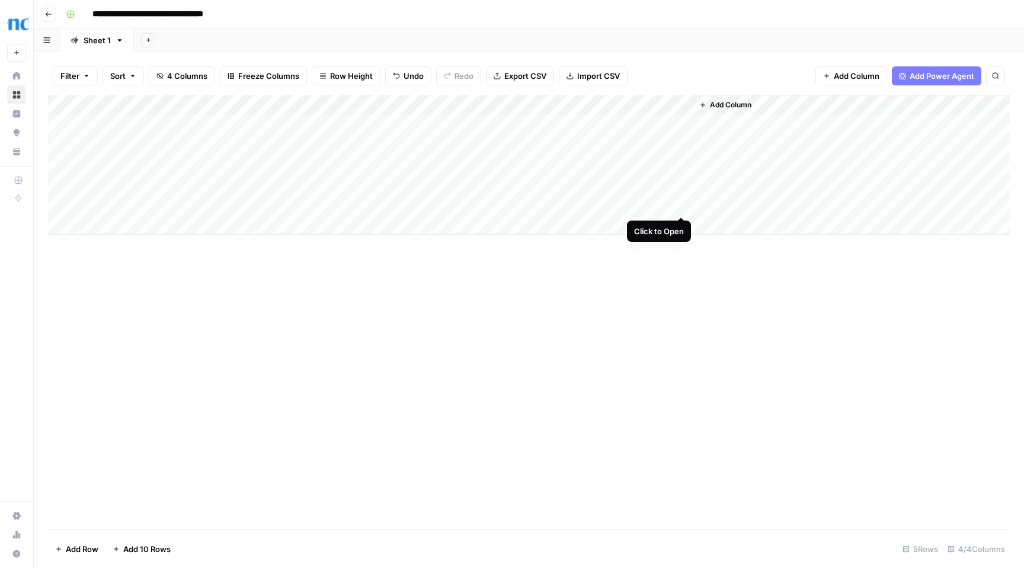
click at [682, 203] on div "Add Column" at bounding box center [529, 165] width 962 height 140
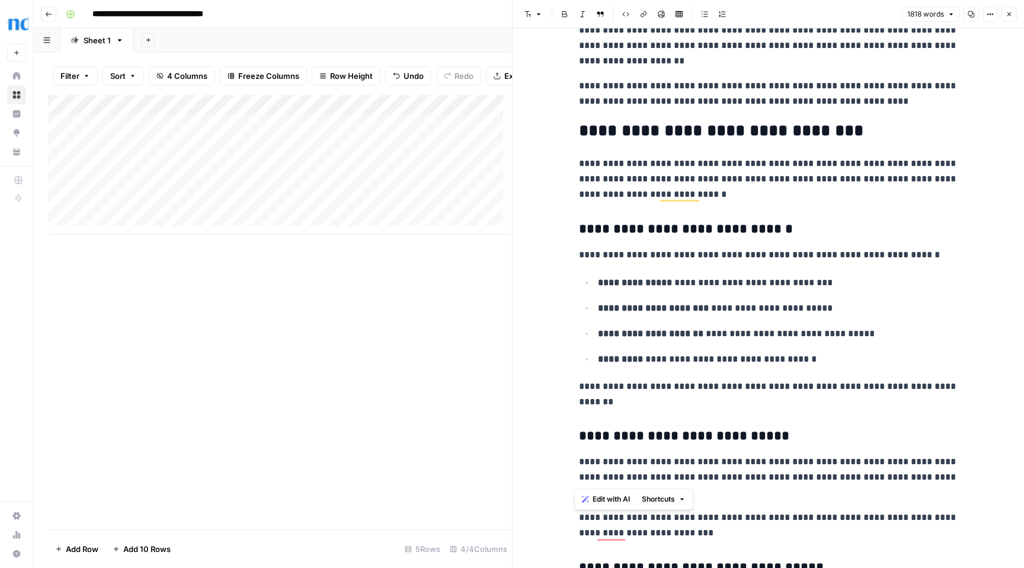
scroll to position [2268, 0]
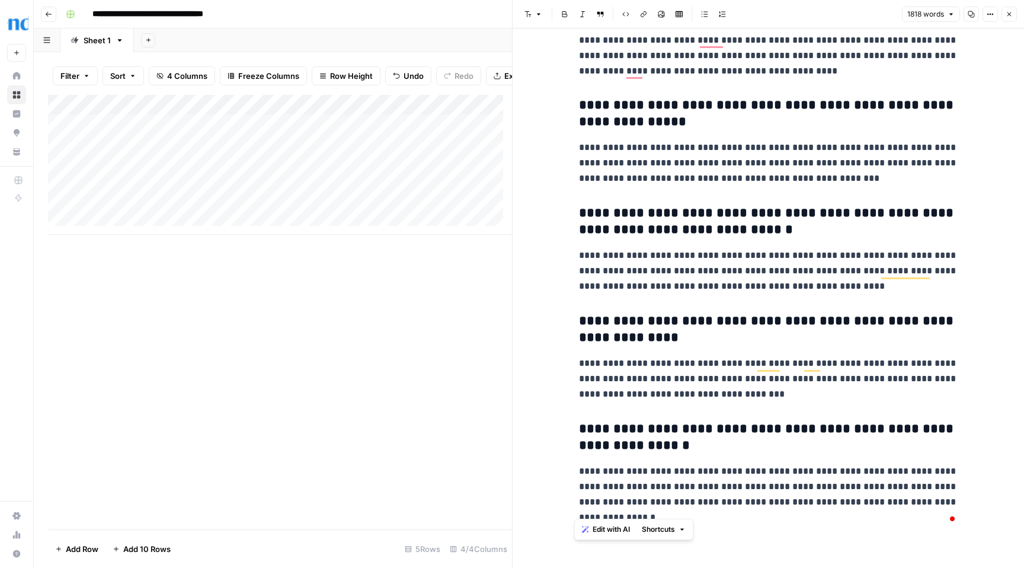
drag, startPoint x: 575, startPoint y: 59, endPoint x: 795, endPoint y: 506, distance: 498.0
copy div "**********"
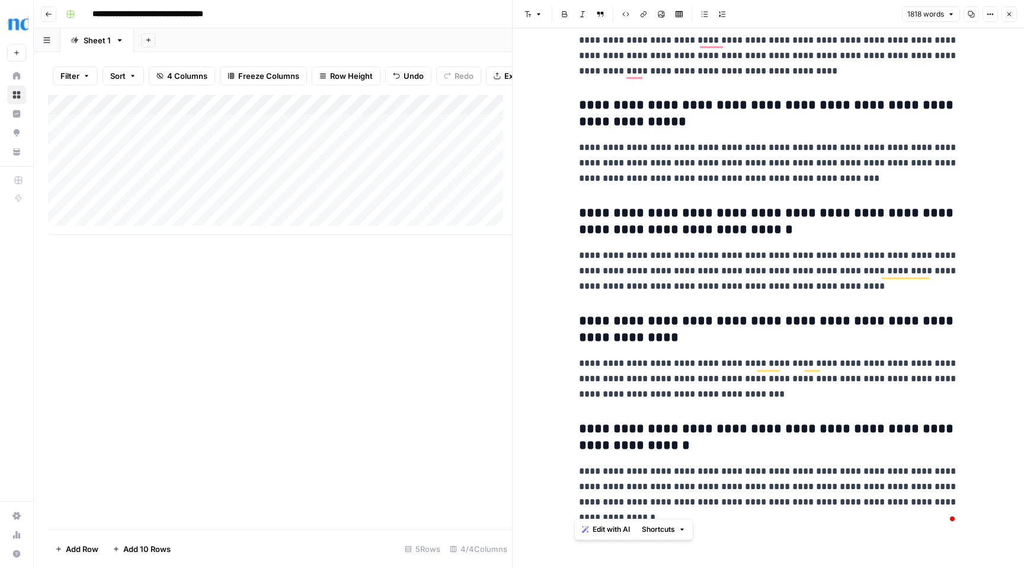
drag, startPoint x: 184, startPoint y: 153, endPoint x: 146, endPoint y: 154, distance: 37.9
click at [146, 154] on div "Add Column" at bounding box center [280, 165] width 464 height 140
click at [146, 154] on textarea "**********" at bounding box center [184, 154] width 190 height 17
drag, startPoint x: 187, startPoint y: 155, endPoint x: 75, endPoint y: 151, distance: 111.5
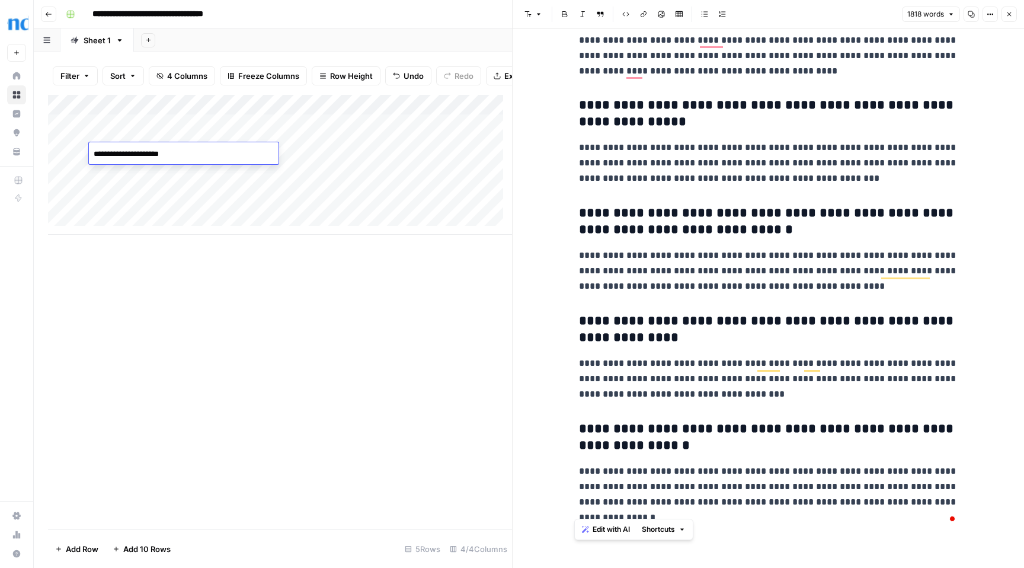
click at [75, 151] on body "**********" at bounding box center [512, 284] width 1024 height 568
type textarea "**********"
click at [362, 156] on div "Add Column" at bounding box center [280, 165] width 464 height 140
click at [362, 156] on textarea "**********" at bounding box center [355, 154] width 190 height 17
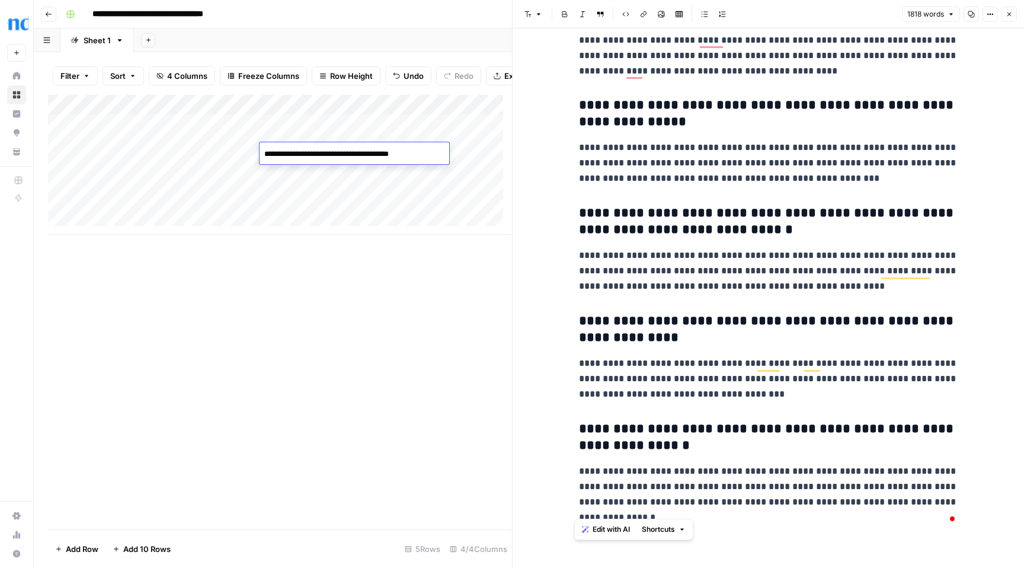
click at [424, 158] on textarea "**********" at bounding box center [355, 154] width 190 height 17
click at [418, 168] on div "Add Column" at bounding box center [280, 165] width 464 height 140
click at [1012, 12] on icon "button" at bounding box center [1009, 14] width 7 height 7
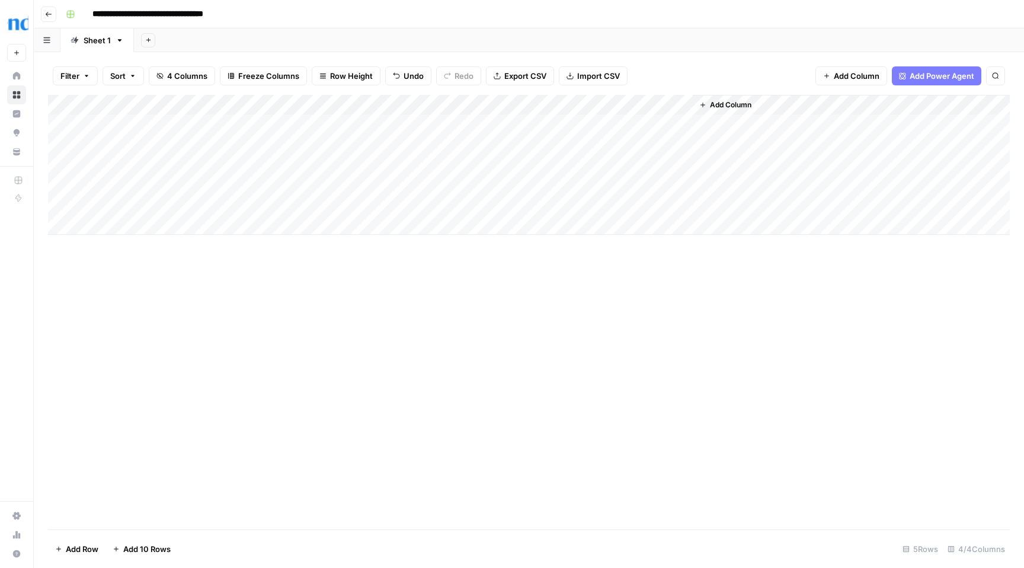
drag, startPoint x: 50, startPoint y: 163, endPoint x: 55, endPoint y: 131, distance: 32.4
click at [55, 131] on div "Add Column" at bounding box center [529, 165] width 962 height 140
click at [231, 168] on div "Add Column" at bounding box center [529, 165] width 962 height 140
drag, startPoint x: 51, startPoint y: 163, endPoint x: 56, endPoint y: 127, distance: 36.0
click at [56, 127] on div "Add Column" at bounding box center [529, 165] width 962 height 140
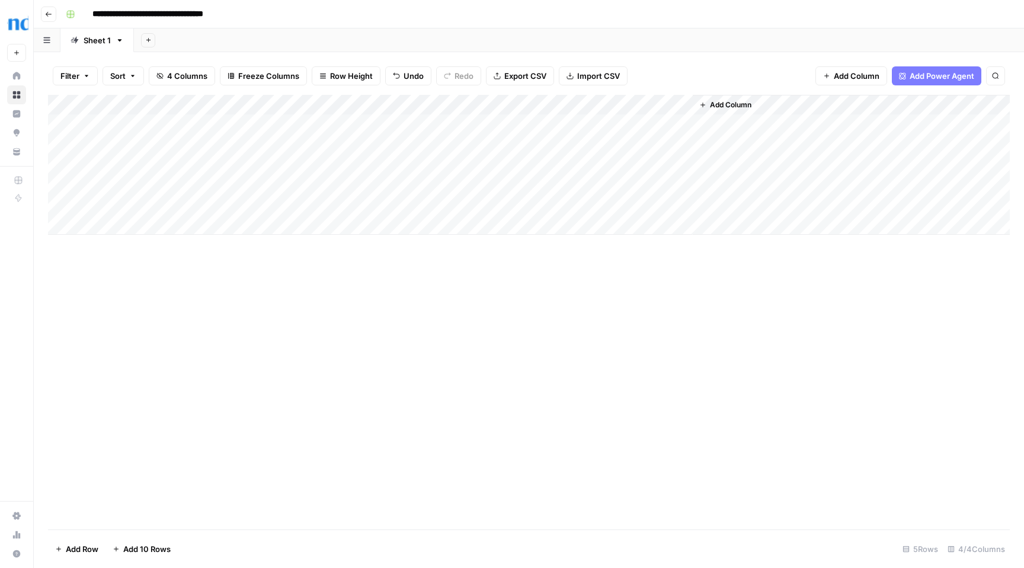
click at [510, 123] on div "Add Column" at bounding box center [529, 165] width 962 height 140
click at [424, 141] on div "Add Column" at bounding box center [529, 165] width 962 height 140
click at [415, 145] on div "Add Column" at bounding box center [529, 165] width 962 height 140
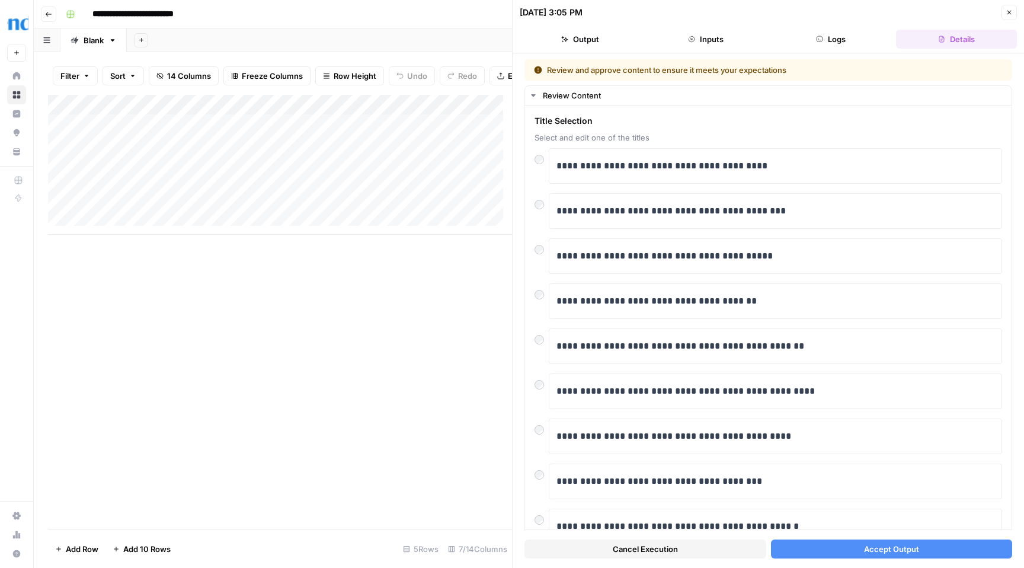
click at [895, 549] on span "Accept Output" at bounding box center [891, 549] width 55 height 12
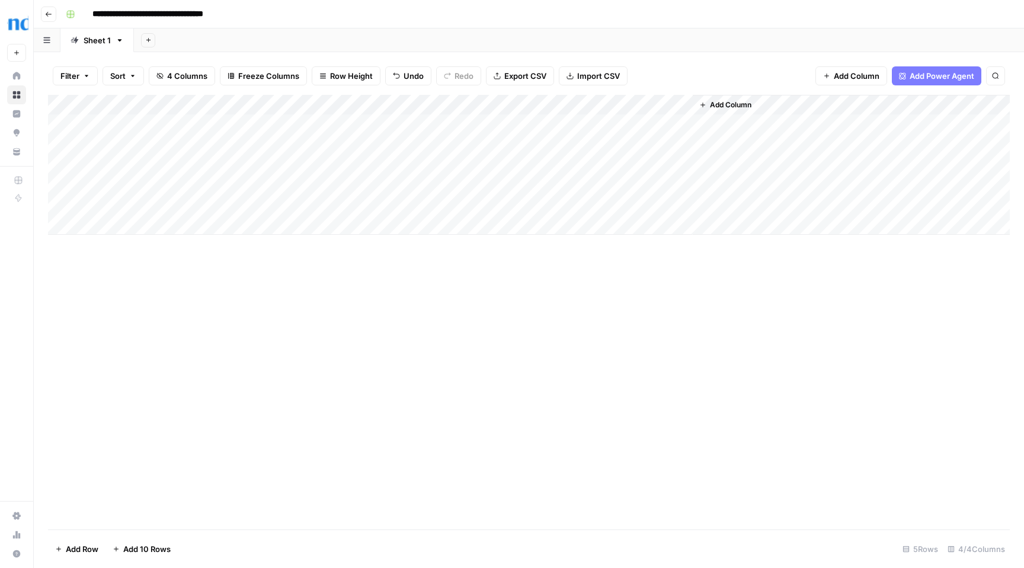
click at [460, 122] on div "Add Column" at bounding box center [529, 165] width 962 height 140
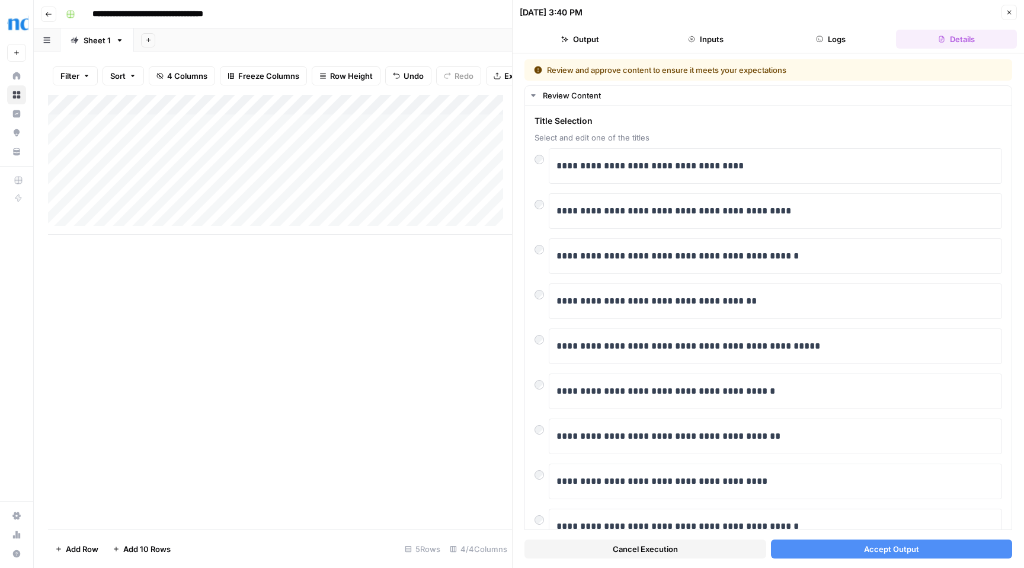
click at [890, 548] on span "Accept Output" at bounding box center [891, 549] width 55 height 12
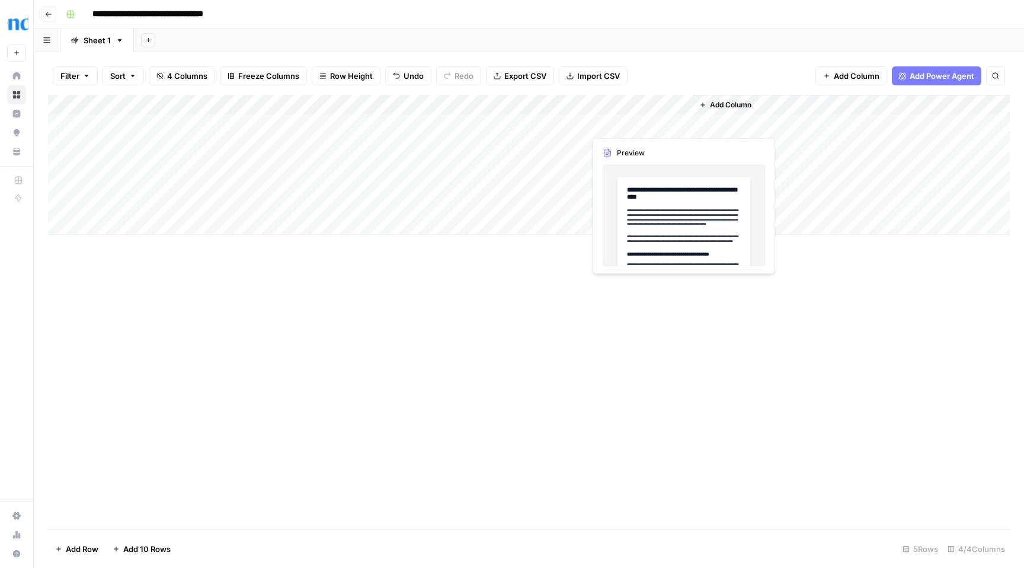
click at [646, 129] on div "Add Column" at bounding box center [529, 165] width 962 height 140
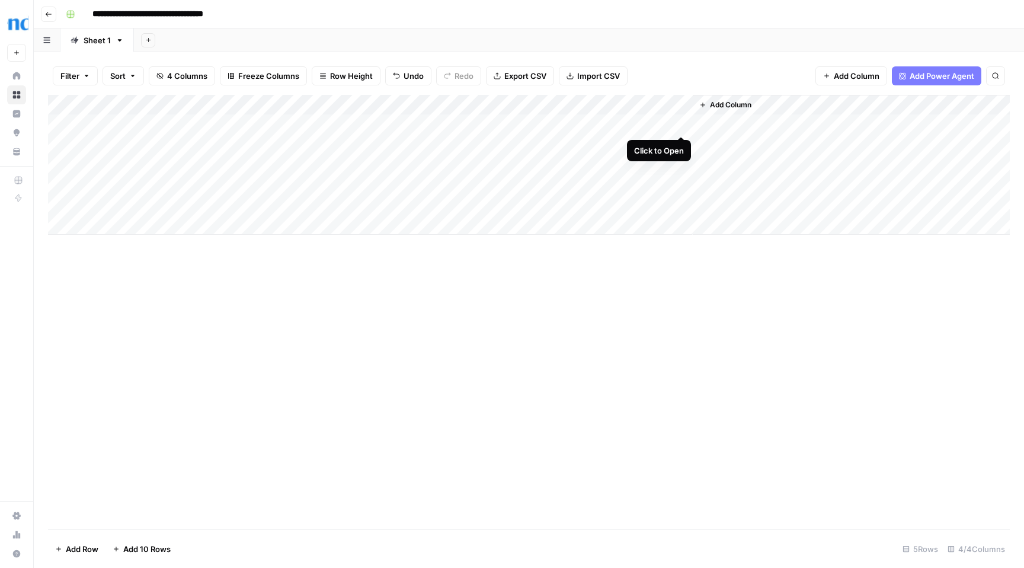
click at [683, 125] on div "Add Column" at bounding box center [529, 165] width 962 height 140
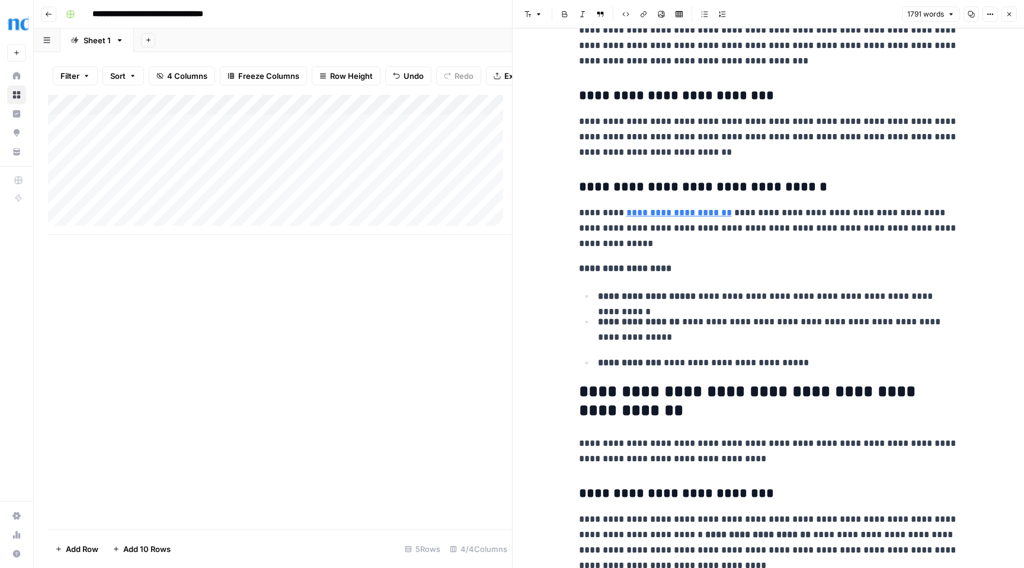
scroll to position [2201, 0]
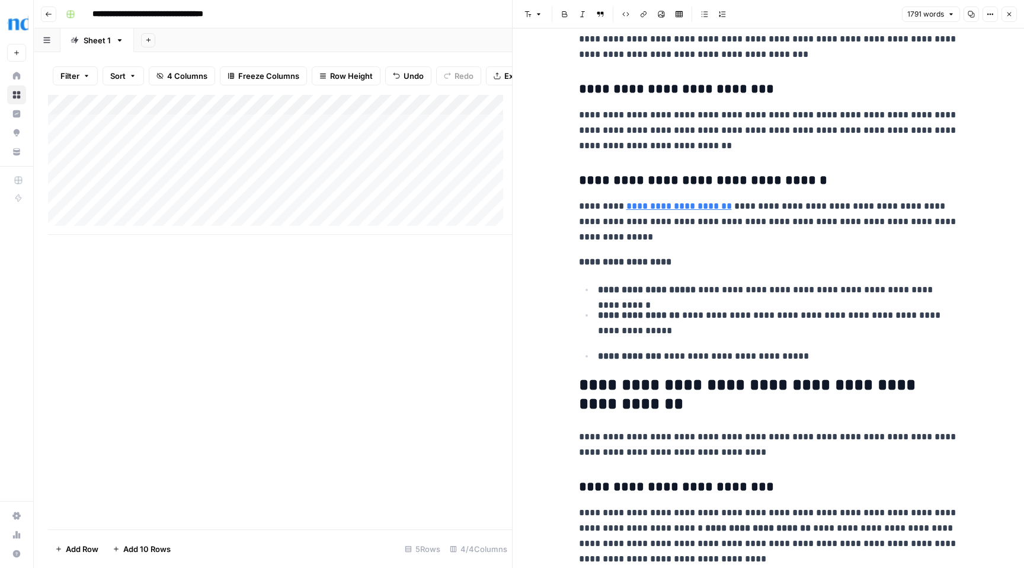
click at [687, 207] on link "**********" at bounding box center [678, 206] width 105 height 9
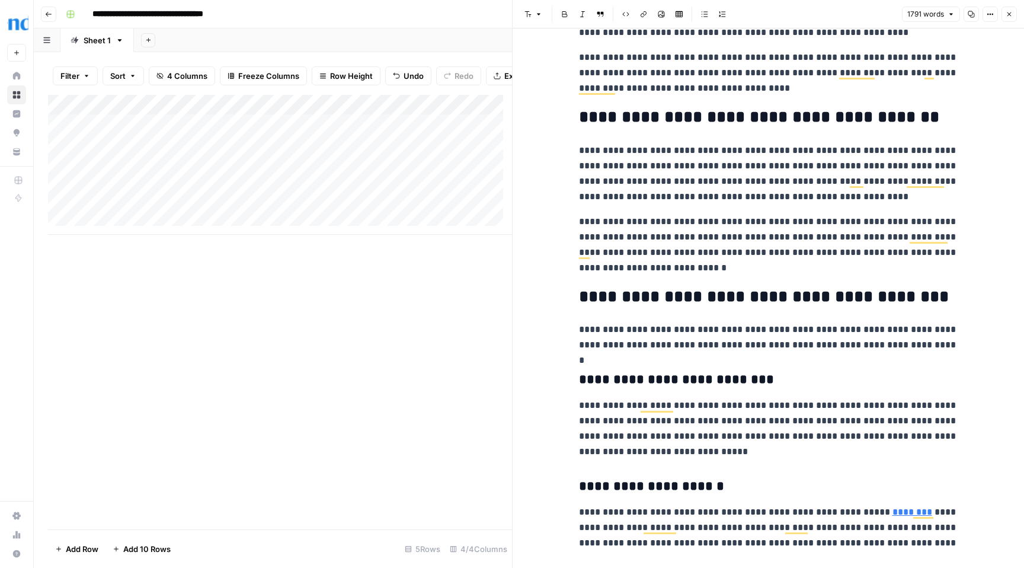
scroll to position [0, 0]
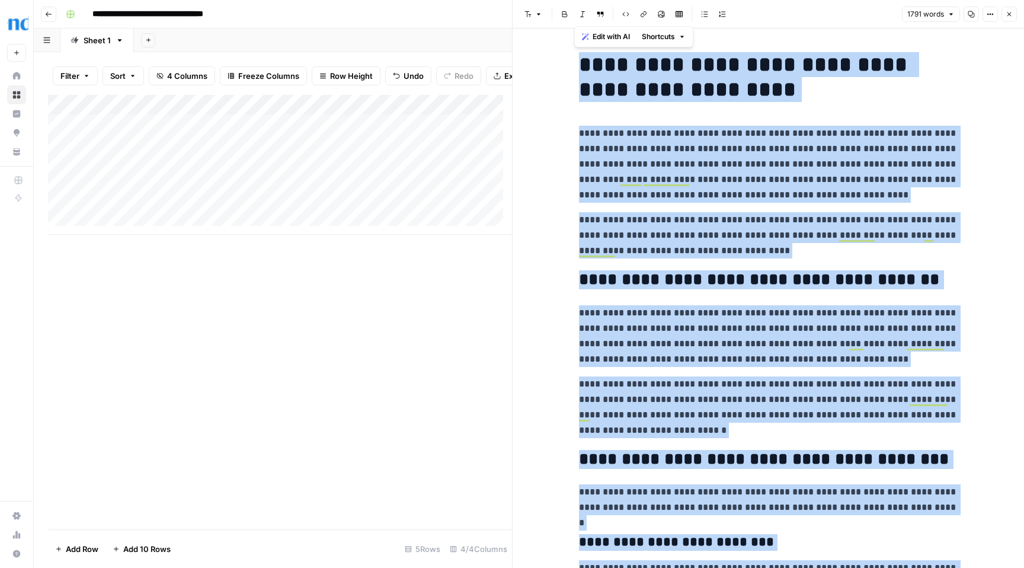
copy div "**********"
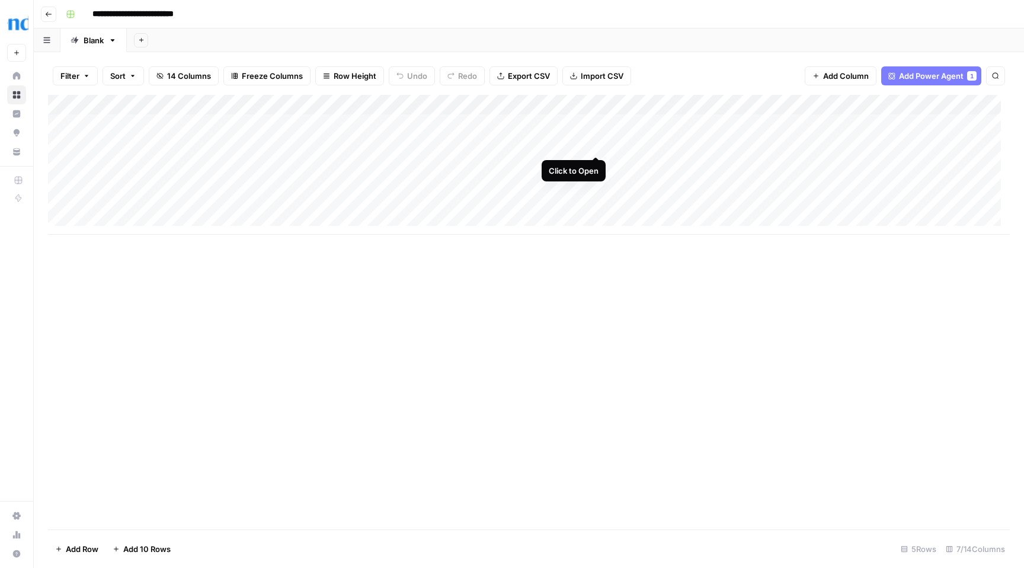
click at [597, 143] on div "Add Column" at bounding box center [529, 165] width 962 height 140
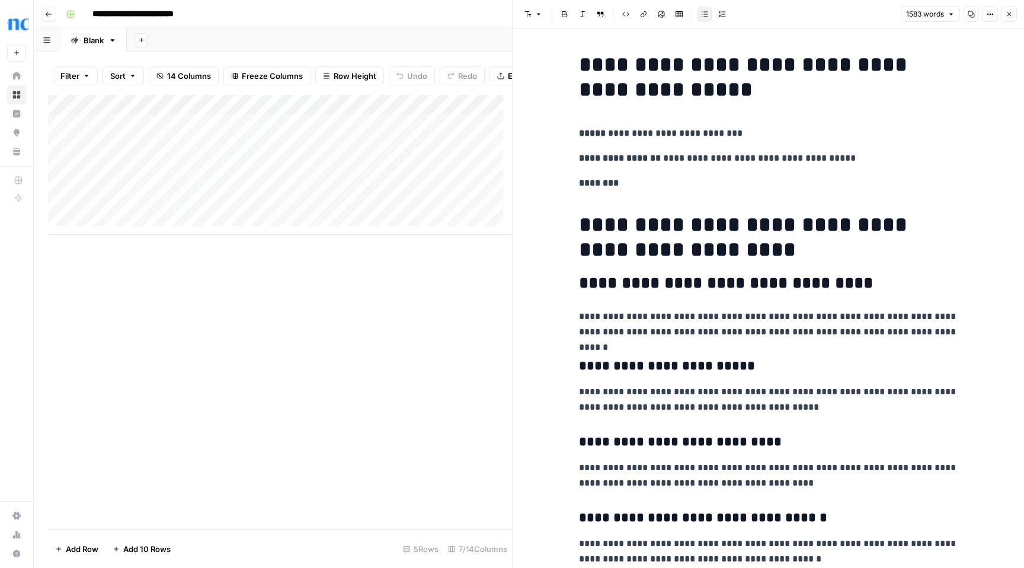
click at [1008, 14] on icon "button" at bounding box center [1009, 14] width 7 height 7
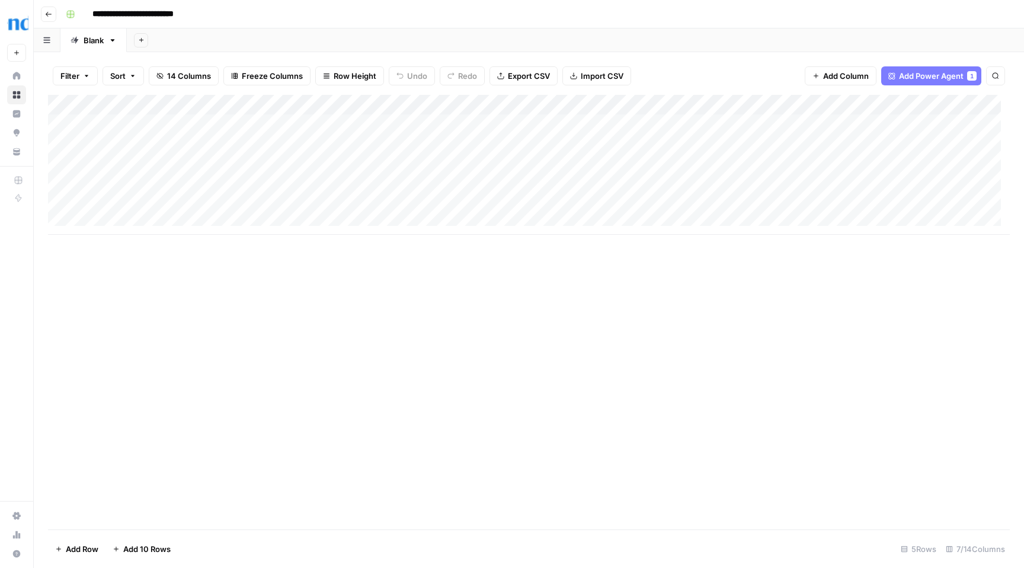
click at [685, 142] on div "Add Column" at bounding box center [529, 165] width 962 height 140
drag, startPoint x: 249, startPoint y: 144, endPoint x: 165, endPoint y: 144, distance: 84.2
click at [165, 144] on div "Add Column" at bounding box center [529, 165] width 962 height 140
click at [113, 144] on div "Add Column" at bounding box center [529, 165] width 962 height 140
click at [113, 144] on textarea "**********" at bounding box center [215, 145] width 252 height 17
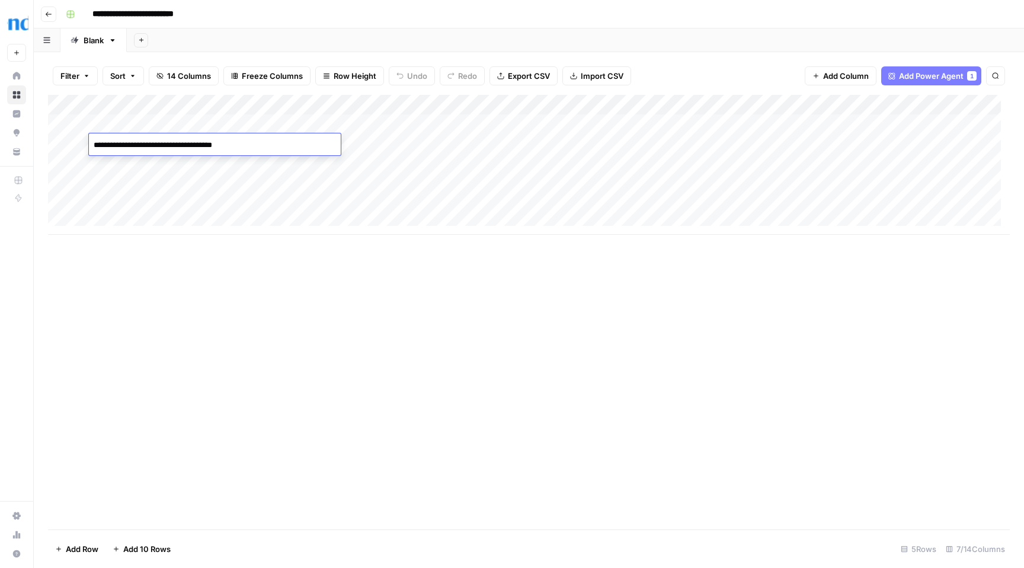
drag, startPoint x: 274, startPoint y: 143, endPoint x: 94, endPoint y: 143, distance: 179.6
click at [94, 143] on textarea "**********" at bounding box center [215, 145] width 252 height 17
